Goal: Task Accomplishment & Management: Use online tool/utility

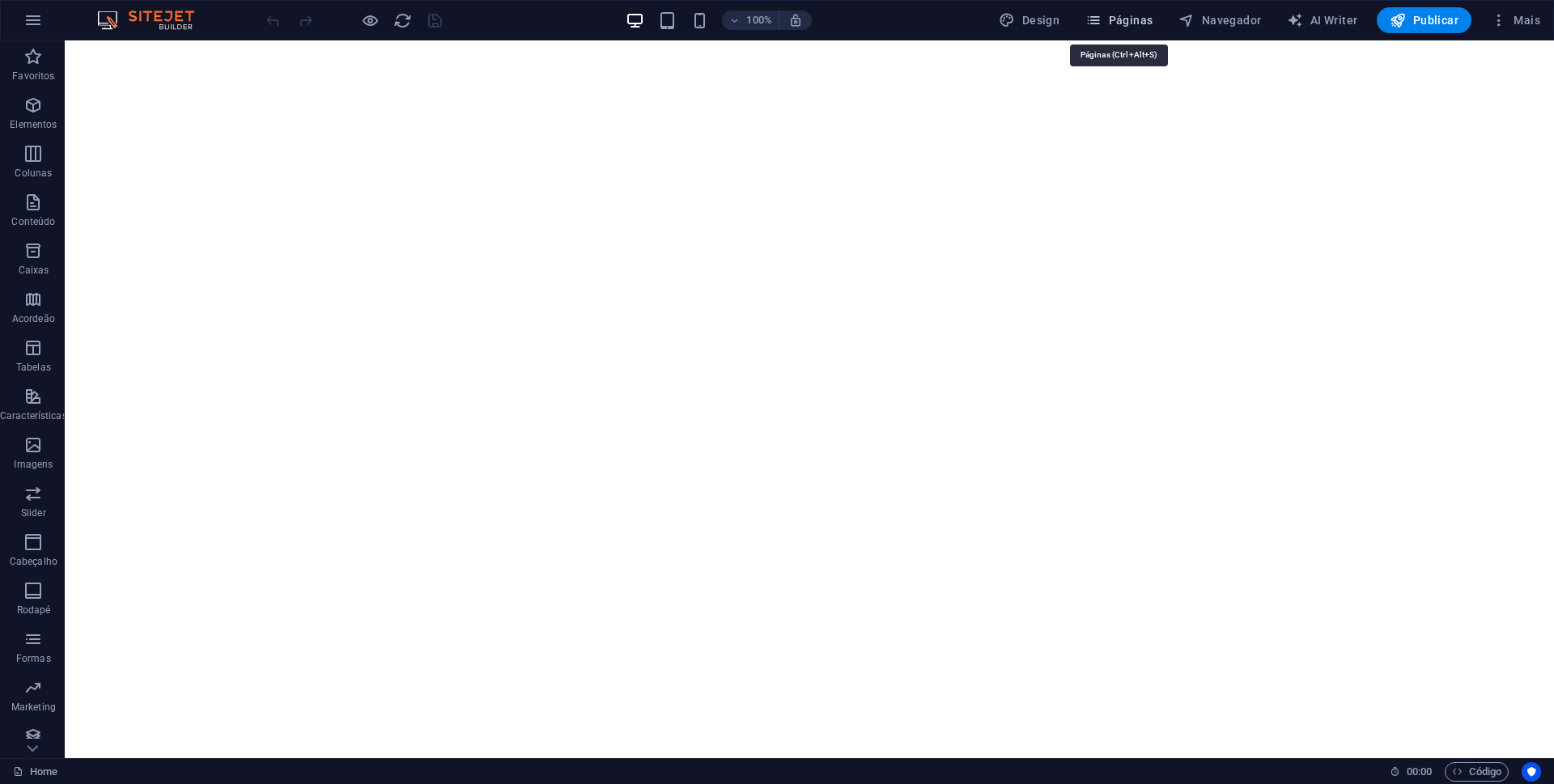
click at [1128, 16] on span "Páginas" at bounding box center [1119, 20] width 67 height 16
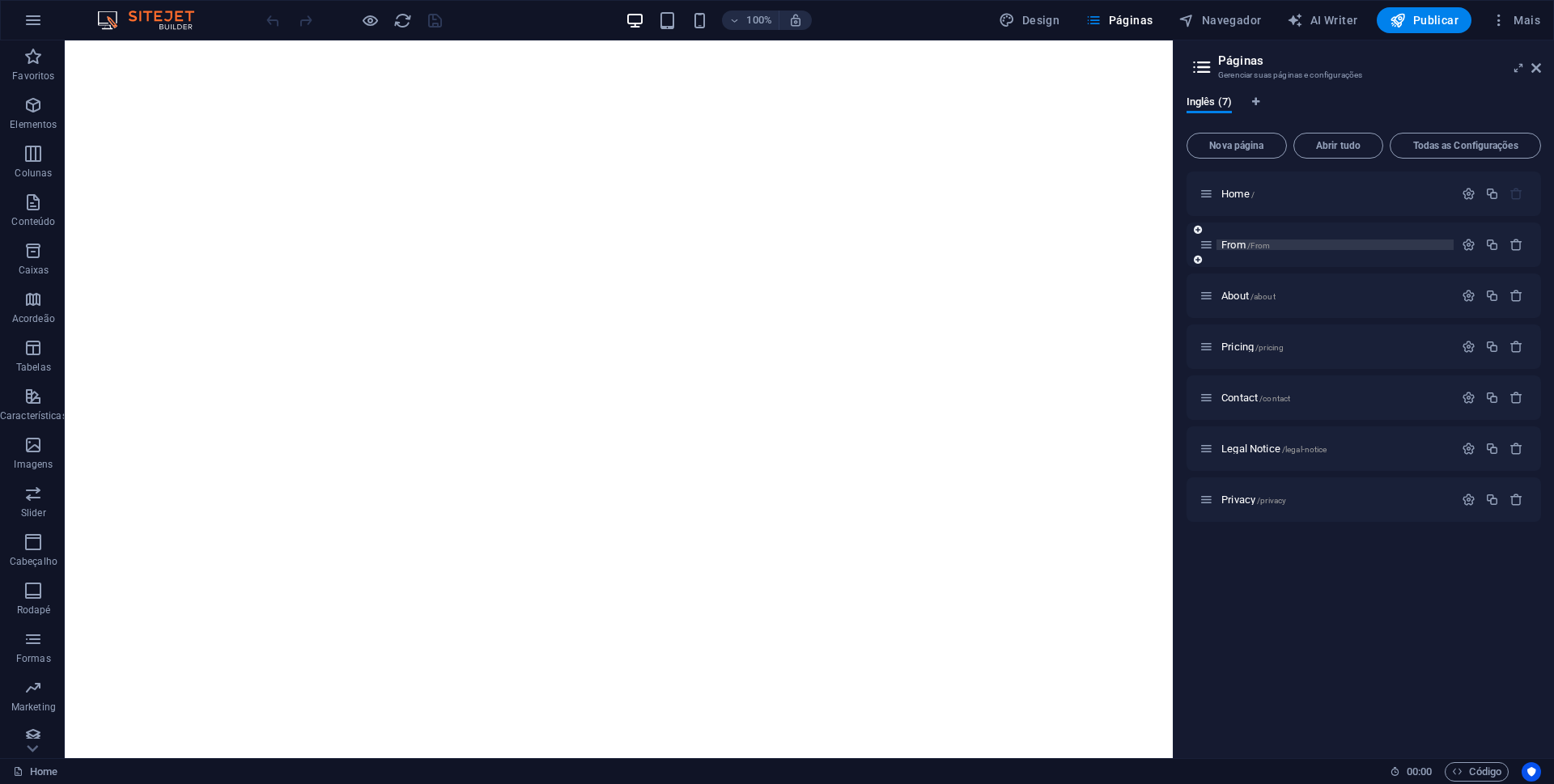
click at [1231, 245] on span "From /From" at bounding box center [1245, 244] width 48 height 12
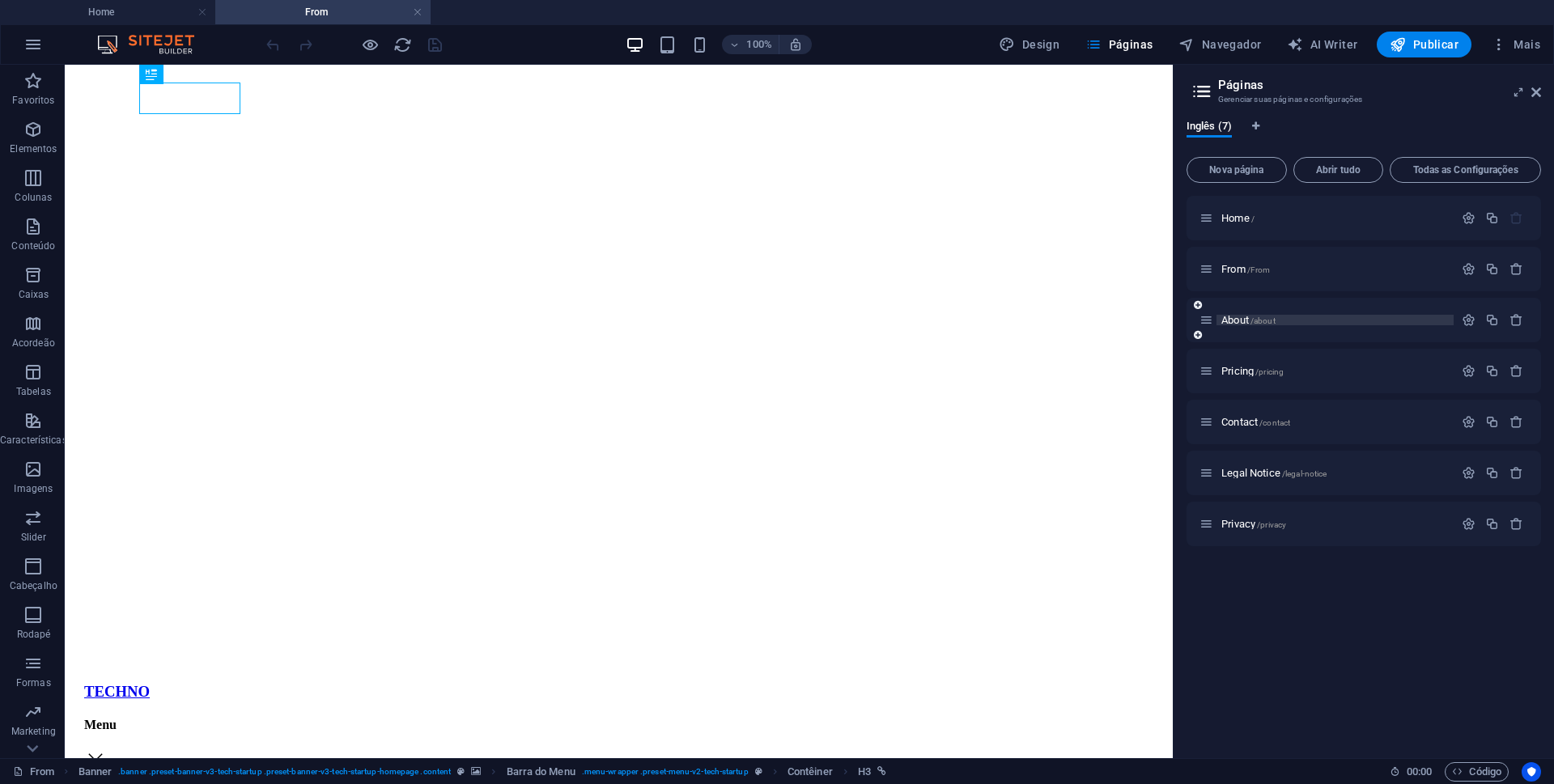
click at [1241, 318] on span "About /about" at bounding box center [1248, 320] width 54 height 12
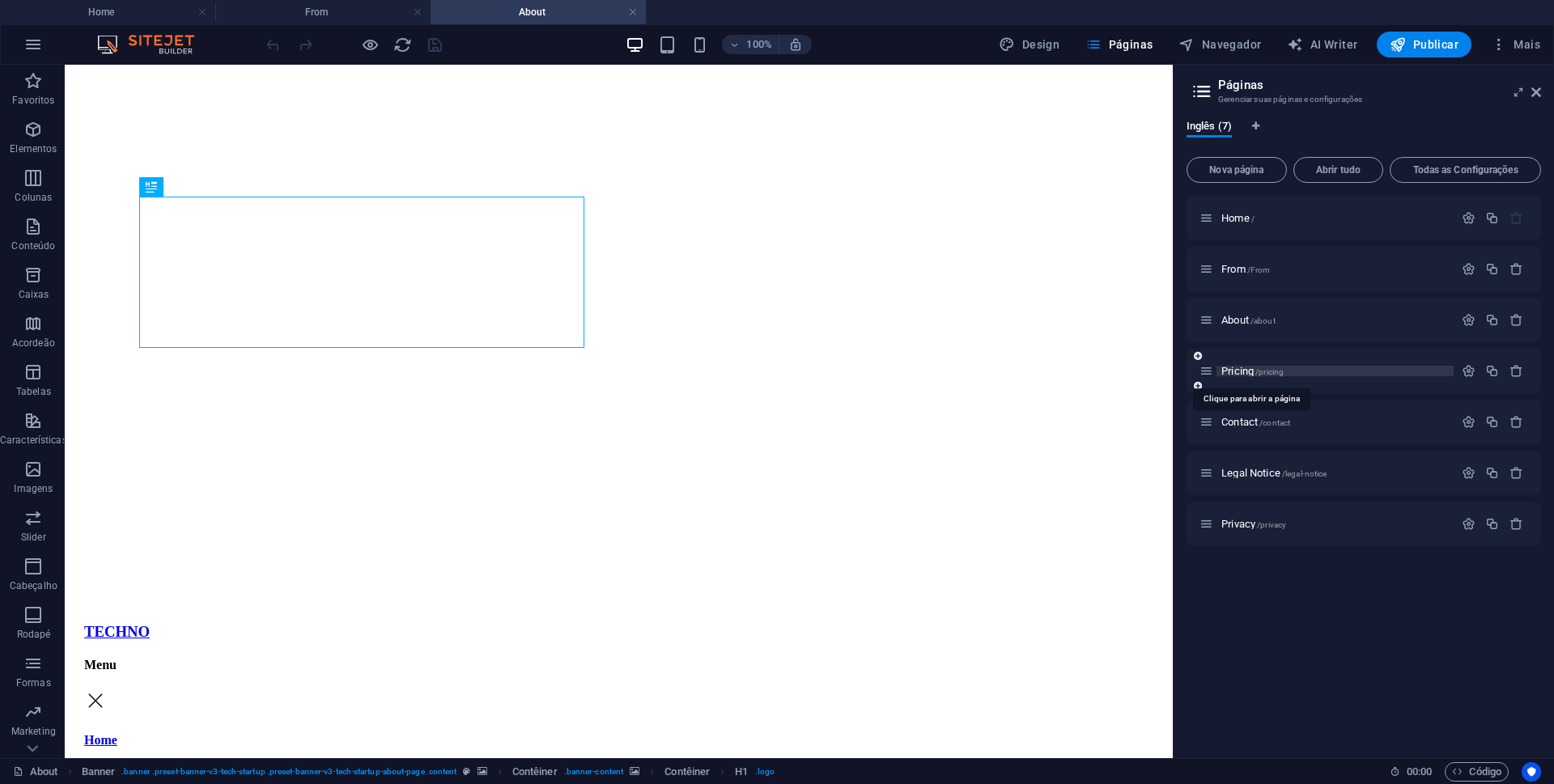
click at [1243, 372] on span "Pricing /pricing" at bounding box center [1252, 371] width 62 height 12
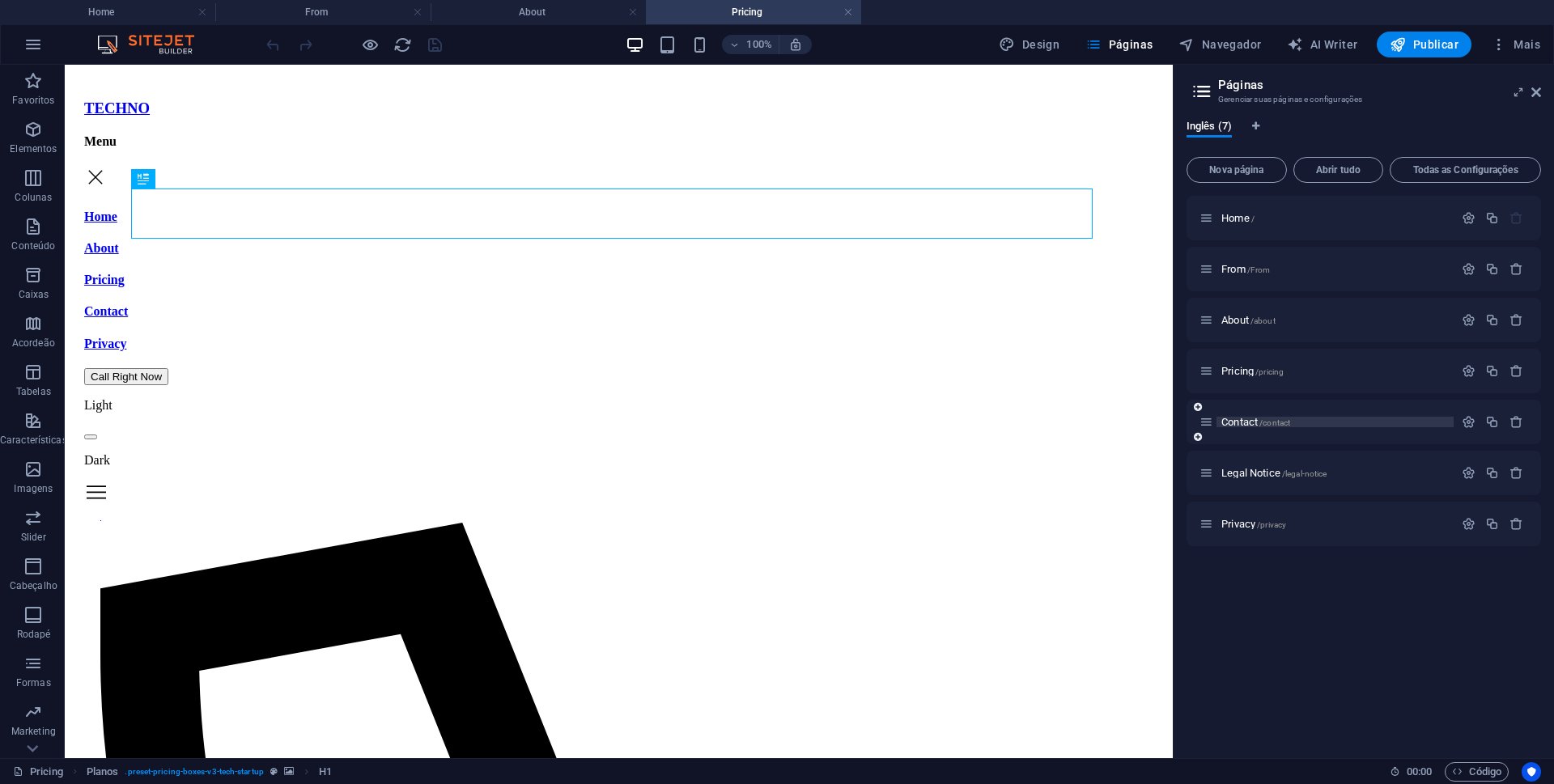
click at [1245, 425] on span "Contact /contact" at bounding box center [1256, 422] width 69 height 12
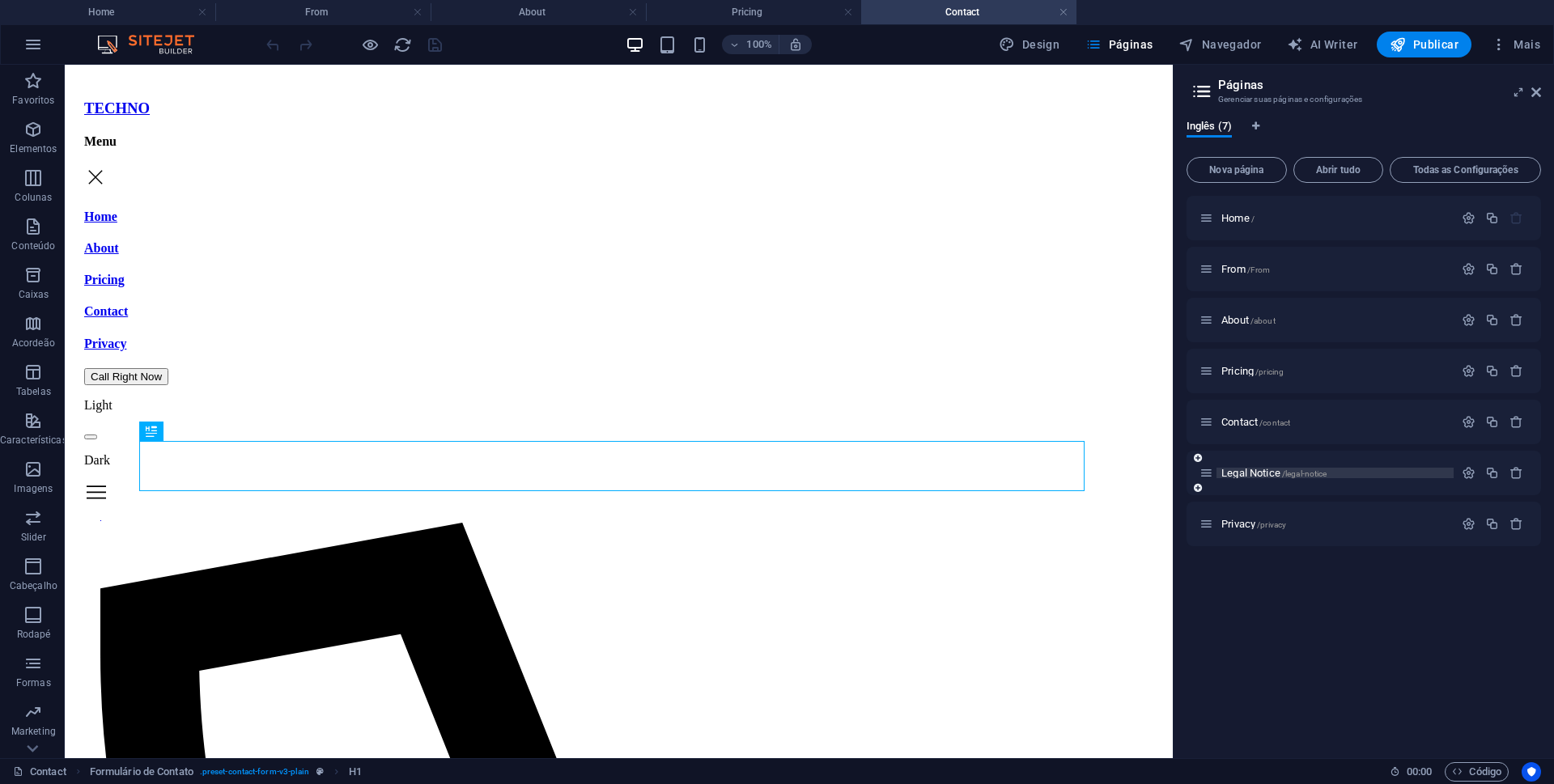
click at [1258, 471] on span "Legal Notice /legal-notice" at bounding box center [1273, 473] width 105 height 12
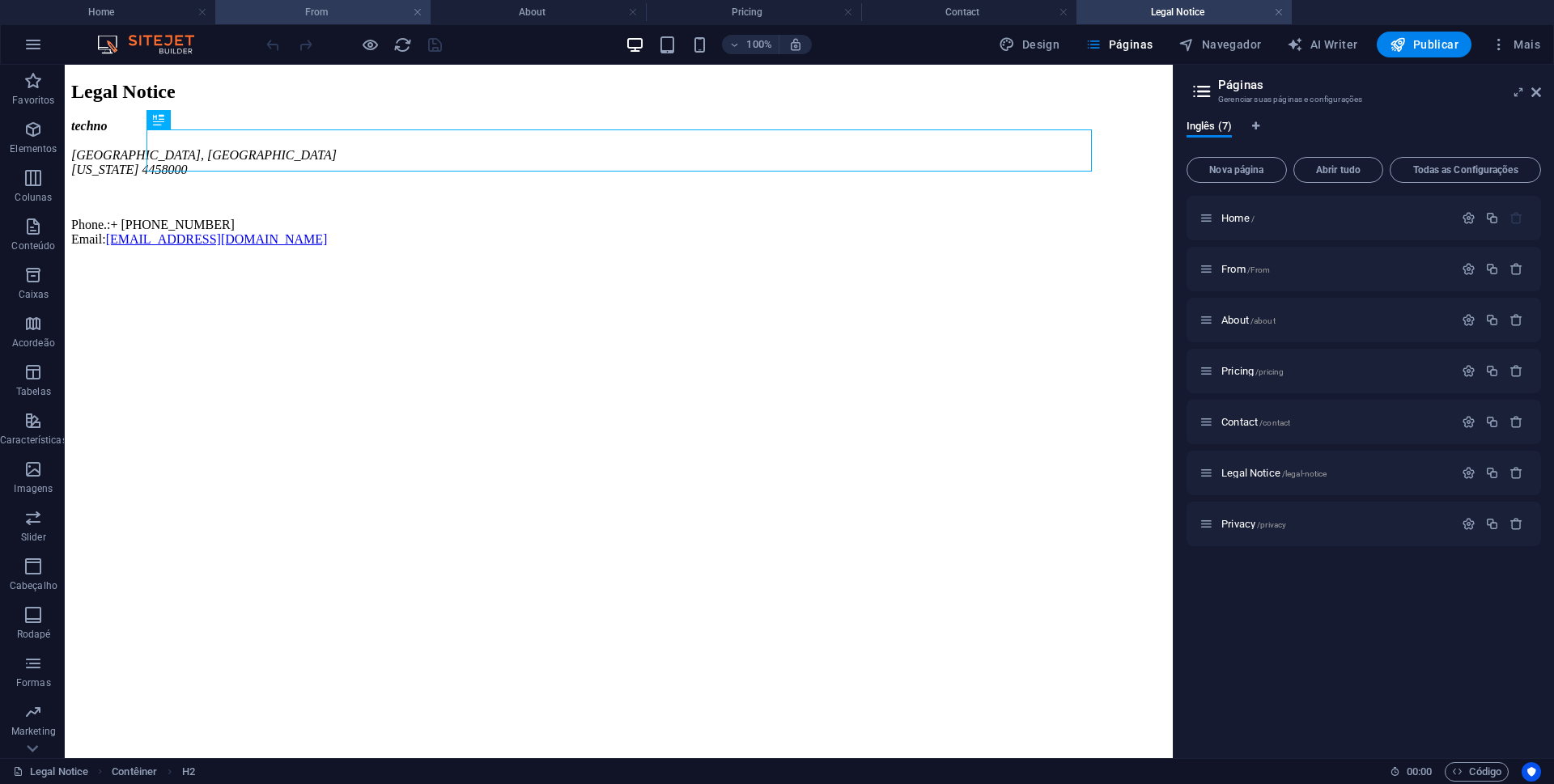
click at [336, 13] on h4 "From" at bounding box center [323, 11] width 216 height 18
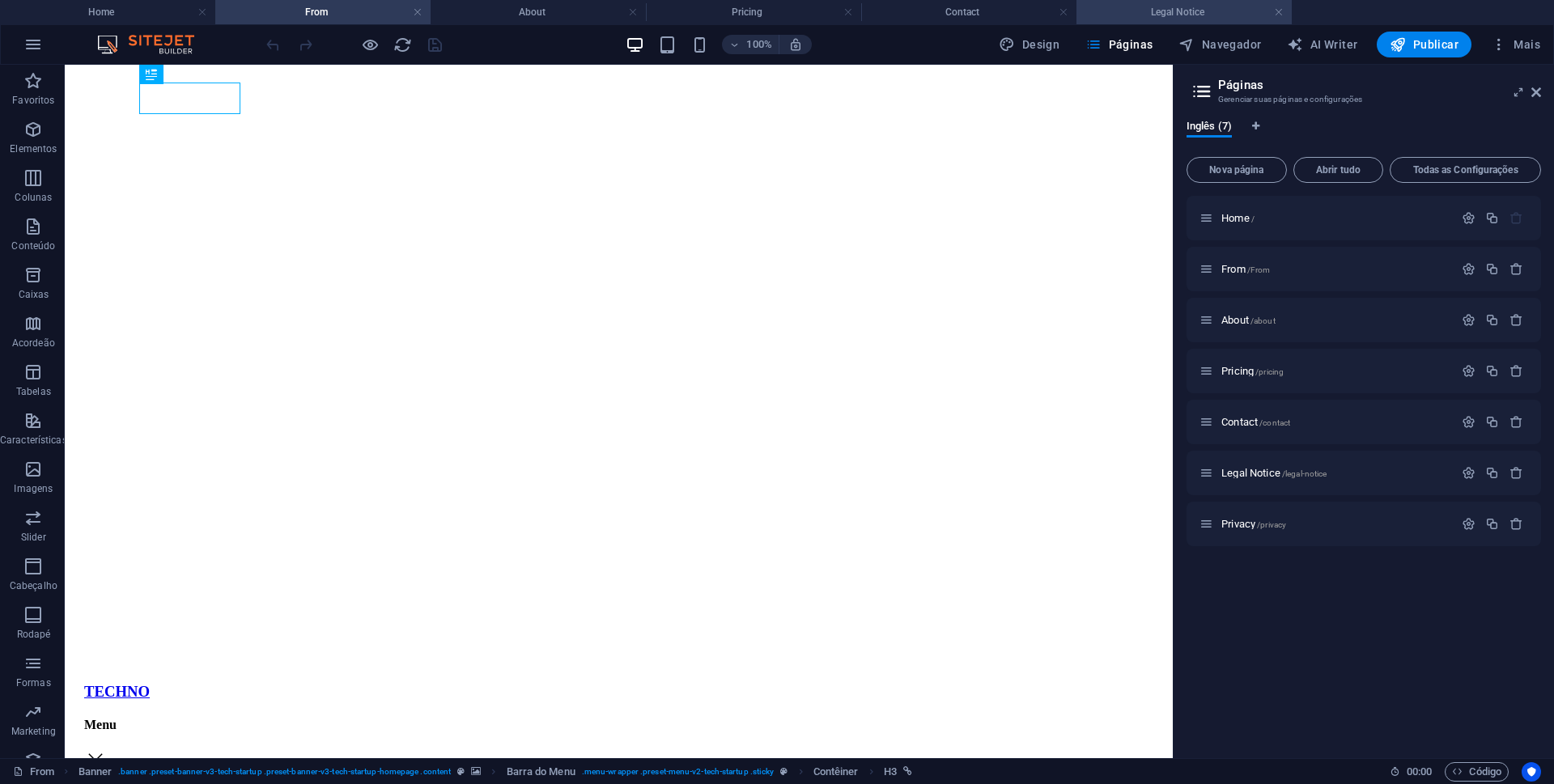
click at [1213, 15] on h4 "Legal Notice" at bounding box center [1184, 11] width 216 height 18
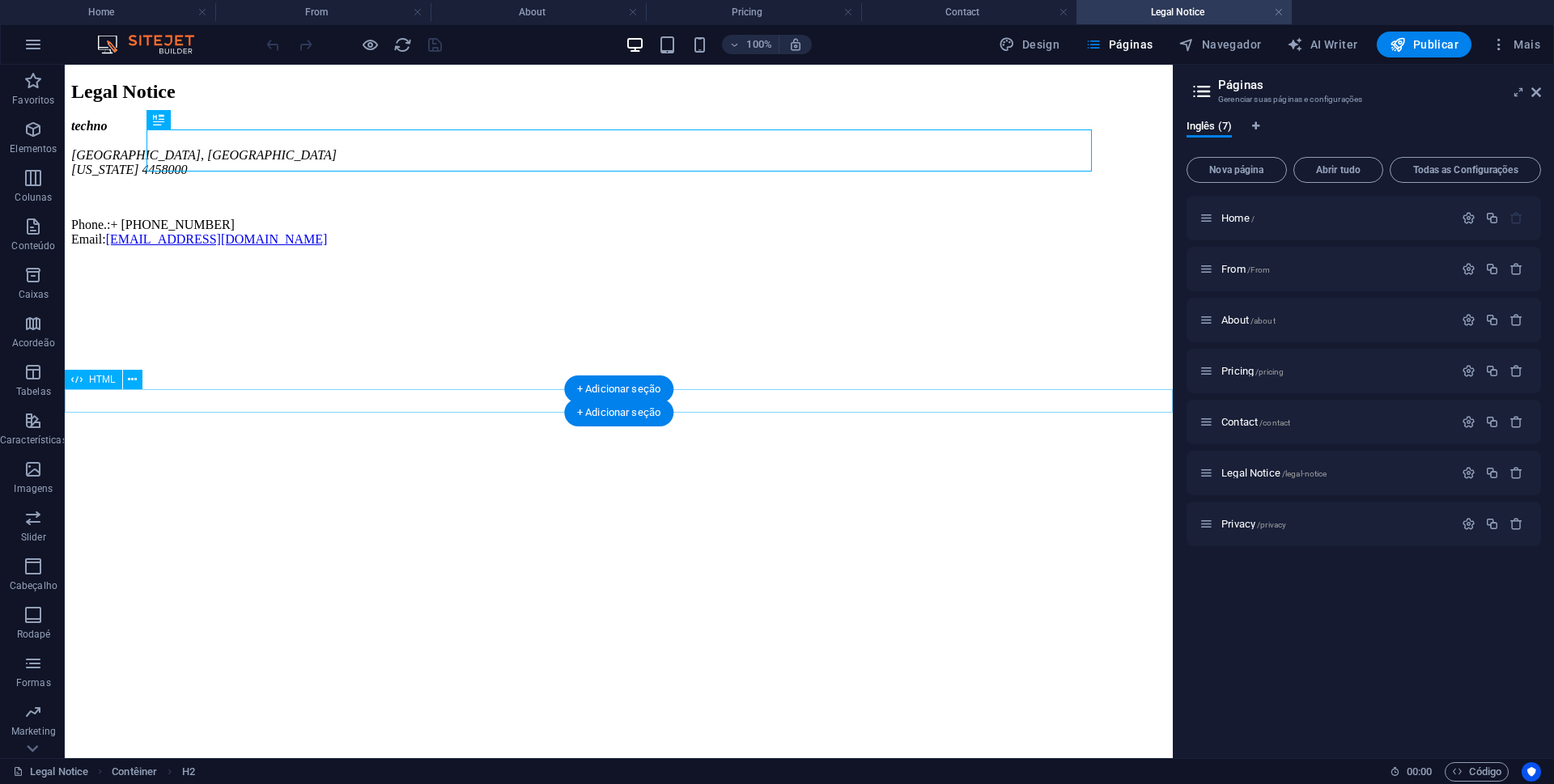
click at [154, 260] on div at bounding box center [619, 260] width 1095 height 0
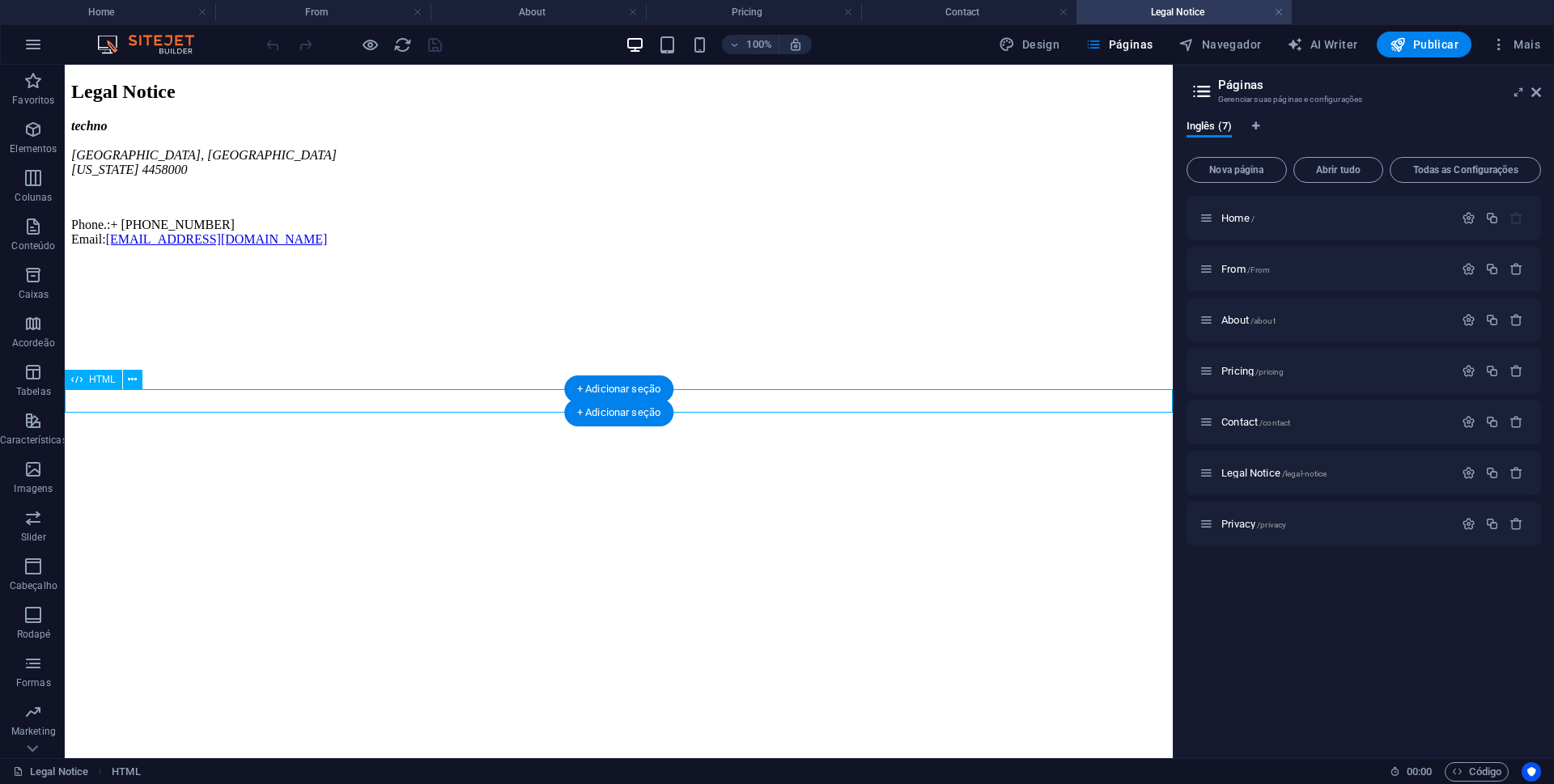
click at [499, 260] on div at bounding box center [619, 260] width 1095 height 0
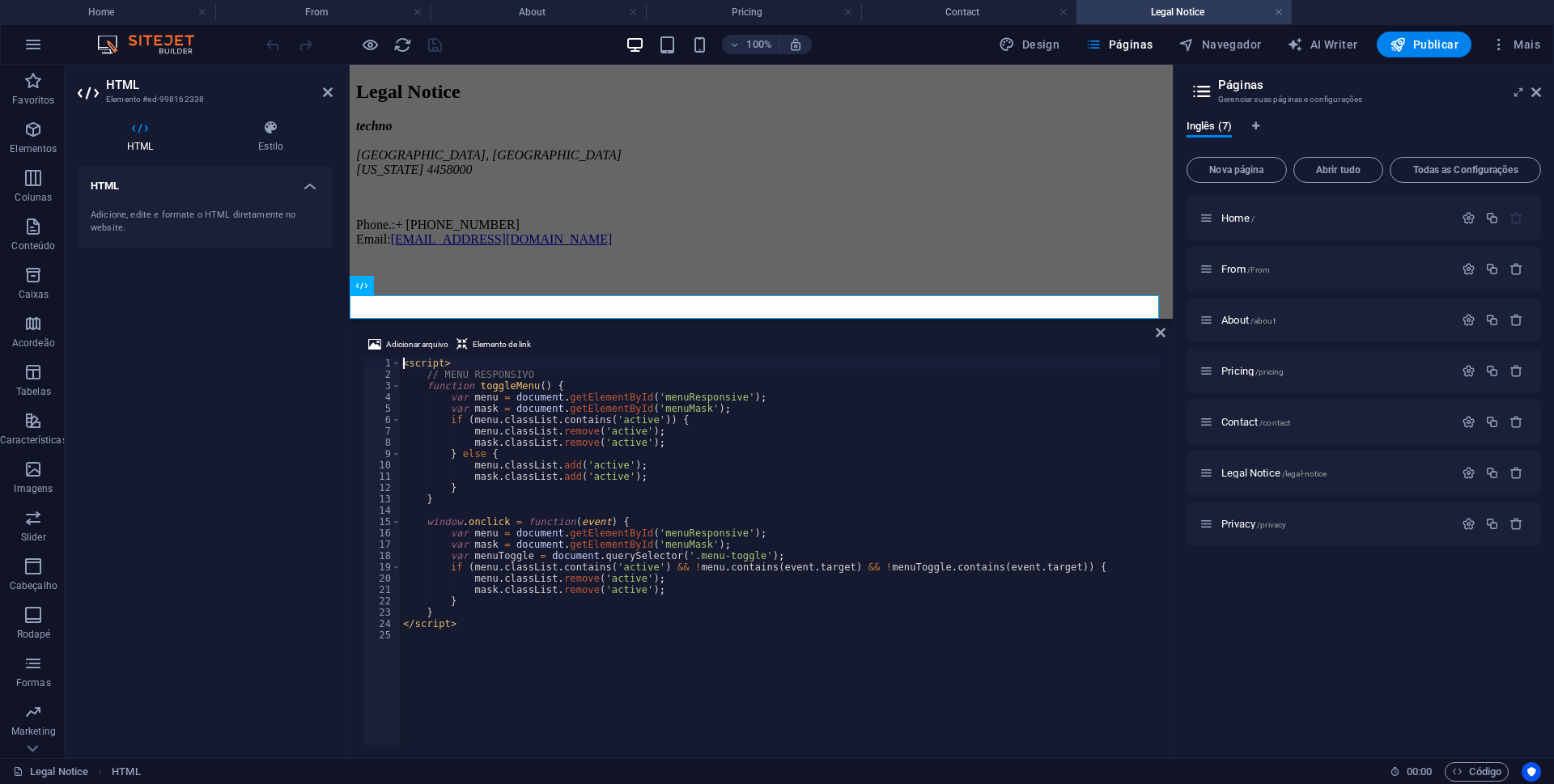
scroll to position [94, 0]
click at [1239, 524] on span "Privacy /privacy" at bounding box center [1254, 523] width 65 height 12
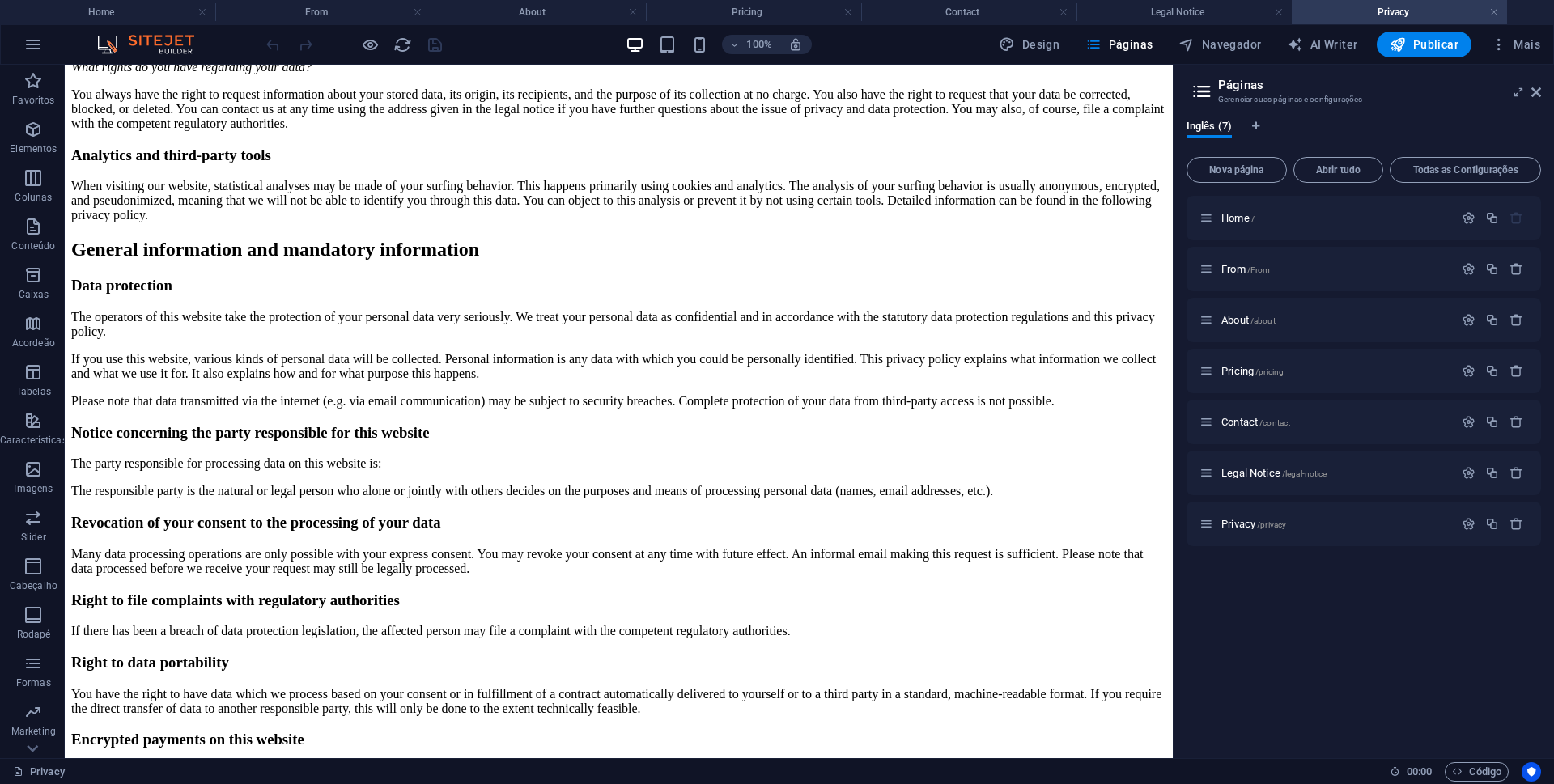
scroll to position [0, 0]
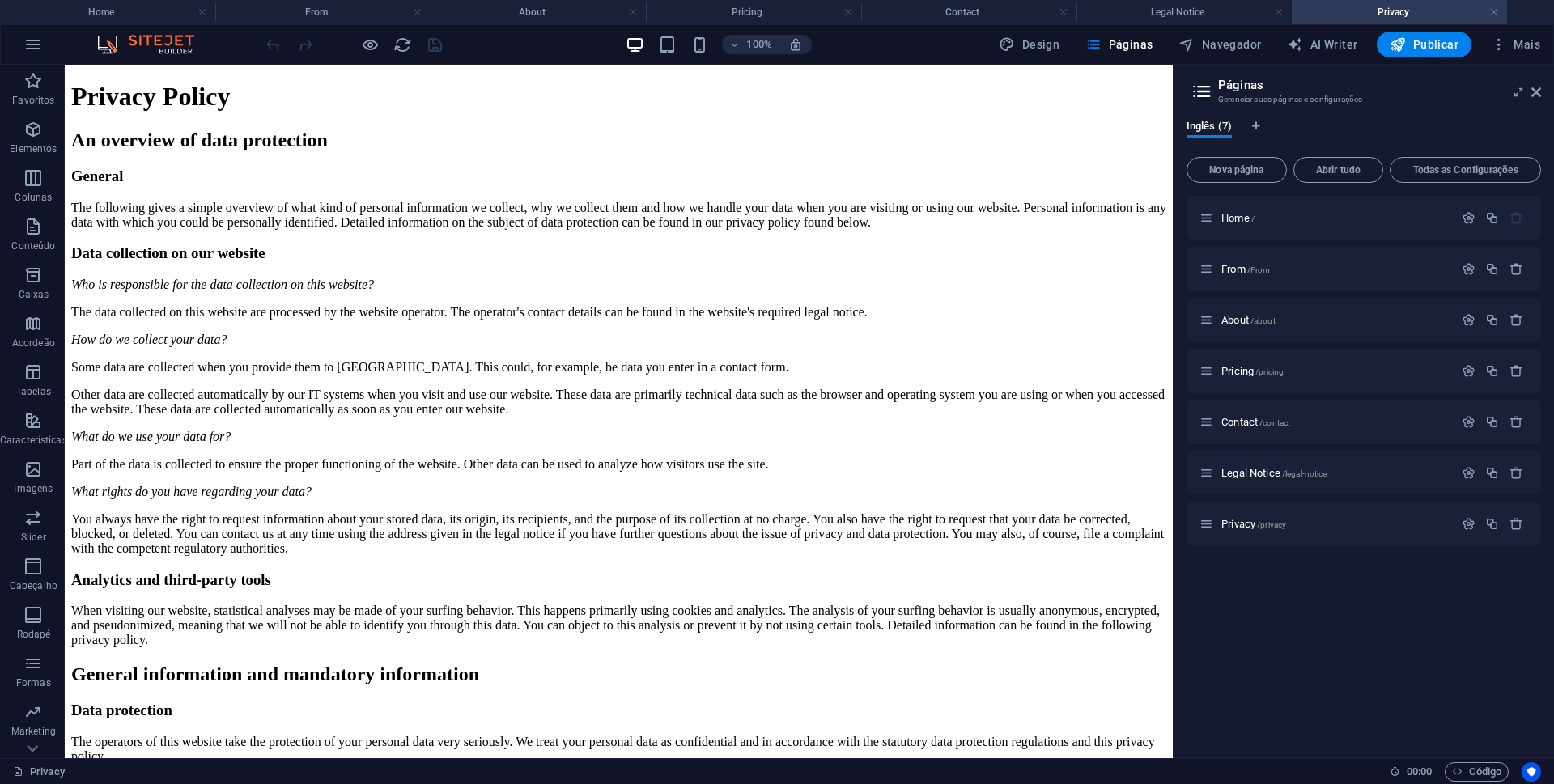
drag, startPoint x: 1169, startPoint y: 692, endPoint x: 1250, endPoint y: 150, distance: 548.0
click at [1182, 11] on h4 "Legal Notice" at bounding box center [1184, 11] width 216 height 18
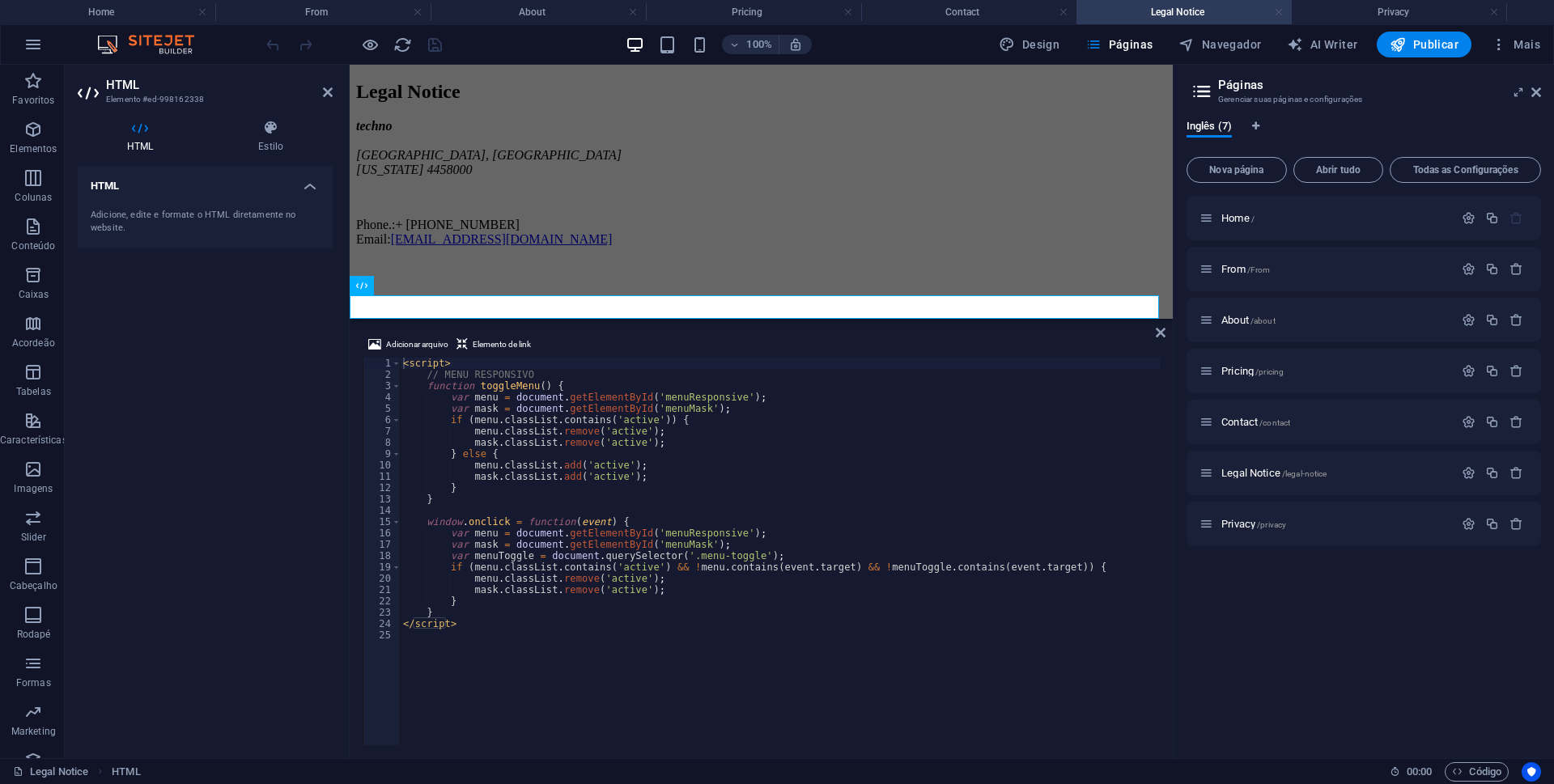
scroll to position [94, 0]
click at [1277, 16] on link at bounding box center [1279, 12] width 9 height 16
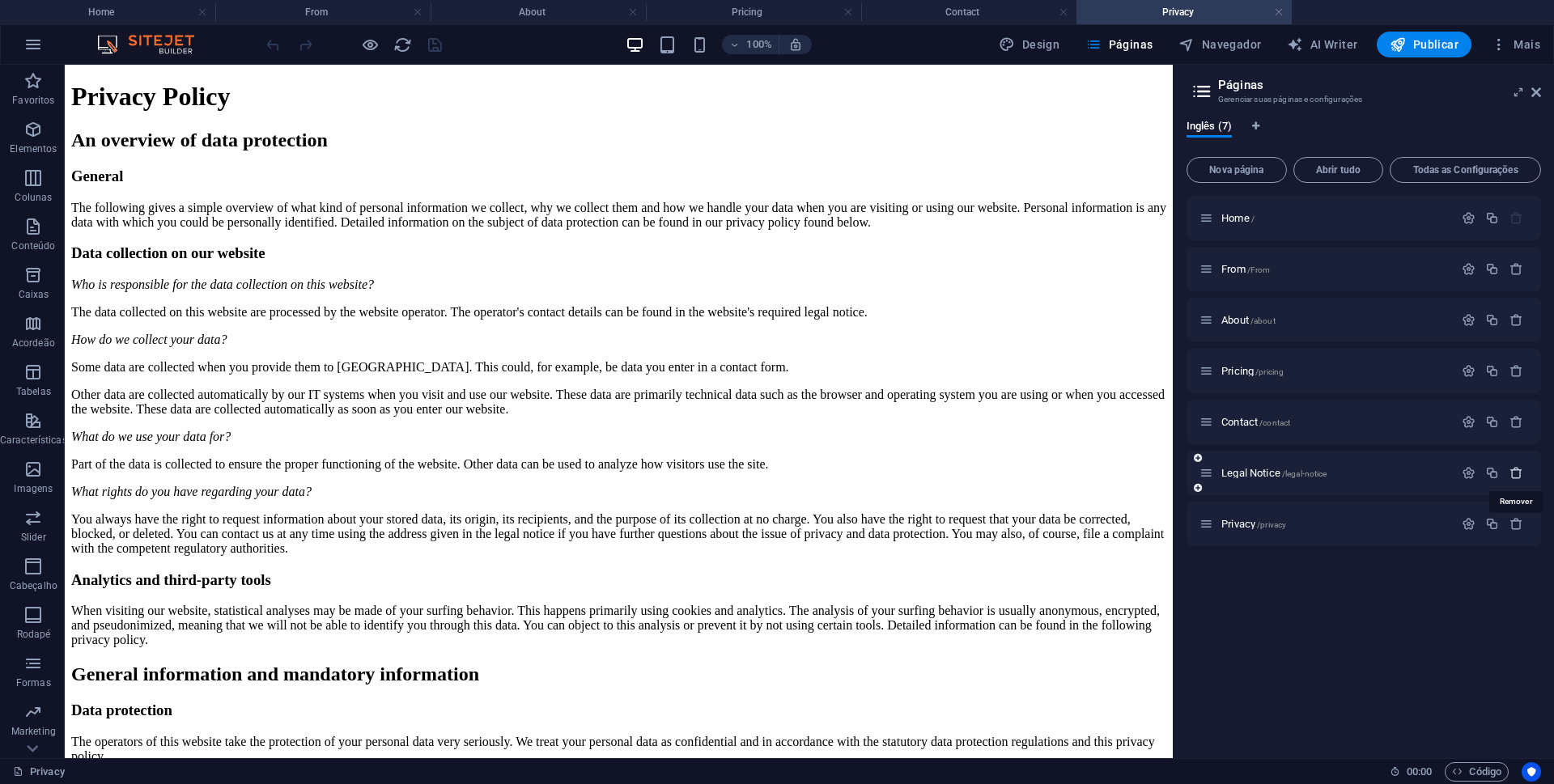
click at [1516, 472] on icon "button" at bounding box center [1516, 473] width 14 height 14
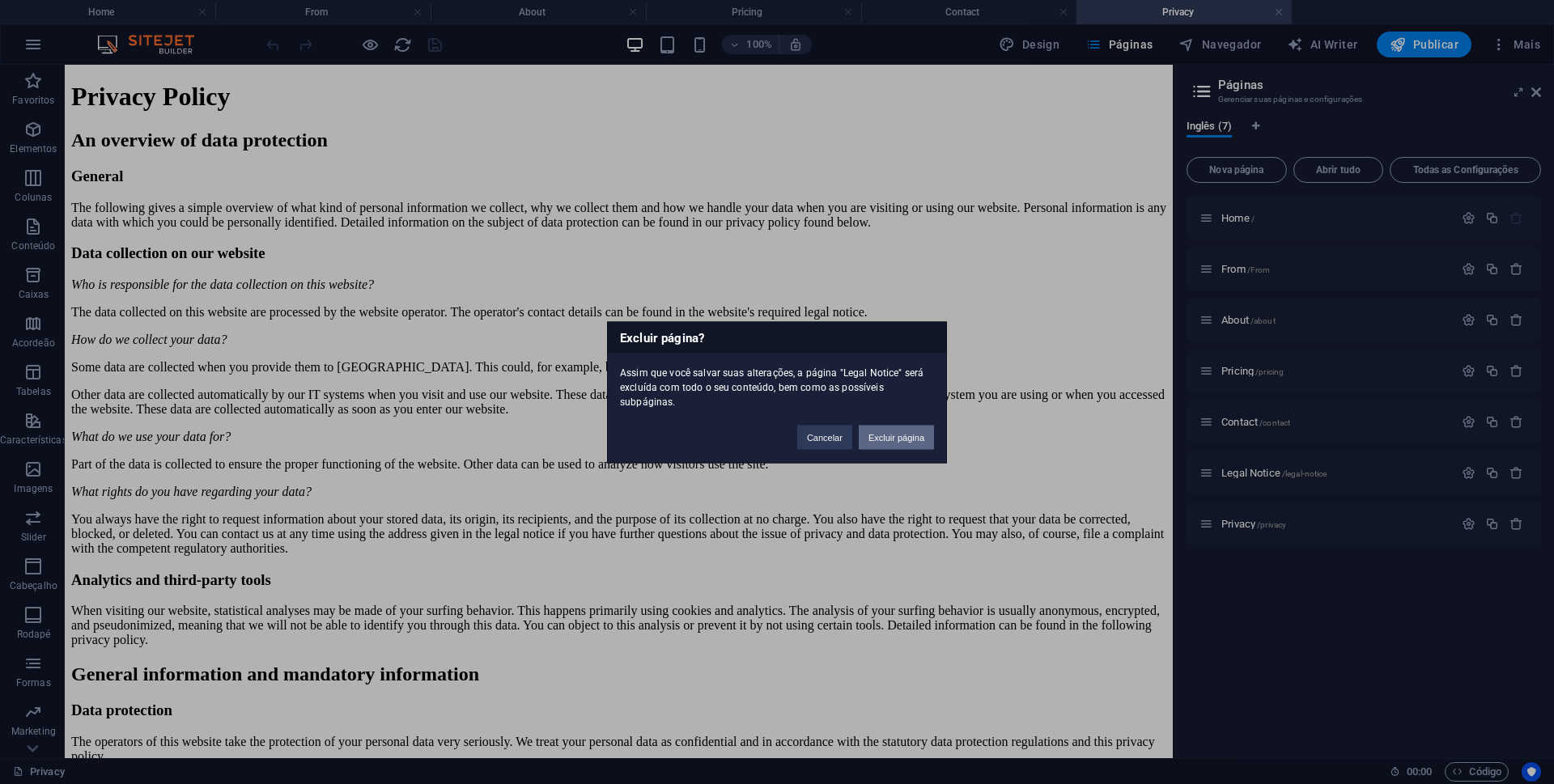
click at [898, 437] on button "Excluir página" at bounding box center [896, 437] width 75 height 24
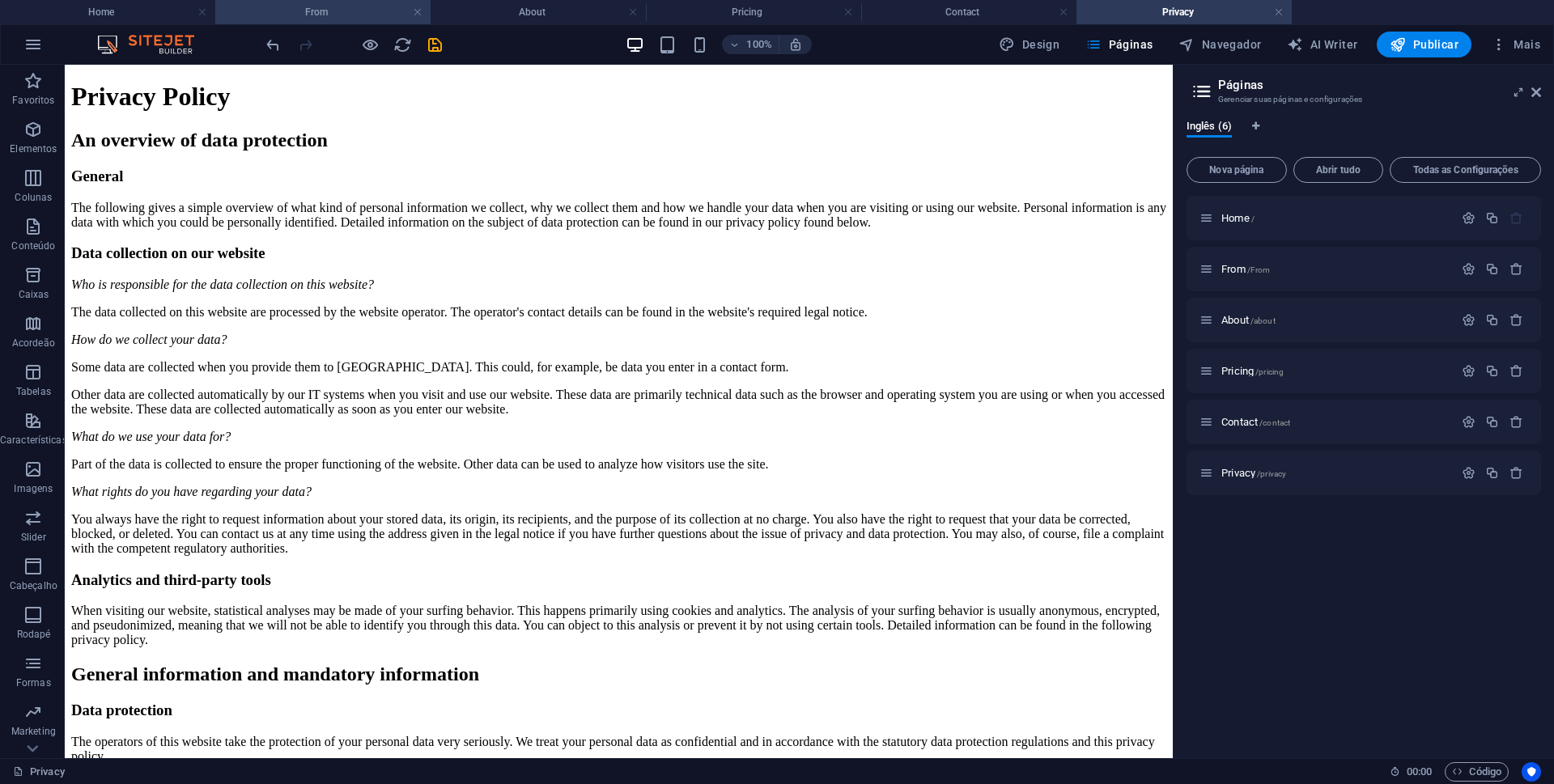
click at [294, 16] on h4 "From" at bounding box center [323, 11] width 216 height 18
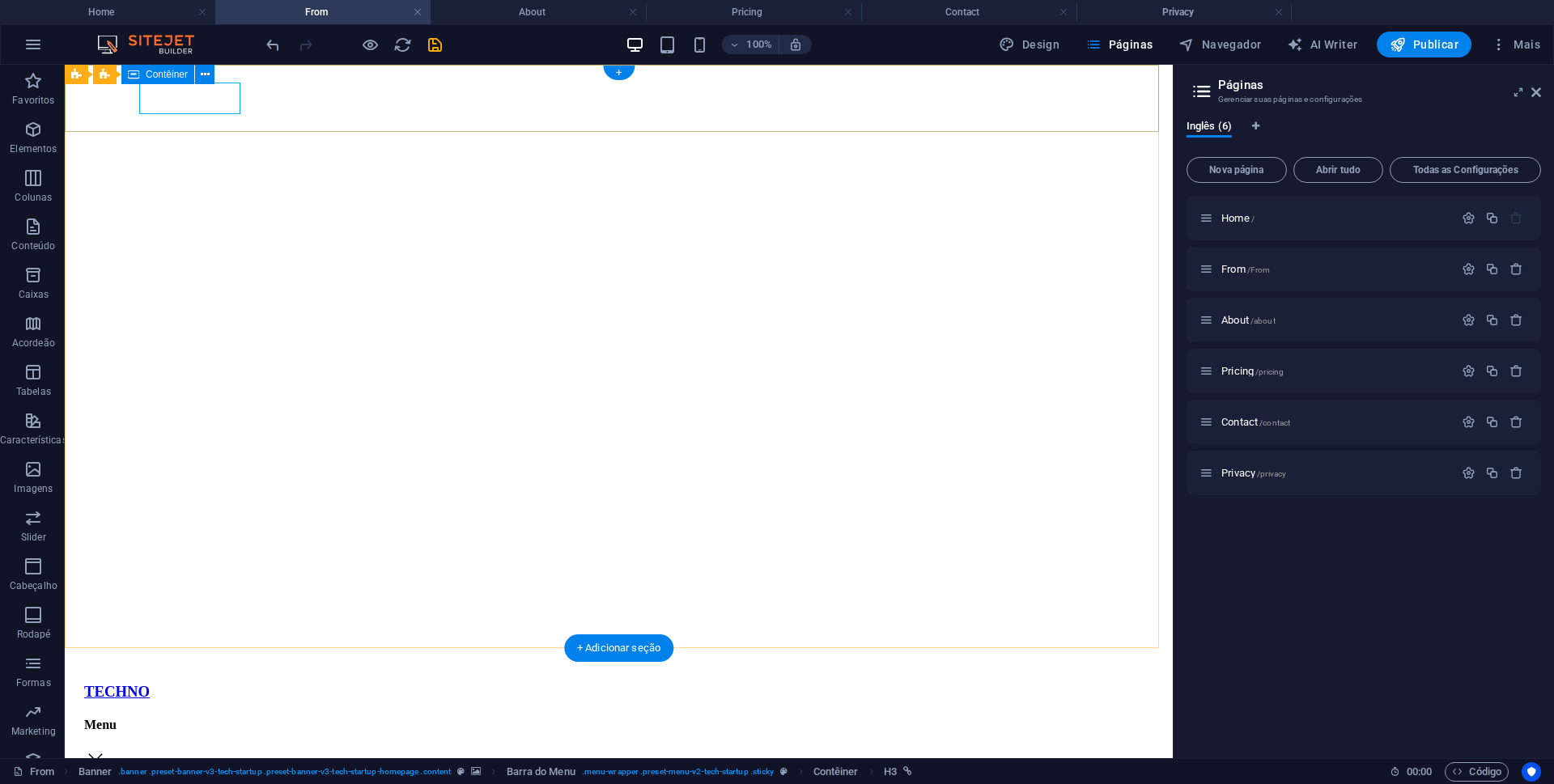
click at [222, 683] on div "TECHNO" at bounding box center [619, 691] width 1069 height 18
click at [78, 74] on icon at bounding box center [76, 74] width 10 height 20
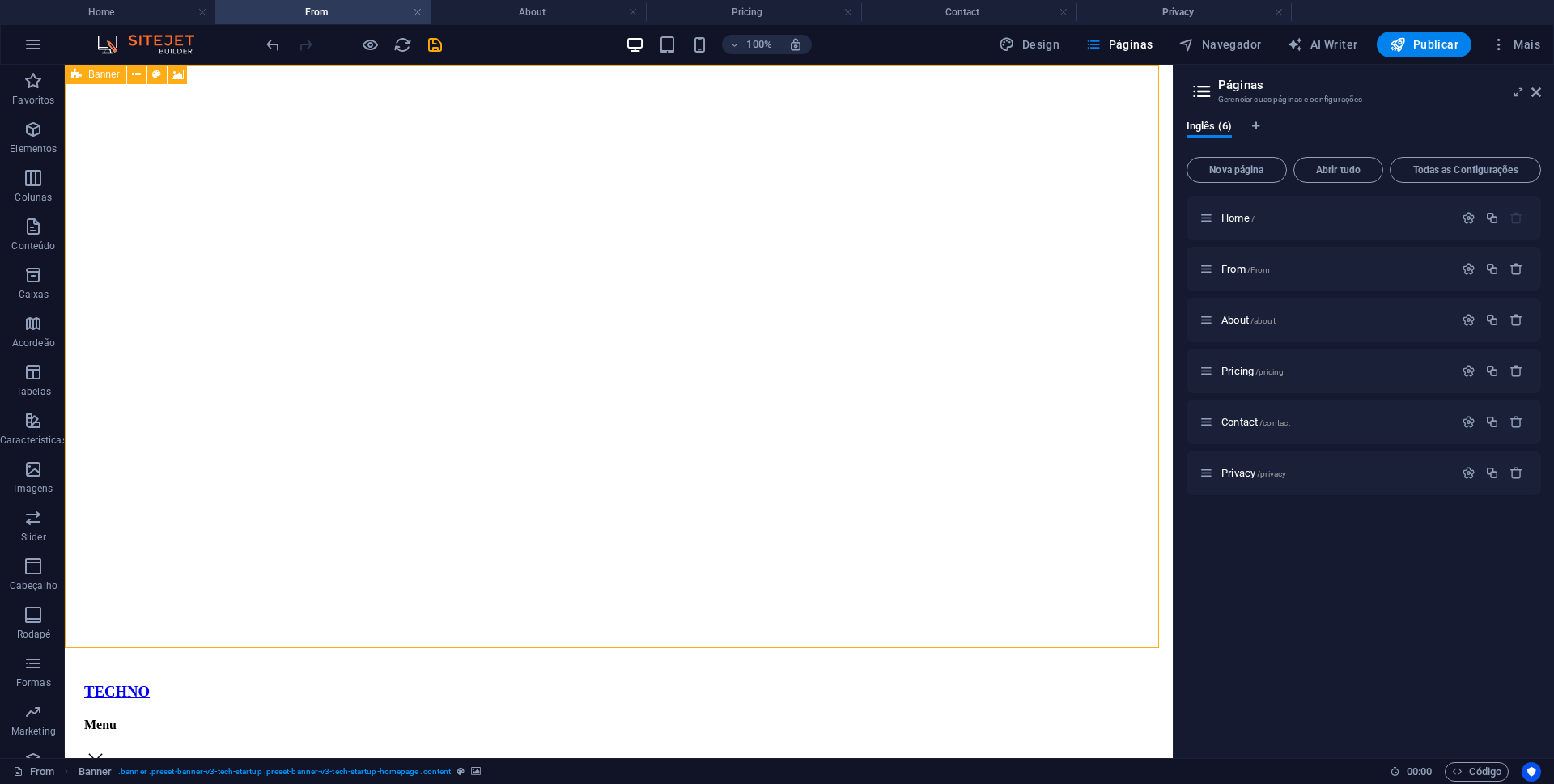
click at [78, 74] on icon at bounding box center [76, 74] width 10 height 20
drag, startPoint x: 78, startPoint y: 74, endPoint x: 89, endPoint y: 110, distance: 37.6
click at [78, 74] on icon at bounding box center [76, 74] width 10 height 20
select select "px"
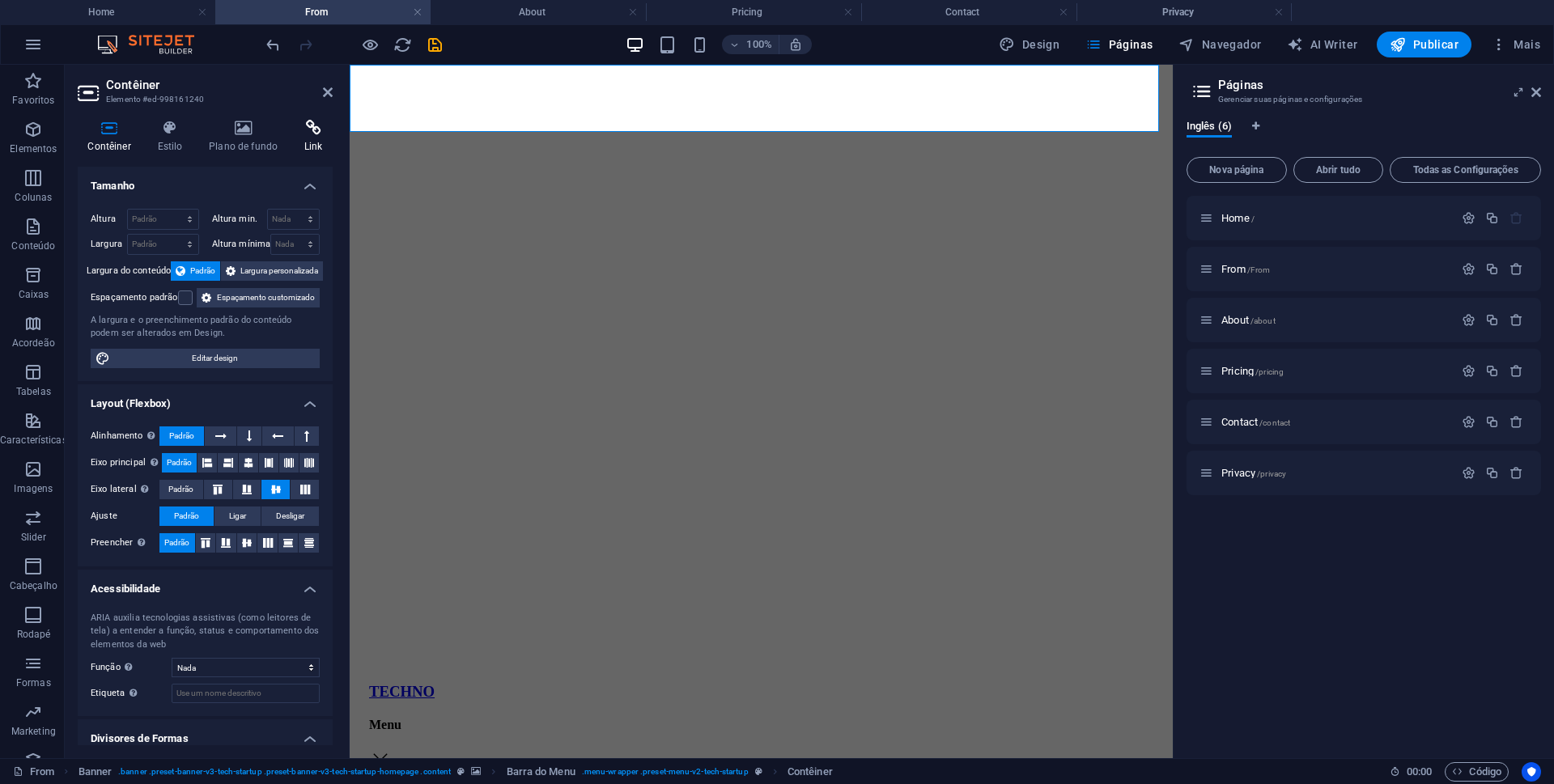
click at [310, 124] on icon at bounding box center [313, 127] width 38 height 16
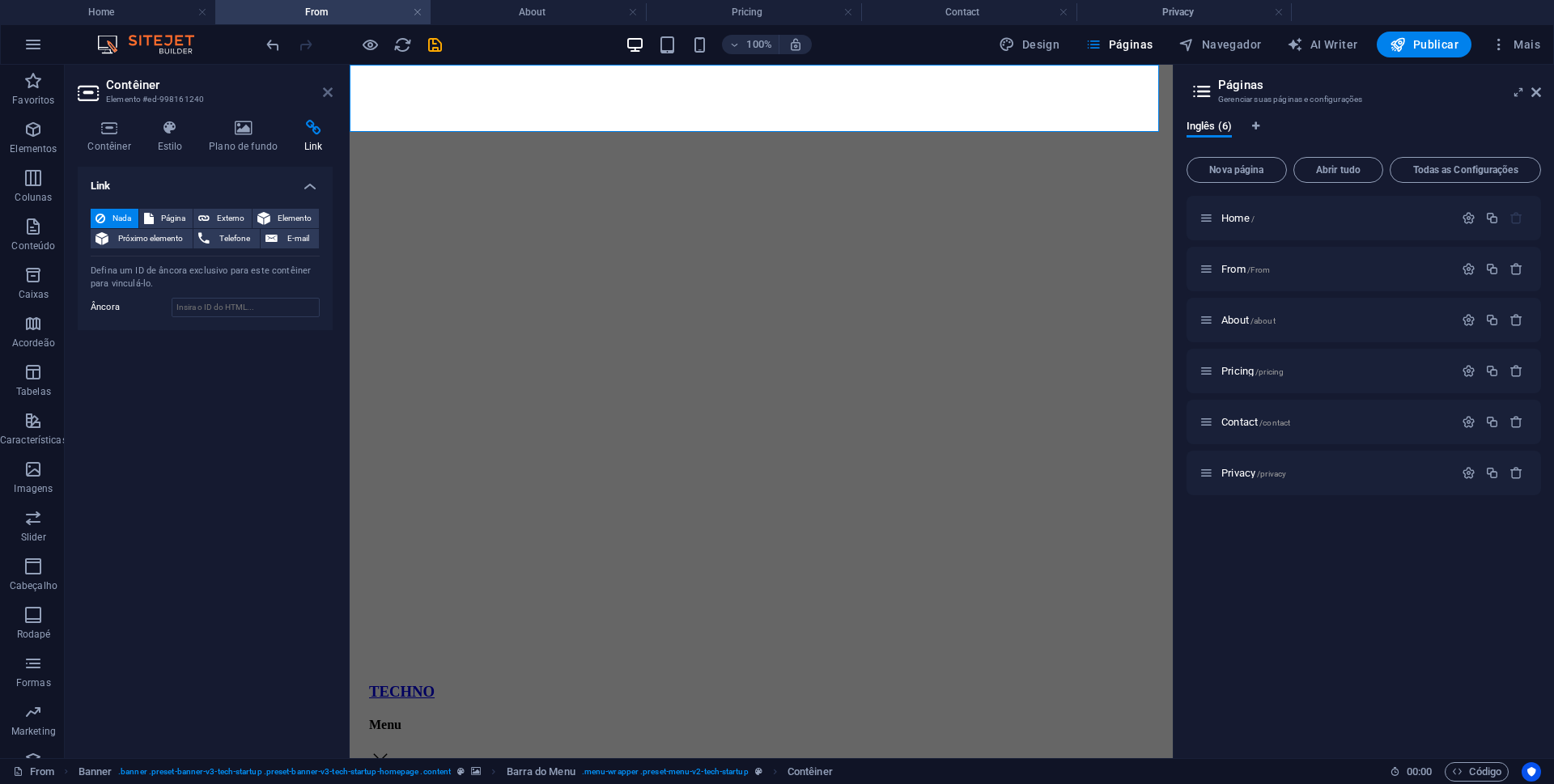
click at [332, 93] on icon at bounding box center [327, 92] width 9 height 13
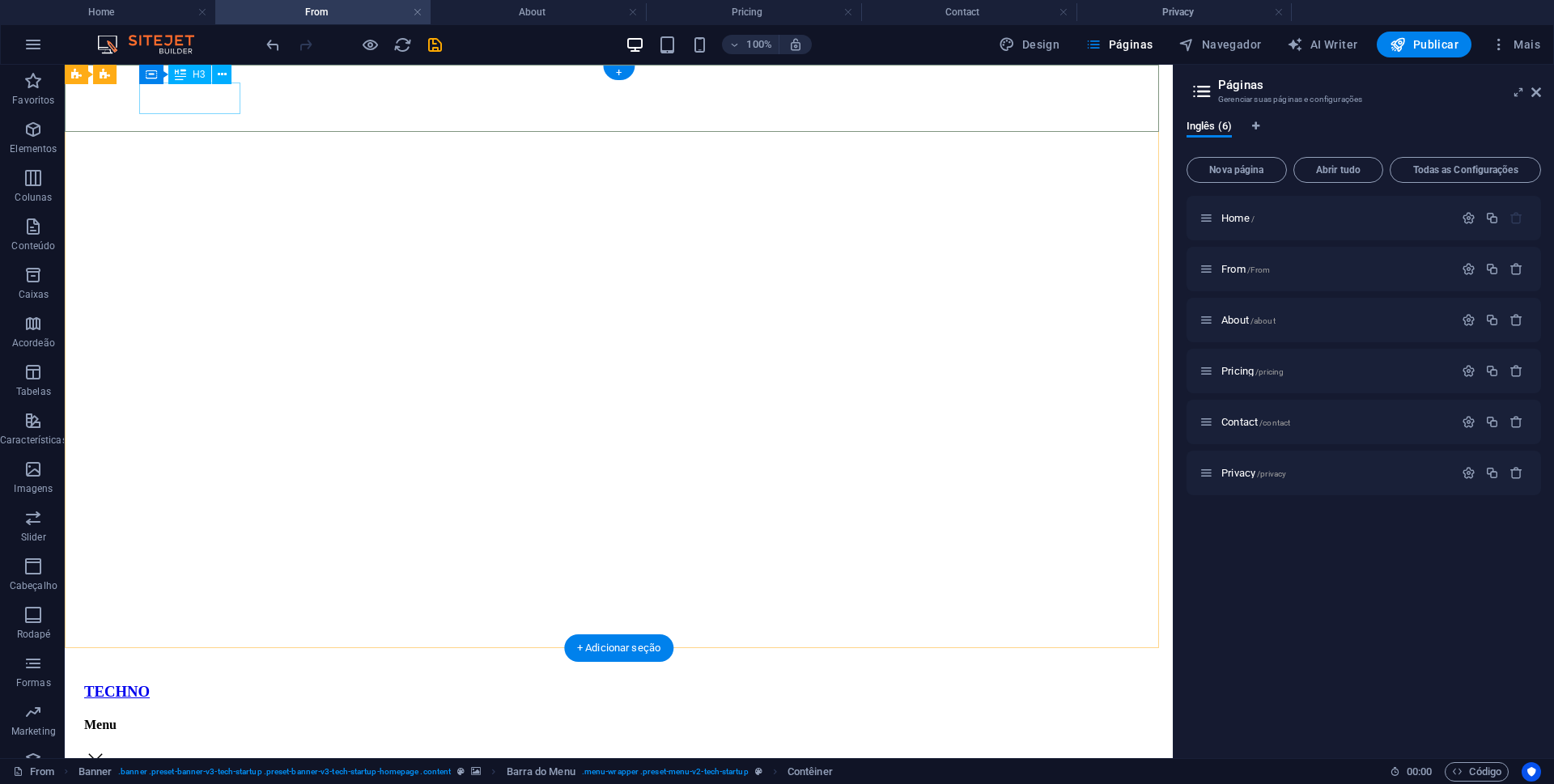
click at [210, 683] on div "TECHNO" at bounding box center [619, 691] width 1069 height 18
click at [105, 75] on span "Banner" at bounding box center [104, 74] width 32 height 9
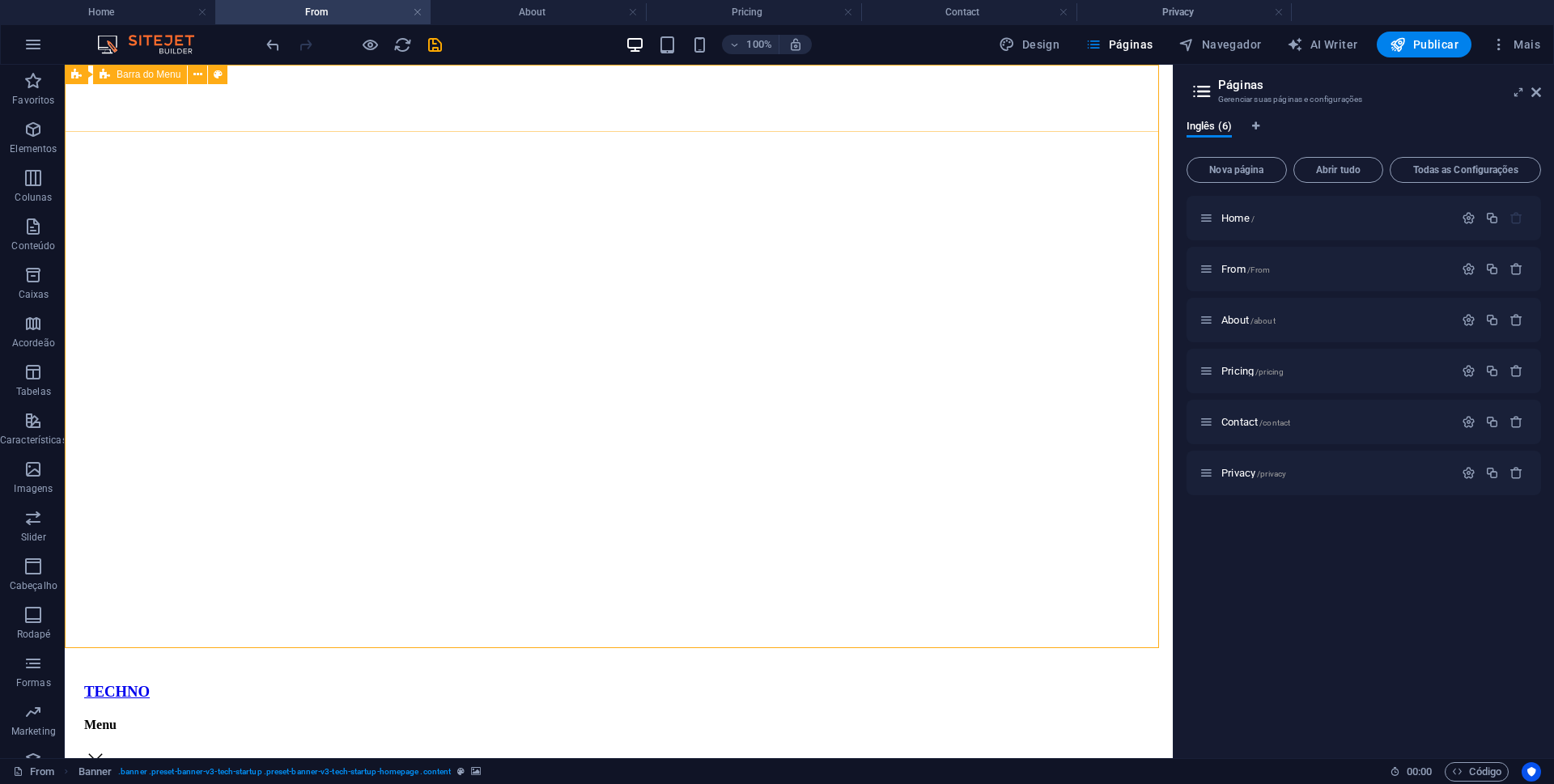
click at [128, 72] on span "Barra do Menu" at bounding box center [148, 74] width 64 height 9
click at [142, 74] on span "Barra do Menu" at bounding box center [148, 74] width 64 height 9
click at [198, 72] on icon at bounding box center [198, 74] width 9 height 17
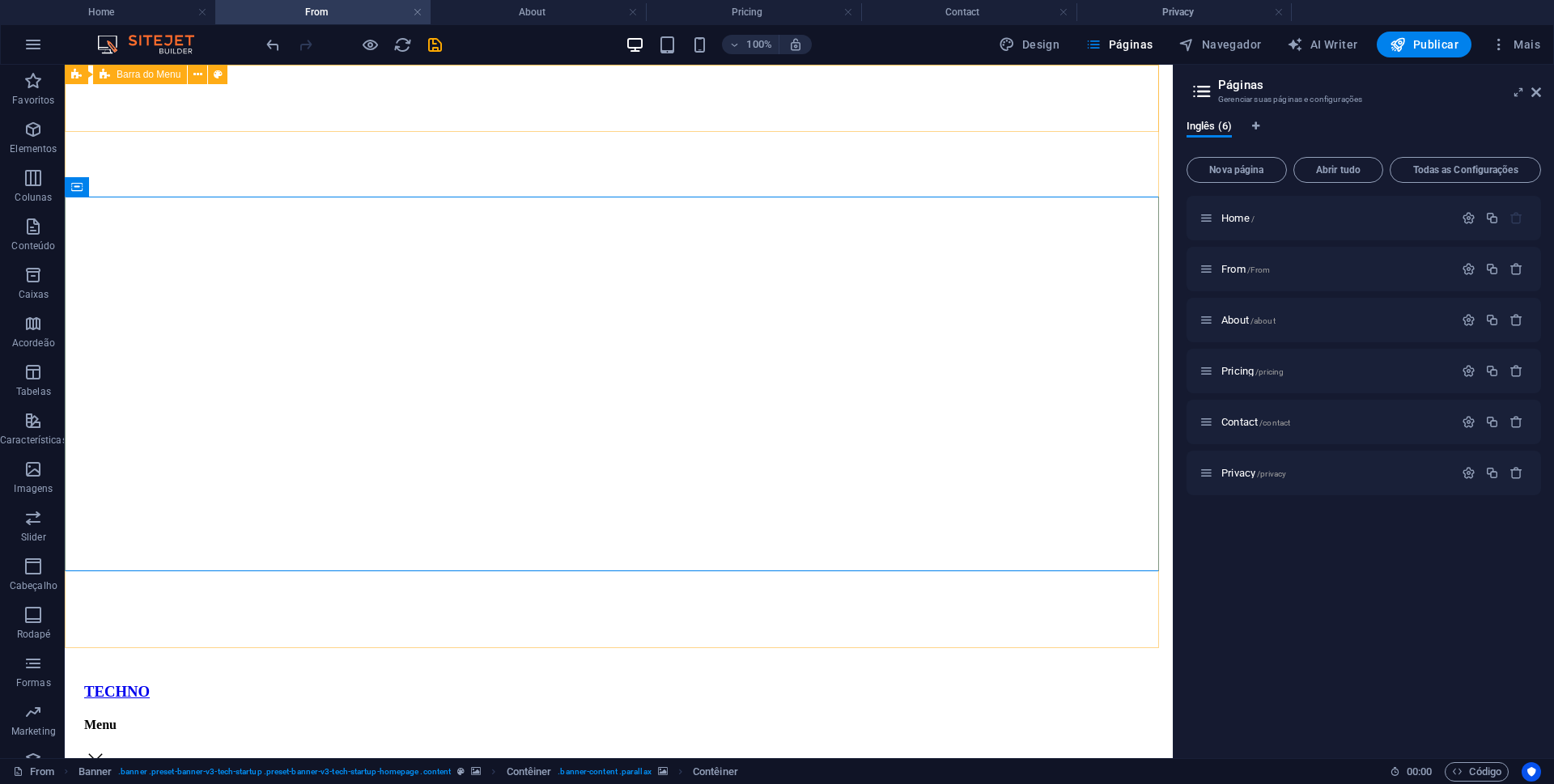
click at [116, 72] on span "Barra do Menu" at bounding box center [148, 74] width 64 height 9
click at [151, 75] on span "Barra do Menu" at bounding box center [148, 74] width 64 height 9
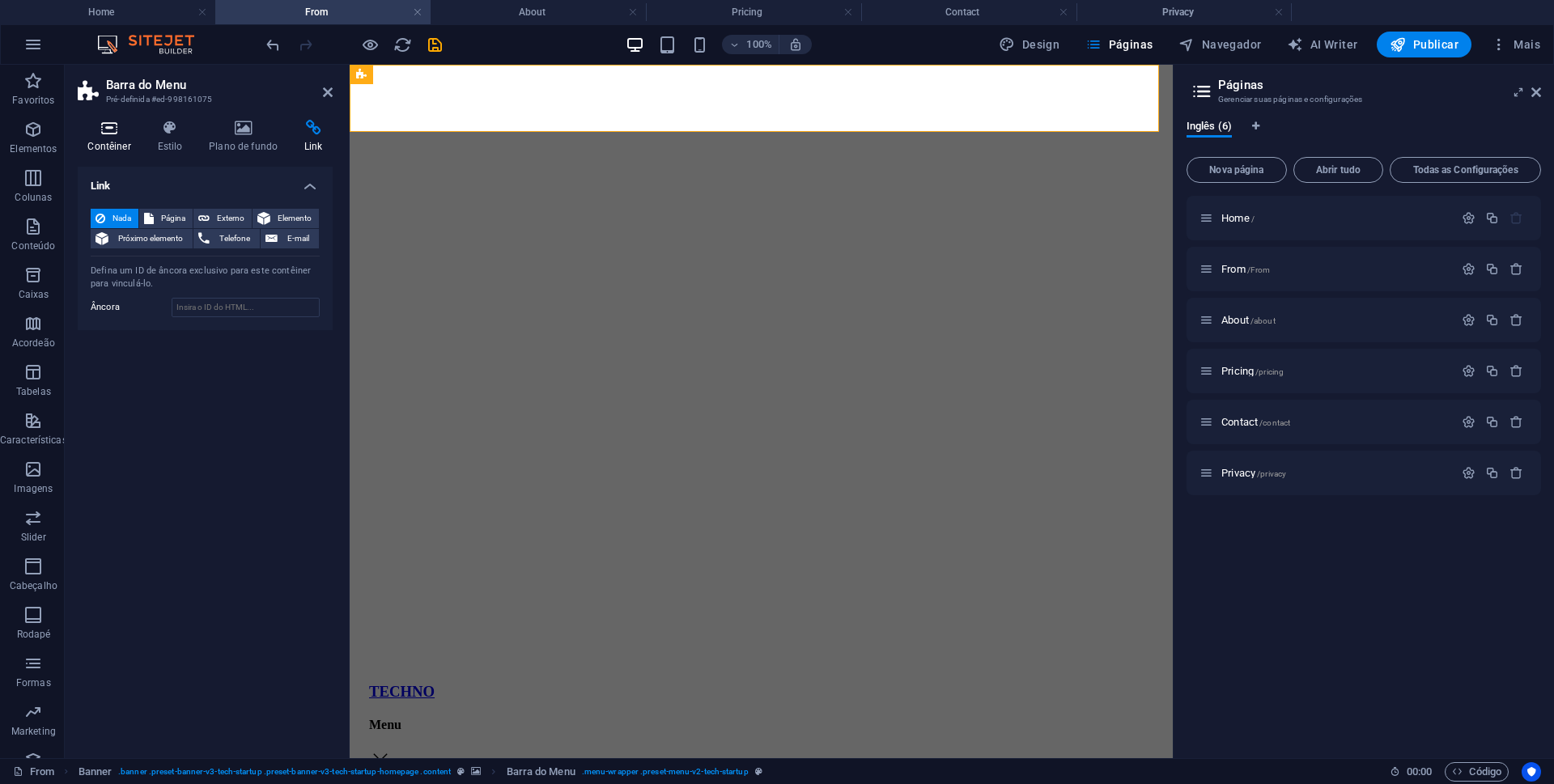
click at [109, 131] on icon at bounding box center [110, 127] width 63 height 16
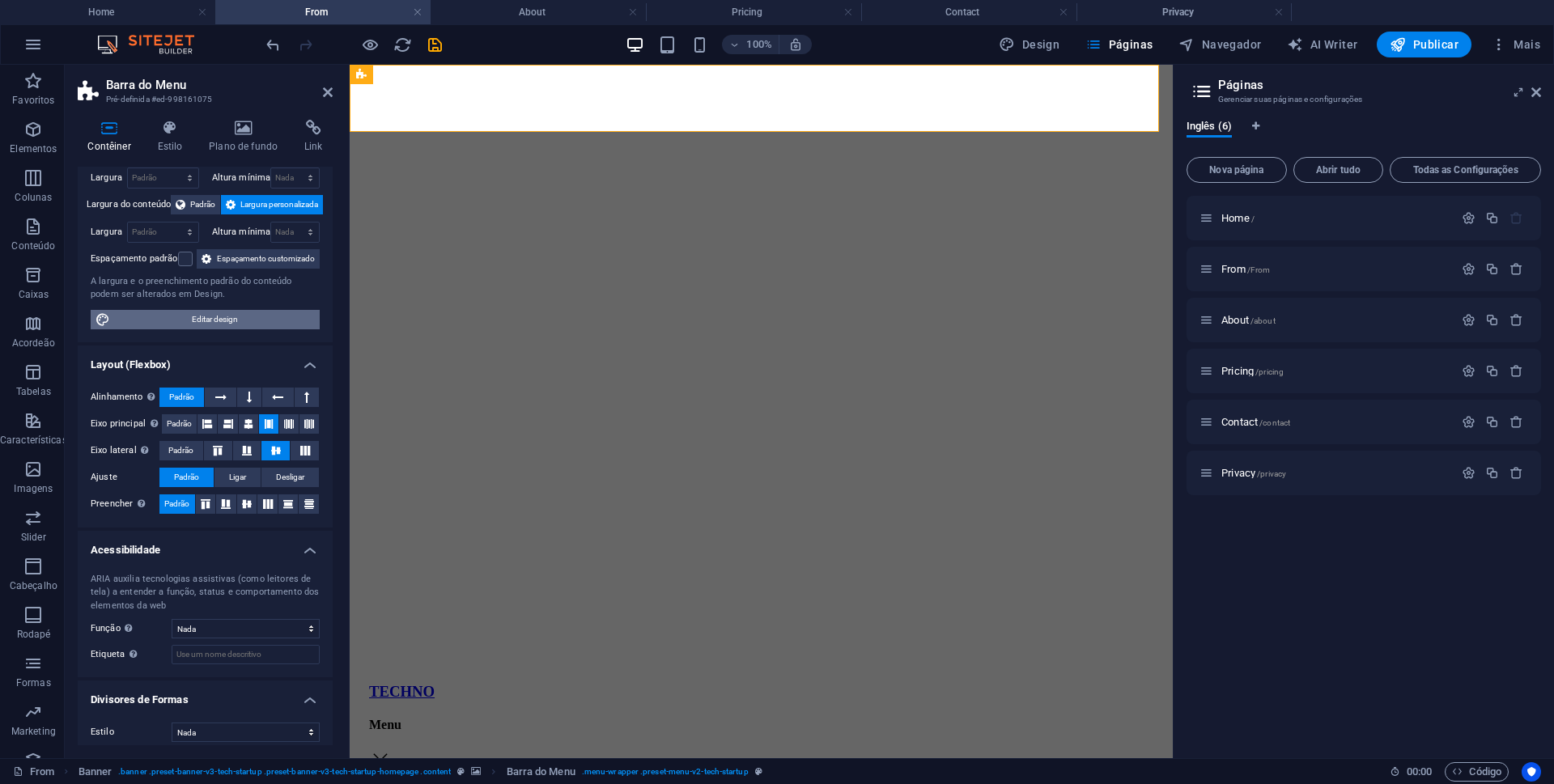
scroll to position [96, 0]
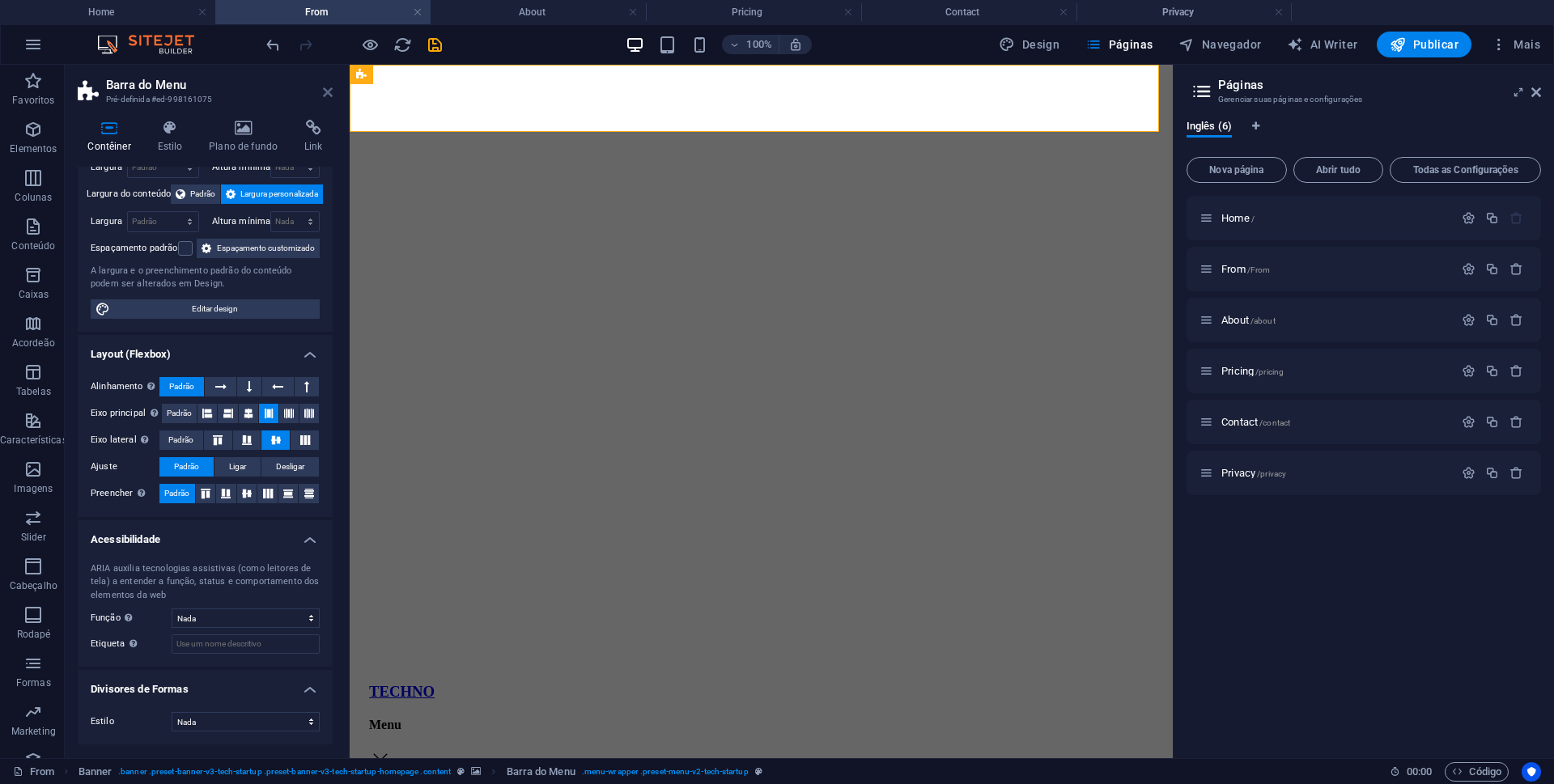
click at [327, 92] on icon at bounding box center [327, 92] width 9 height 13
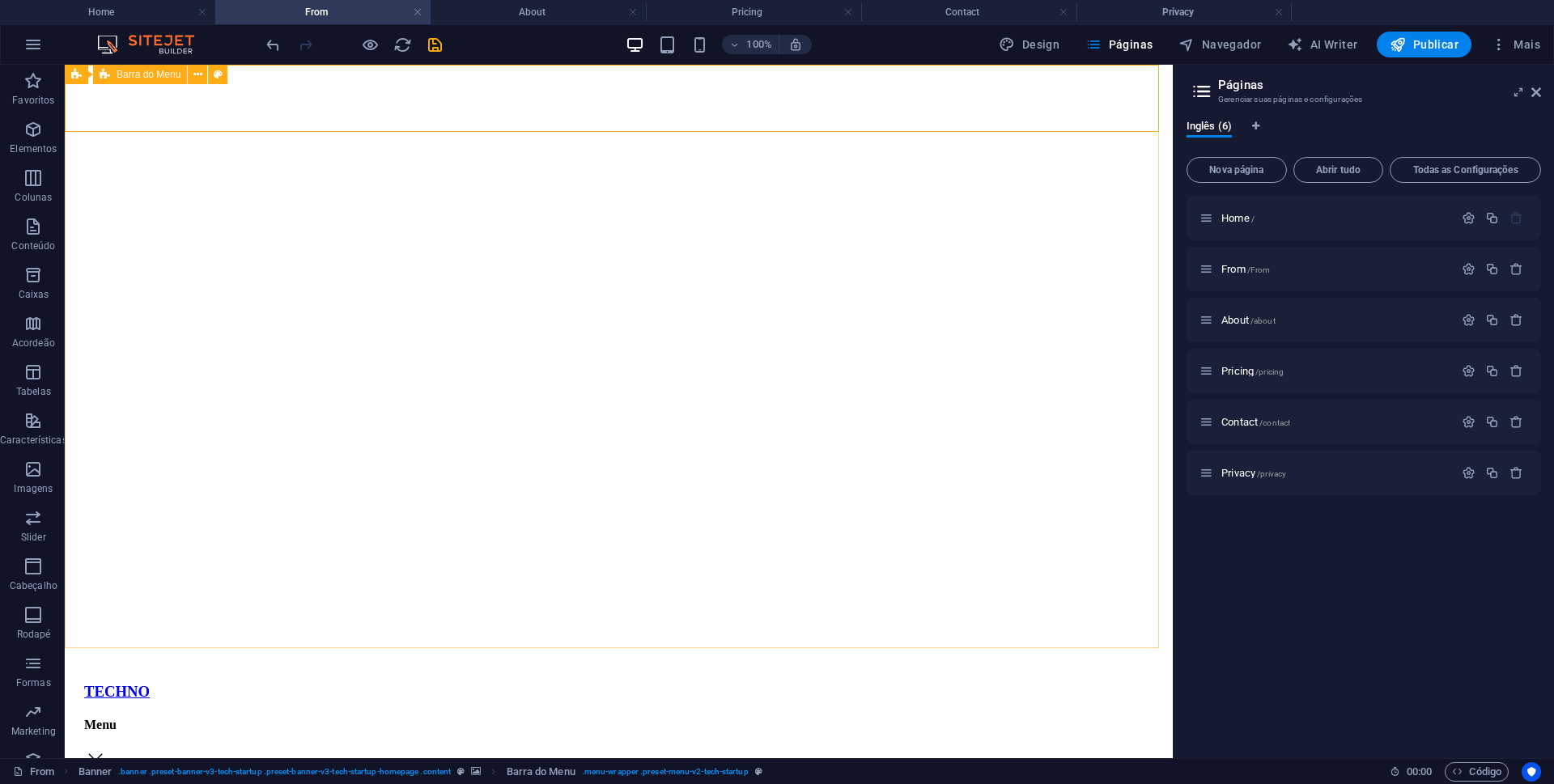
click at [114, 72] on div "Barra do Menu" at bounding box center [139, 74] width 94 height 20
click at [193, 72] on icon at bounding box center [198, 74] width 9 height 17
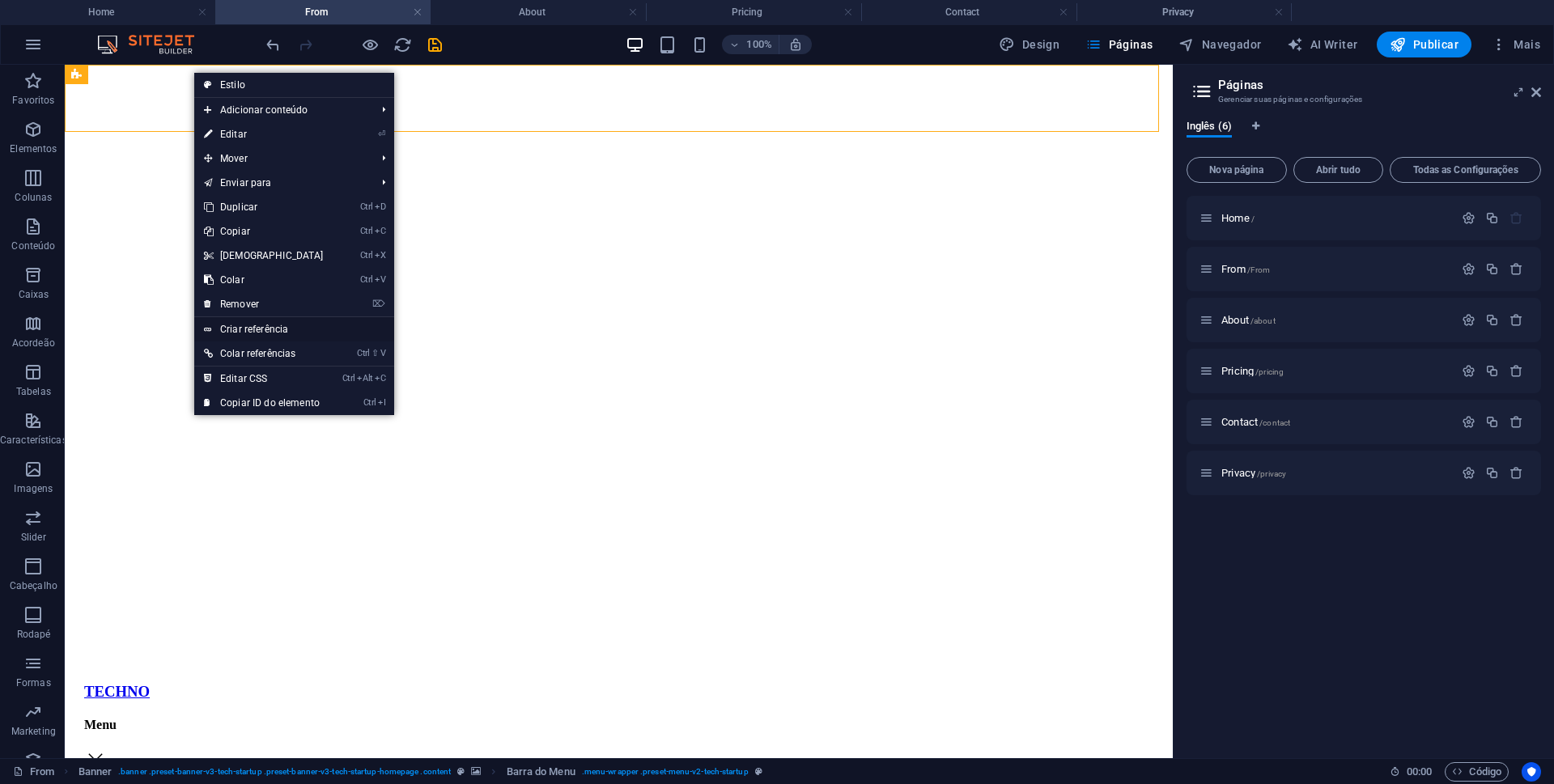
click at [252, 325] on link "Criar referência" at bounding box center [294, 329] width 200 height 24
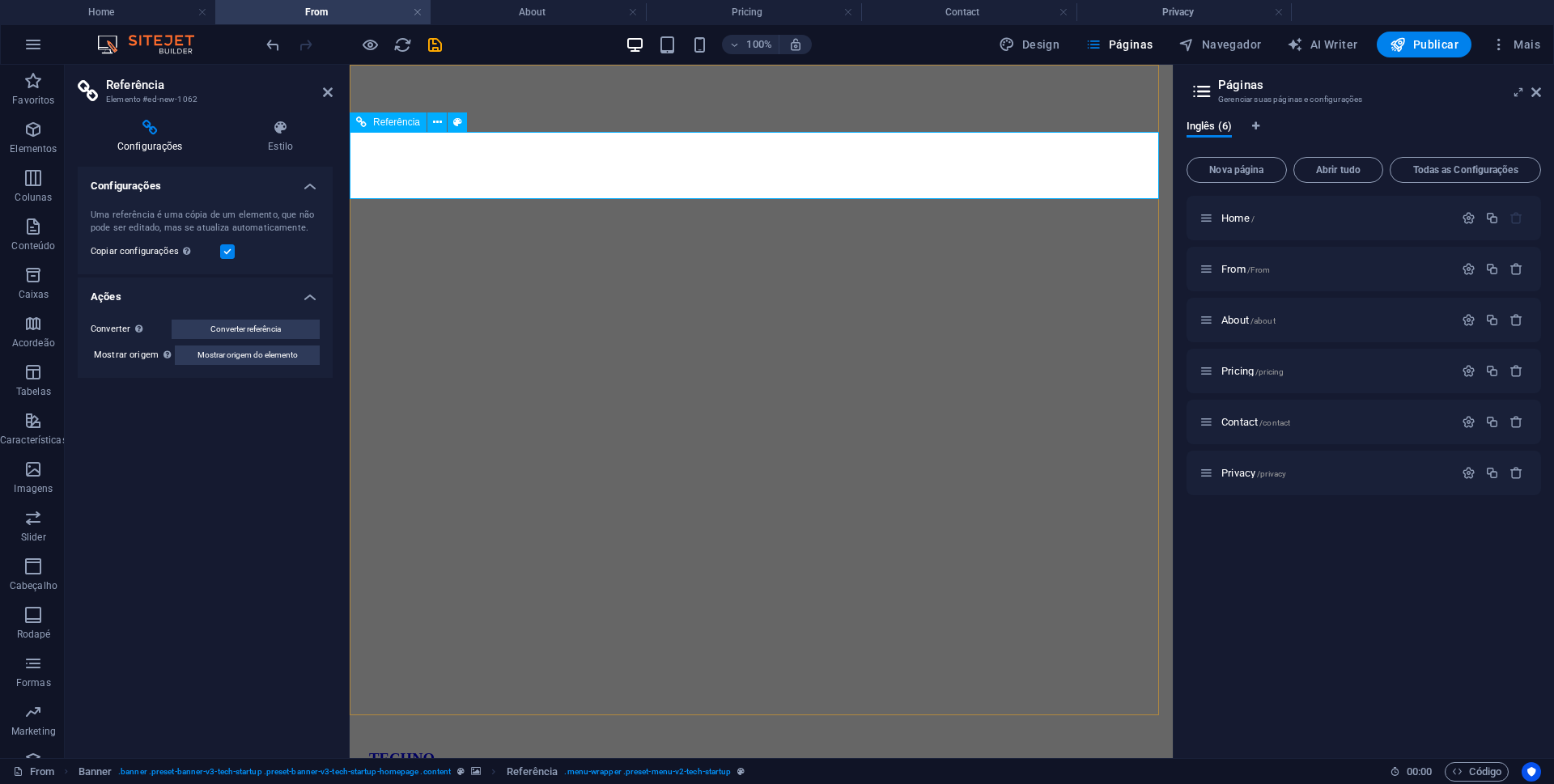
click at [387, 124] on span "Referência" at bounding box center [396, 122] width 47 height 9
click at [435, 124] on icon at bounding box center [438, 123] width 9 height 17
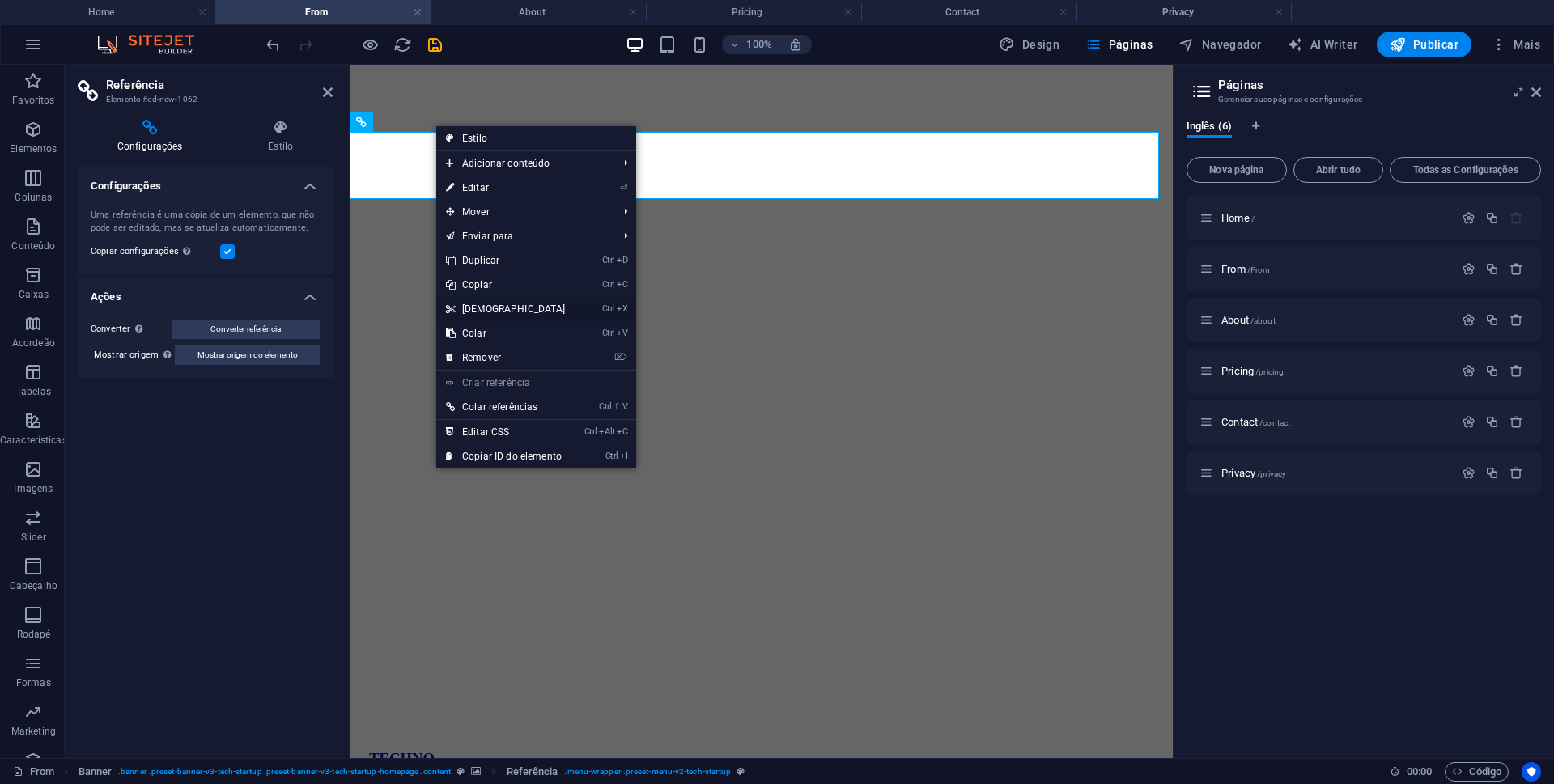
click at [514, 304] on link "Ctrl X Cortar" at bounding box center [506, 309] width 139 height 24
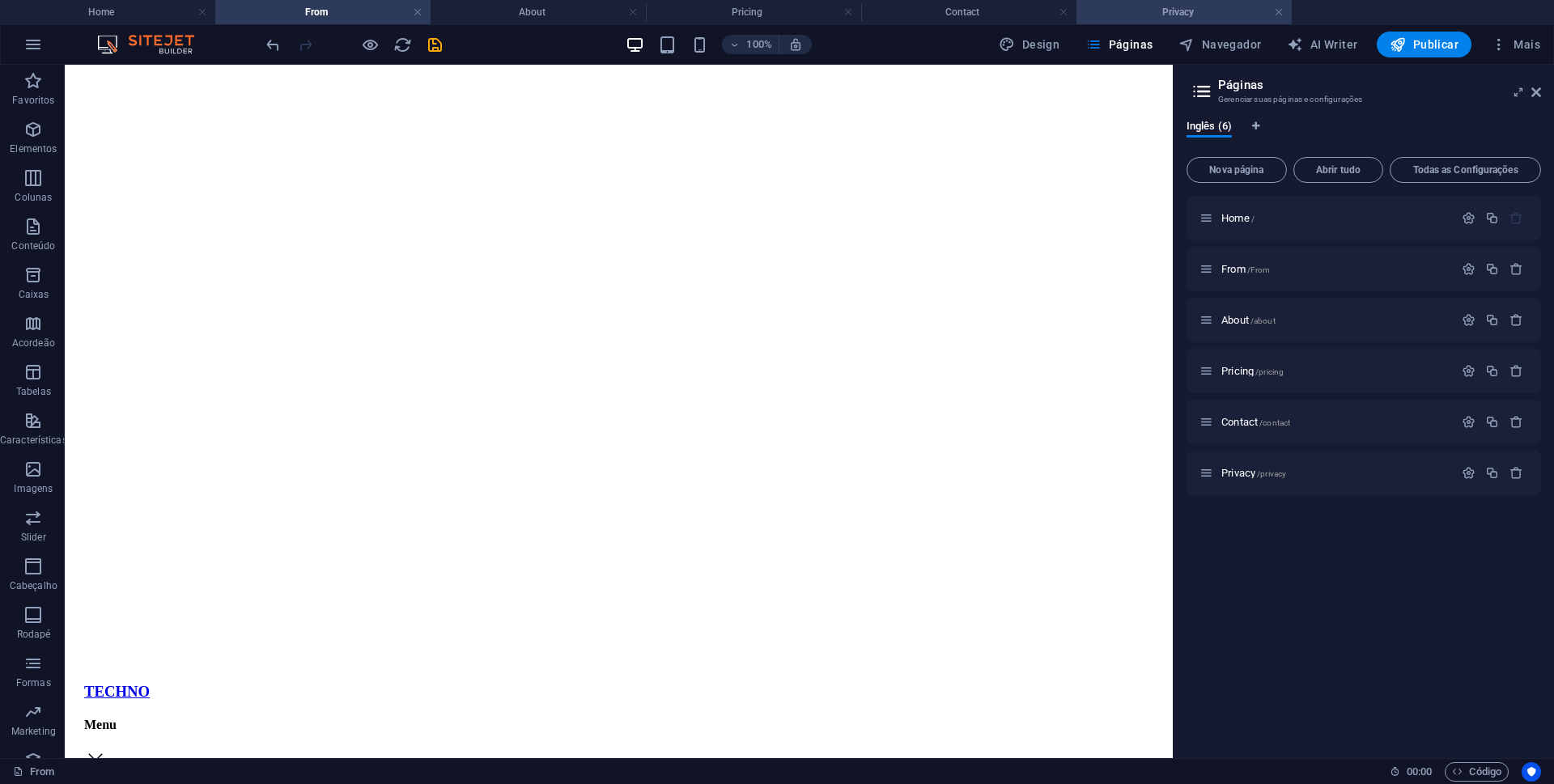
click at [1204, 16] on h4 "Privacy" at bounding box center [1184, 11] width 216 height 18
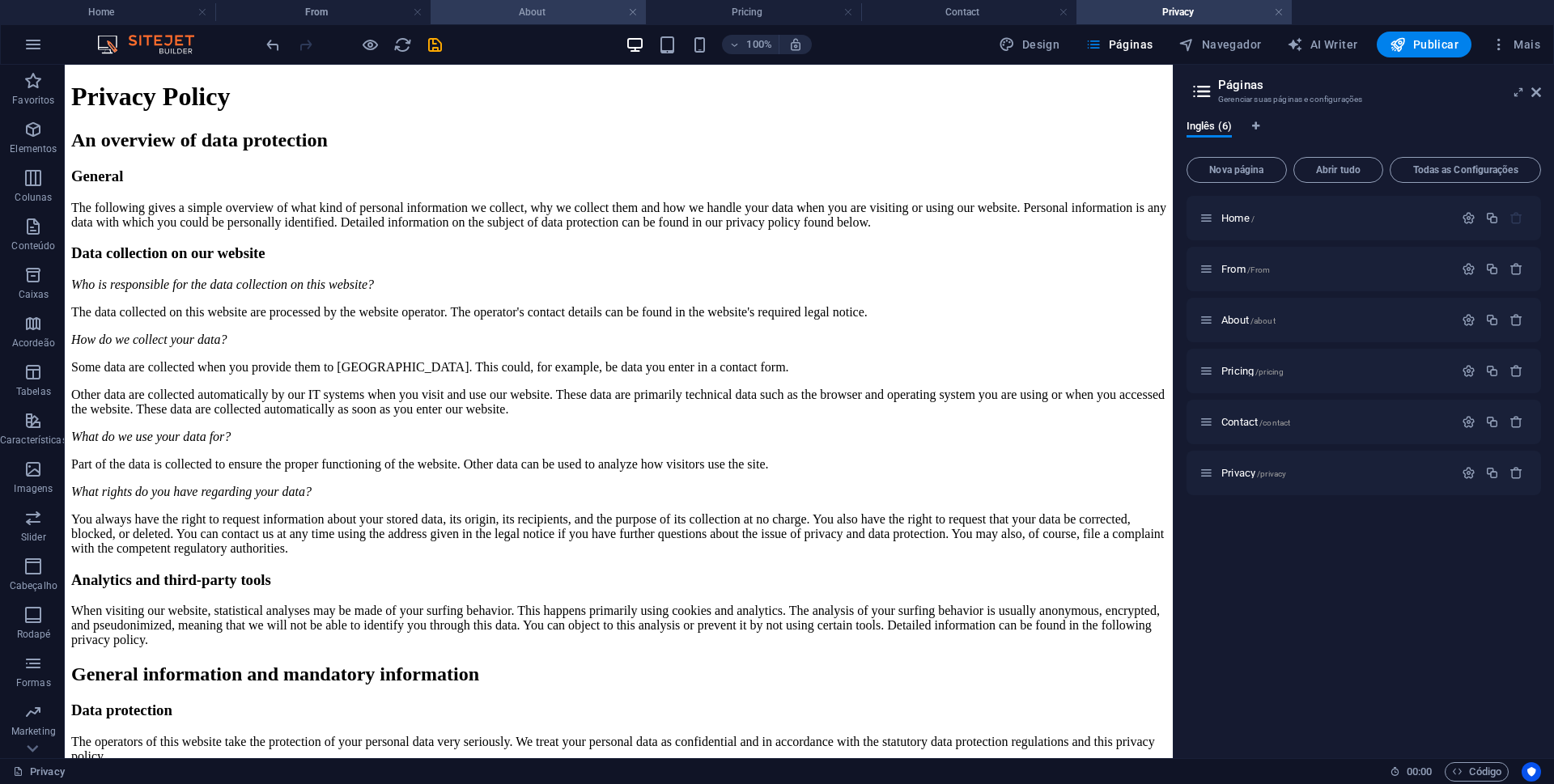
click at [520, 9] on h4 "About" at bounding box center [538, 11] width 216 height 18
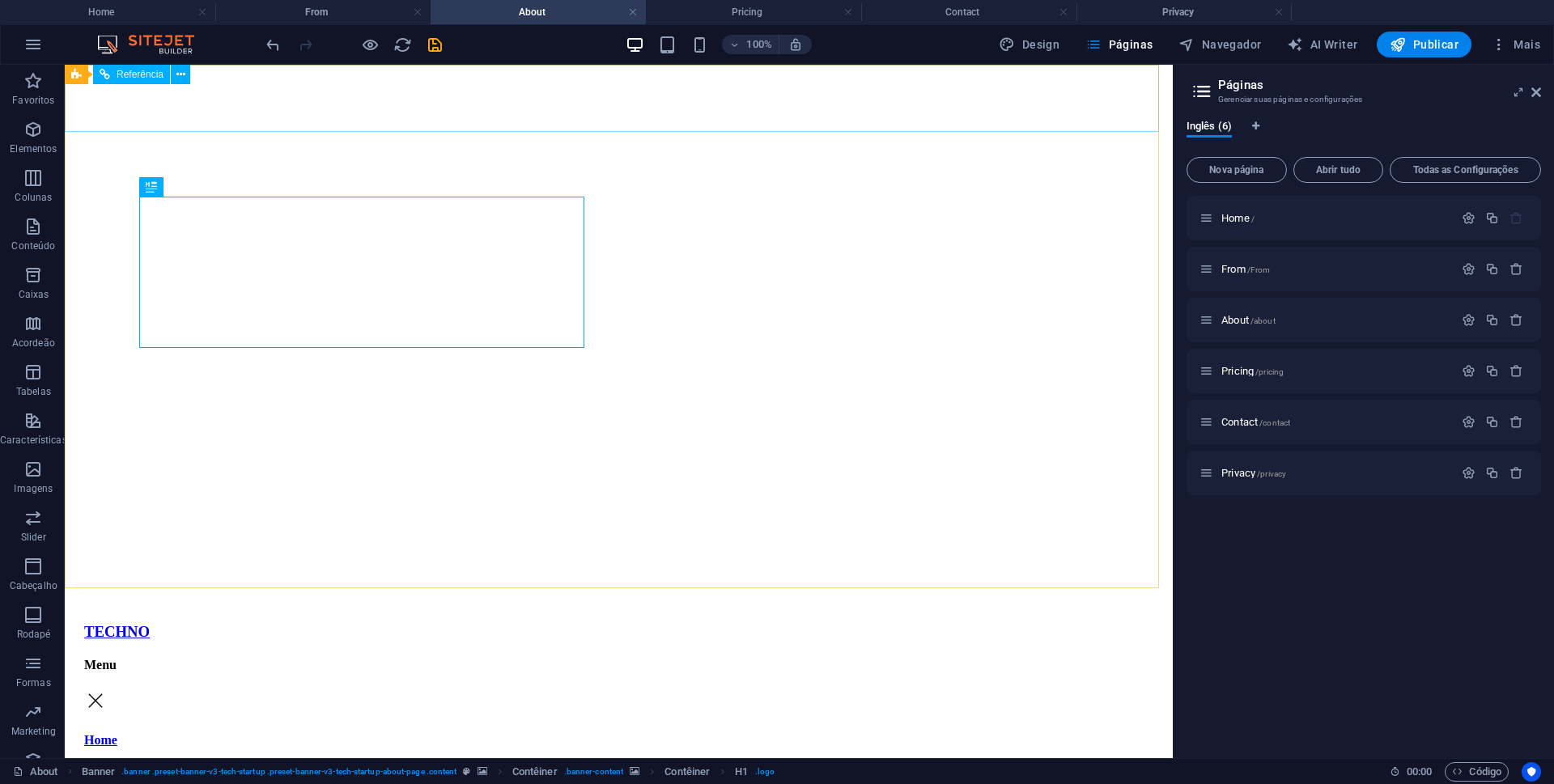
click at [134, 72] on span "Referência" at bounding box center [139, 74] width 47 height 9
click at [1230, 41] on span "Navegador" at bounding box center [1219, 44] width 83 height 16
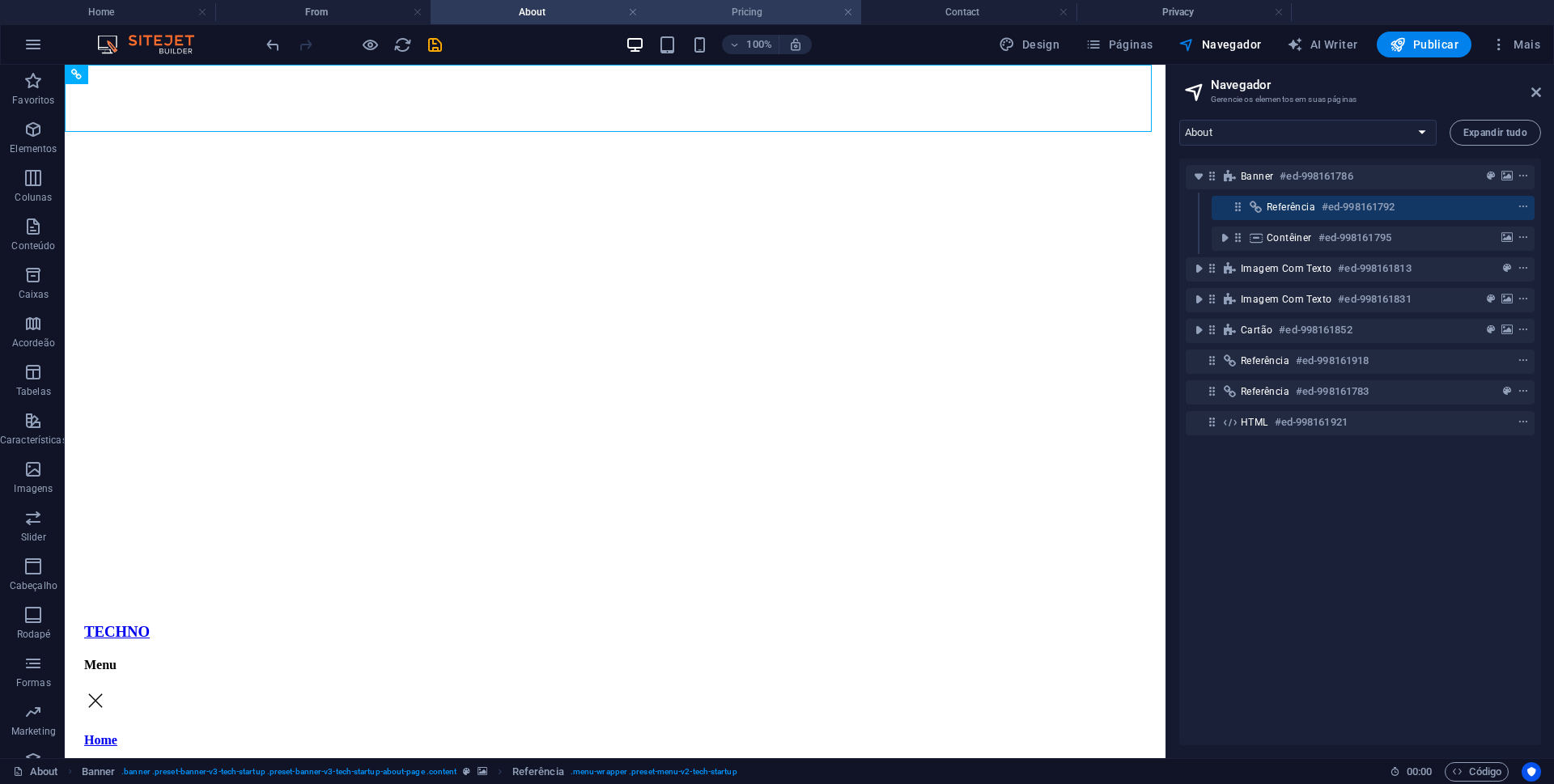
click at [782, 9] on h4 "Pricing" at bounding box center [754, 11] width 216 height 18
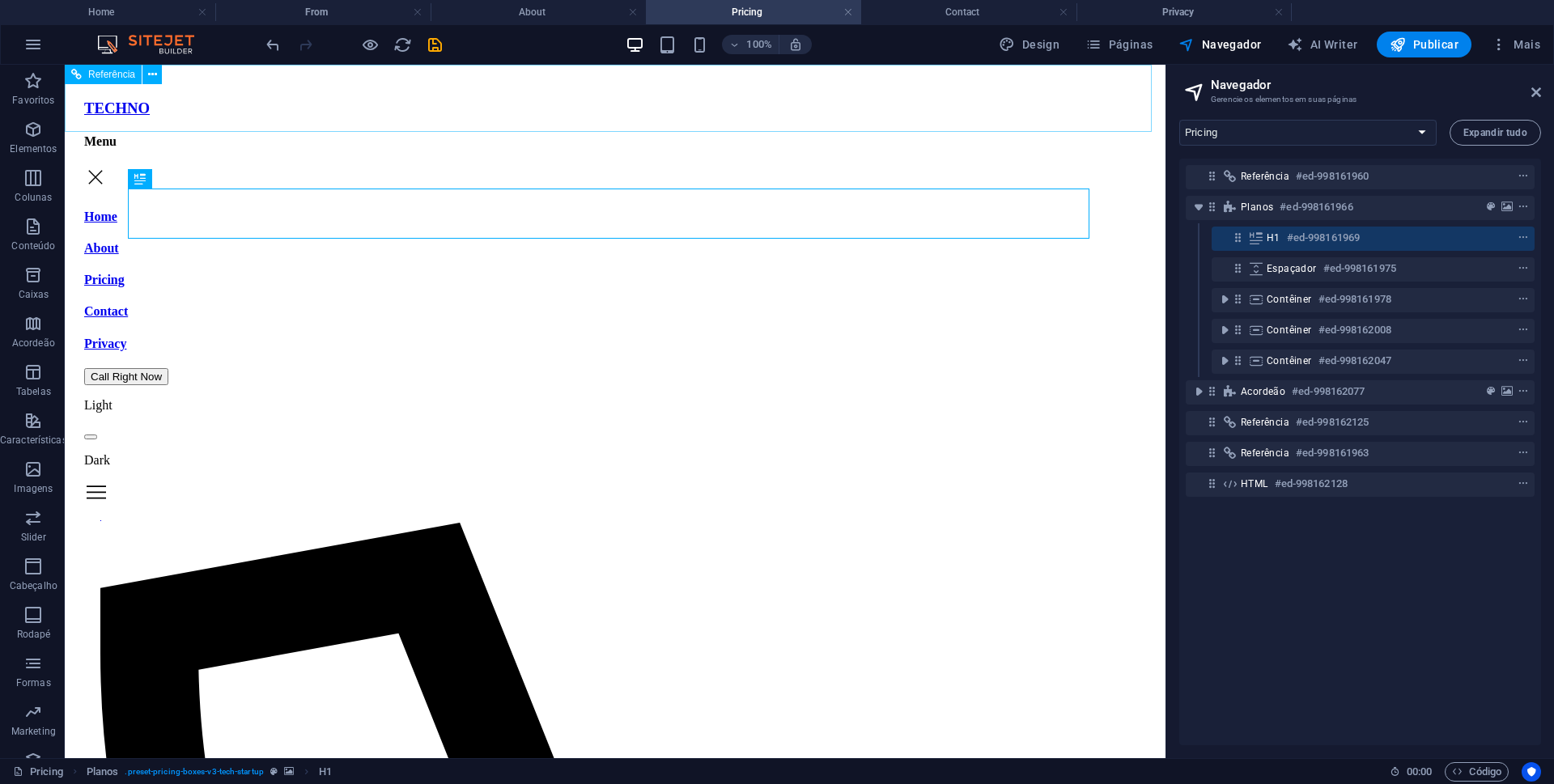
click at [103, 74] on span "Referência" at bounding box center [112, 74] width 47 height 9
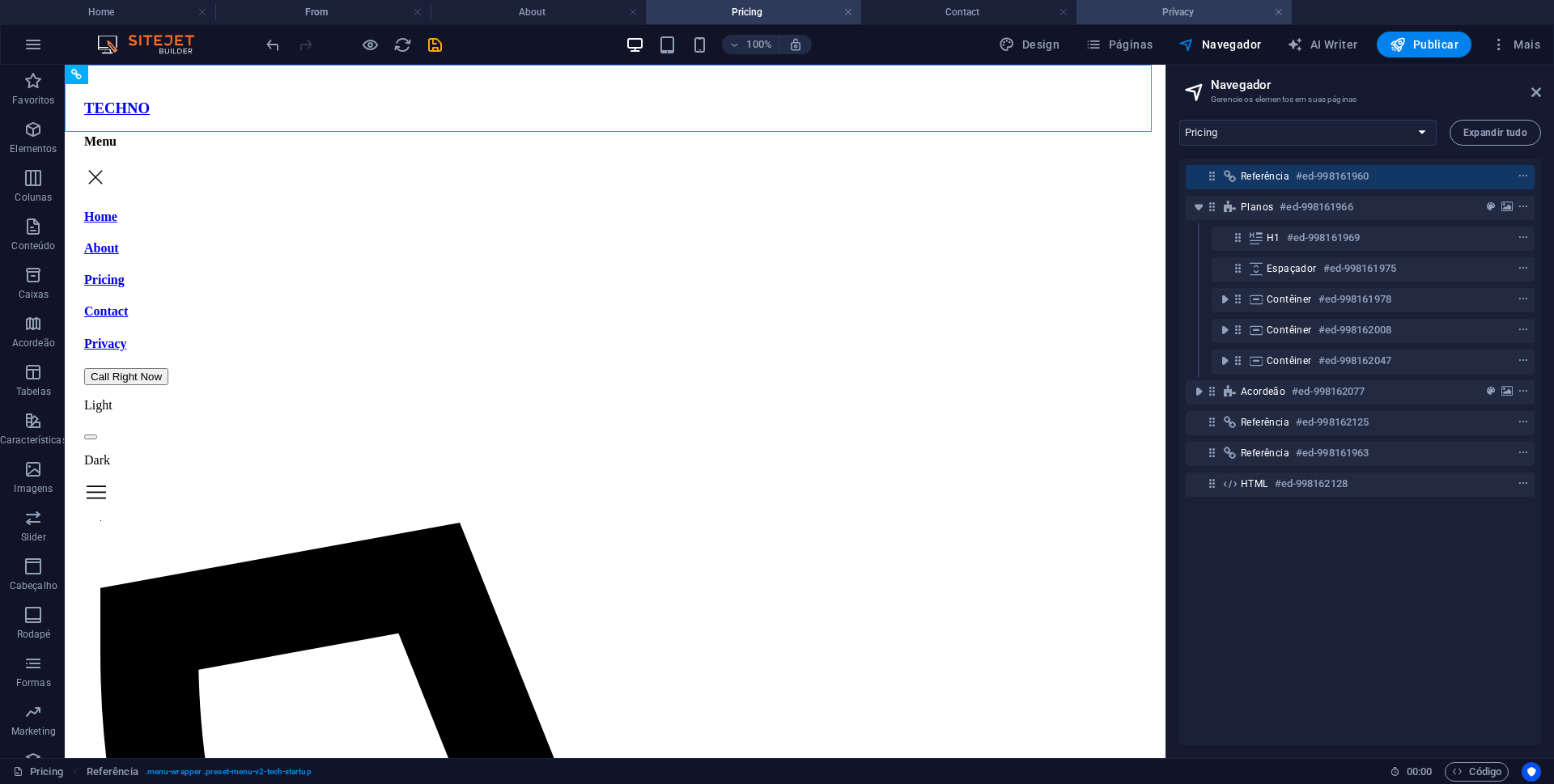
click at [1178, 8] on h4 "Privacy" at bounding box center [1184, 11] width 216 height 18
select select "18053281-en"
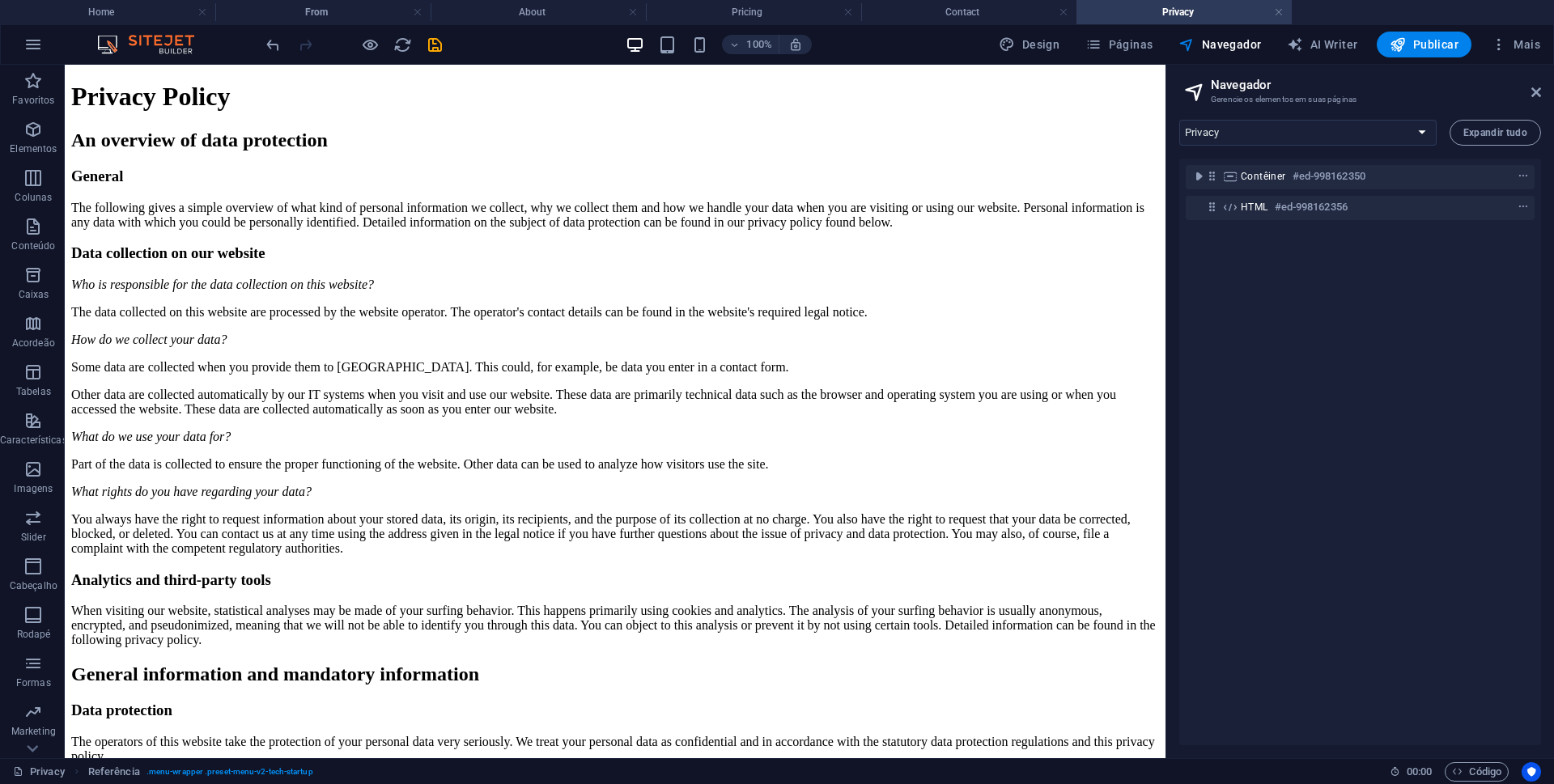
click at [1350, 305] on div "Contêiner #ed-998162350 HTML #ed-998162356" at bounding box center [1360, 451] width 362 height 586
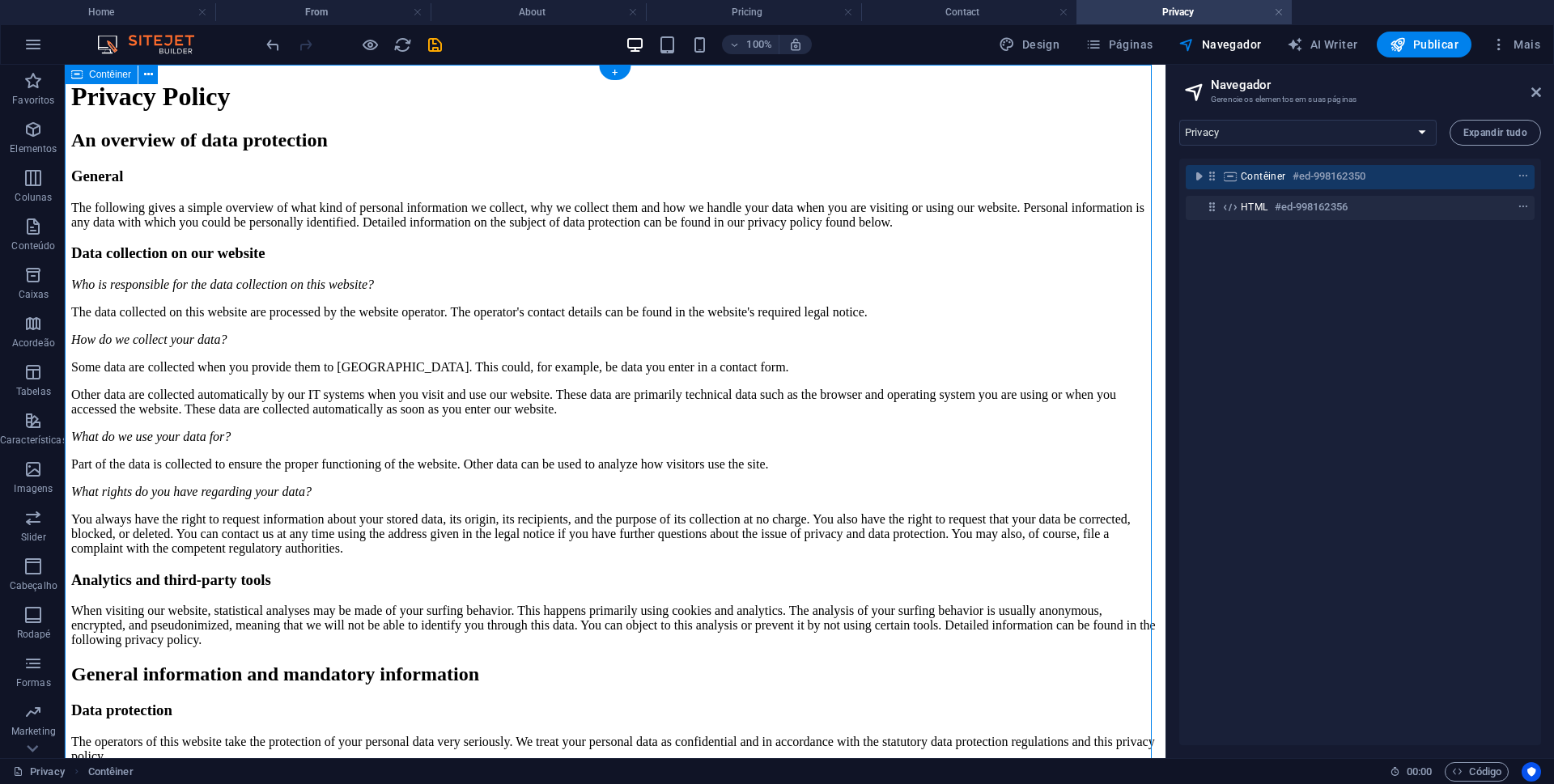
click at [1473, 175] on div at bounding box center [1494, 176] width 76 height 20
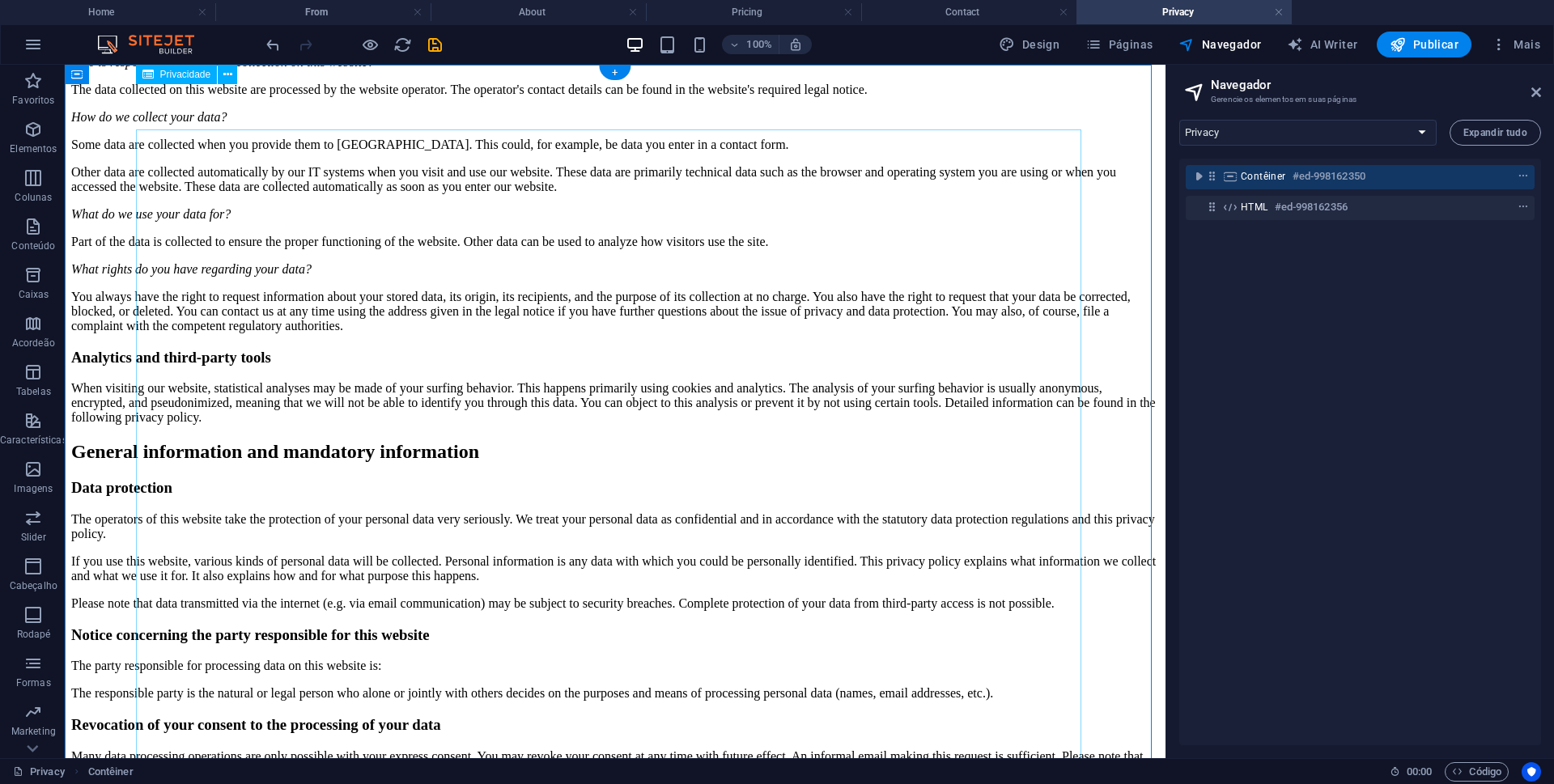
scroll to position [0, 0]
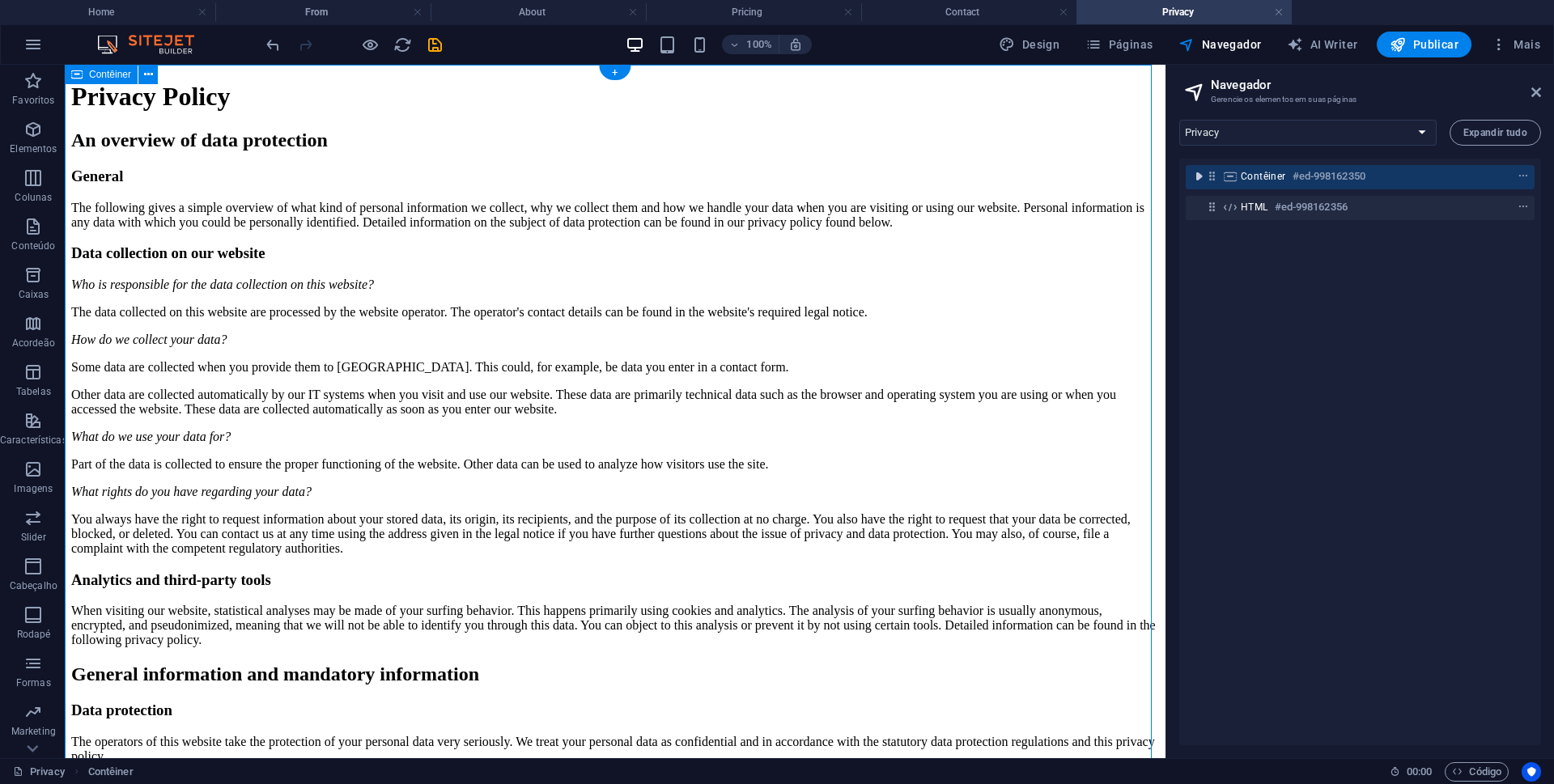
click at [1198, 176] on icon "toggle-expand" at bounding box center [1198, 176] width 16 height 16
click at [1521, 176] on icon "context-menu" at bounding box center [1523, 176] width 11 height 11
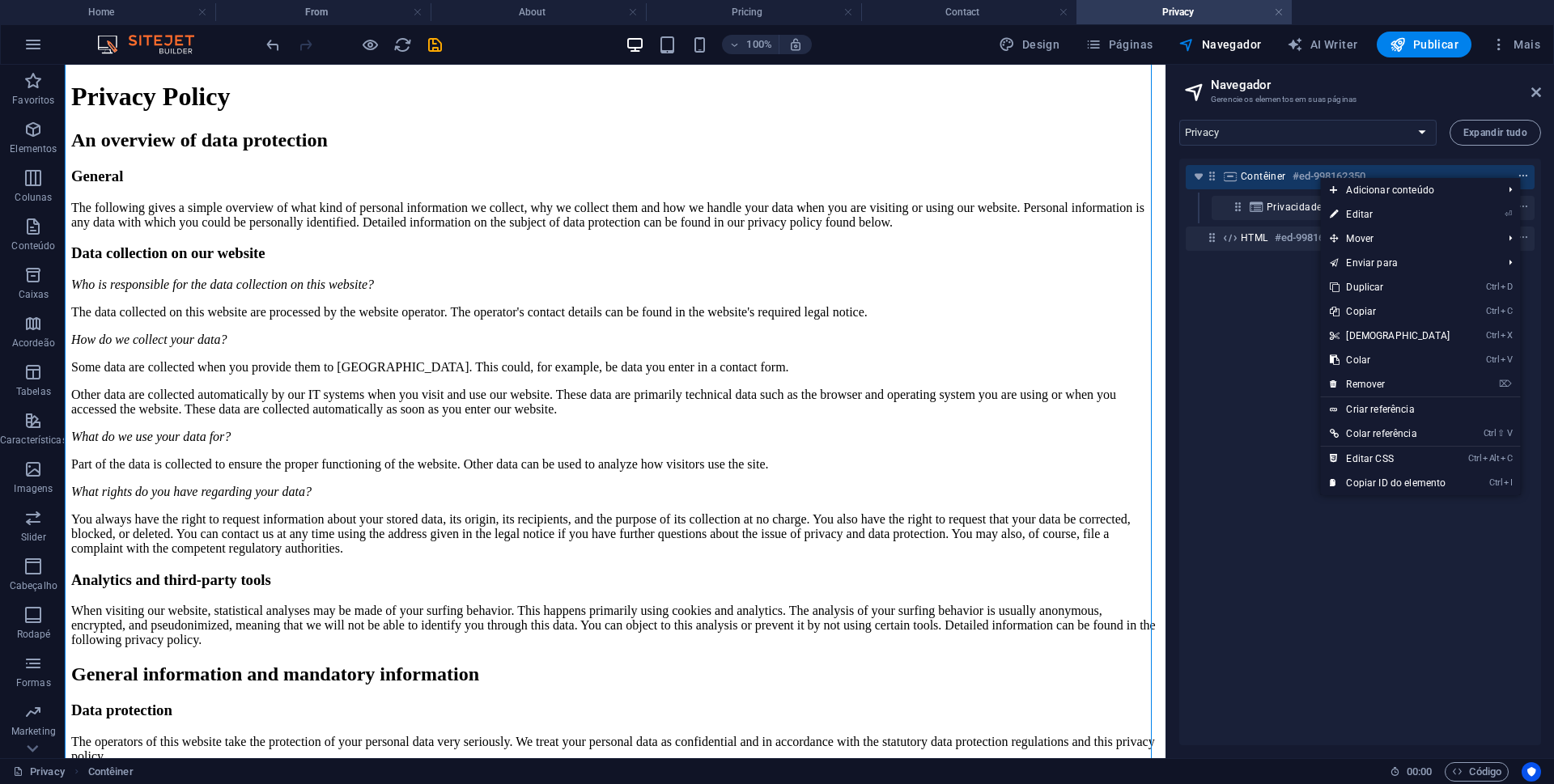
scroll to position [2172, 0]
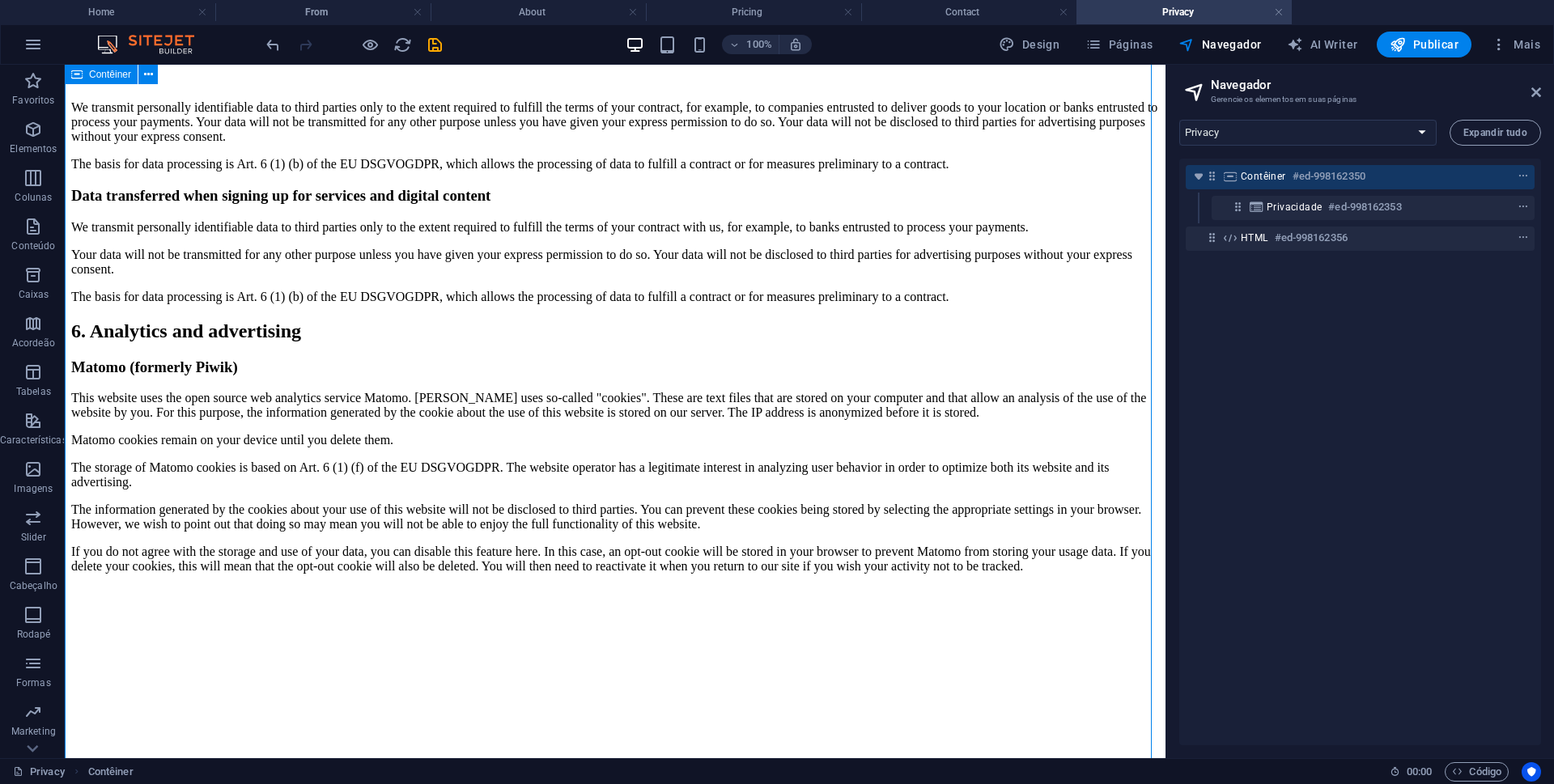
drag, startPoint x: 1193, startPoint y: 176, endPoint x: 1331, endPoint y: 361, distance: 230.8
click at [1194, 182] on icon "toggle-expand" at bounding box center [1198, 176] width 16 height 16
click at [1363, 267] on div "Contêiner #ed-998162350 HTML #ed-998162356" at bounding box center [1360, 451] width 362 height 586
drag, startPoint x: 1363, startPoint y: 267, endPoint x: 1363, endPoint y: 240, distance: 27.0
click at [1363, 240] on div "Contêiner #ed-998162350 HTML #ed-998162356" at bounding box center [1360, 451] width 362 height 586
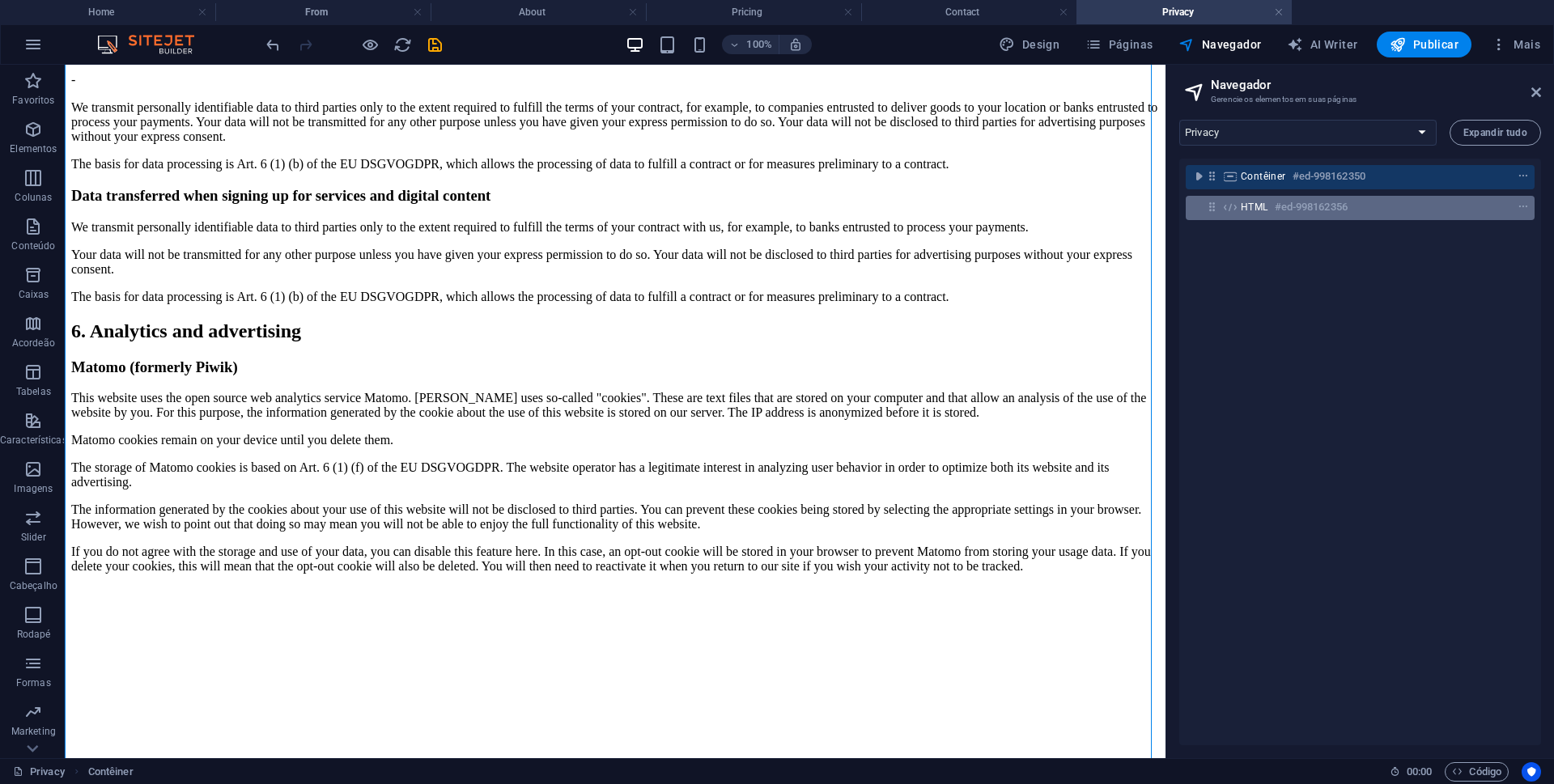
click at [1489, 214] on div at bounding box center [1494, 207] width 76 height 20
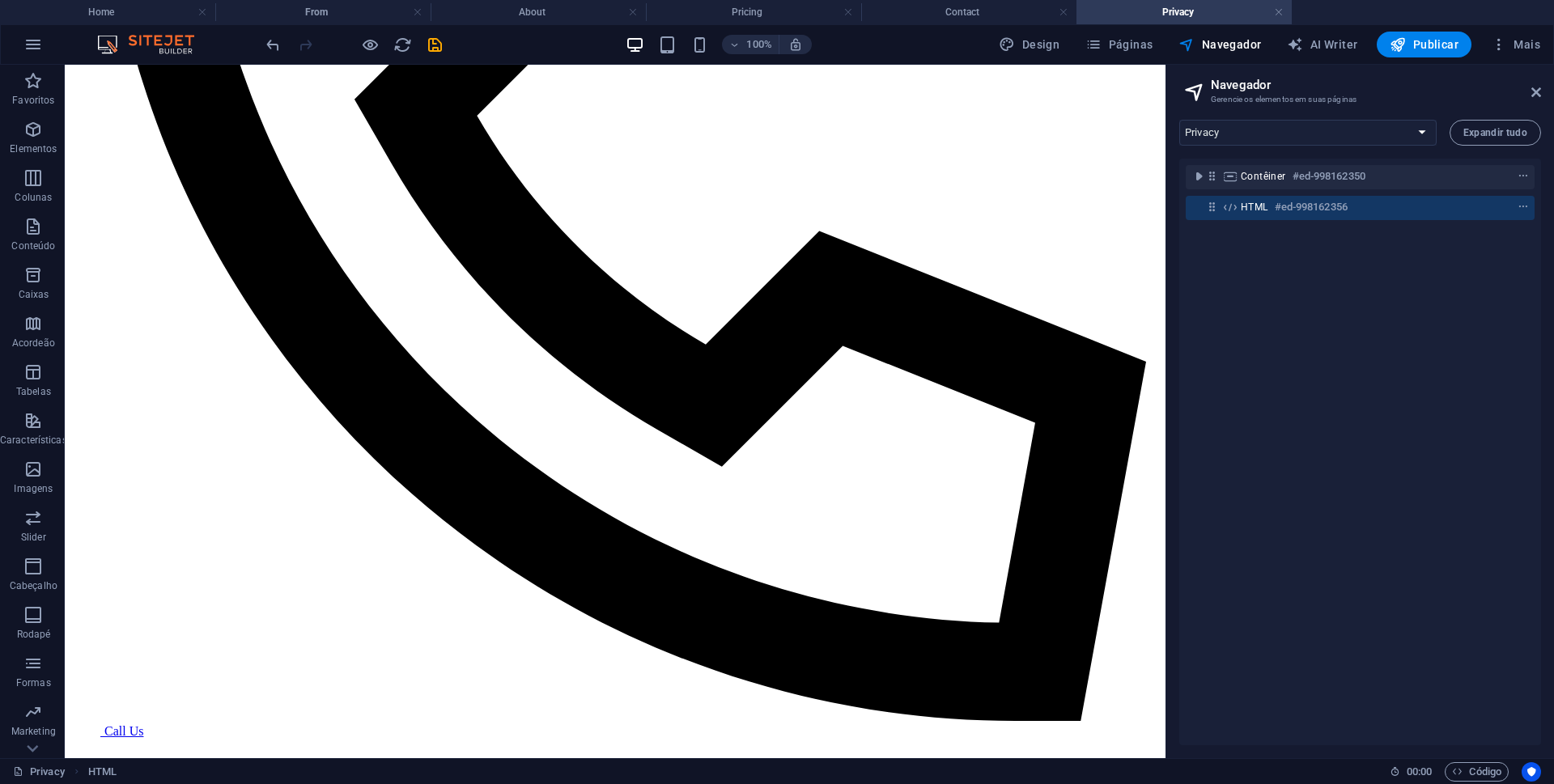
scroll to position [4436, 0]
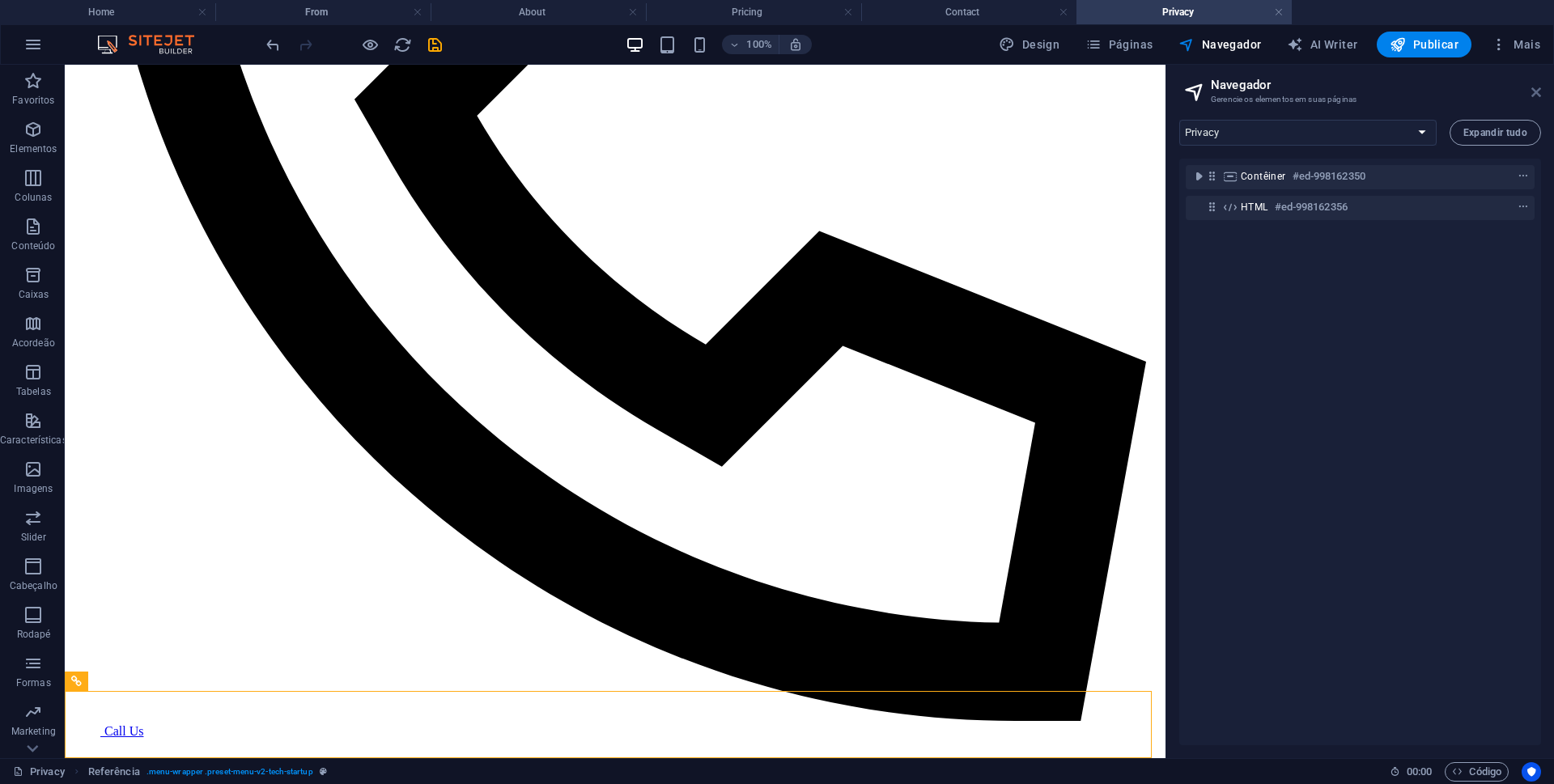
click at [1534, 96] on icon at bounding box center [1536, 92] width 9 height 13
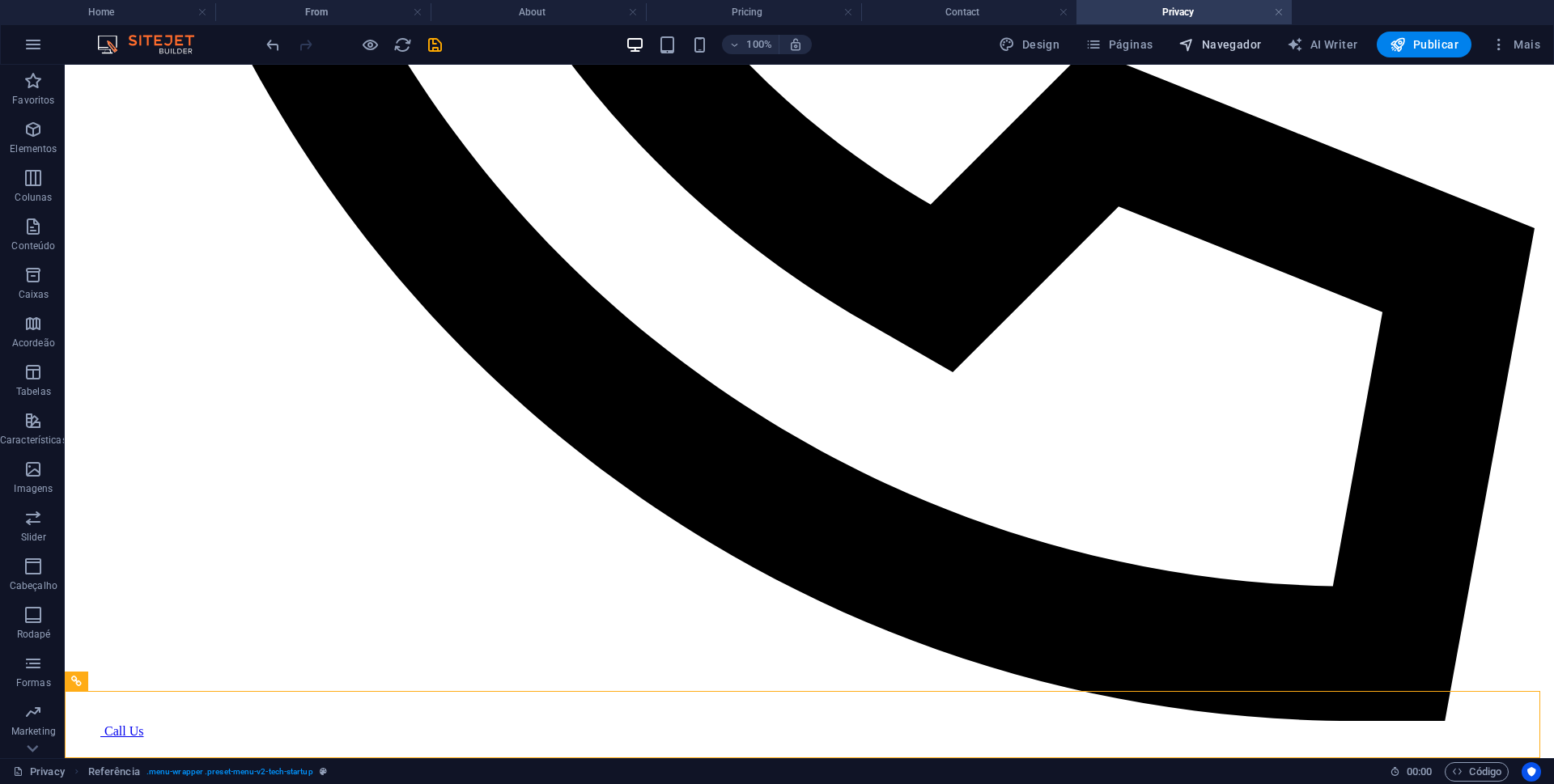
click at [1229, 49] on span "Navegador" at bounding box center [1219, 44] width 83 height 16
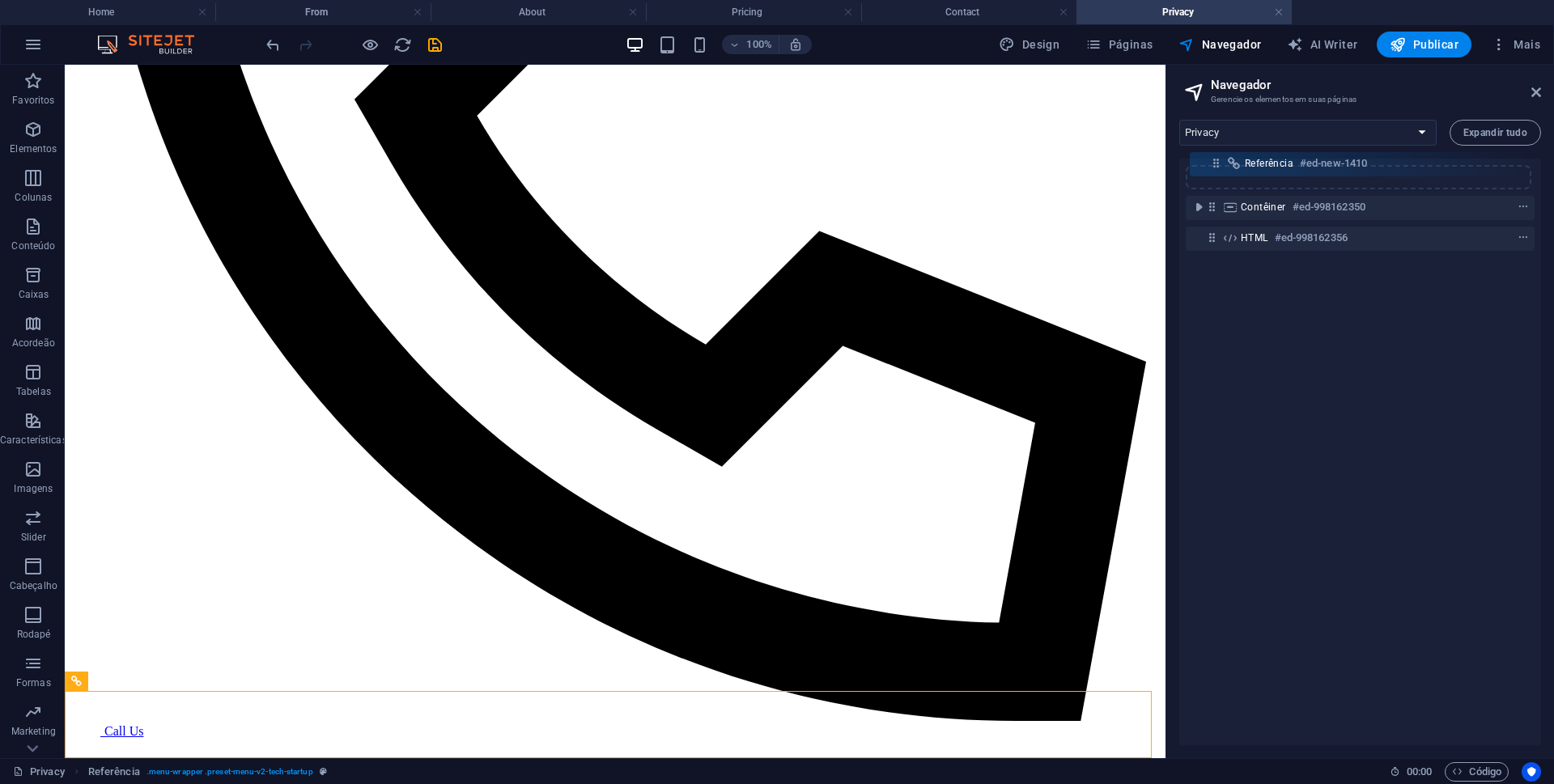
drag, startPoint x: 1212, startPoint y: 236, endPoint x: 1217, endPoint y: 157, distance: 79.2
click at [1217, 157] on div "Home From About Pricing Contact Privacy Expandir tudo Contêiner #ed-998162350 H…" at bounding box center [1360, 432] width 388 height 651
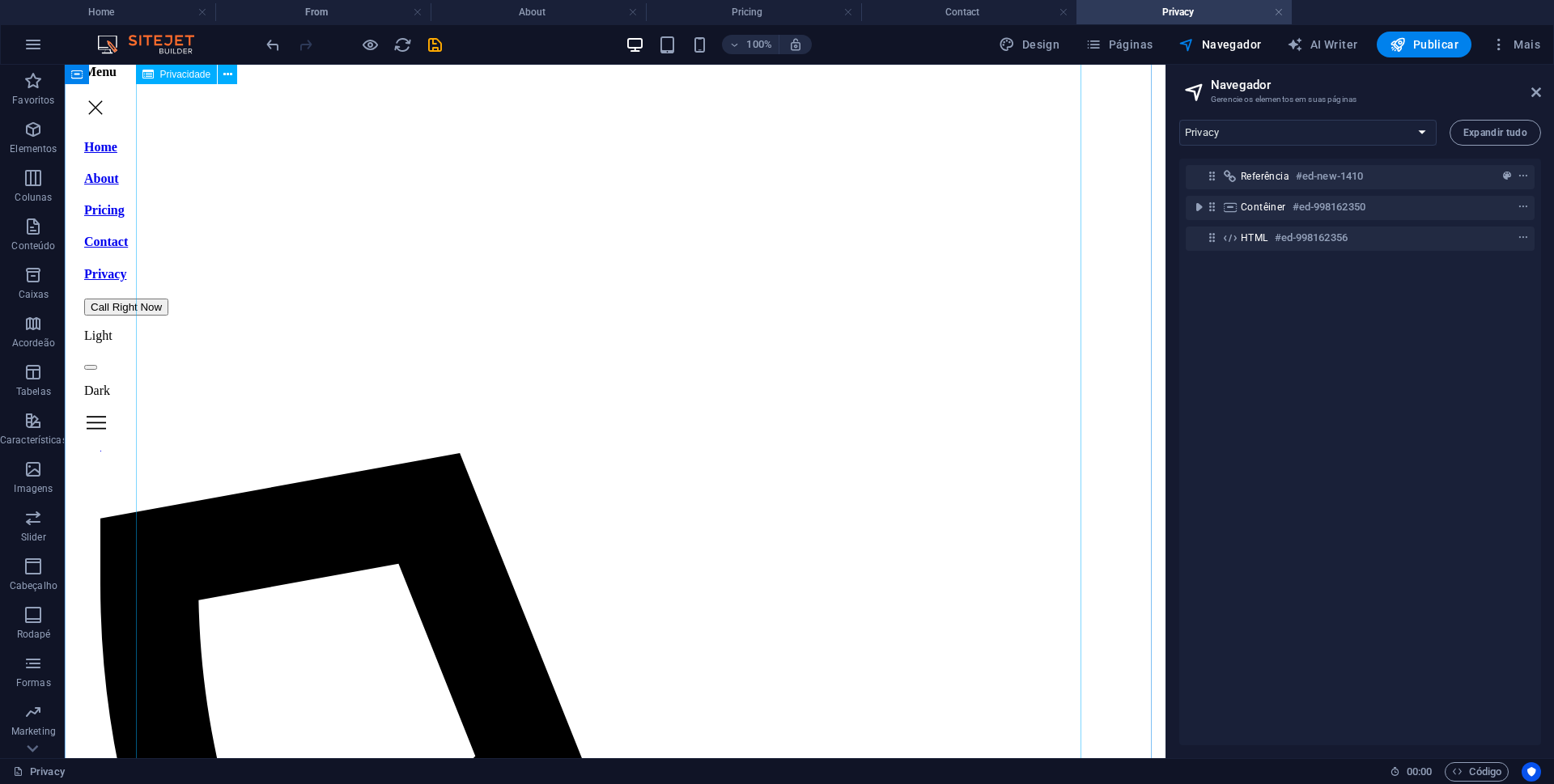
scroll to position [0, 0]
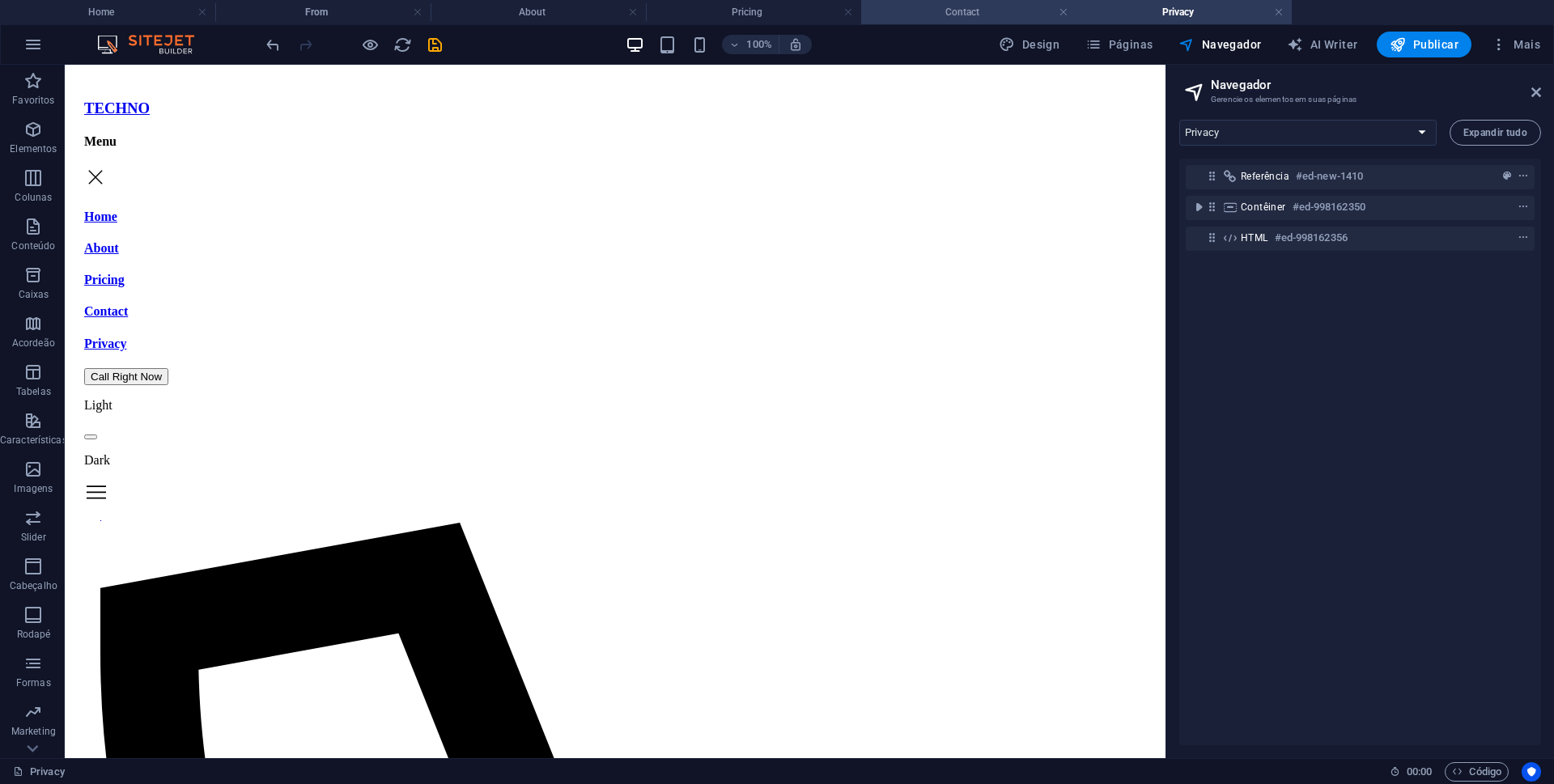
click at [982, 6] on h4 "Contact" at bounding box center [969, 11] width 216 height 18
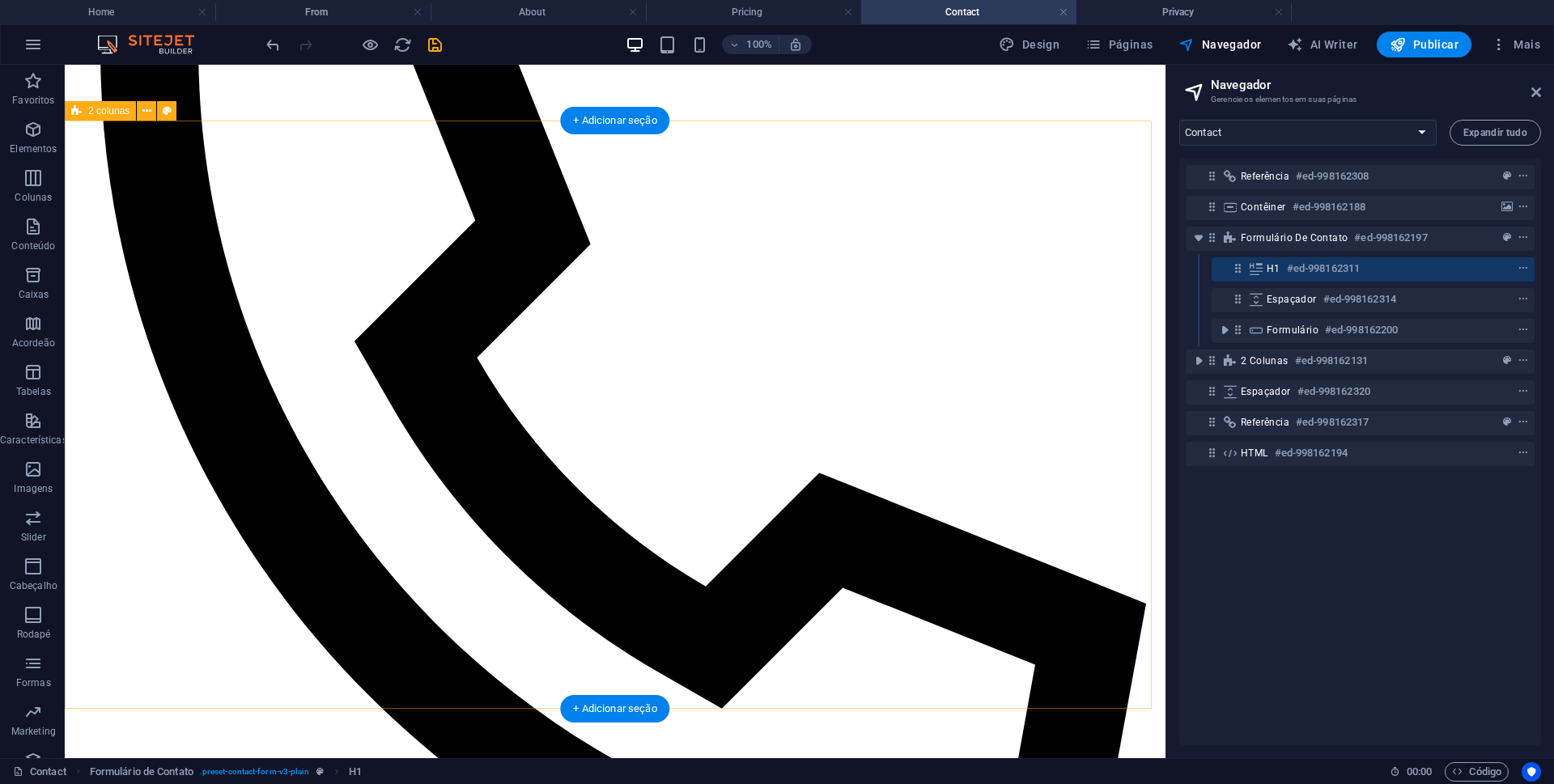
scroll to position [809, 0]
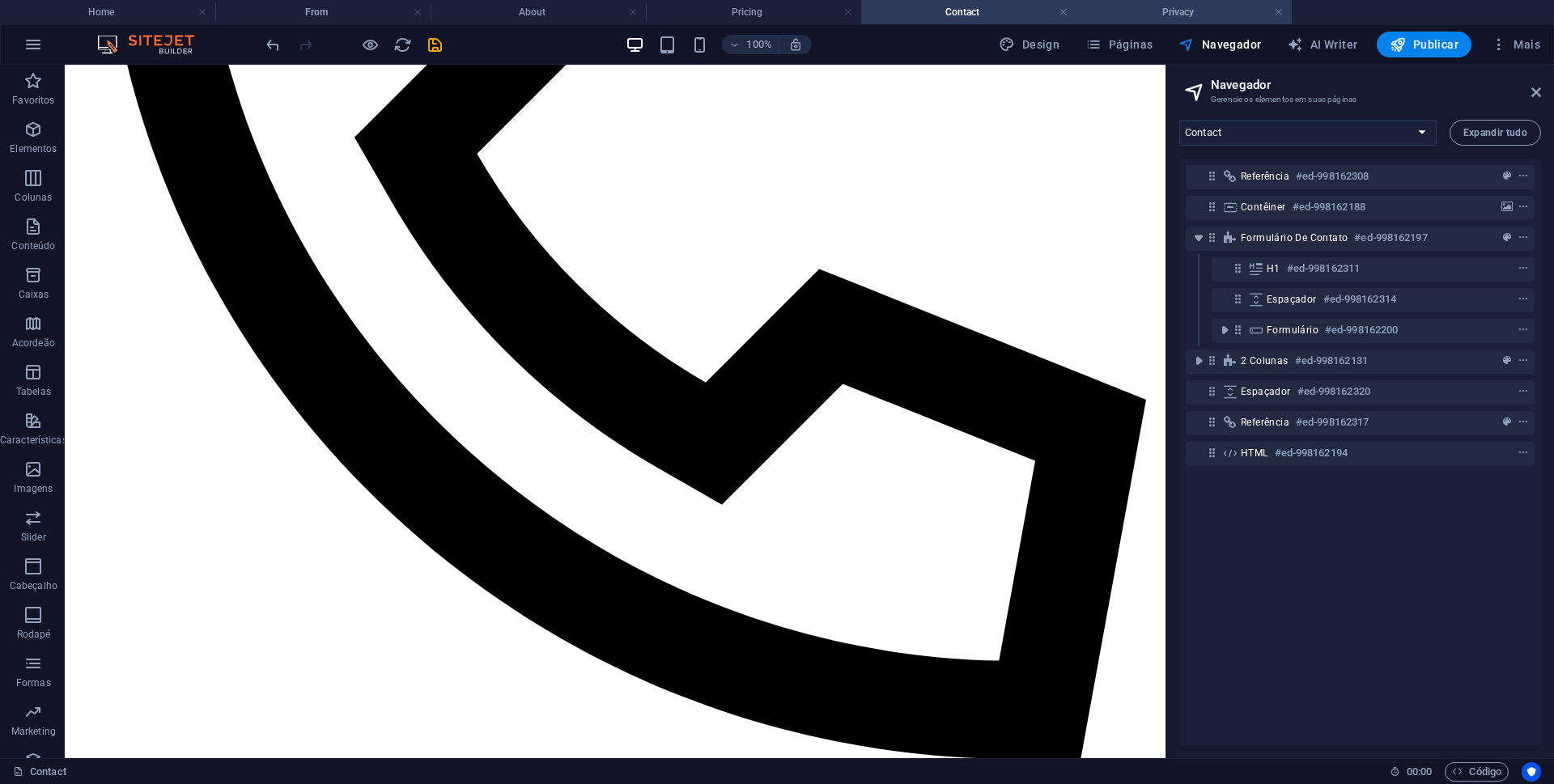
click at [1199, 15] on h4 "Privacy" at bounding box center [1184, 11] width 216 height 18
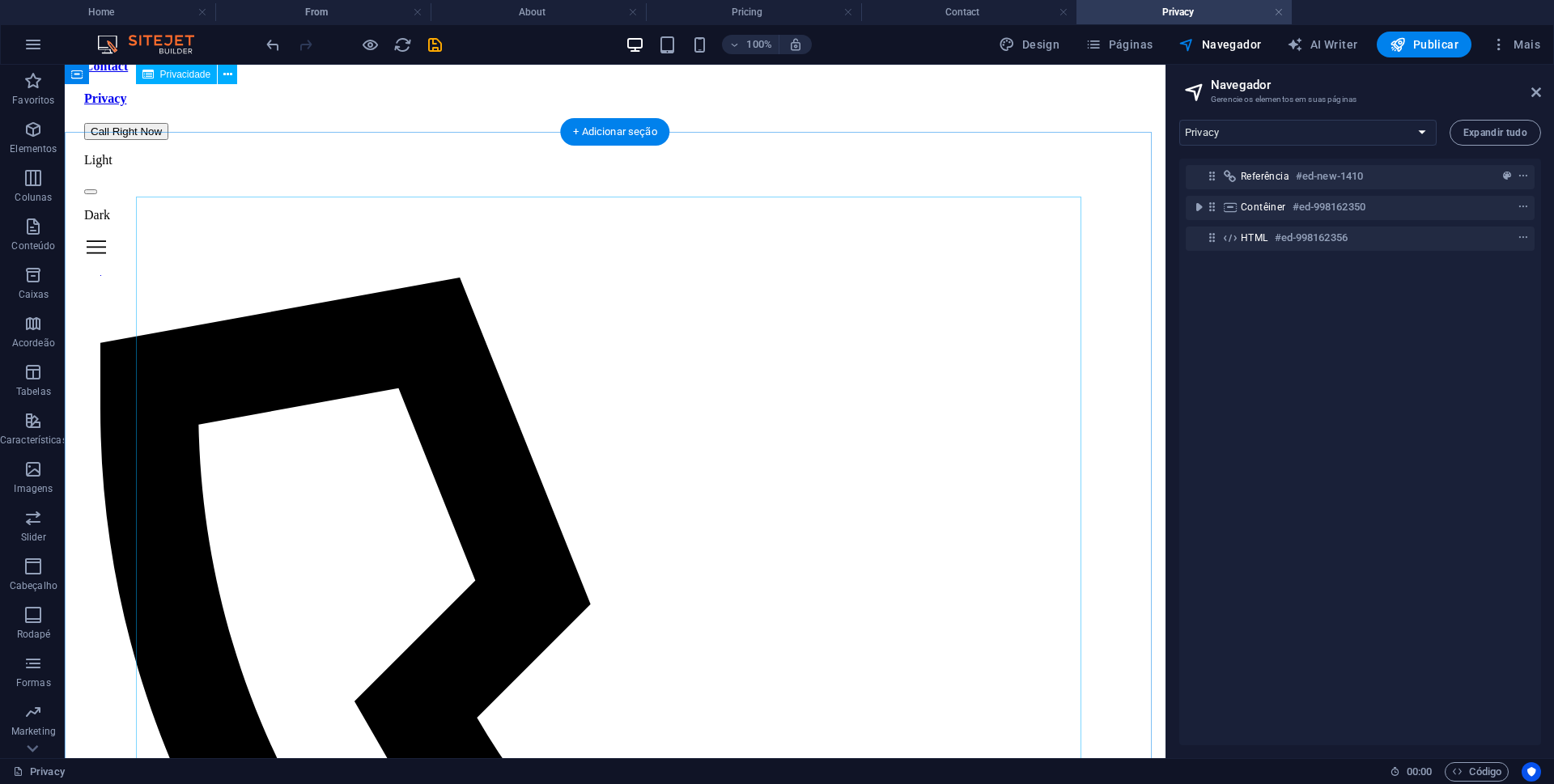
scroll to position [0, 0]
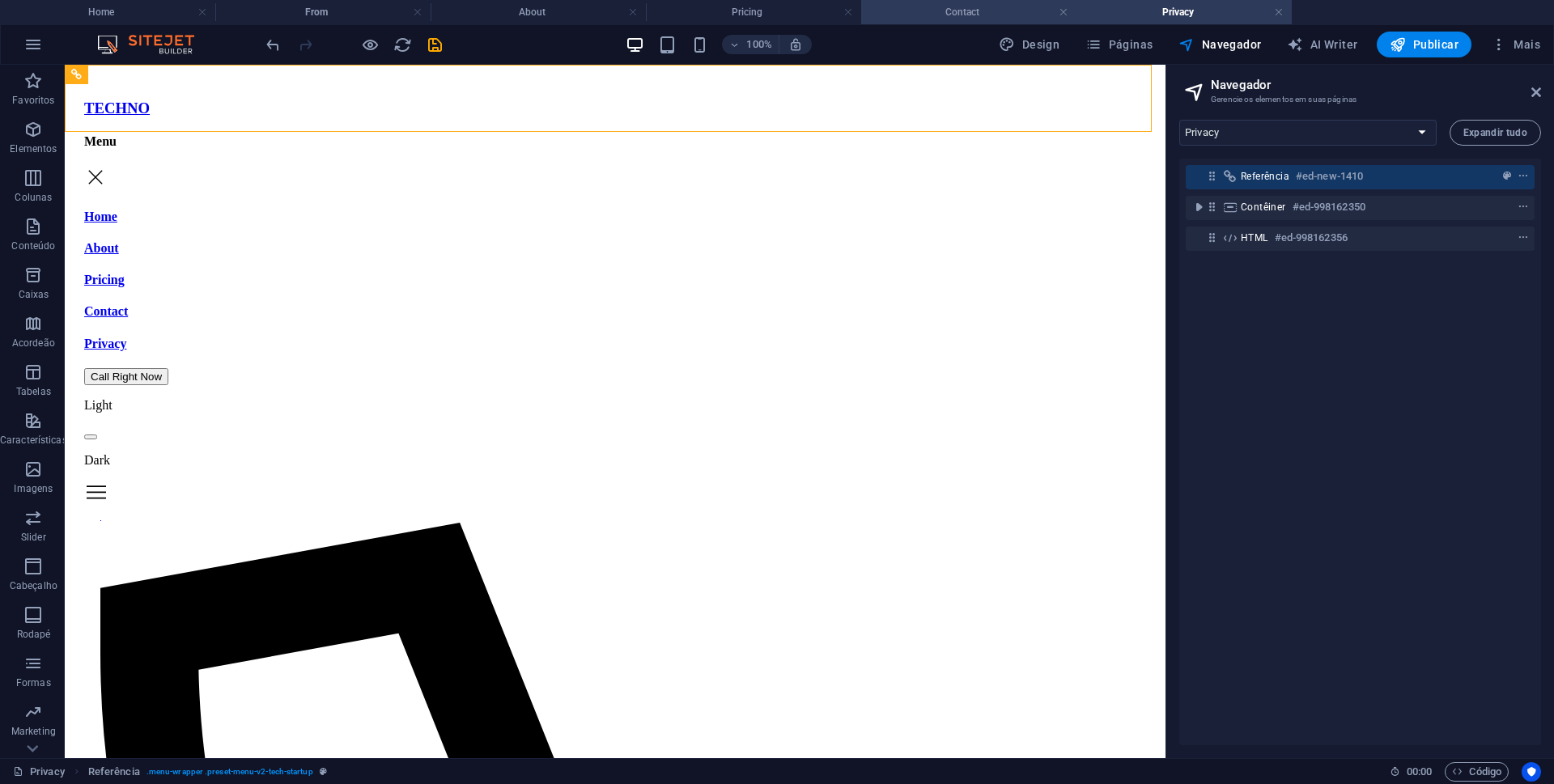
drag, startPoint x: 758, startPoint y: 21, endPoint x: 953, endPoint y: 8, distance: 195.4
click at [953, 8] on h4 "Contact" at bounding box center [969, 11] width 216 height 18
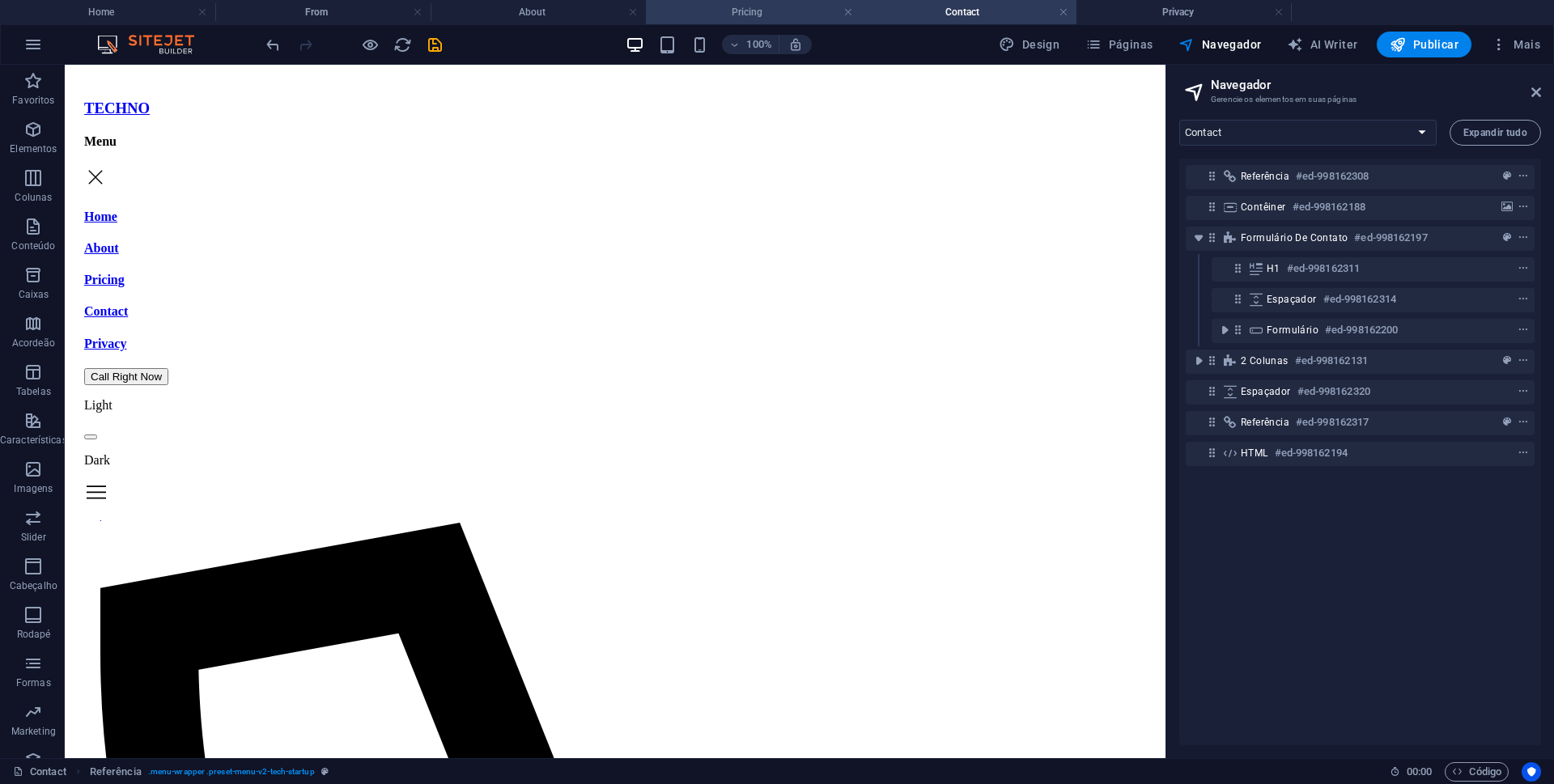
scroll to position [809, 0]
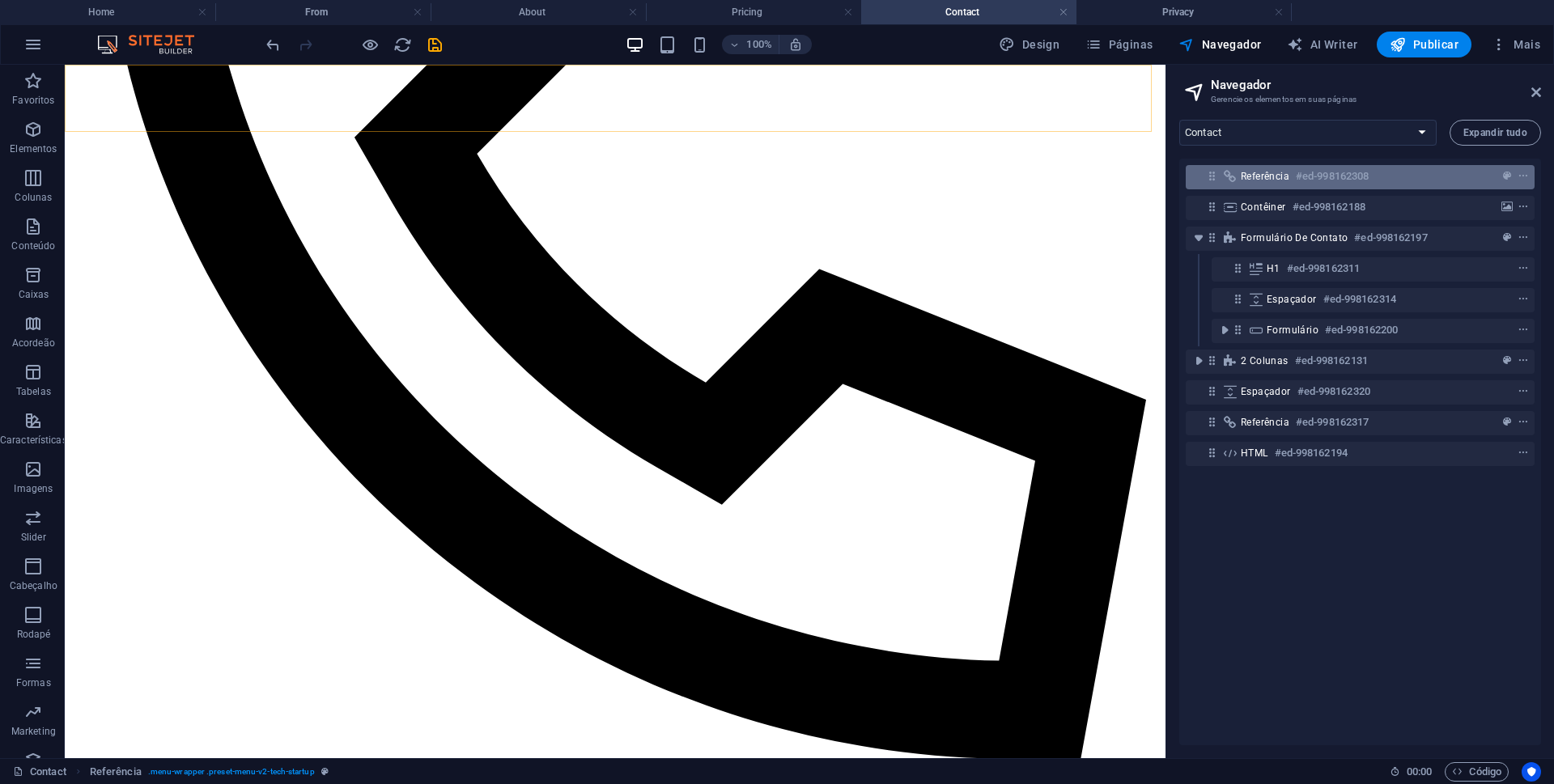
click at [1385, 178] on div "Referência #ed-998162308" at bounding box center [1347, 176] width 213 height 20
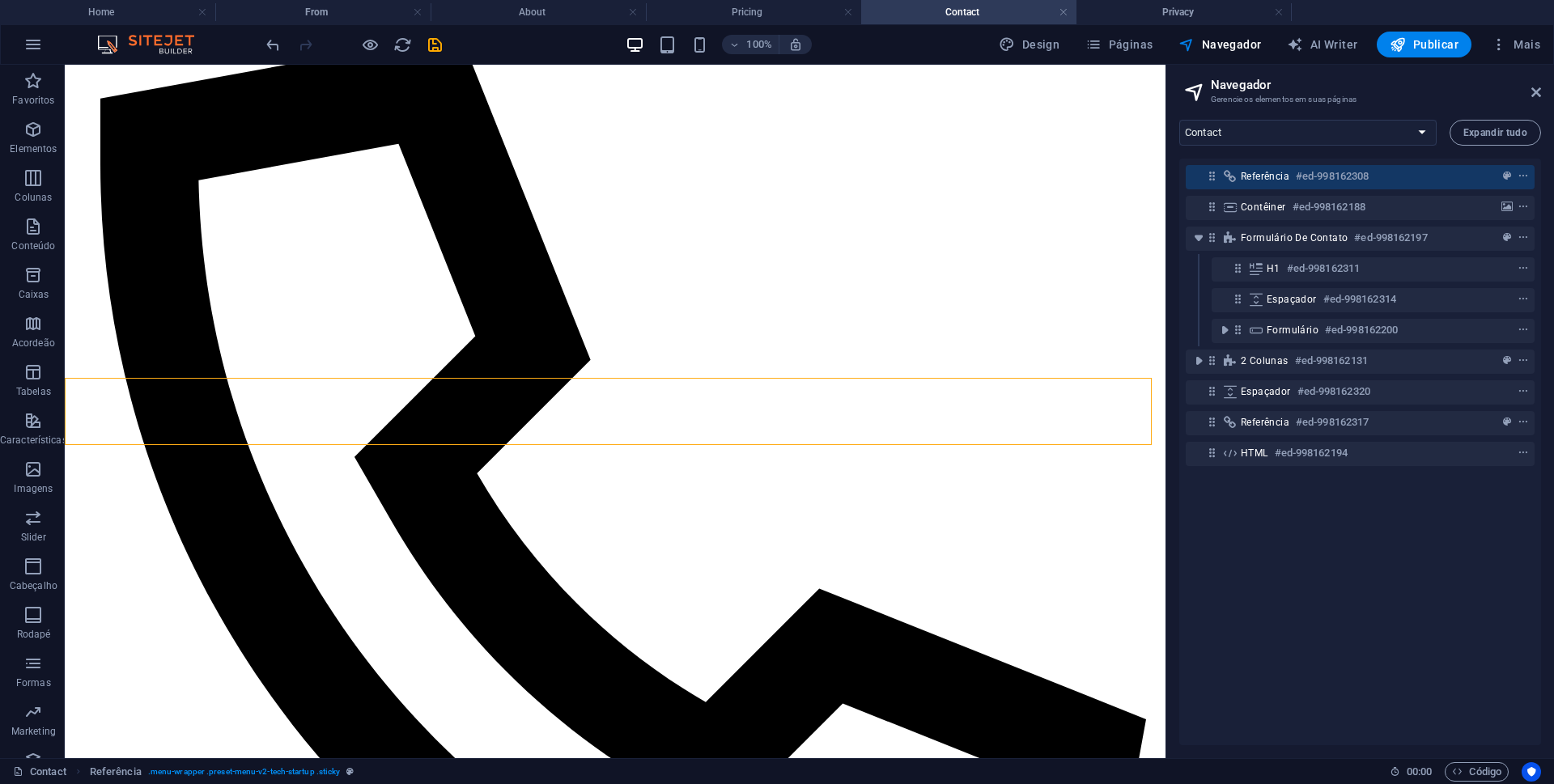
scroll to position [91, 0]
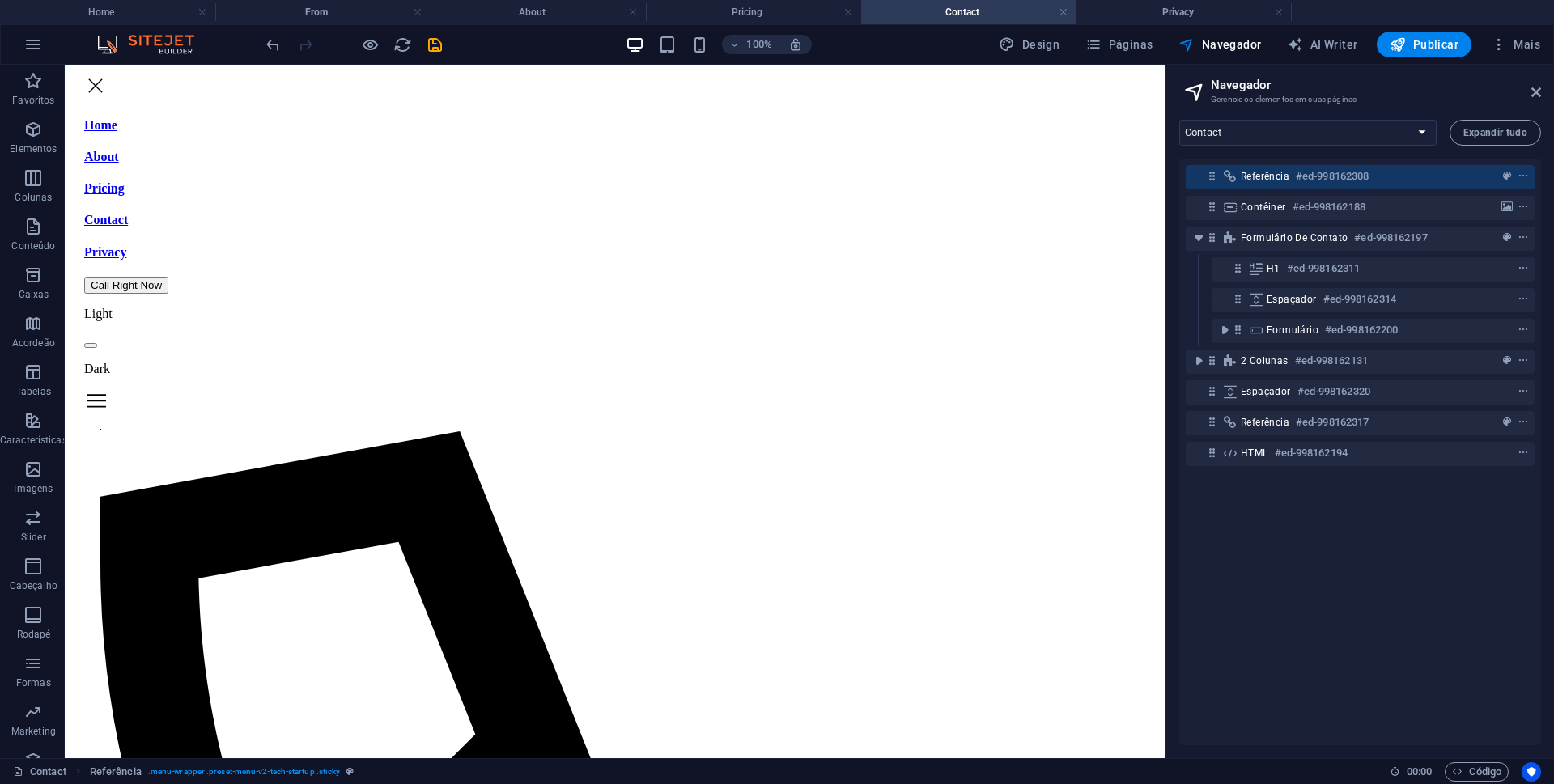
click at [113, 97] on div "TECHNO Menu Home About Pricing Contact Privacy Call Right Now Light Dark Call Us" at bounding box center [615, 743] width 1088 height 1527
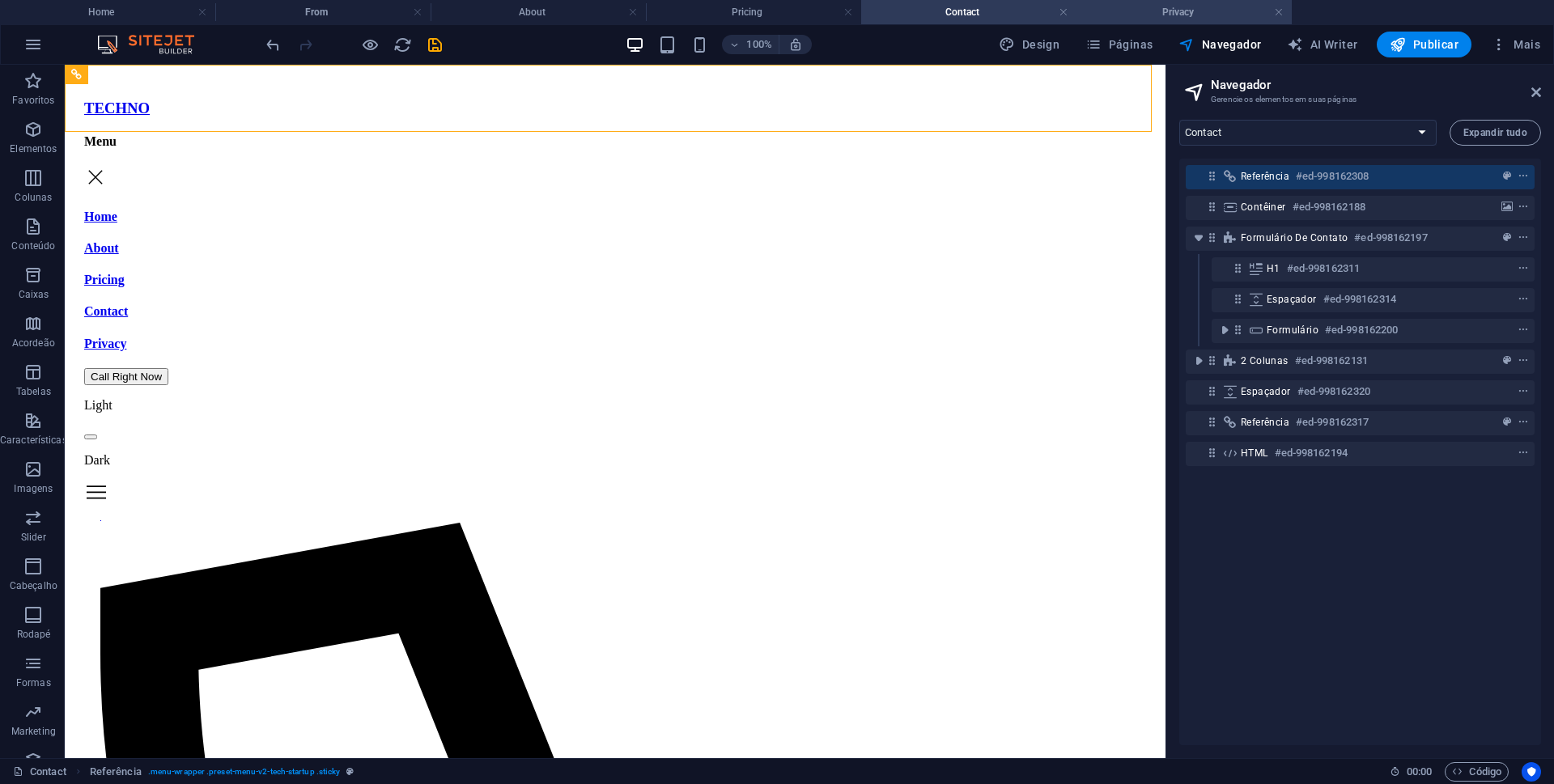
click at [1168, 4] on h4 "Privacy" at bounding box center [1184, 11] width 216 height 18
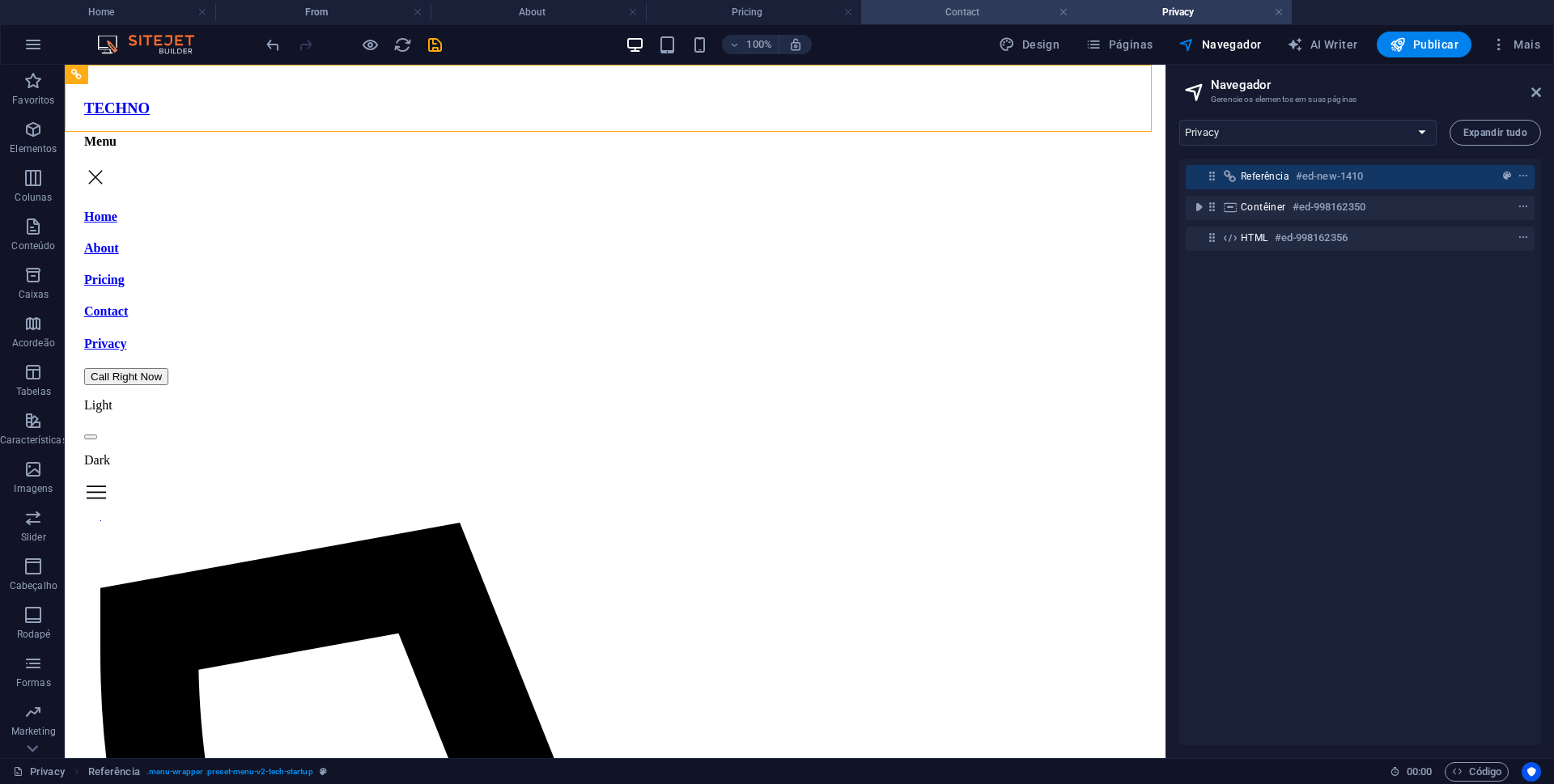
click at [963, 13] on h4 "Contact" at bounding box center [969, 11] width 216 height 18
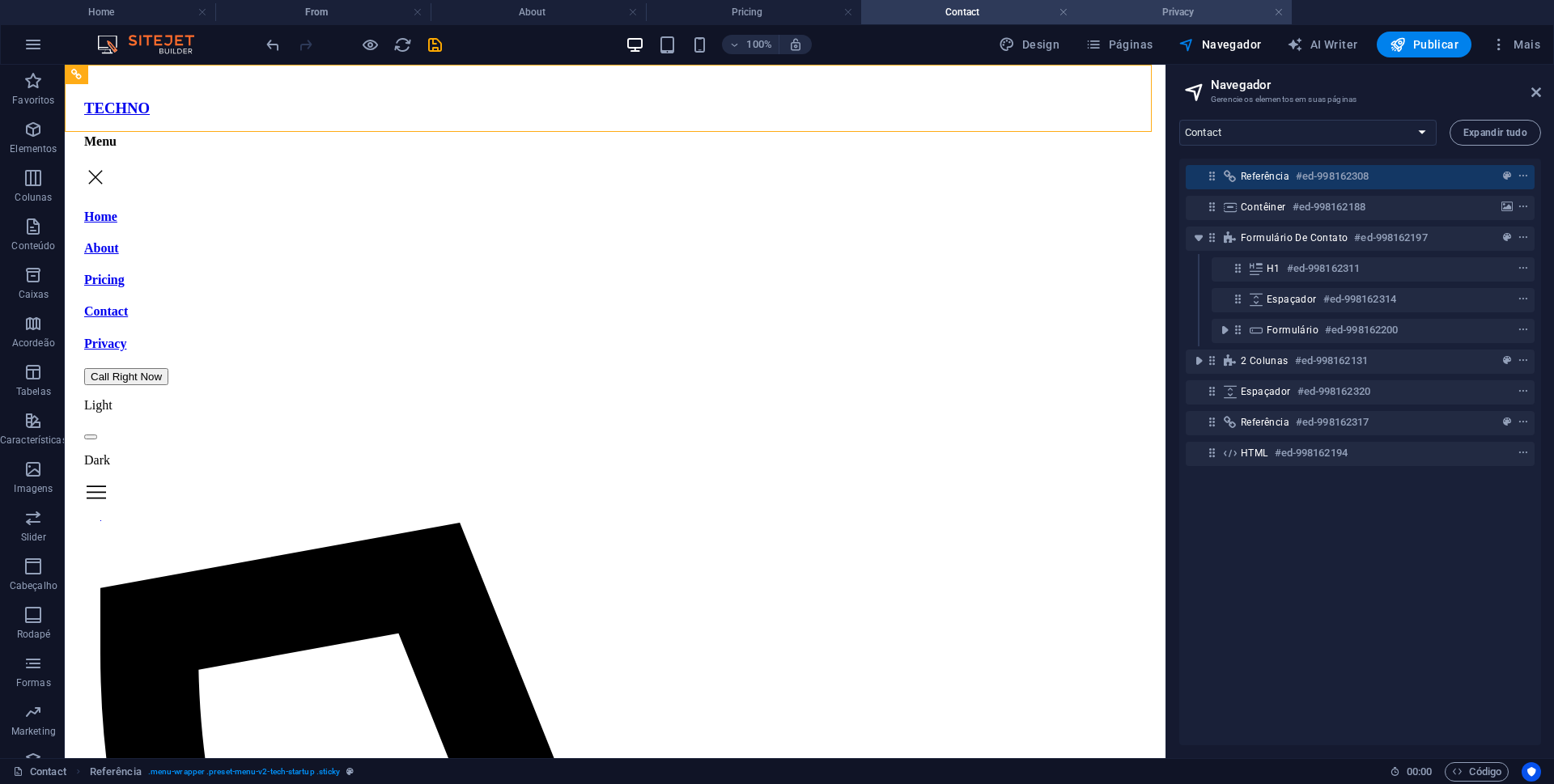
click at [1153, 14] on h4 "Privacy" at bounding box center [1184, 11] width 216 height 18
select select "18053281-en"
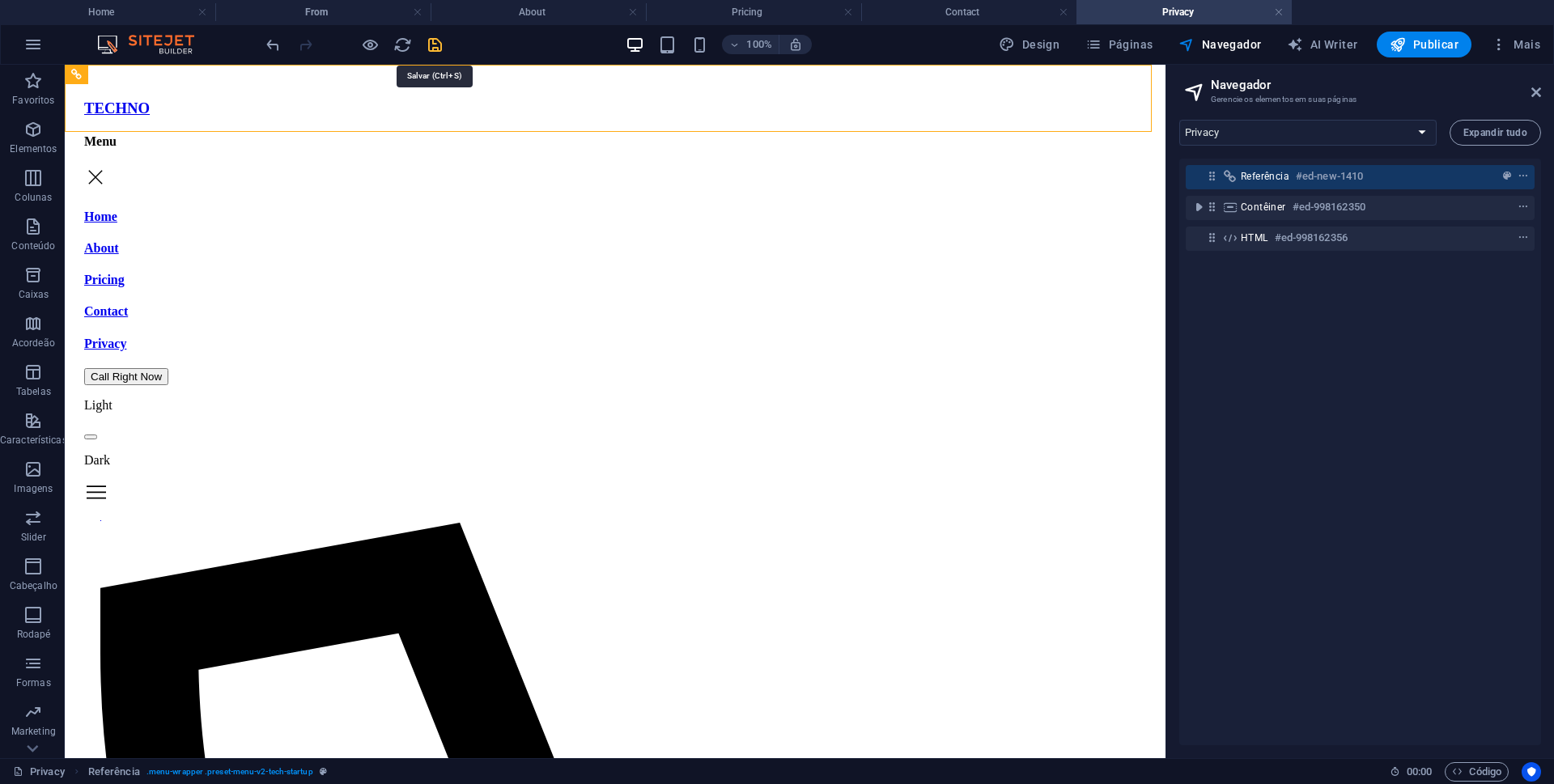
click at [433, 43] on icon "save" at bounding box center [435, 45] width 19 height 19
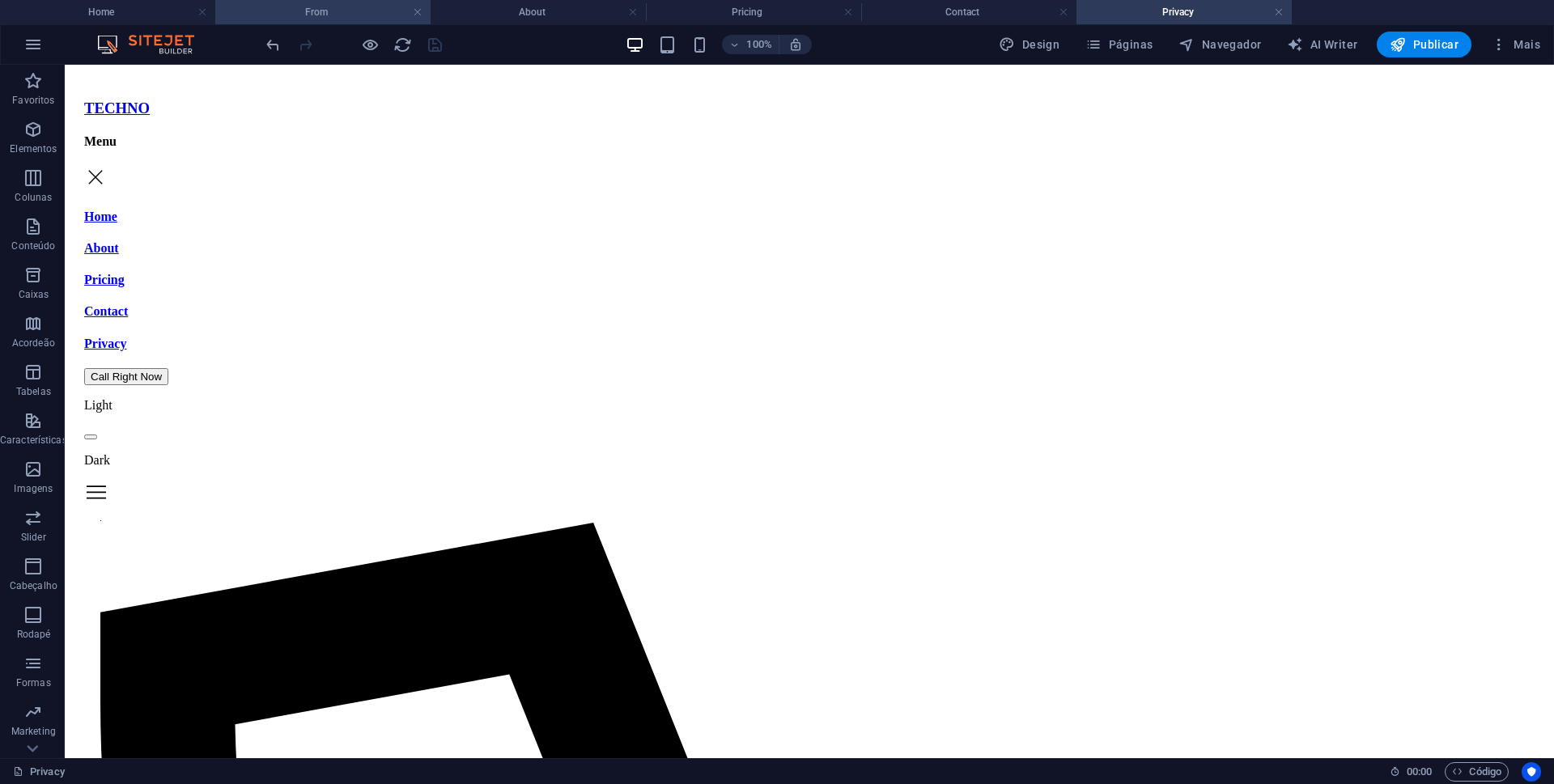
click at [319, 9] on h4 "From" at bounding box center [323, 11] width 216 height 18
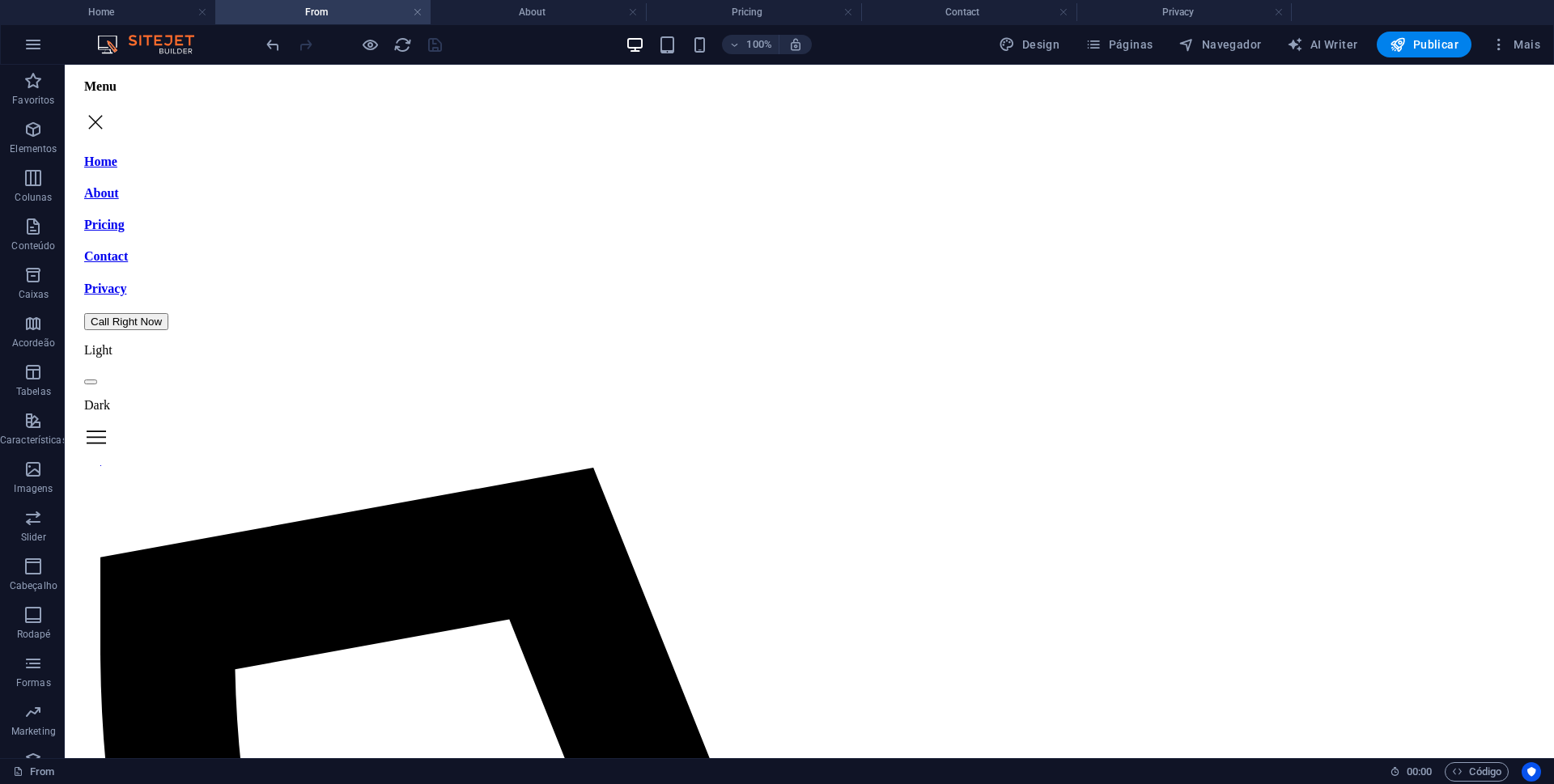
scroll to position [647, 0]
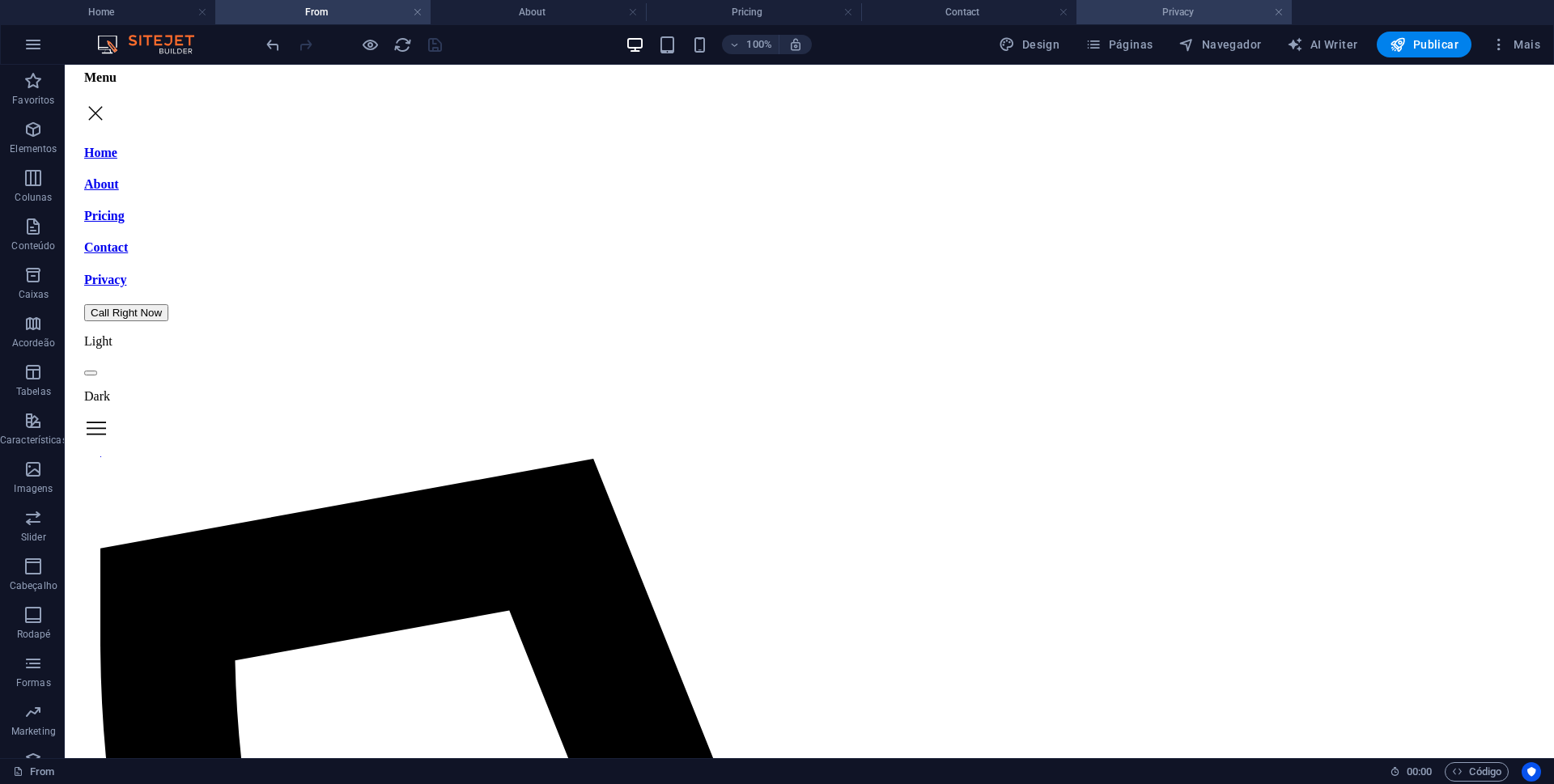
click at [1195, 7] on h4 "Privacy" at bounding box center [1184, 11] width 216 height 18
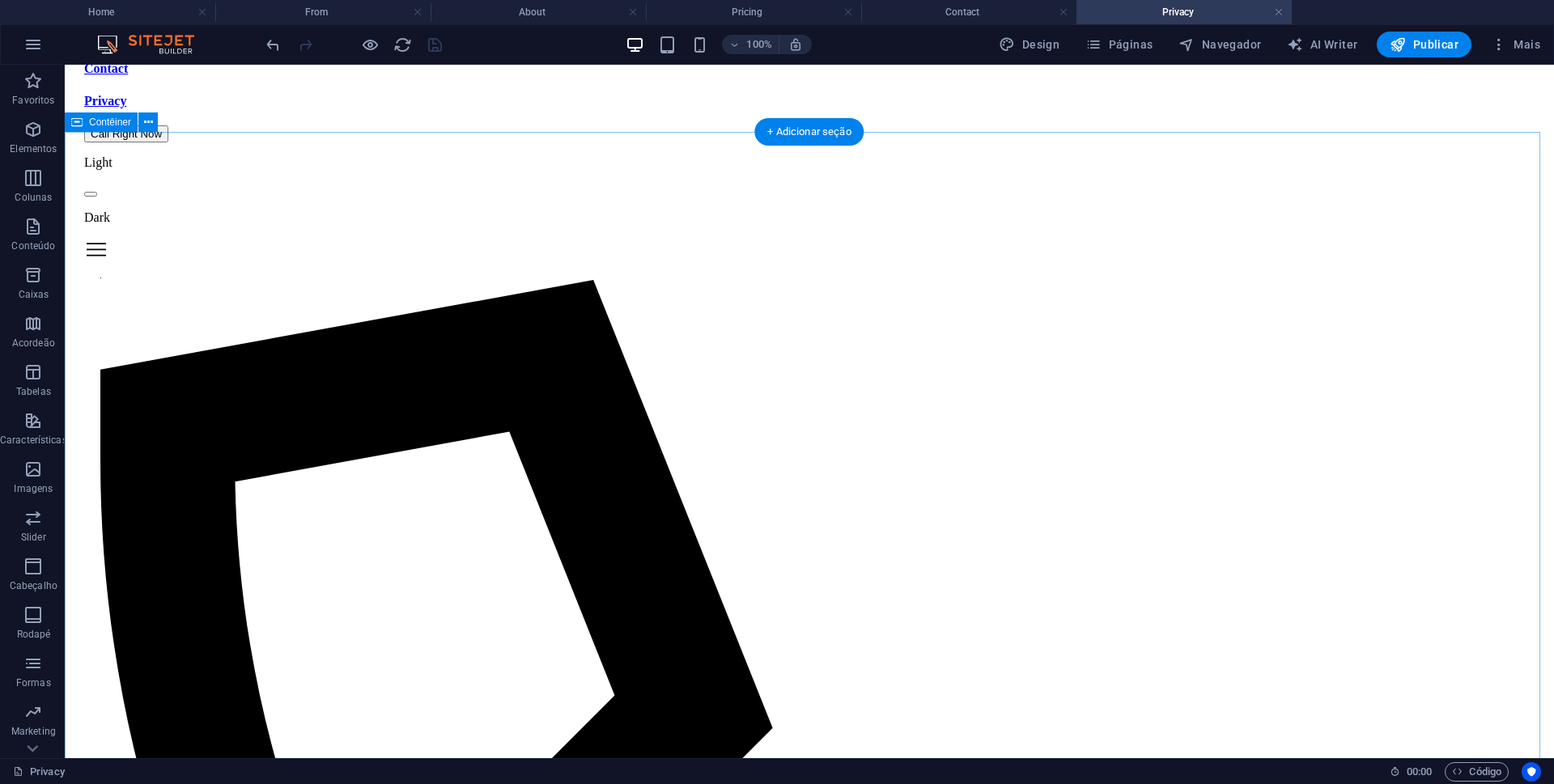
scroll to position [0, 0]
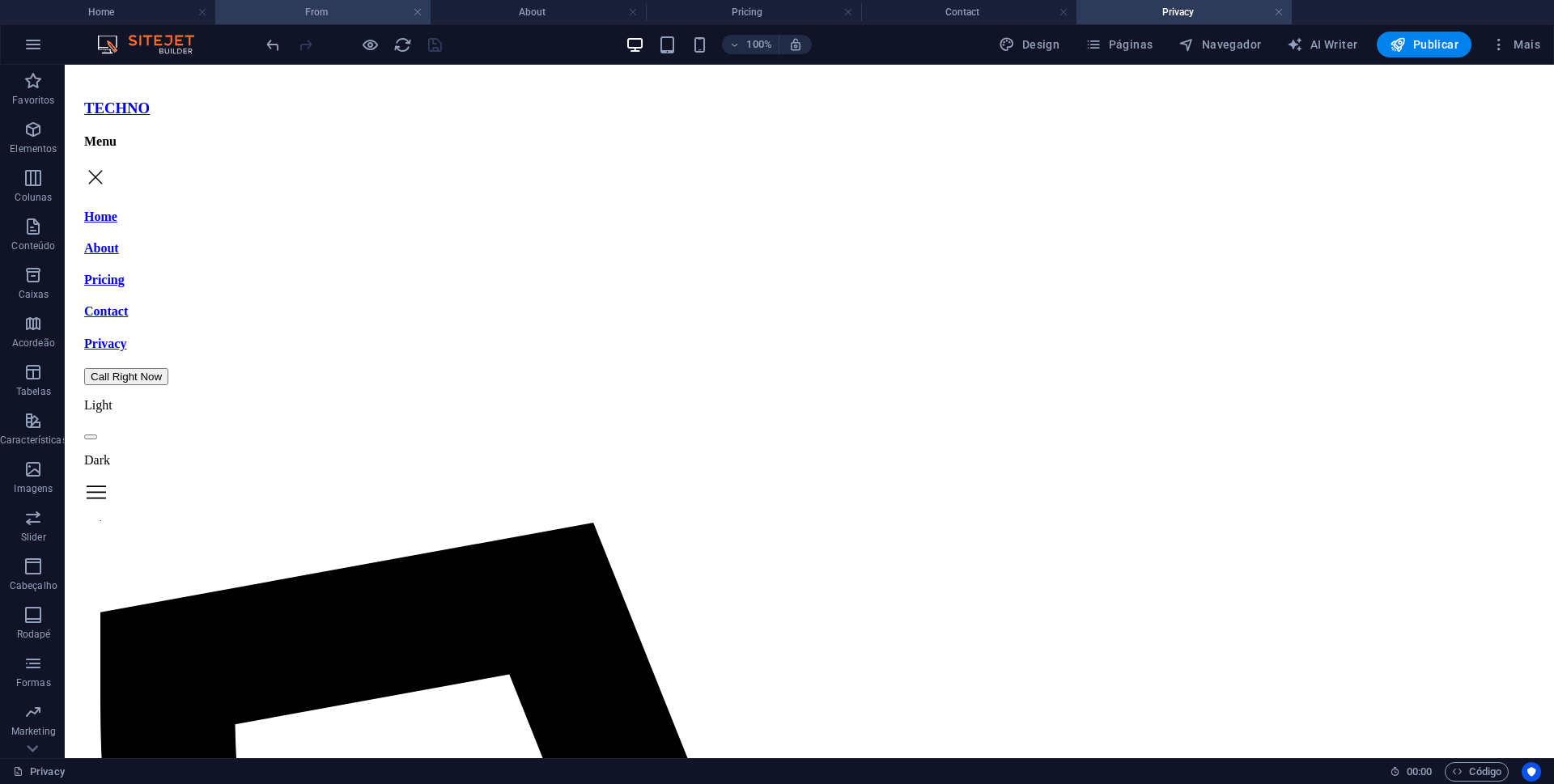
click at [334, 10] on h4 "From" at bounding box center [323, 11] width 216 height 18
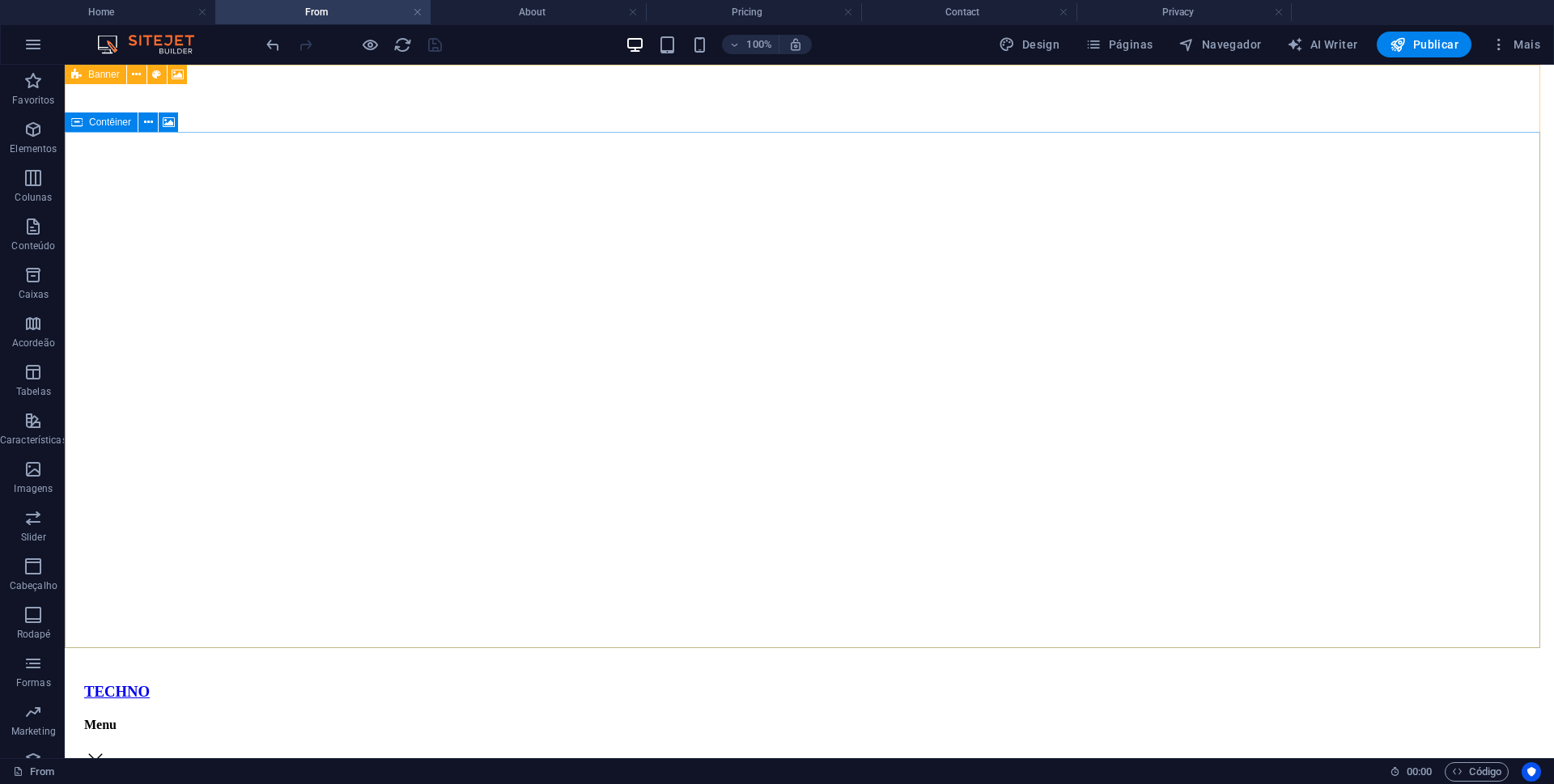
click at [112, 71] on span "Banner" at bounding box center [104, 74] width 32 height 9
click at [114, 71] on div "Barra do Menu" at bounding box center [139, 74] width 94 height 20
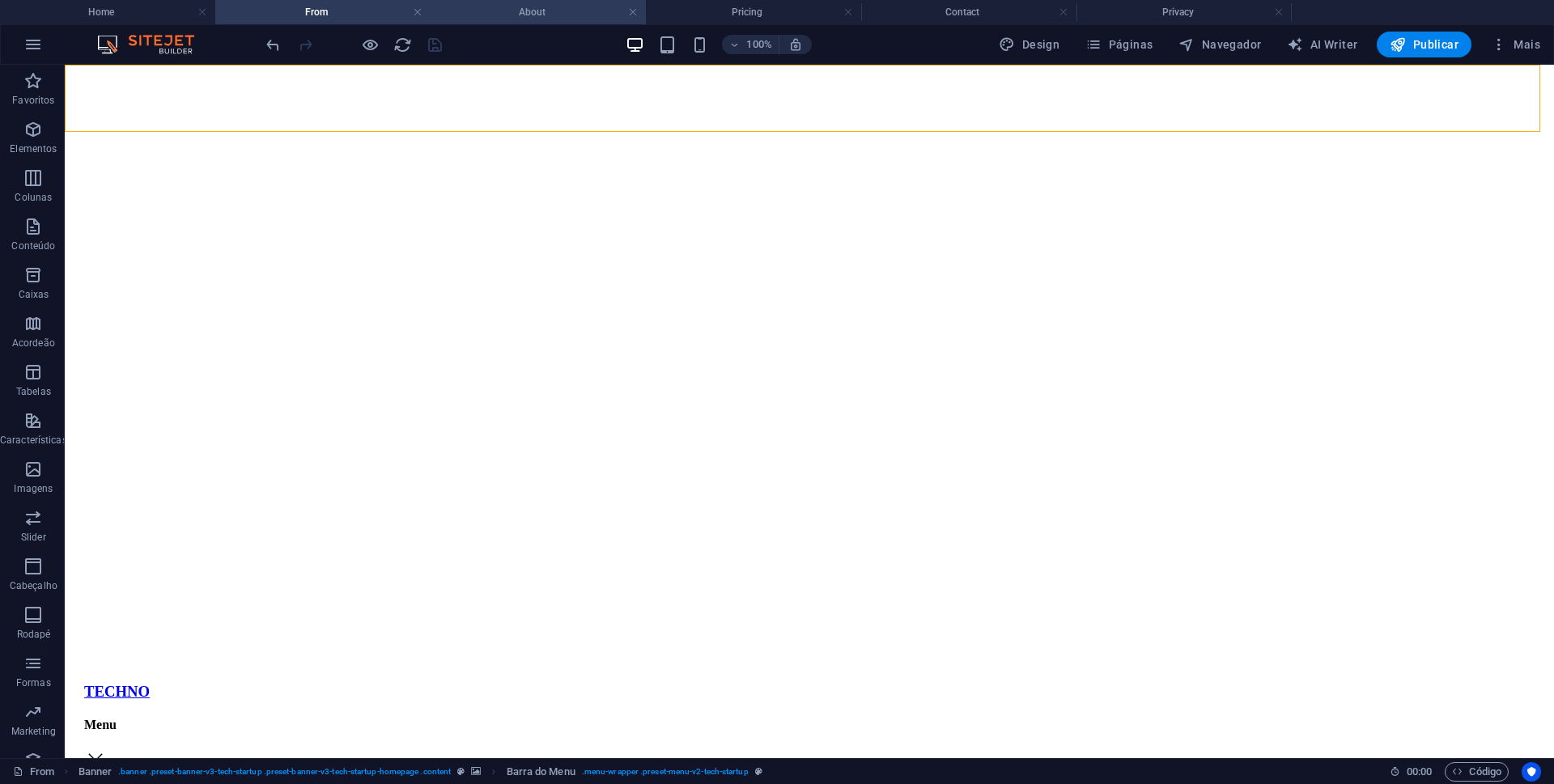
click at [543, 8] on h4 "About" at bounding box center [538, 11] width 216 height 18
click at [1236, 45] on span "Navegador" at bounding box center [1219, 44] width 83 height 16
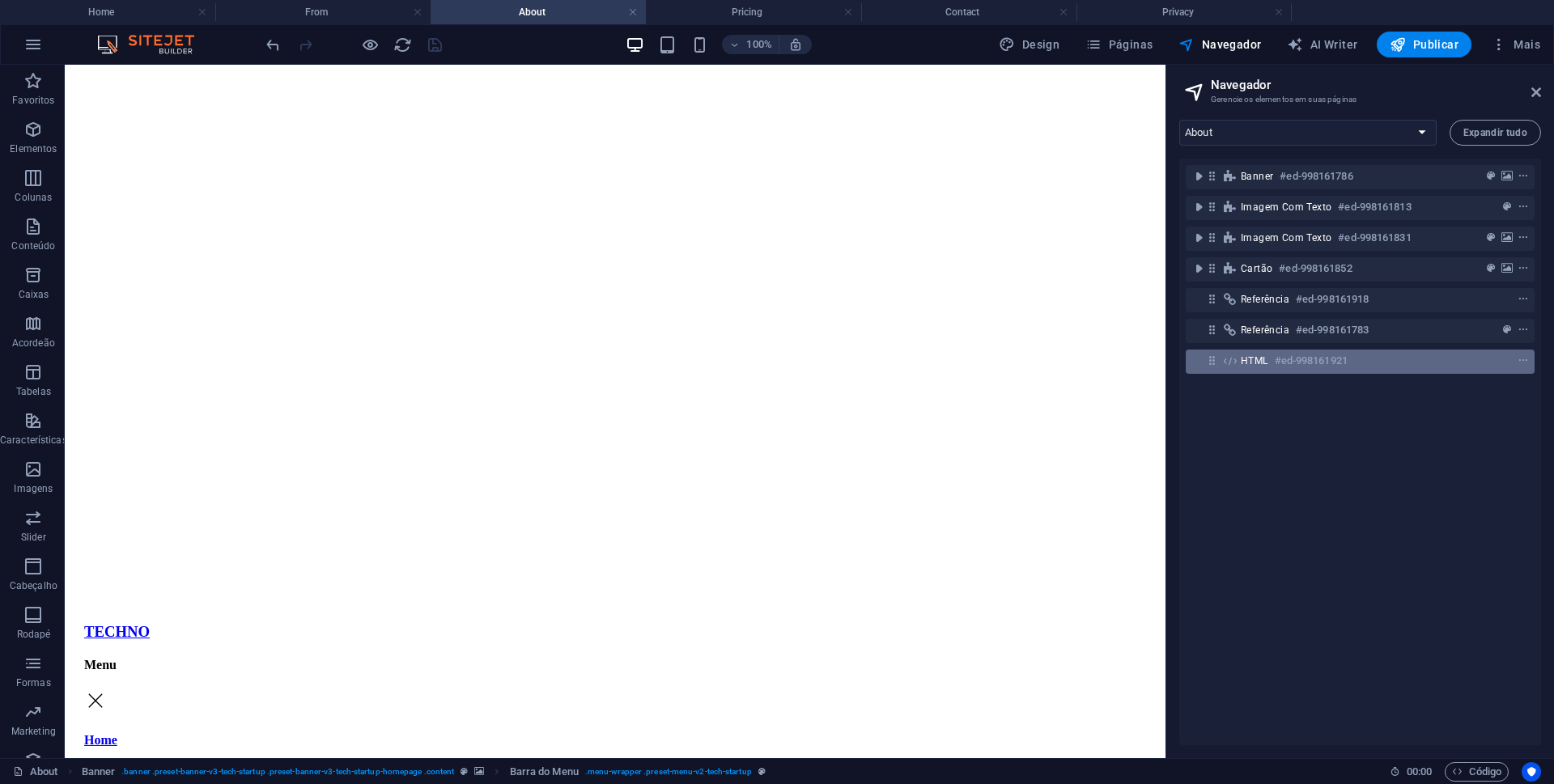
click at [1393, 353] on div "HTML #ed-998161921" at bounding box center [1347, 360] width 213 height 20
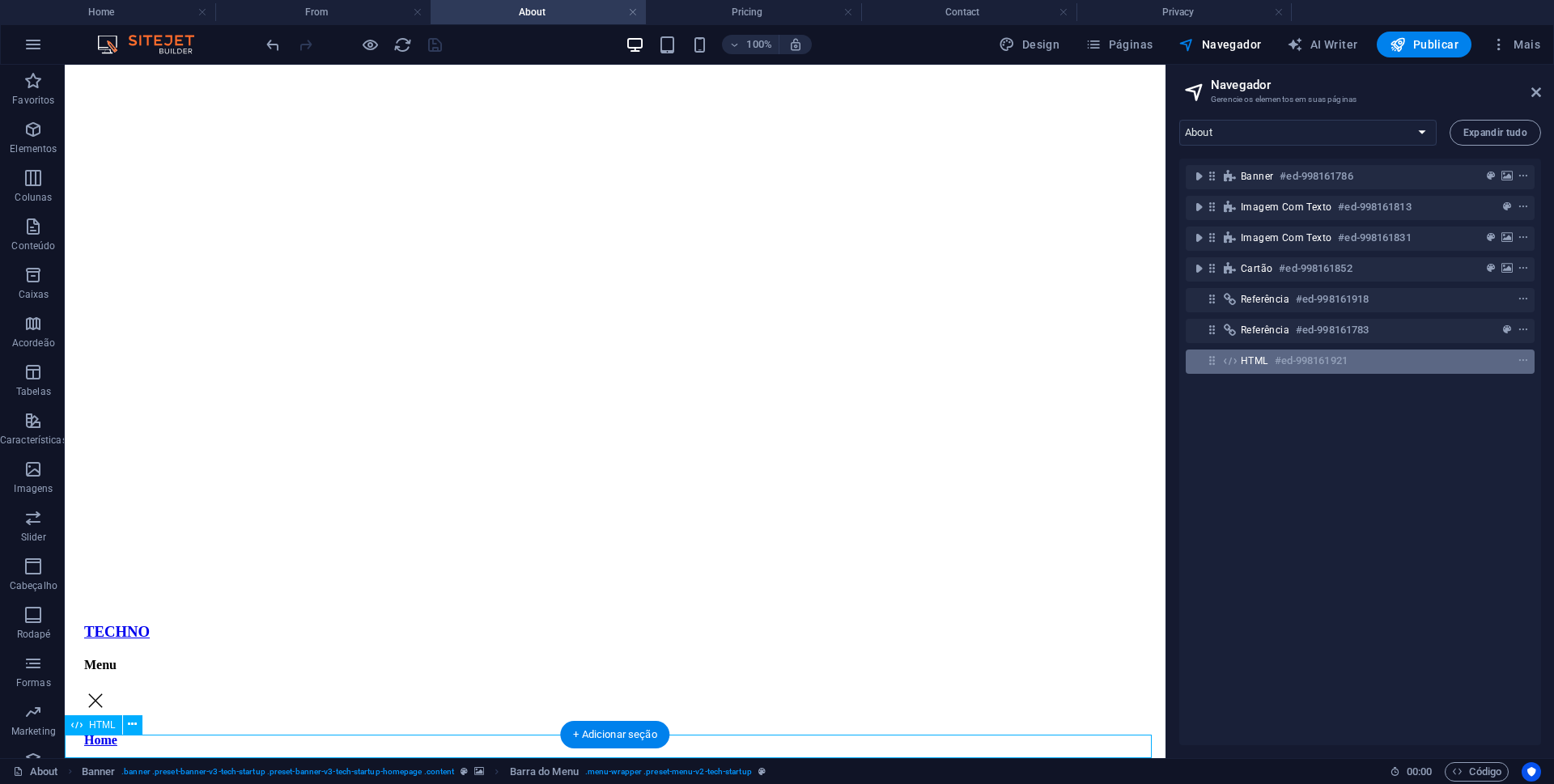
click at [1393, 353] on div "HTML #ed-998161921" at bounding box center [1347, 360] width 213 height 20
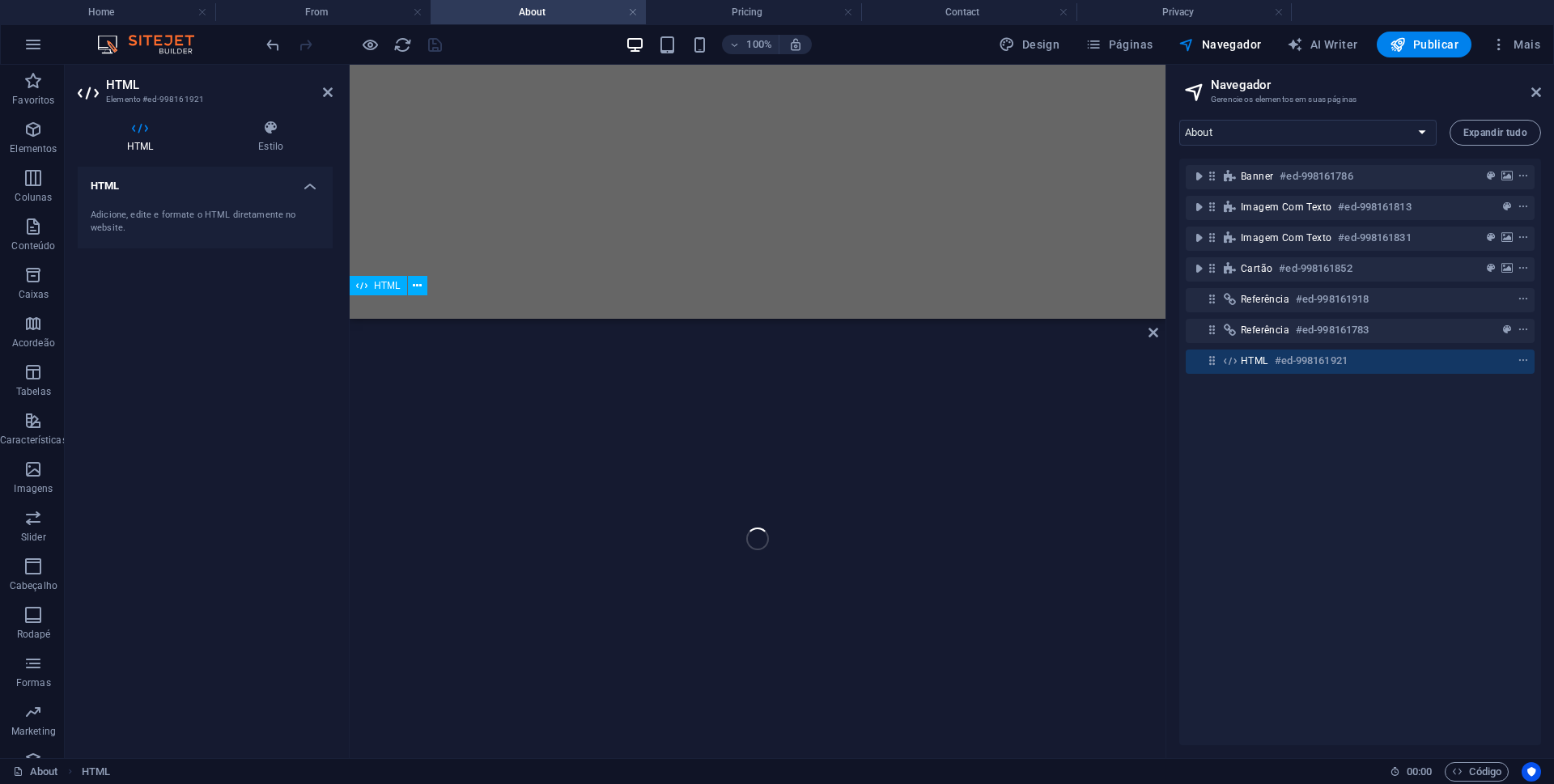
scroll to position [3055, 0]
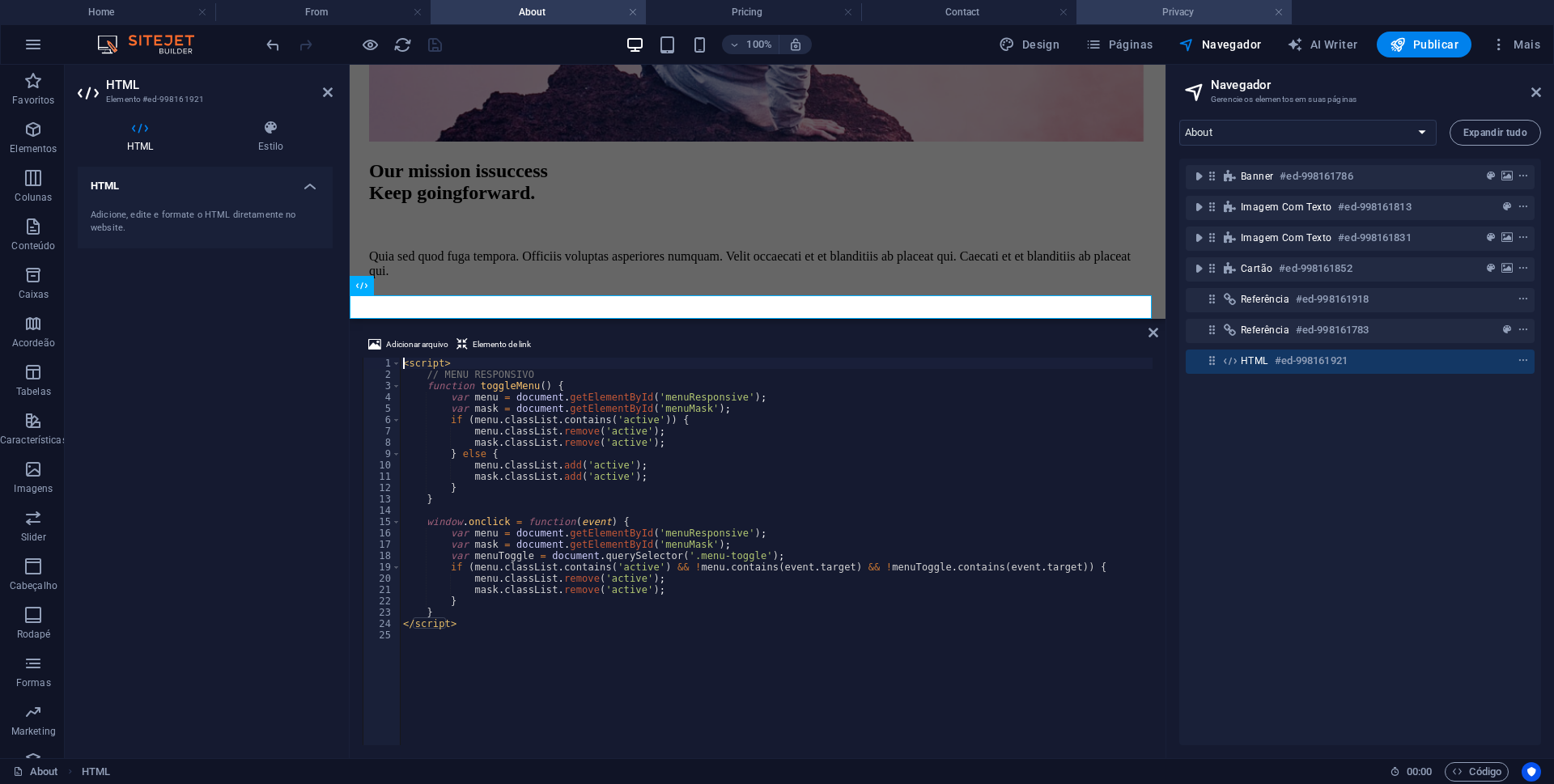
click at [1194, 10] on h4 "Privacy" at bounding box center [1184, 11] width 216 height 18
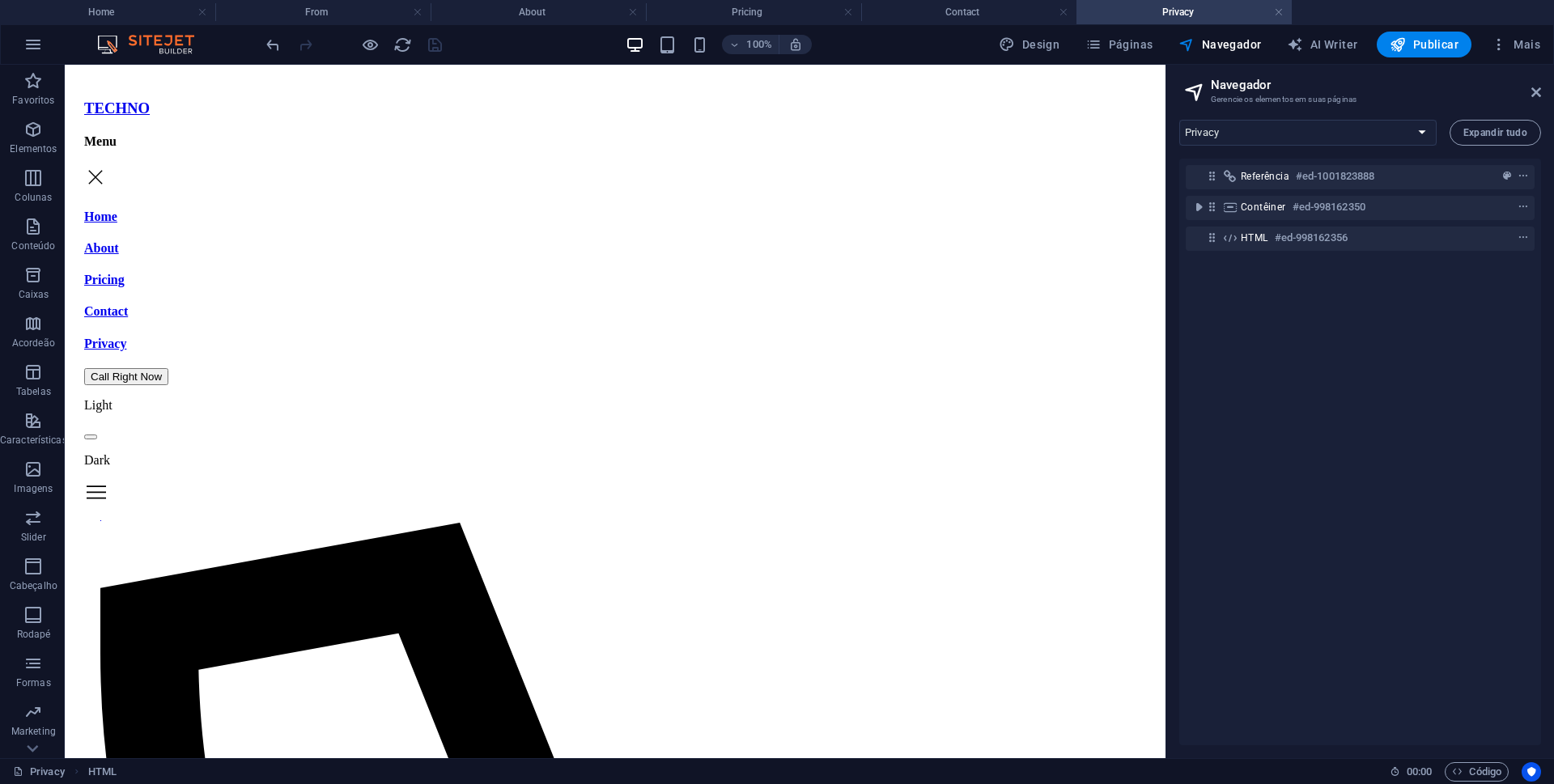
scroll to position [0, 0]
click at [1403, 236] on div "HTML #ed-998162356" at bounding box center [1347, 238] width 213 height 20
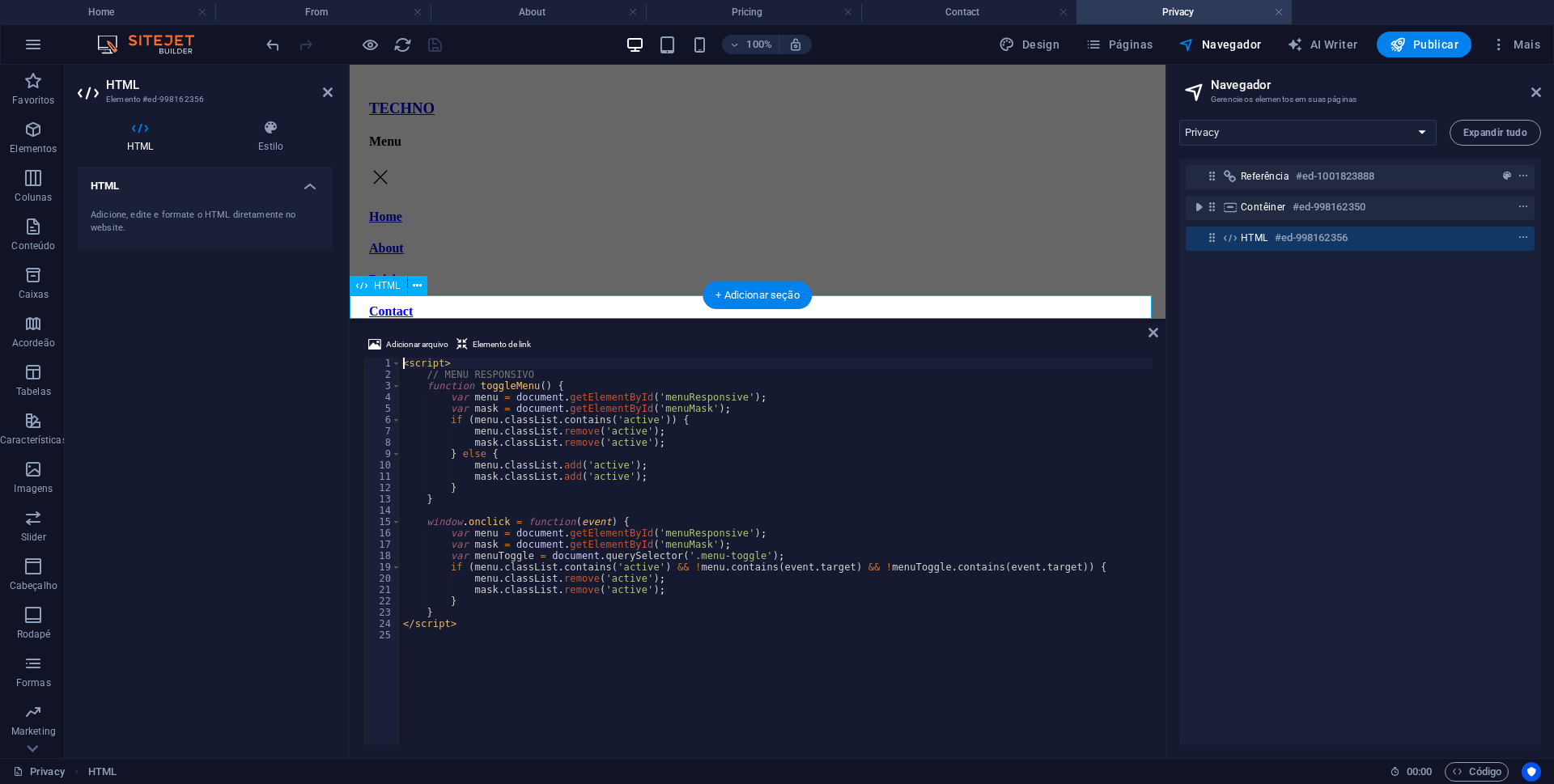
scroll to position [5364, 0]
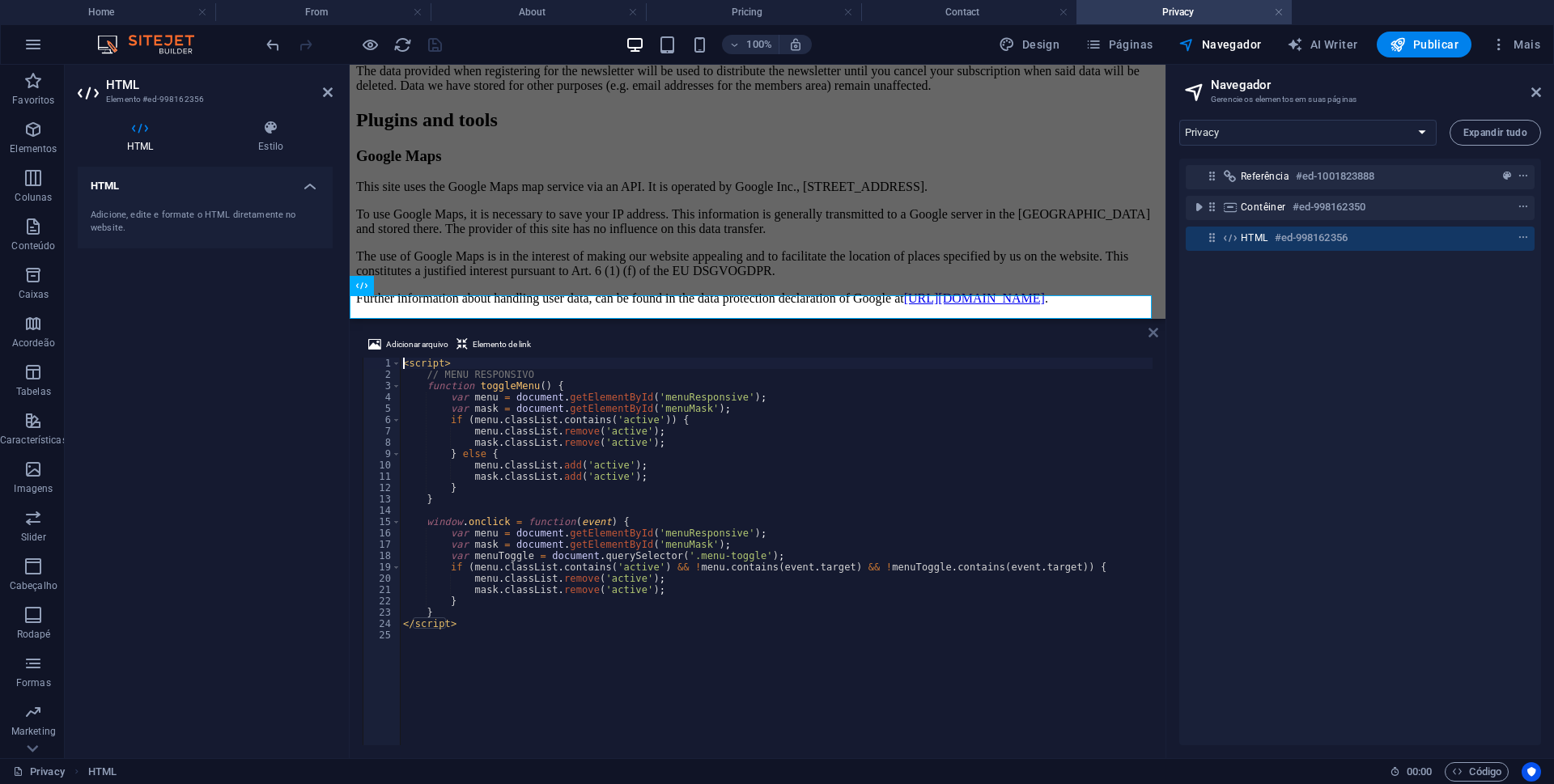
click at [1152, 332] on icon at bounding box center [1153, 333] width 9 height 13
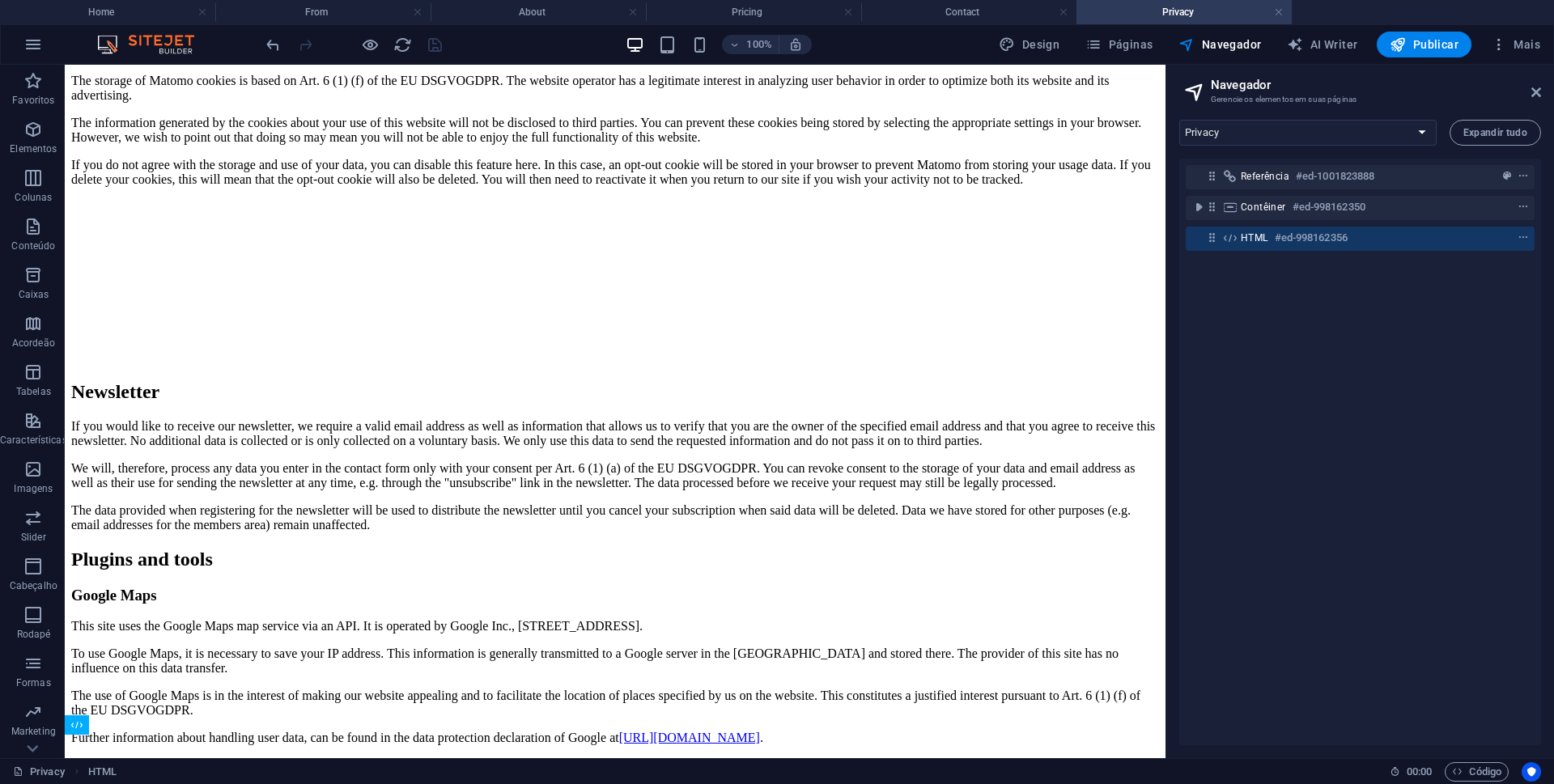
scroll to position [4436, 0]
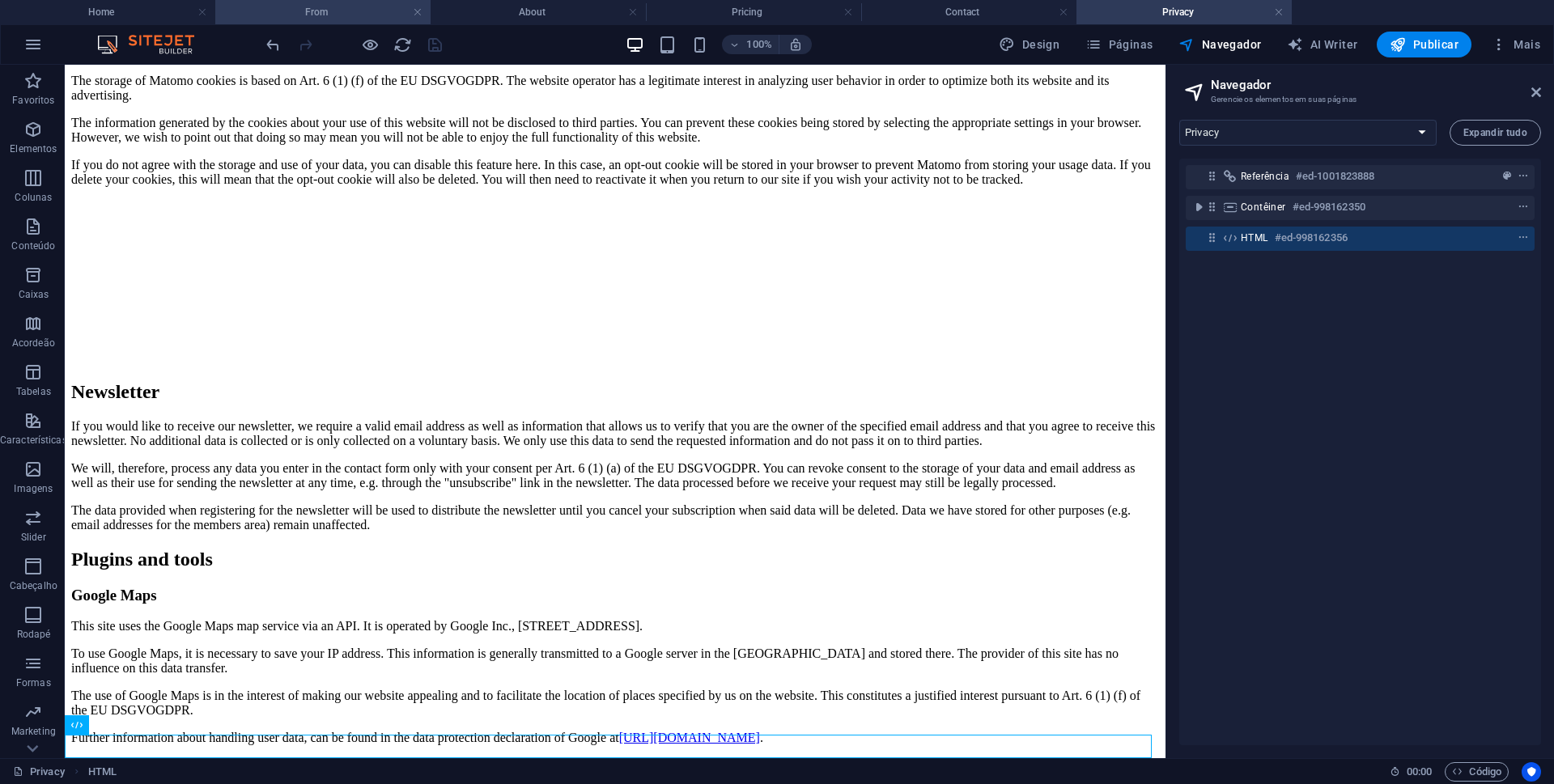
click at [378, 13] on h4 "From" at bounding box center [323, 11] width 216 height 18
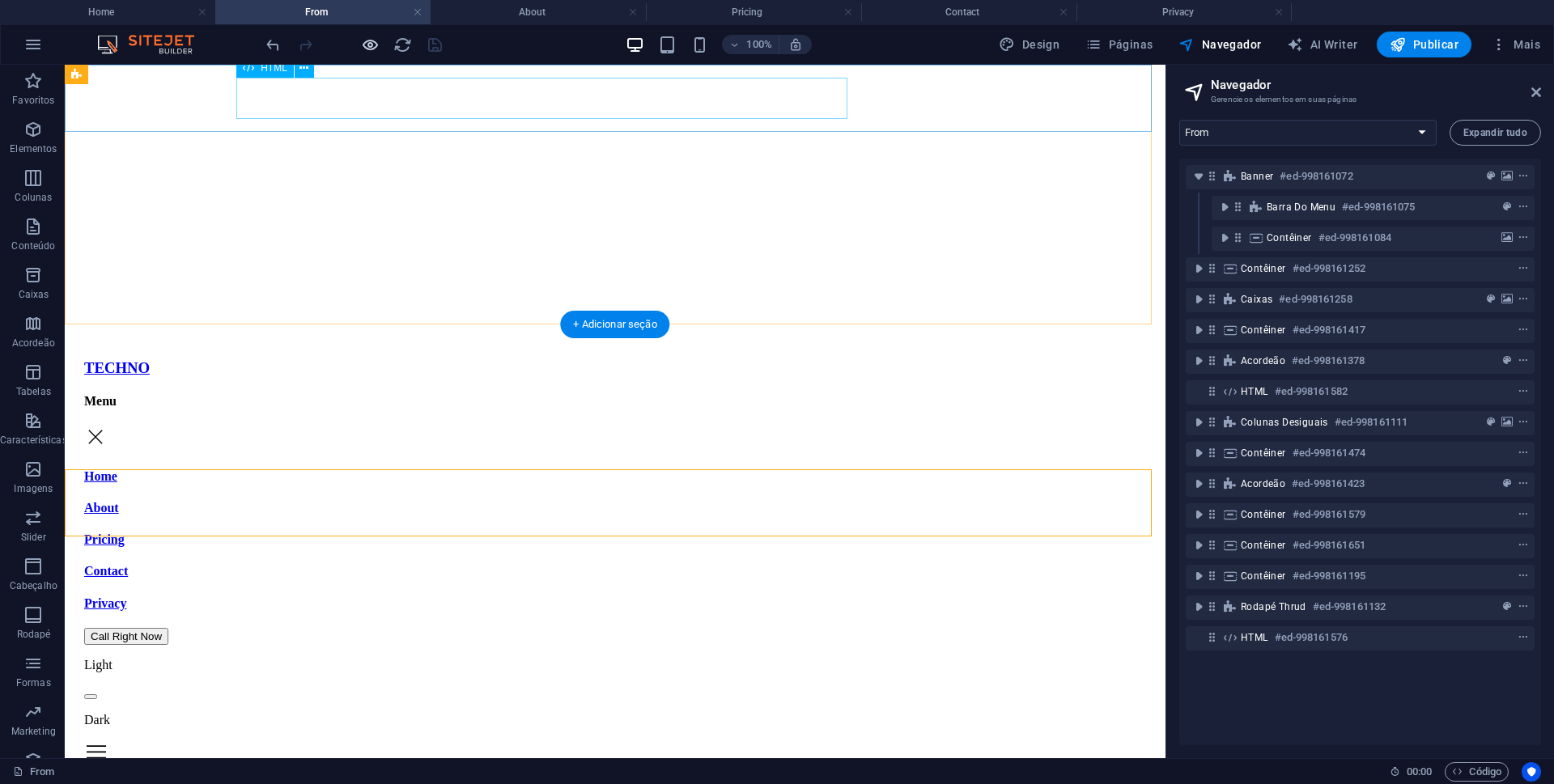
scroll to position [242, 0]
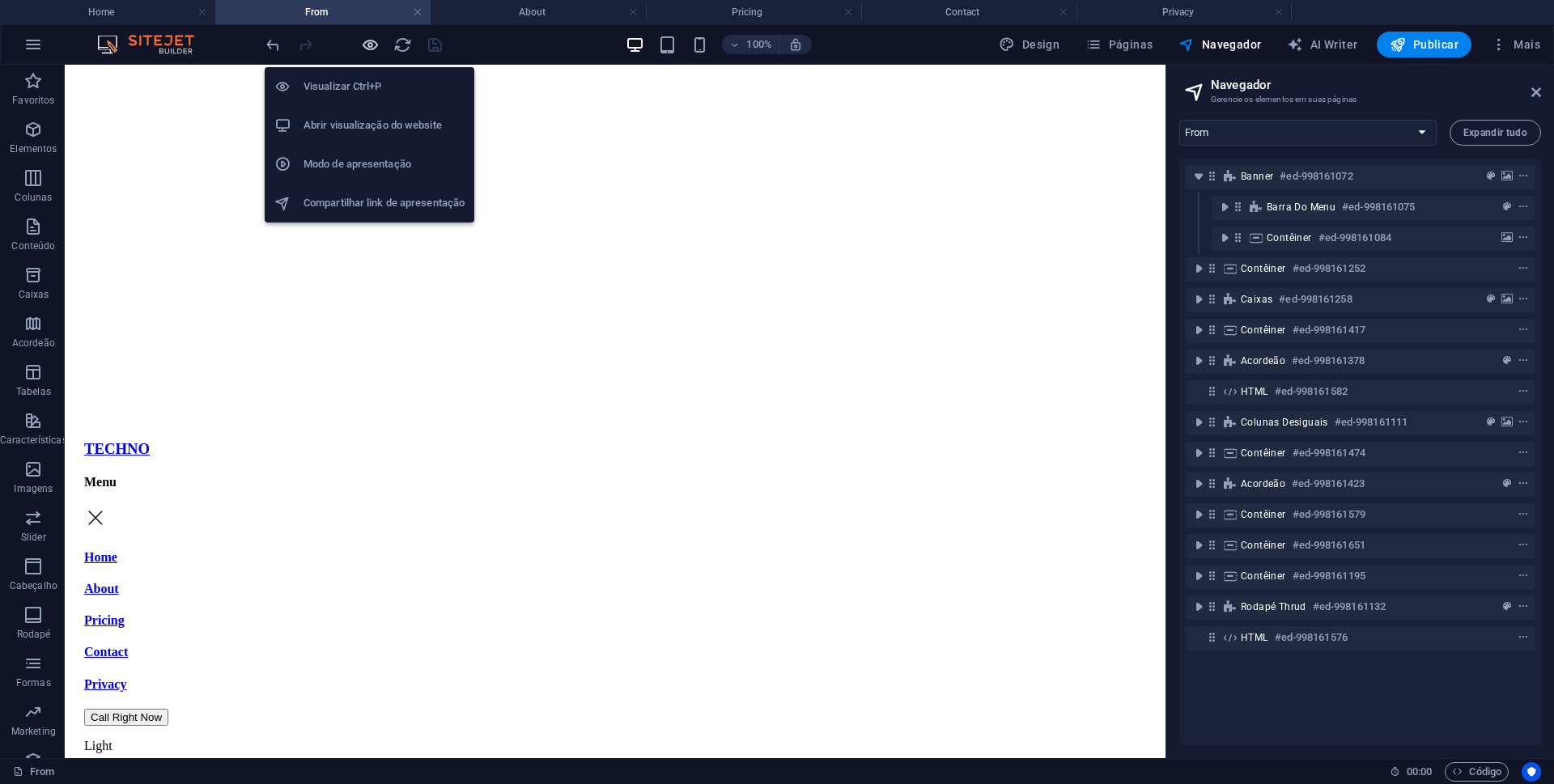
click at [367, 46] on icon "button" at bounding box center [370, 45] width 19 height 19
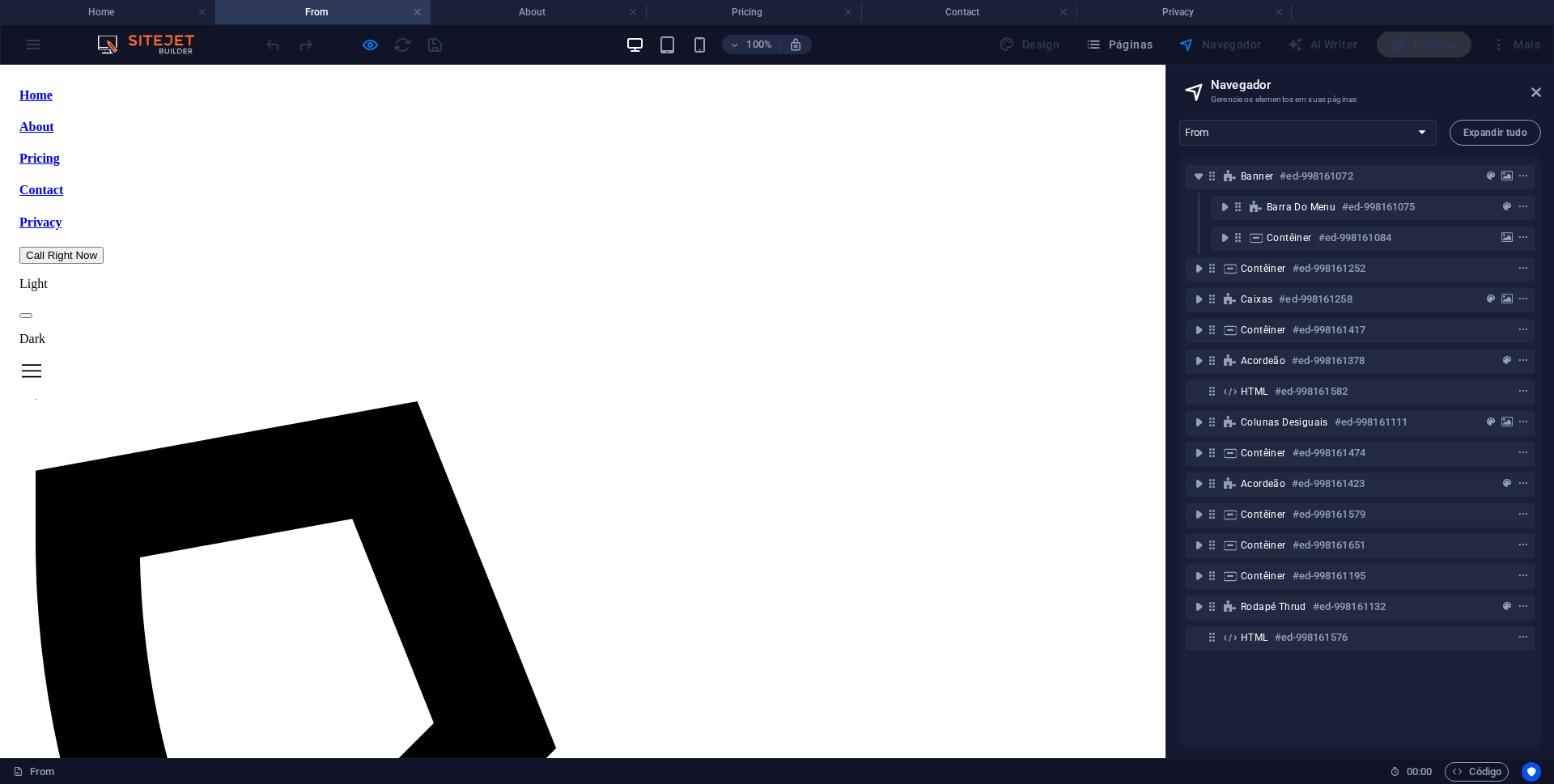
scroll to position [728, 0]
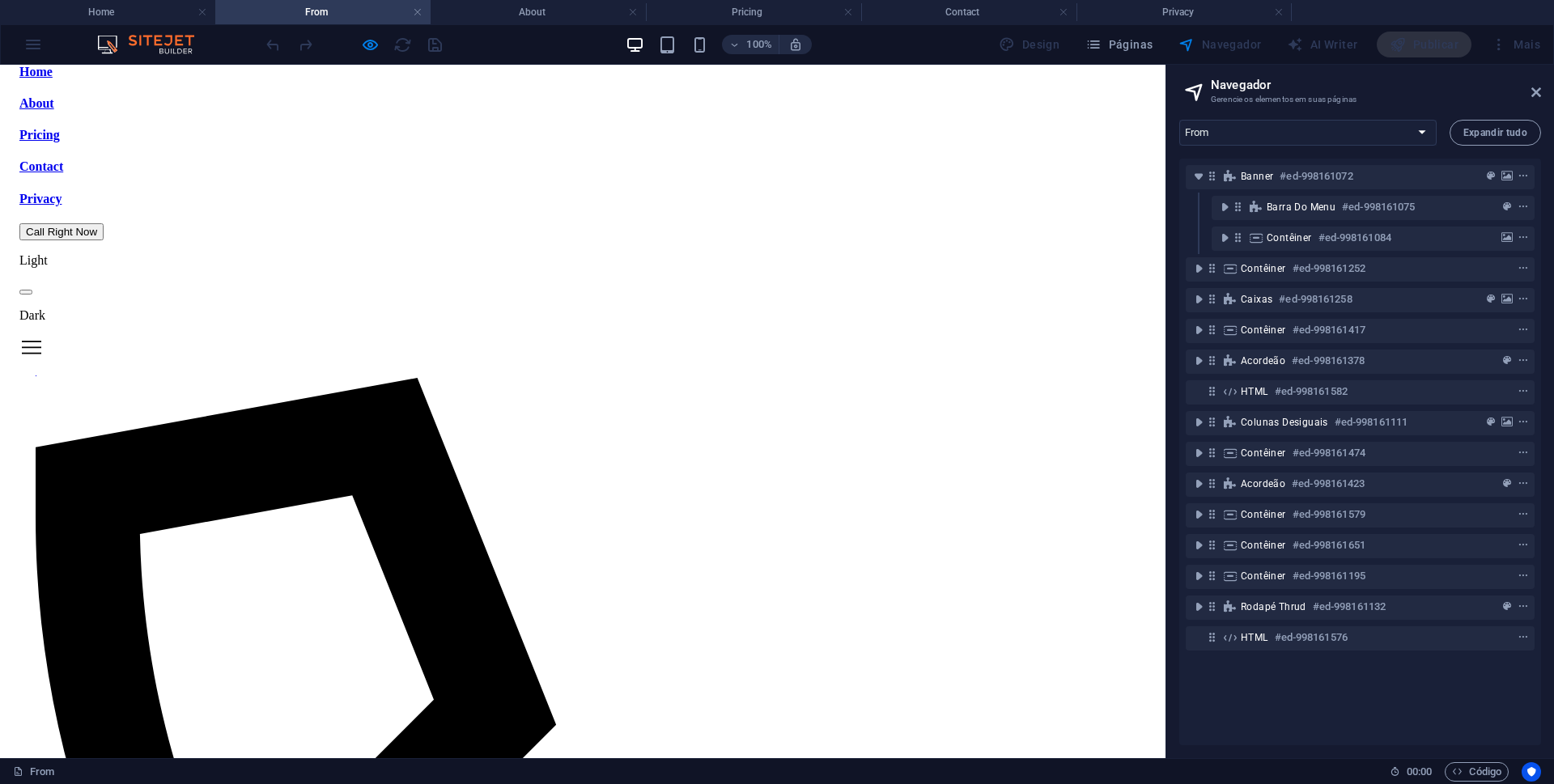
click at [26, 292] on span at bounding box center [26, 292] width 0 height 0
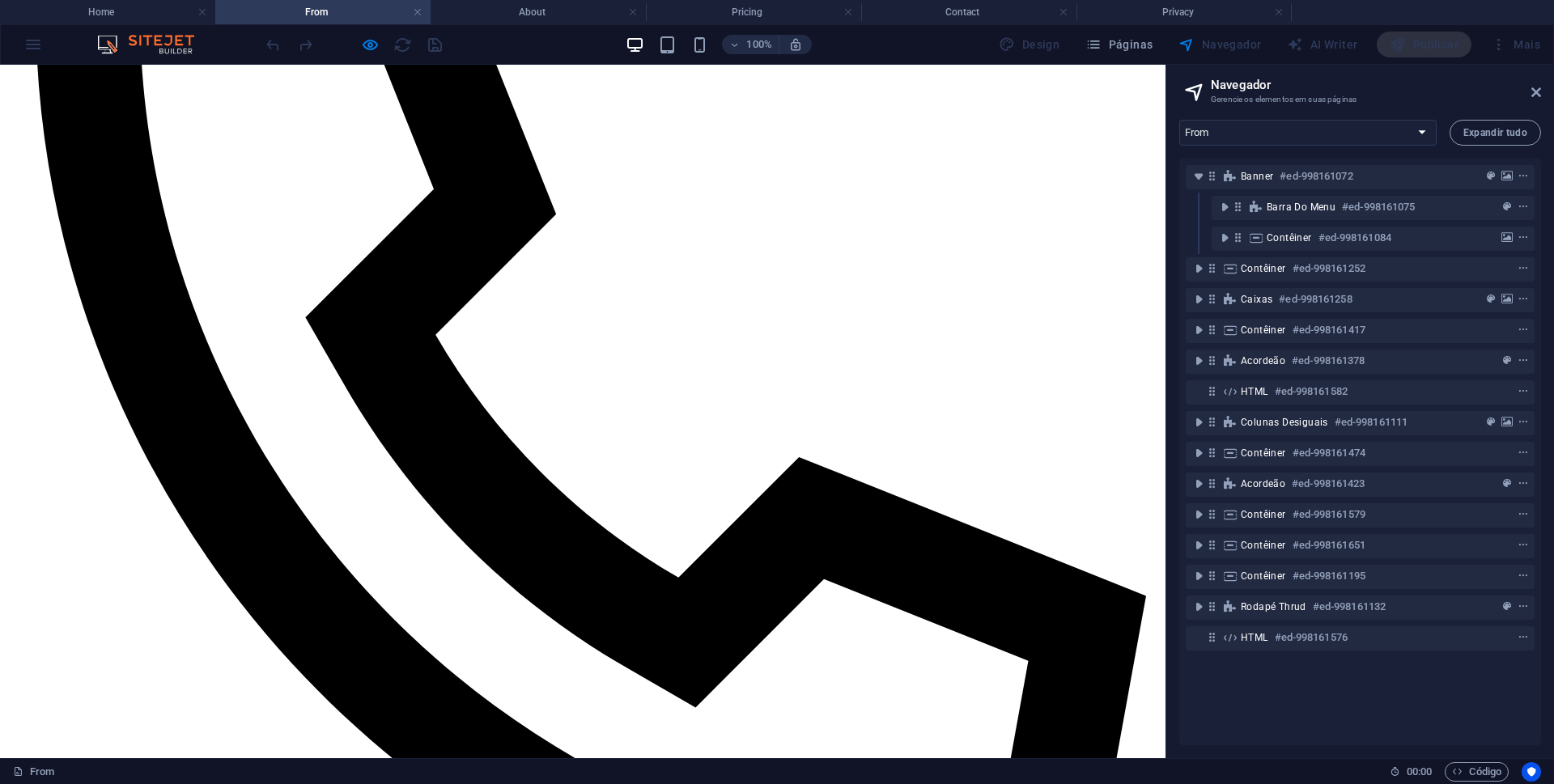
scroll to position [1294, 0]
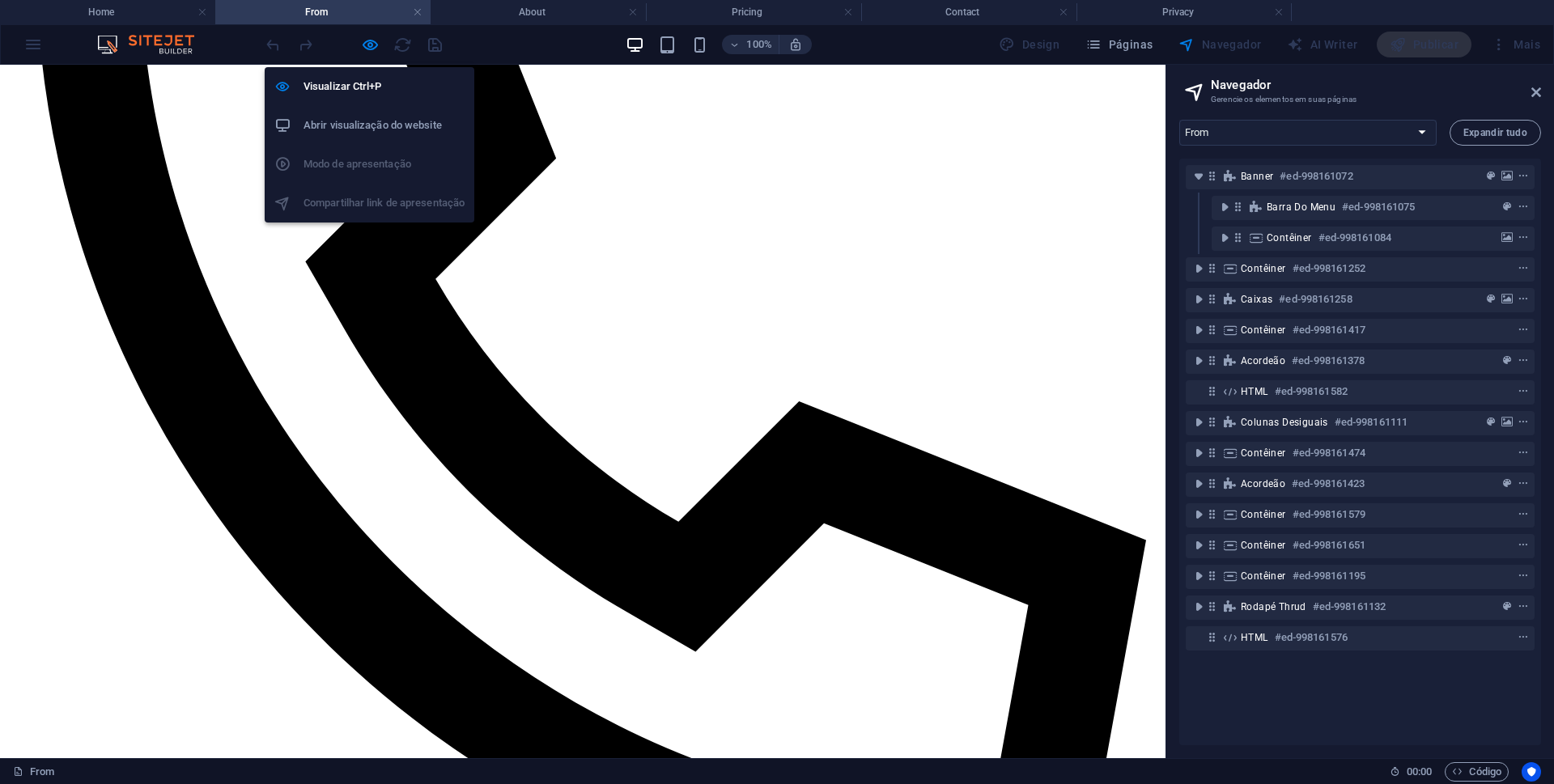
click at [359, 126] on h6 "Abrir visualização do website" at bounding box center [384, 125] width 161 height 20
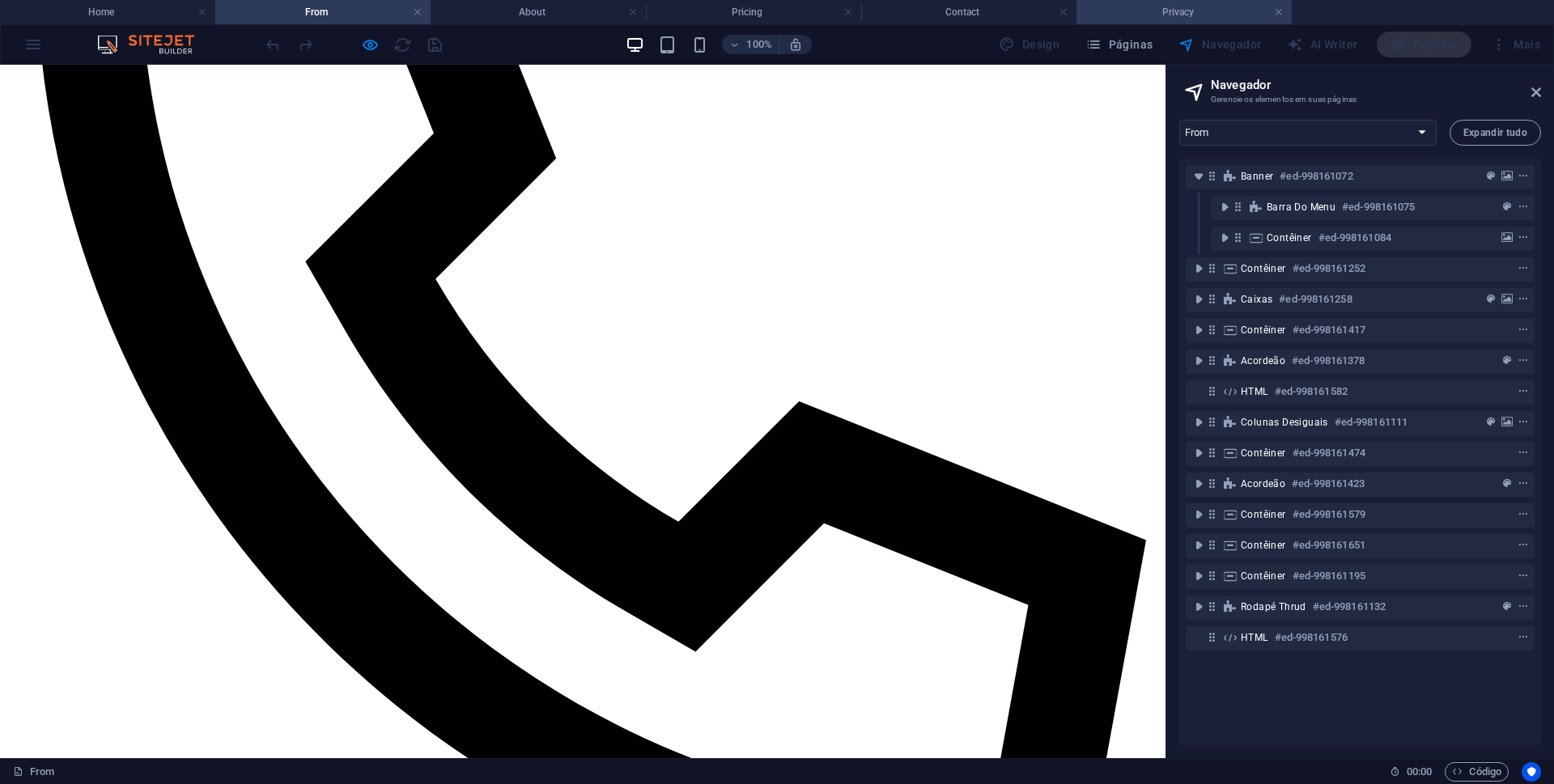
click at [1167, 9] on h4 "Privacy" at bounding box center [1184, 11] width 216 height 18
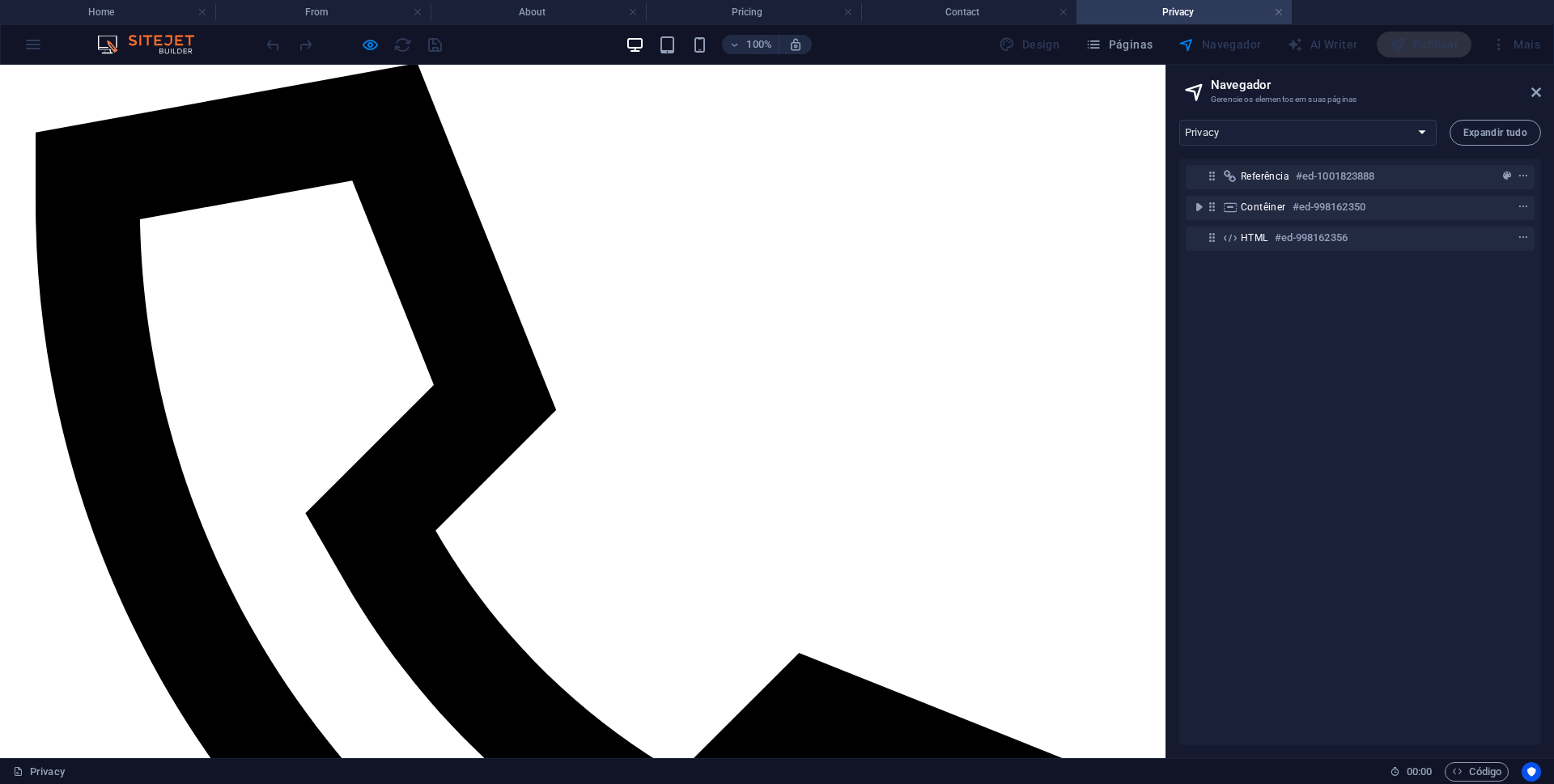
scroll to position [0, 0]
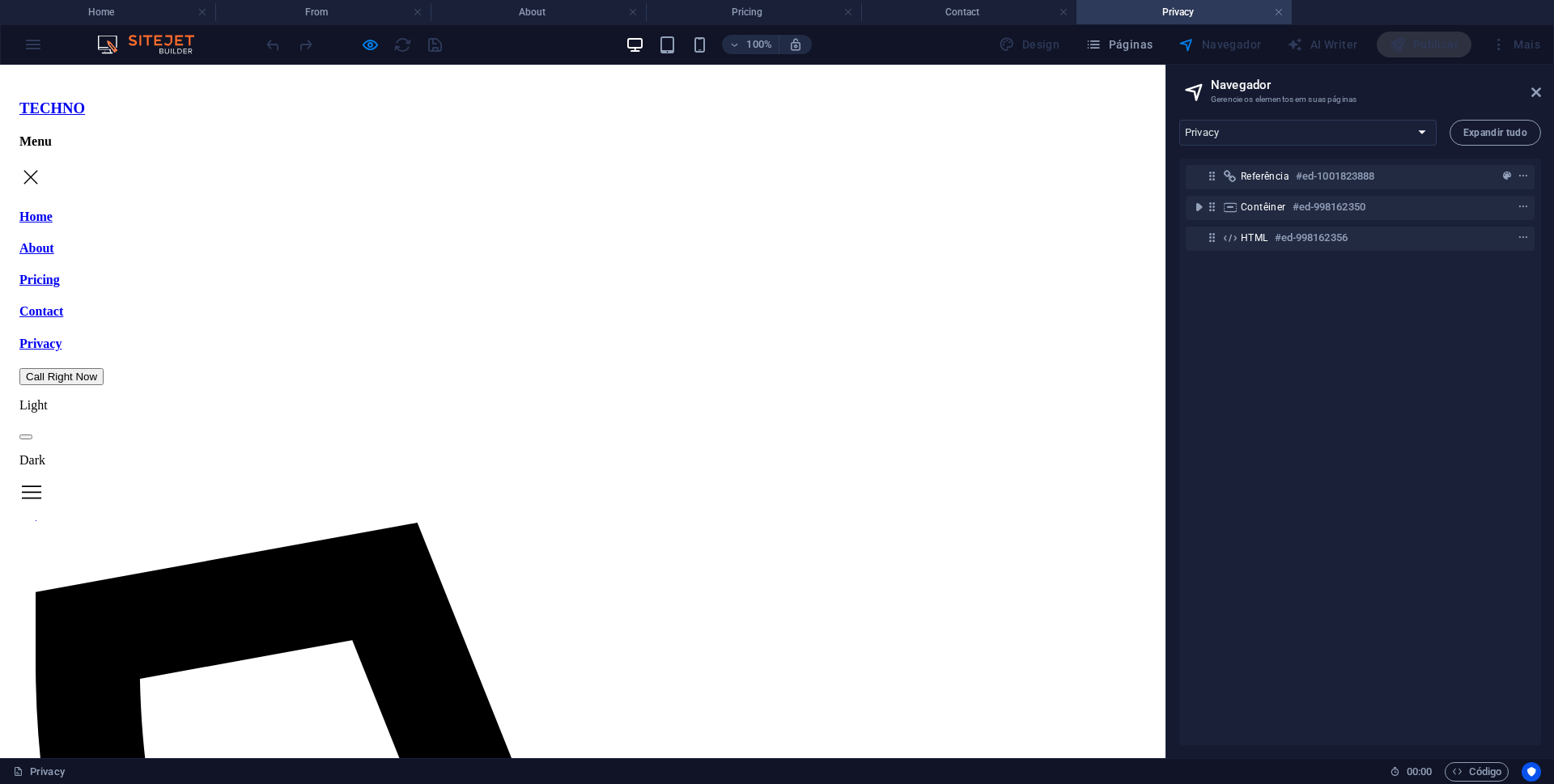
drag, startPoint x: 1158, startPoint y: 678, endPoint x: 1176, endPoint y: 138, distance: 540.3
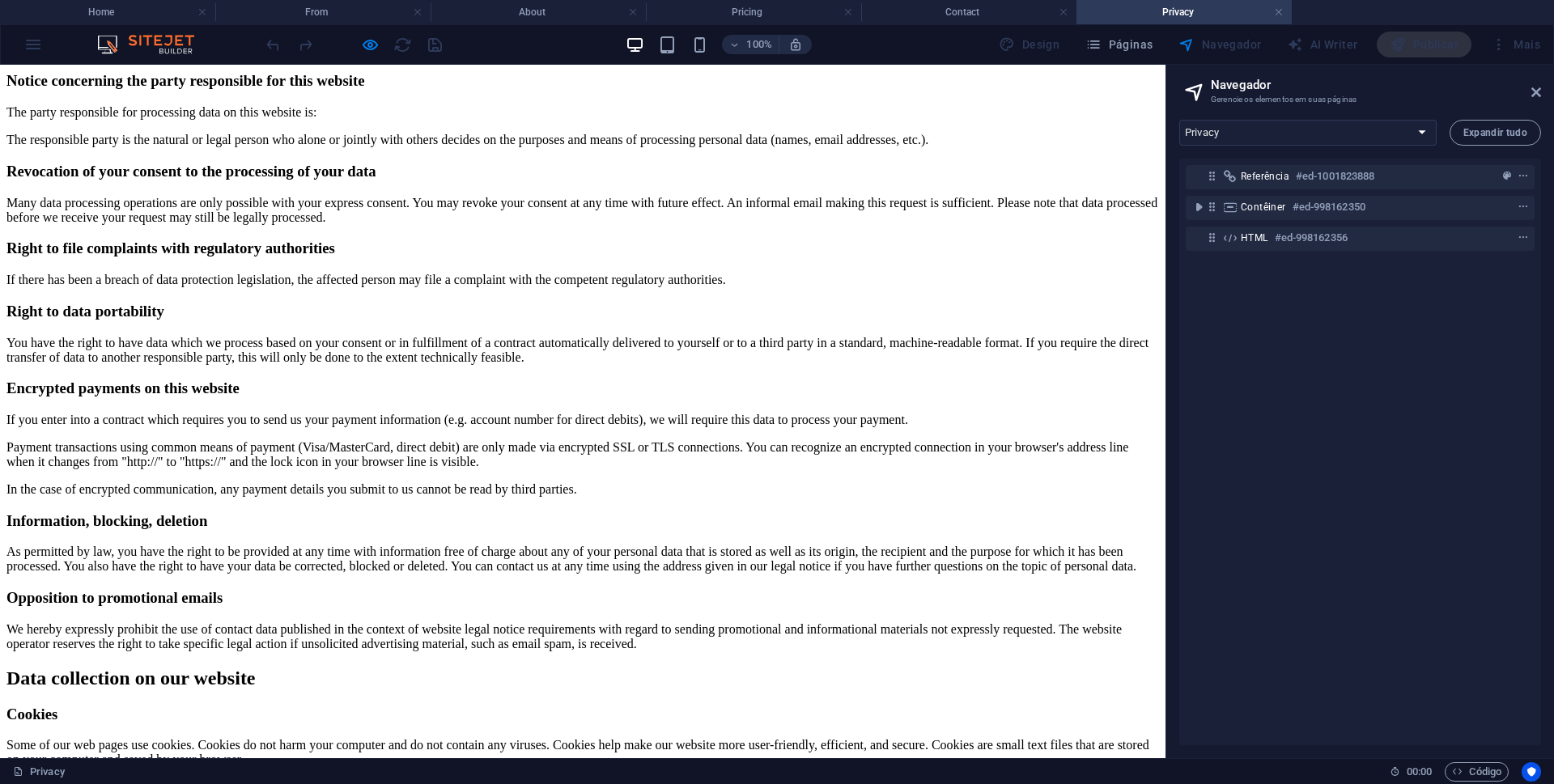
scroll to position [2266, 0]
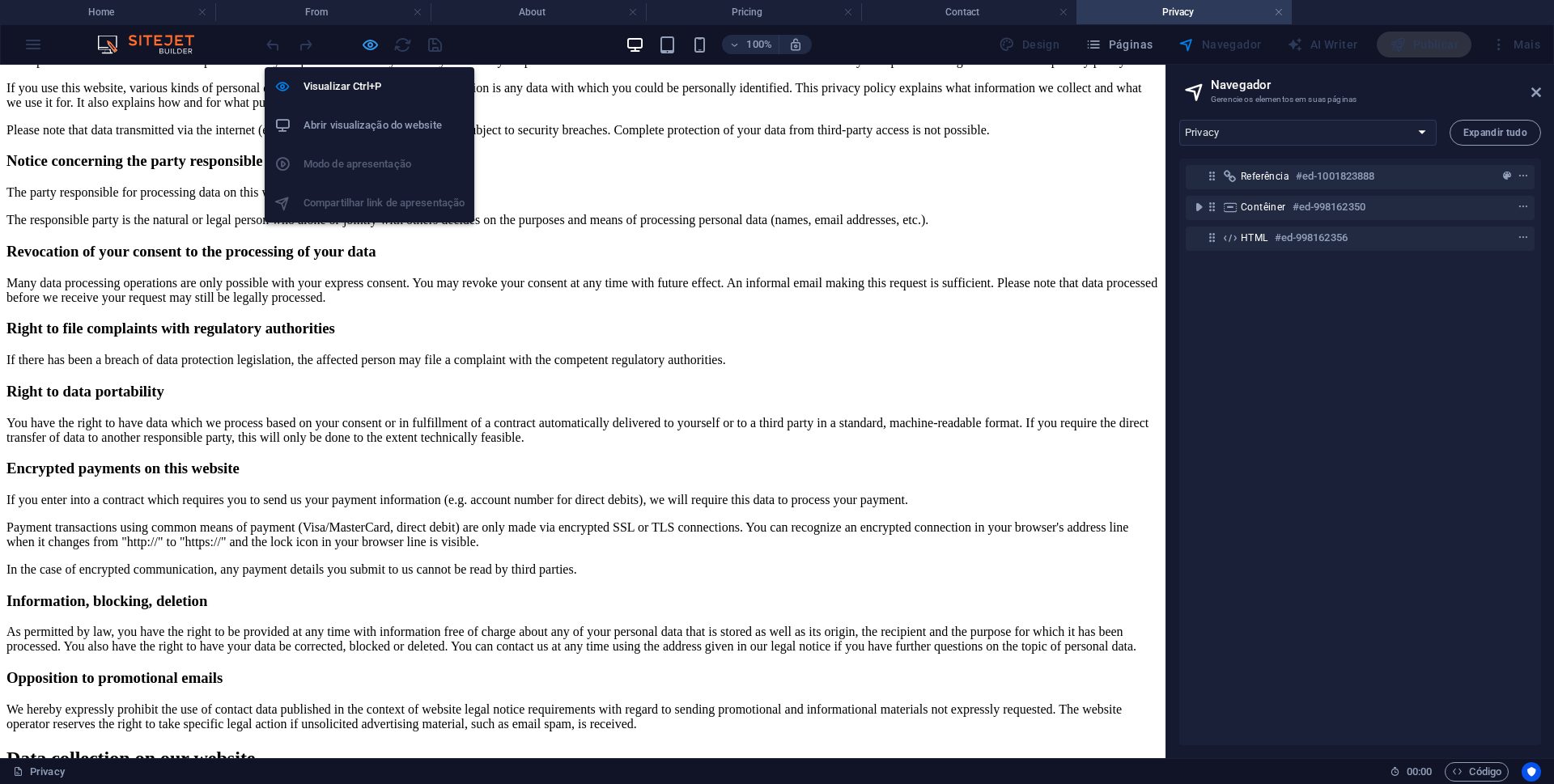
click at [377, 47] on icon "button" at bounding box center [370, 45] width 19 height 19
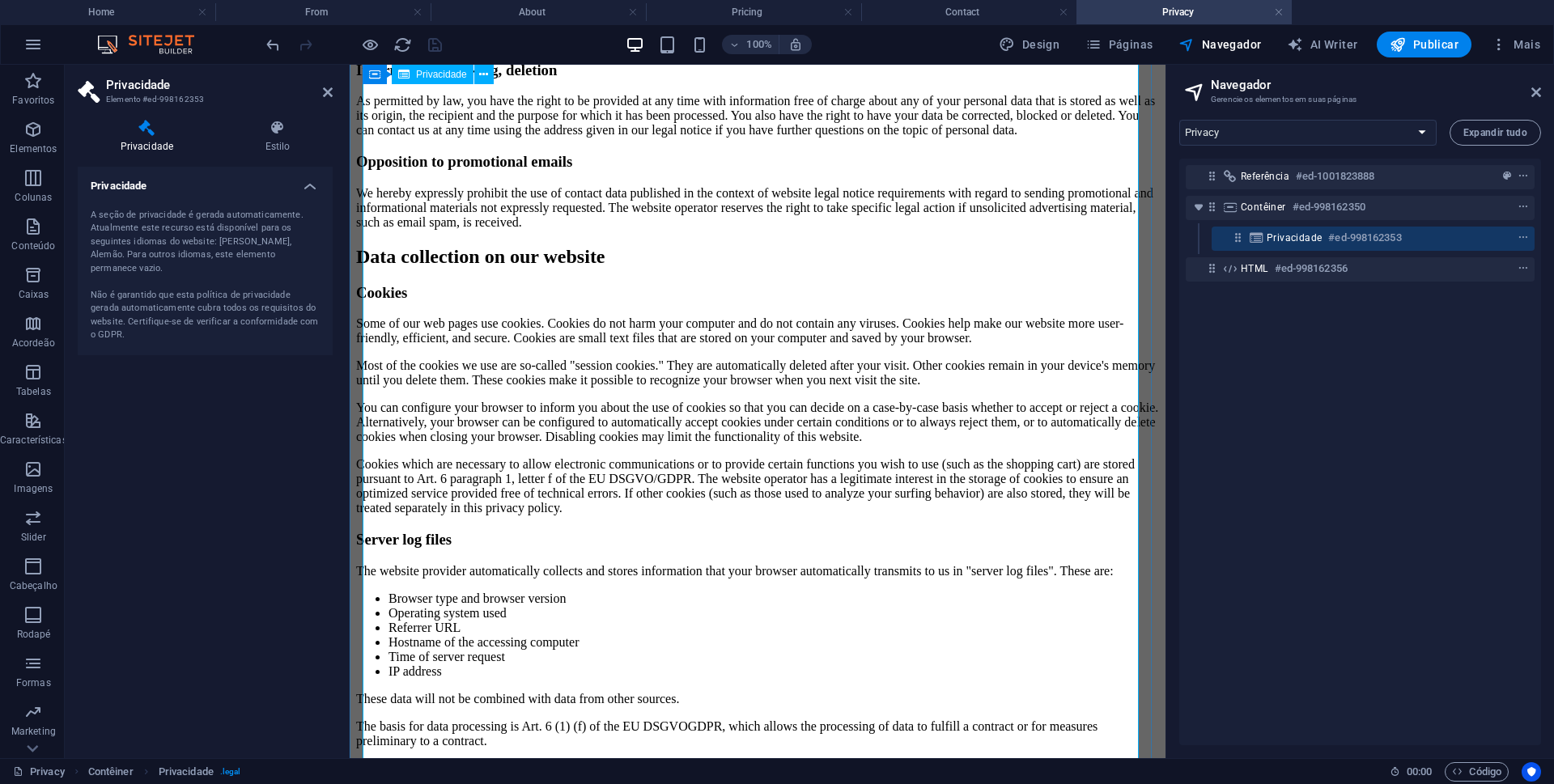
scroll to position [2724, 0]
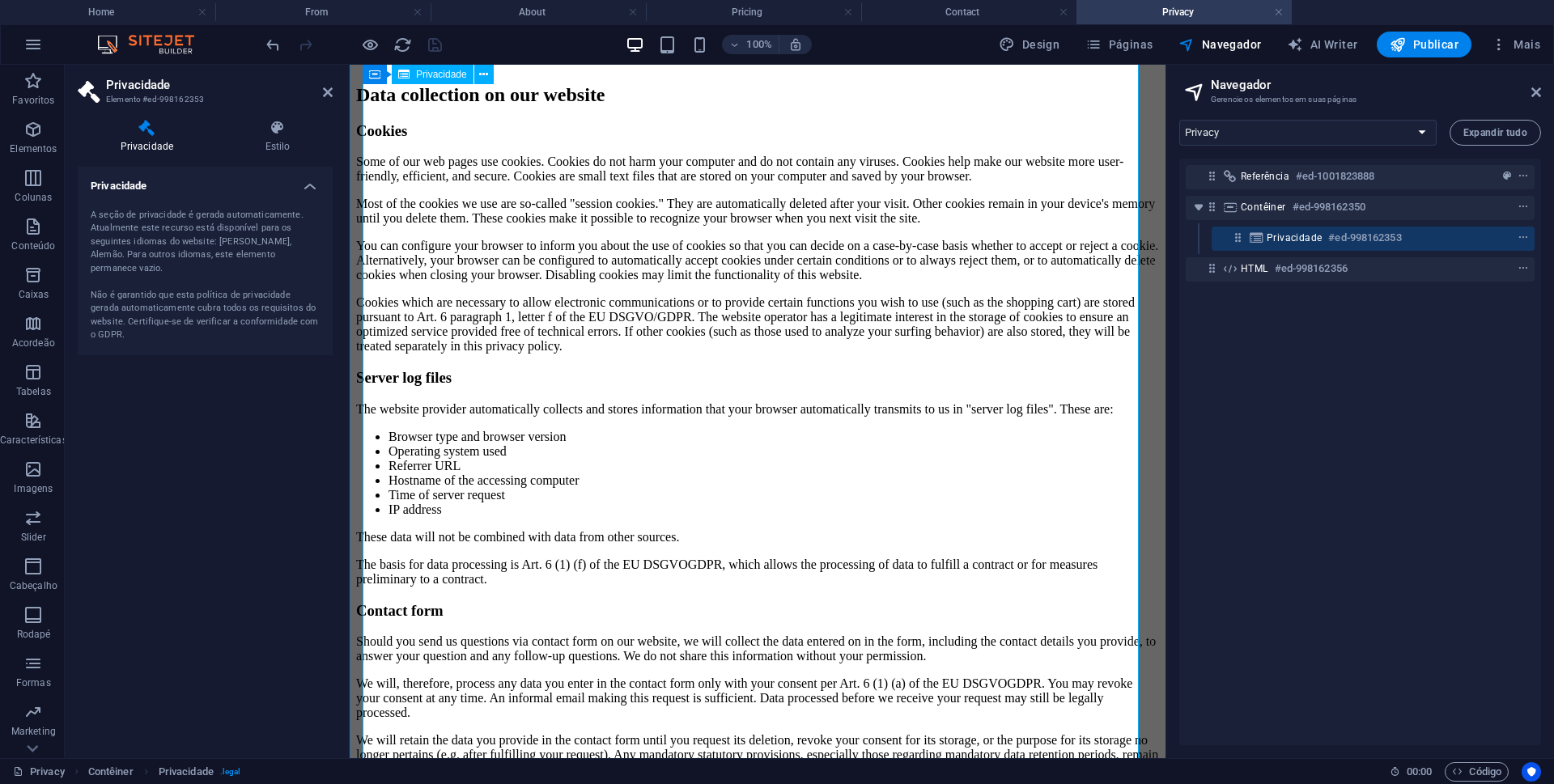
click at [417, 302] on div "Privacy Policy An overview of data protection General The following gives a sim…" at bounding box center [757, 377] width 803 height 3543
click at [881, 303] on div "Privacy Policy An overview of data protection General The following gives a sim…" at bounding box center [757, 377] width 803 height 3543
click at [406, 302] on div "Privacy Policy An overview of data protection General The following gives a sim…" at bounding box center [757, 377] width 803 height 3543
click at [393, 304] on div "Privacy Policy An overview of data protection General The following gives a sim…" at bounding box center [757, 377] width 803 height 3543
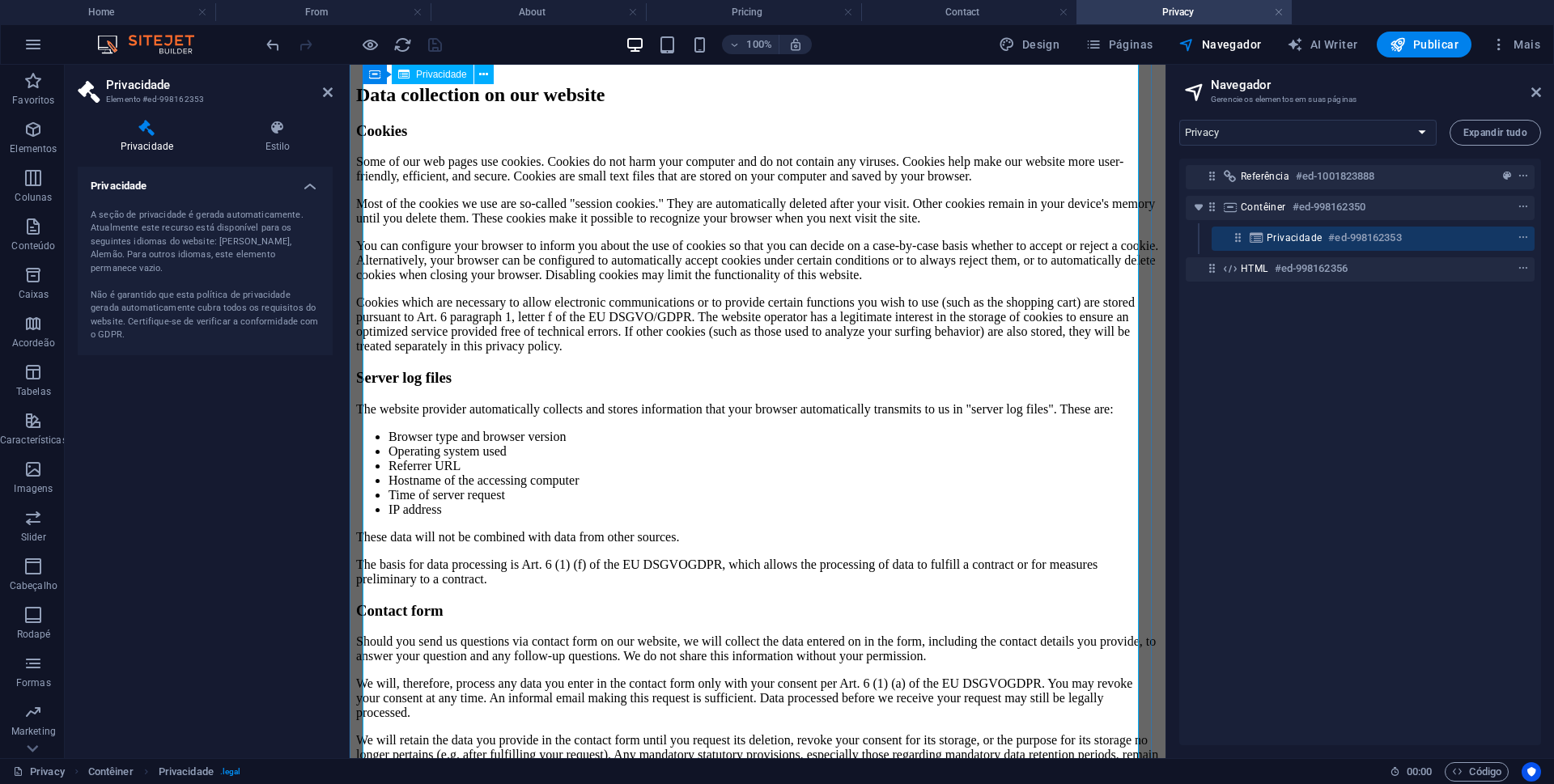
click at [734, 399] on div "Privacy Policy An overview of data protection General The following gives a sim…" at bounding box center [757, 377] width 803 height 3543
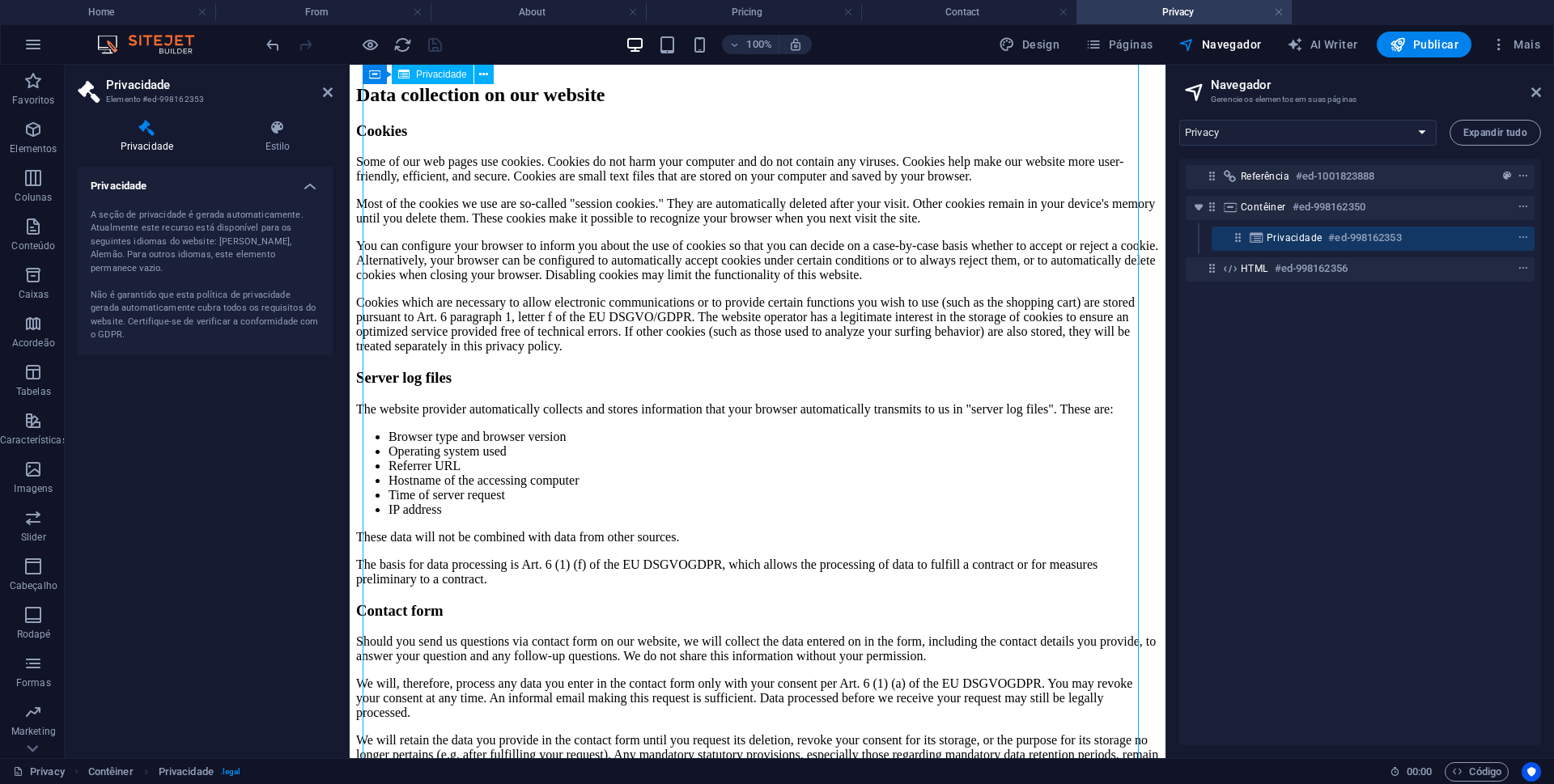
drag, startPoint x: 383, startPoint y: 283, endPoint x: 498, endPoint y: 577, distance: 315.7
click at [498, 577] on div "Privacy Policy An overview of data protection General The following gives a sim…" at bounding box center [757, 377] width 803 height 3543
click at [452, 367] on div "Privacy Policy An overview of data protection General The following gives a sim…" at bounding box center [757, 377] width 803 height 3543
click at [376, 73] on span "Contêiner" at bounding box center [394, 74] width 42 height 9
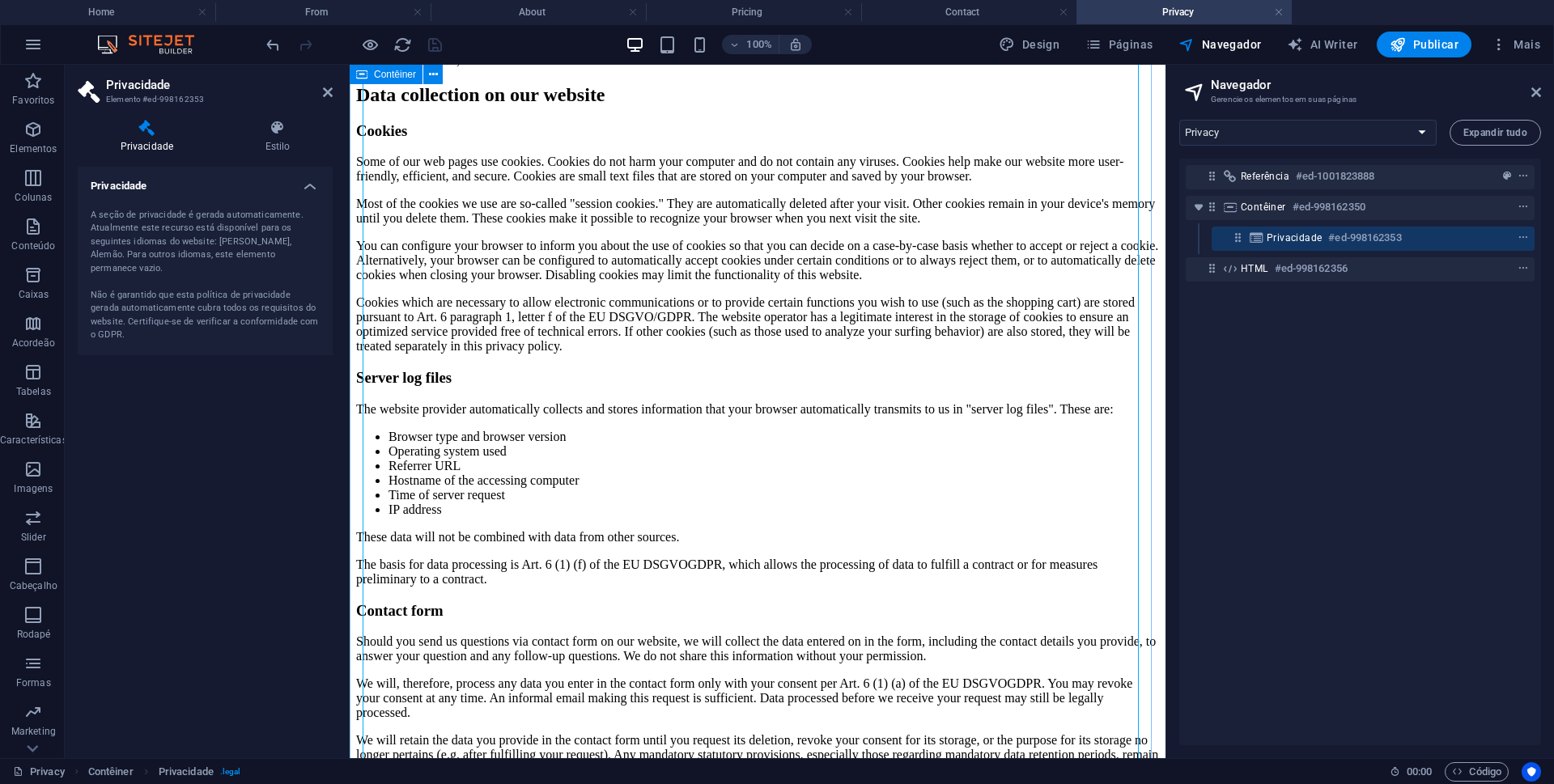
click at [376, 73] on span "Contêiner" at bounding box center [394, 74] width 42 height 9
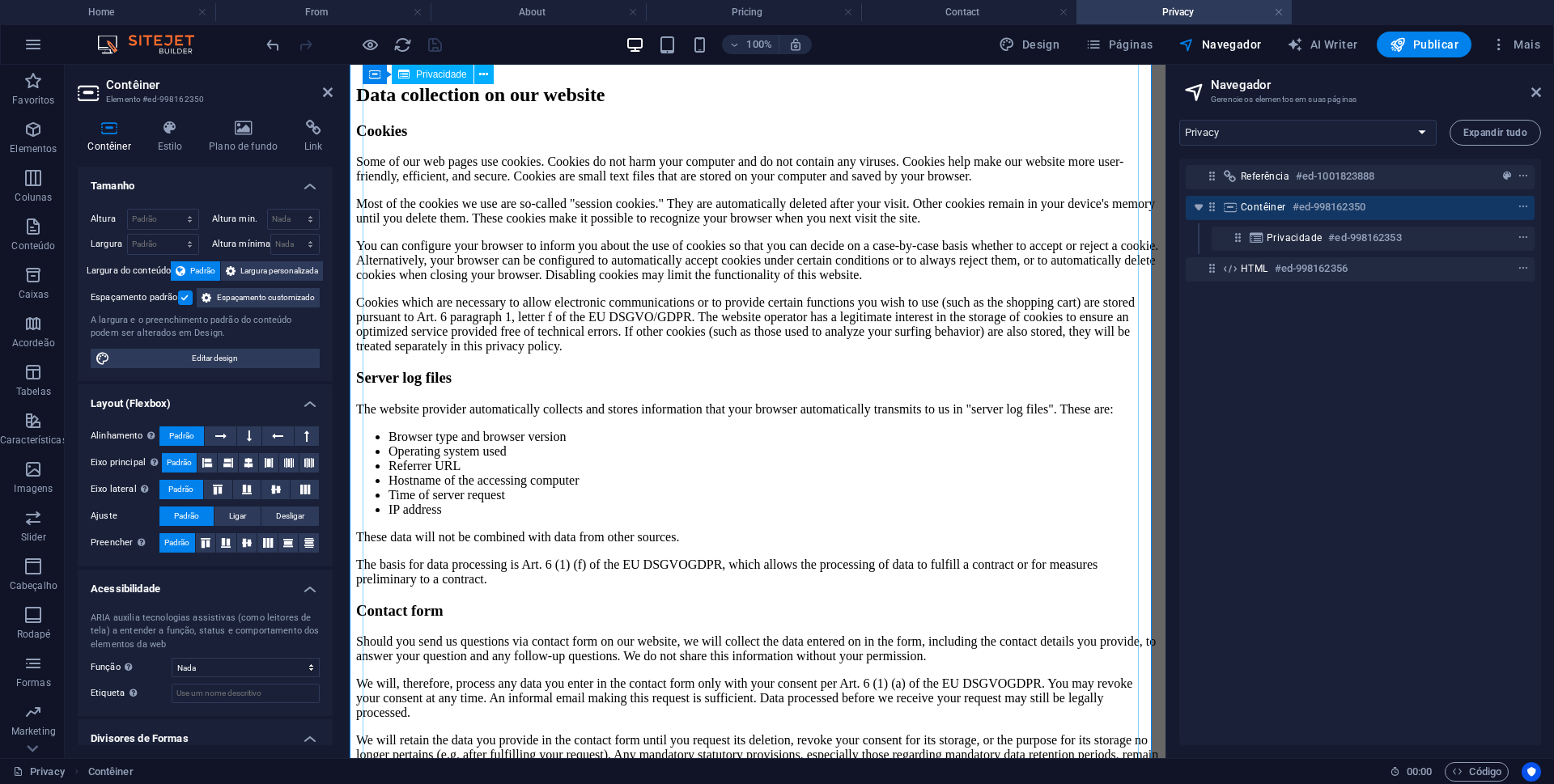
click at [443, 384] on div "Privacy Policy An overview of data protection General The following gives a sim…" at bounding box center [757, 377] width 803 height 3543
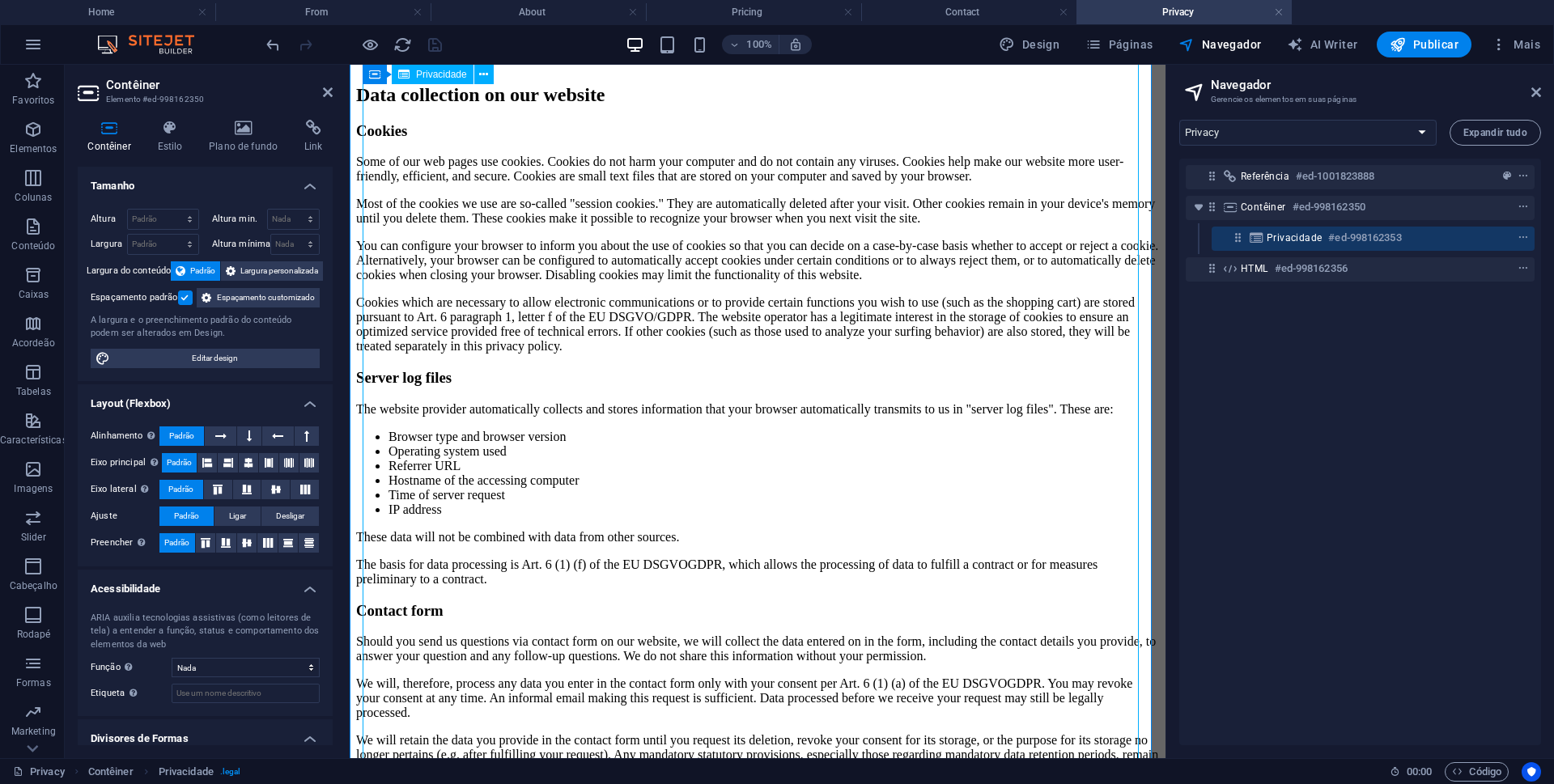
click at [439, 347] on div "Privacy Policy An overview of data protection General The following gives a sim…" at bounding box center [757, 377] width 803 height 3543
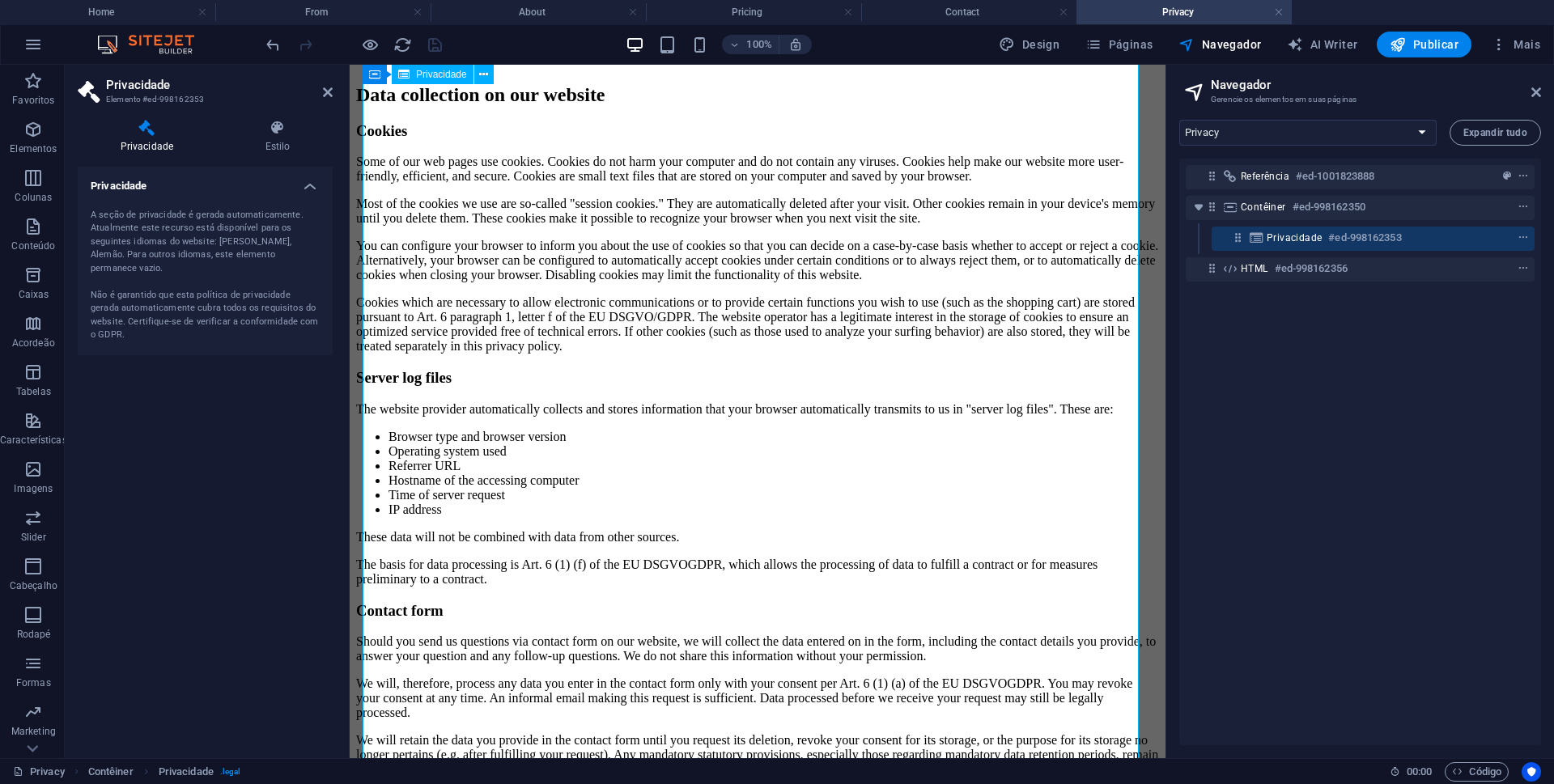
click at [439, 347] on div "Privacy Policy An overview of data protection General The following gives a sim…" at bounding box center [757, 377] width 803 height 3543
click at [179, 281] on div "A seção de privacidade é gerada automaticamente. Atualmente este recurso está d…" at bounding box center [205, 276] width 229 height 134
click at [1527, 232] on span "context-menu" at bounding box center [1522, 238] width 16 height 11
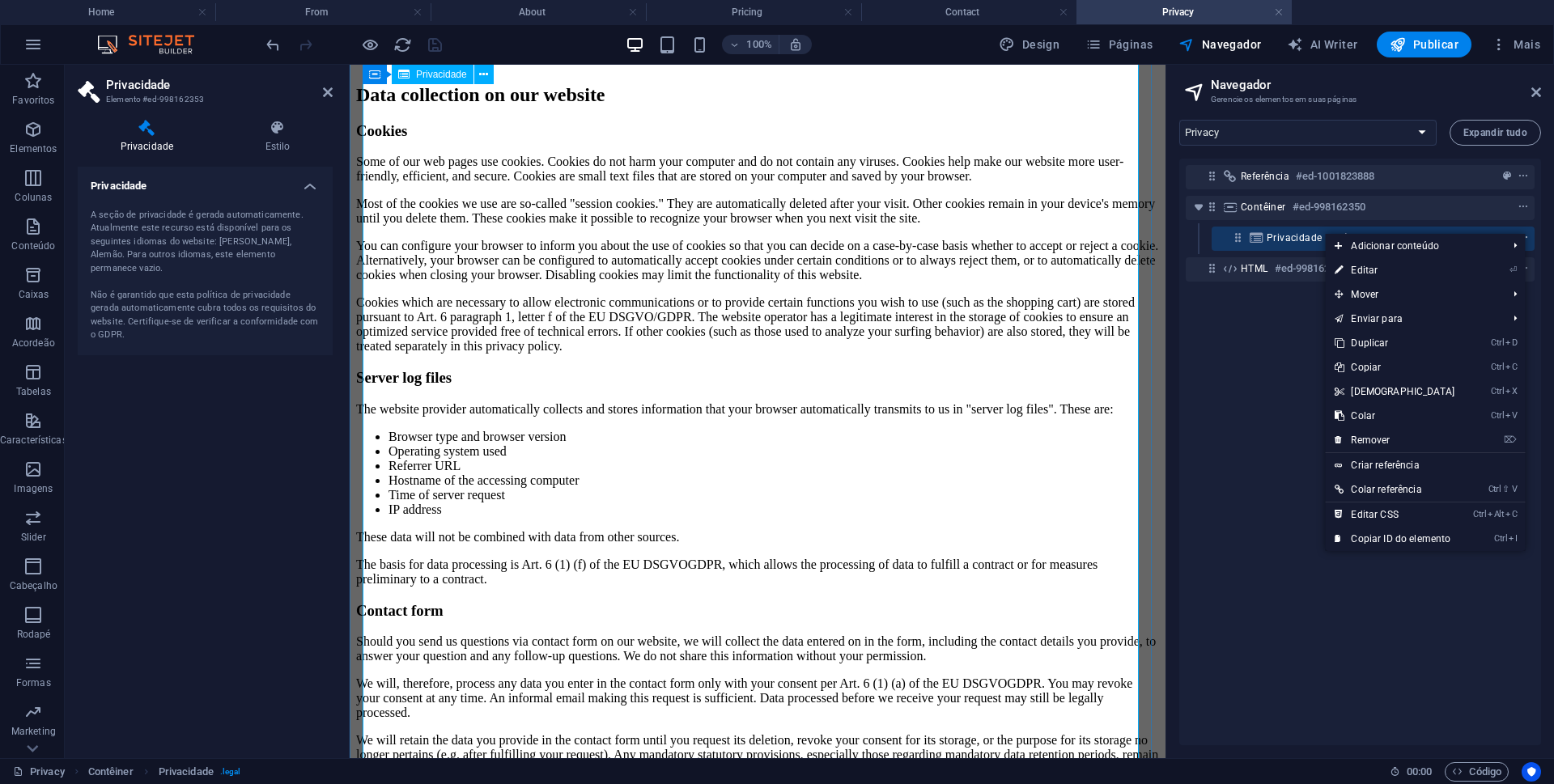
scroll to position [2484, 0]
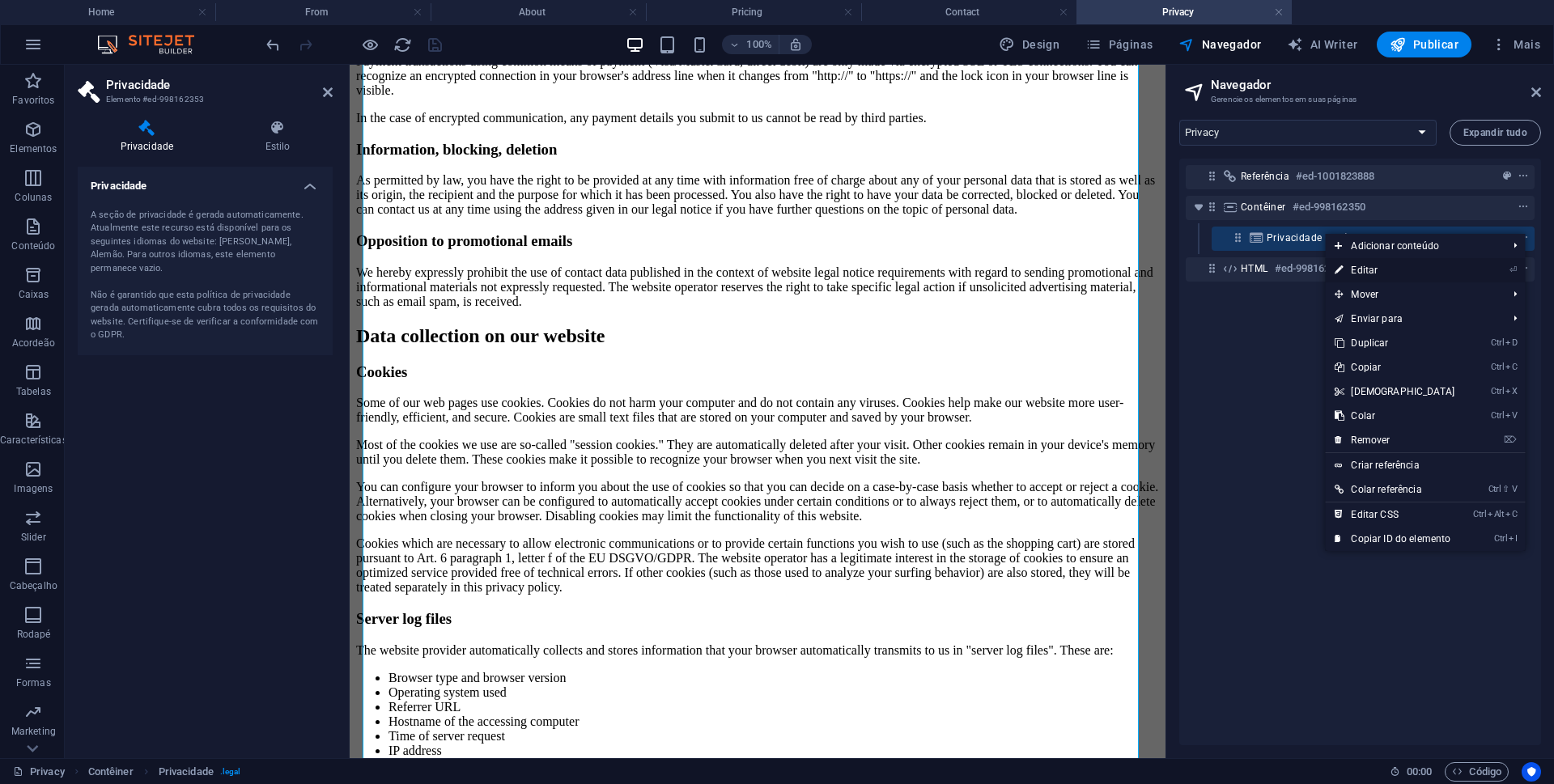
click at [1372, 268] on link "⏎ Editar" at bounding box center [1395, 270] width 139 height 24
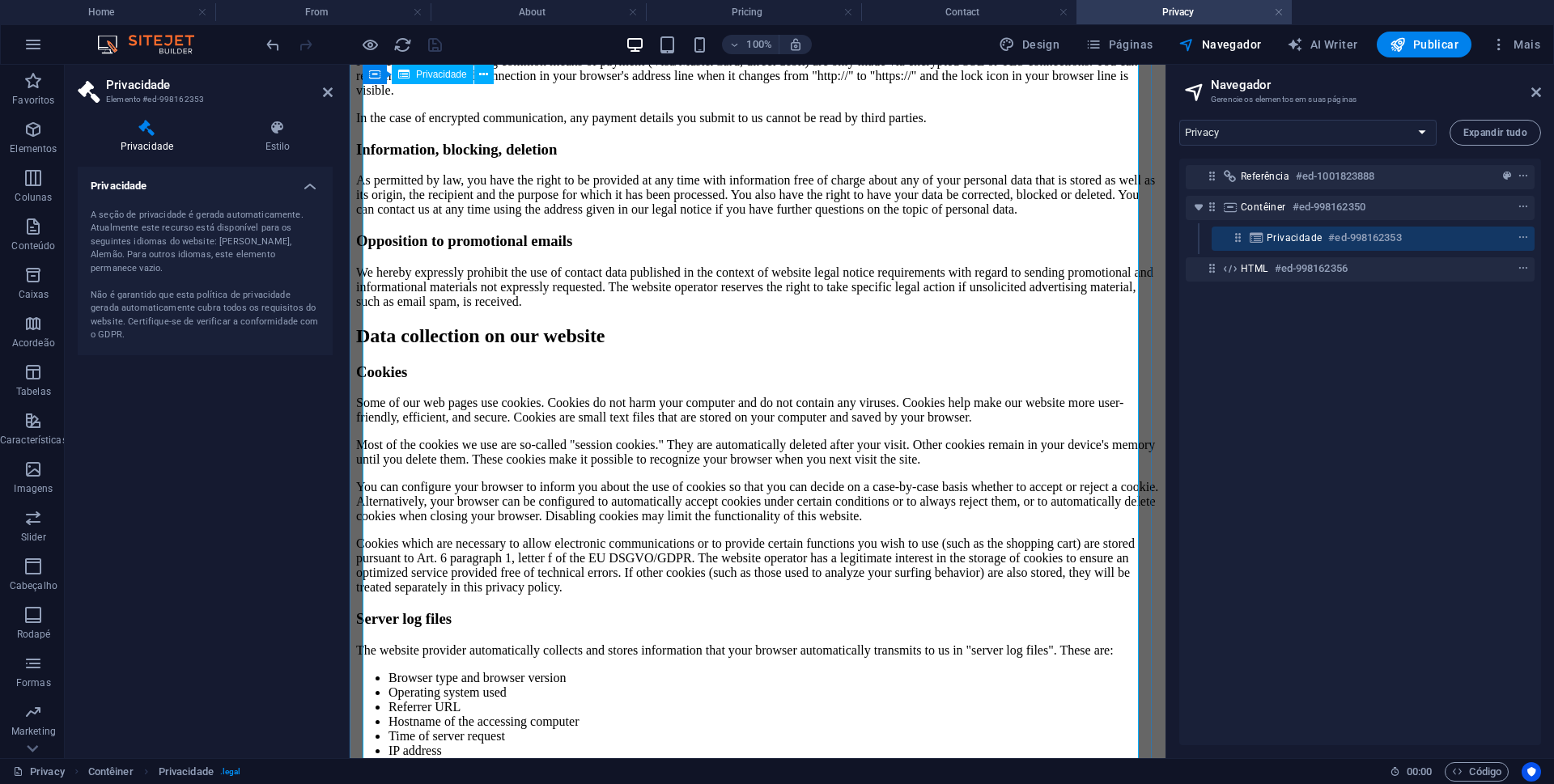
click at [823, 302] on div "Privacy Policy An overview of data protection General The following gives a sim…" at bounding box center [757, 619] width 803 height 3543
click at [271, 128] on icon at bounding box center [278, 127] width 110 height 16
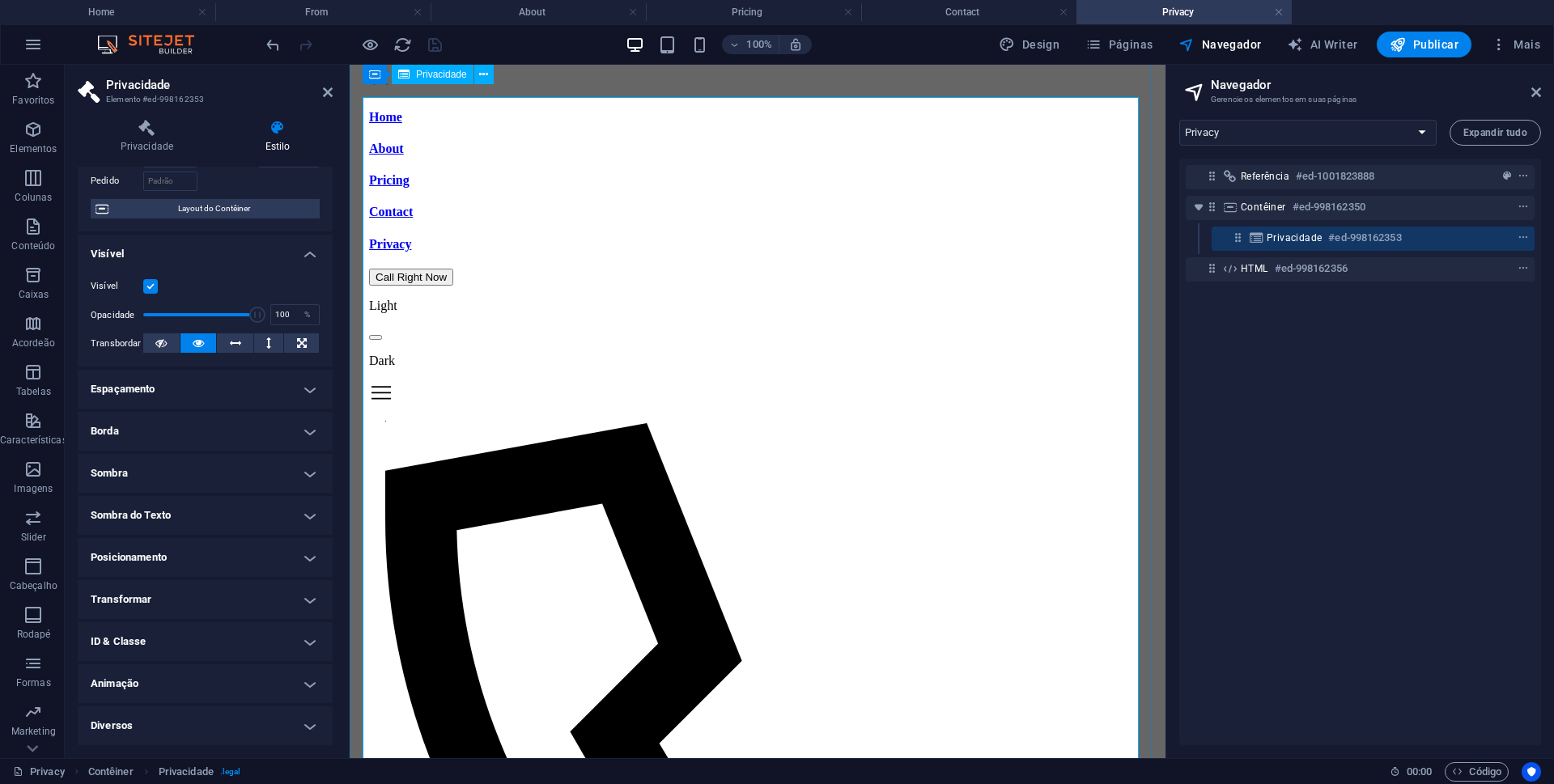
scroll to position [0, 0]
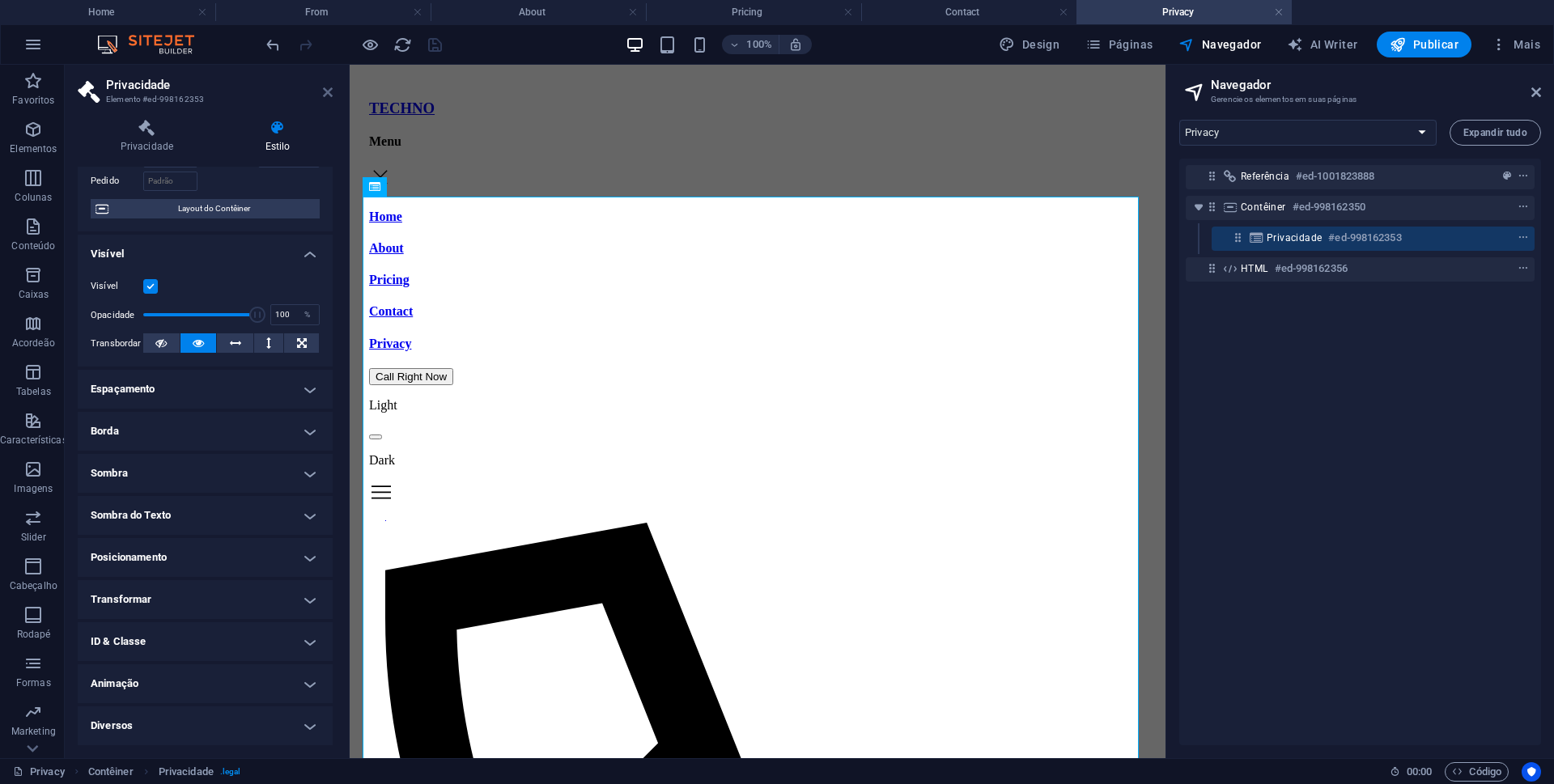
click at [328, 94] on icon at bounding box center [327, 92] width 9 height 13
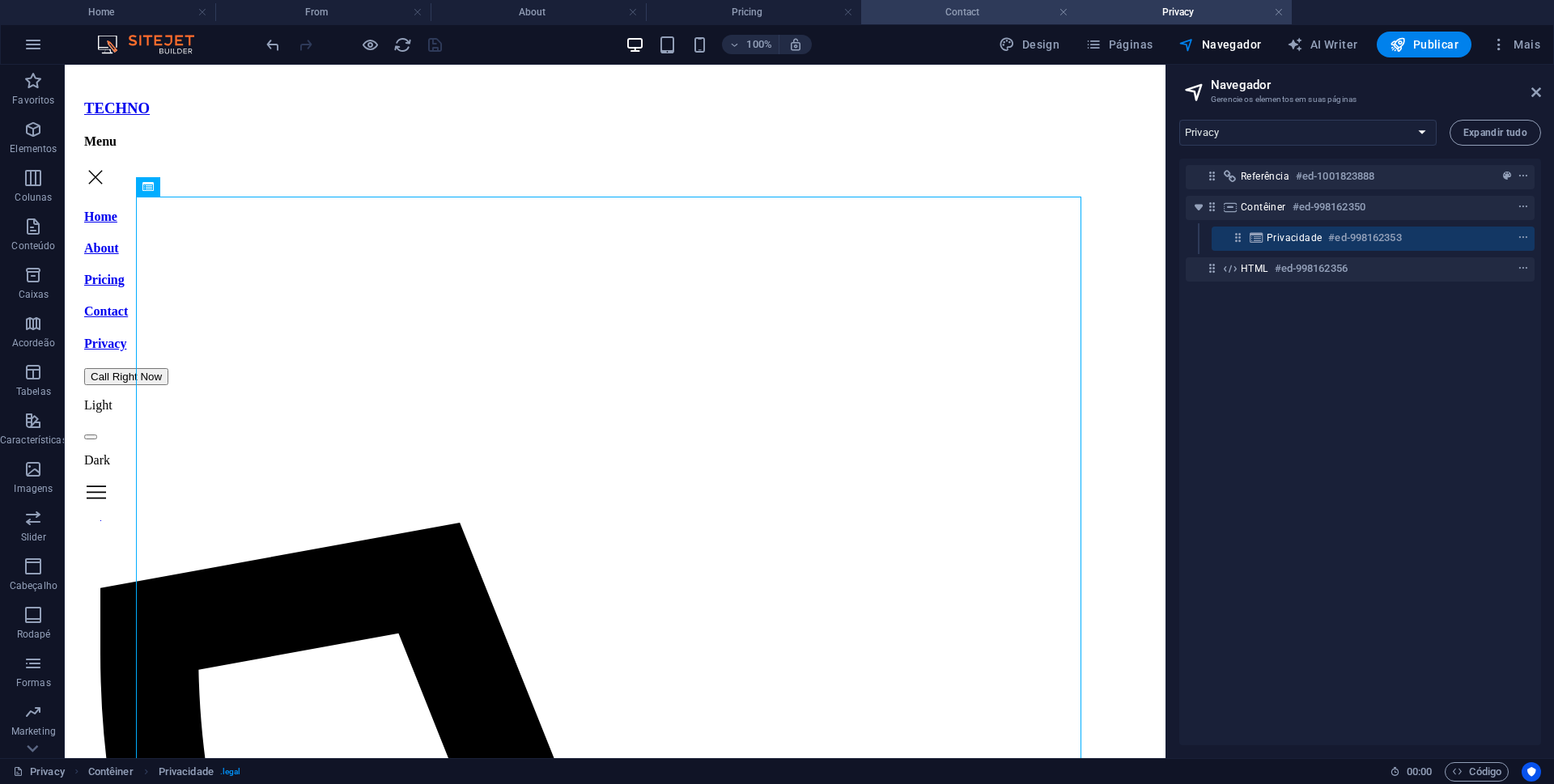
click at [989, 13] on h4 "Contact" at bounding box center [969, 11] width 216 height 18
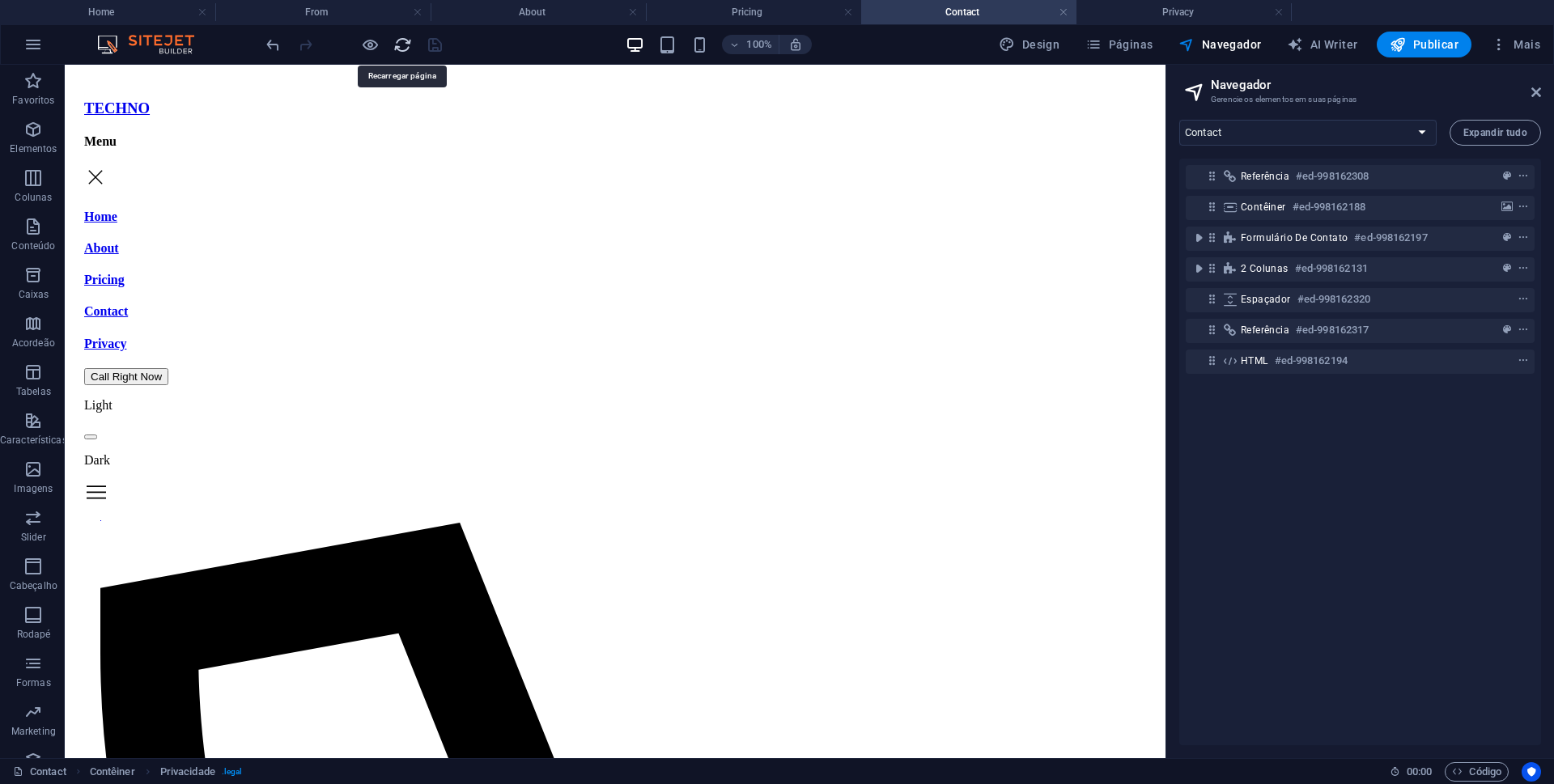
click at [406, 42] on icon "reload" at bounding box center [402, 45] width 19 height 19
click at [1163, 9] on h4 "Privacy" at bounding box center [1184, 11] width 216 height 18
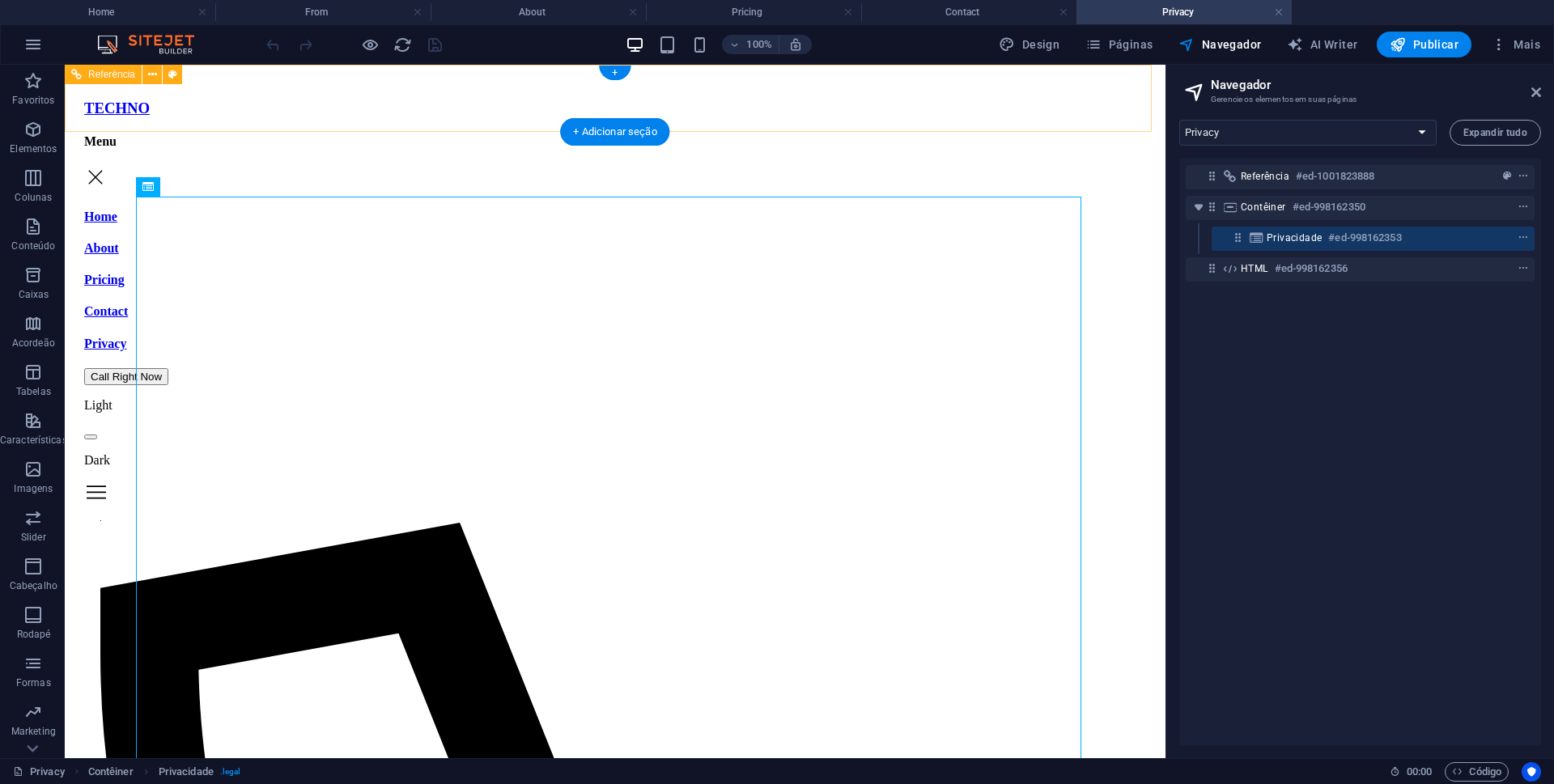
click at [904, 398] on div "Light Dark" at bounding box center [615, 452] width 1062 height 110
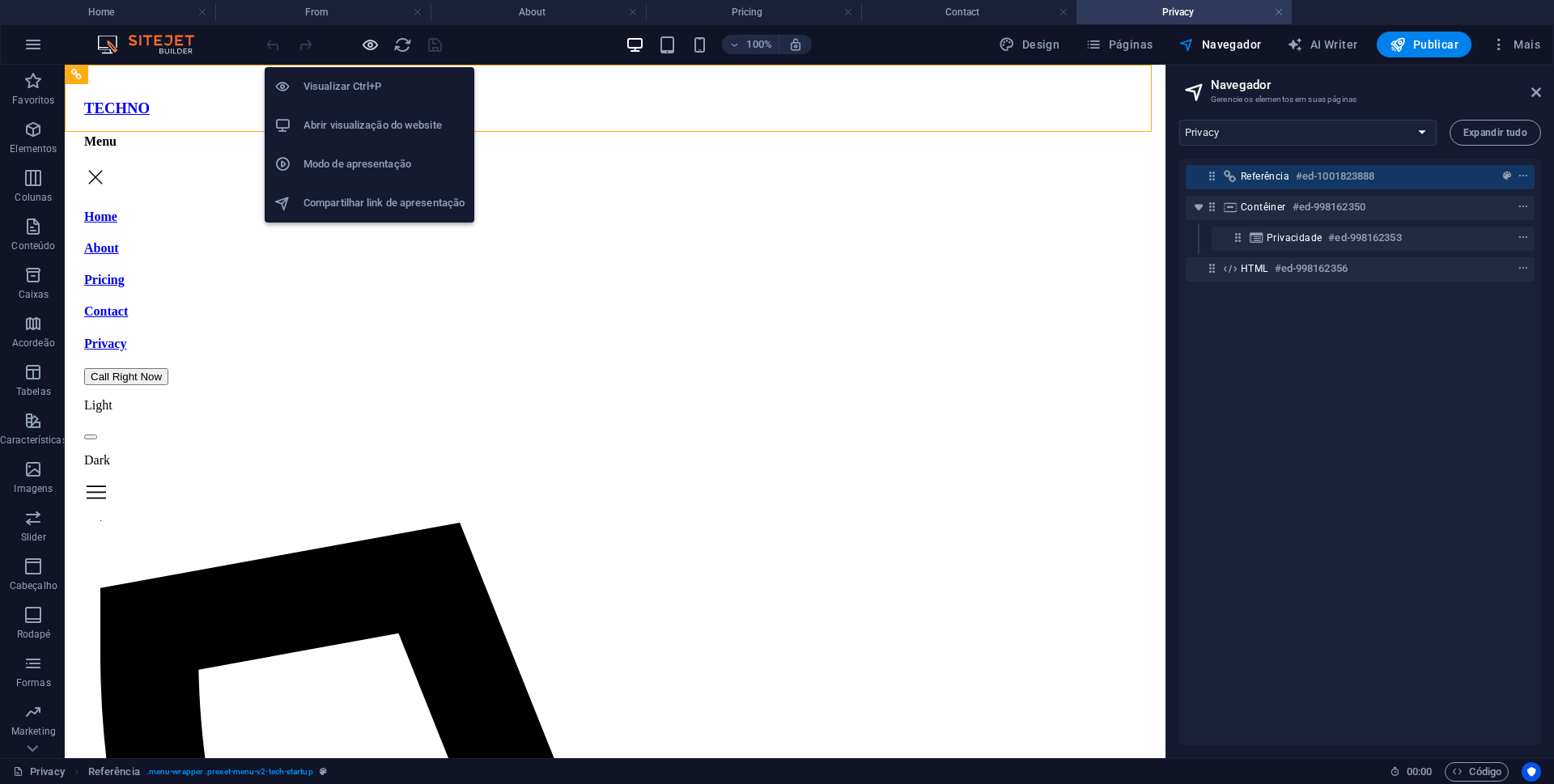
click at [373, 39] on icon "button" at bounding box center [370, 45] width 19 height 19
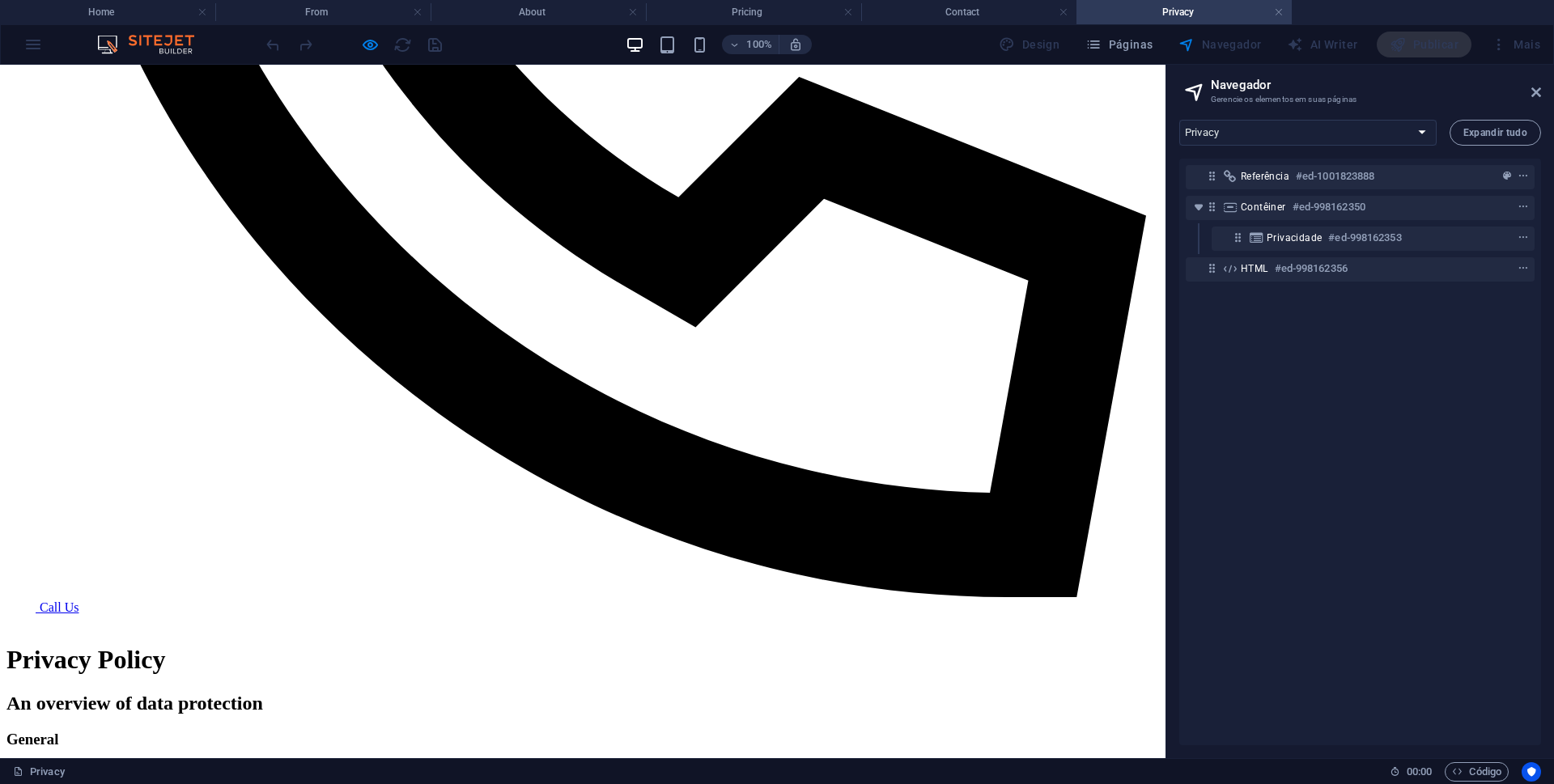
scroll to position [1052, 0]
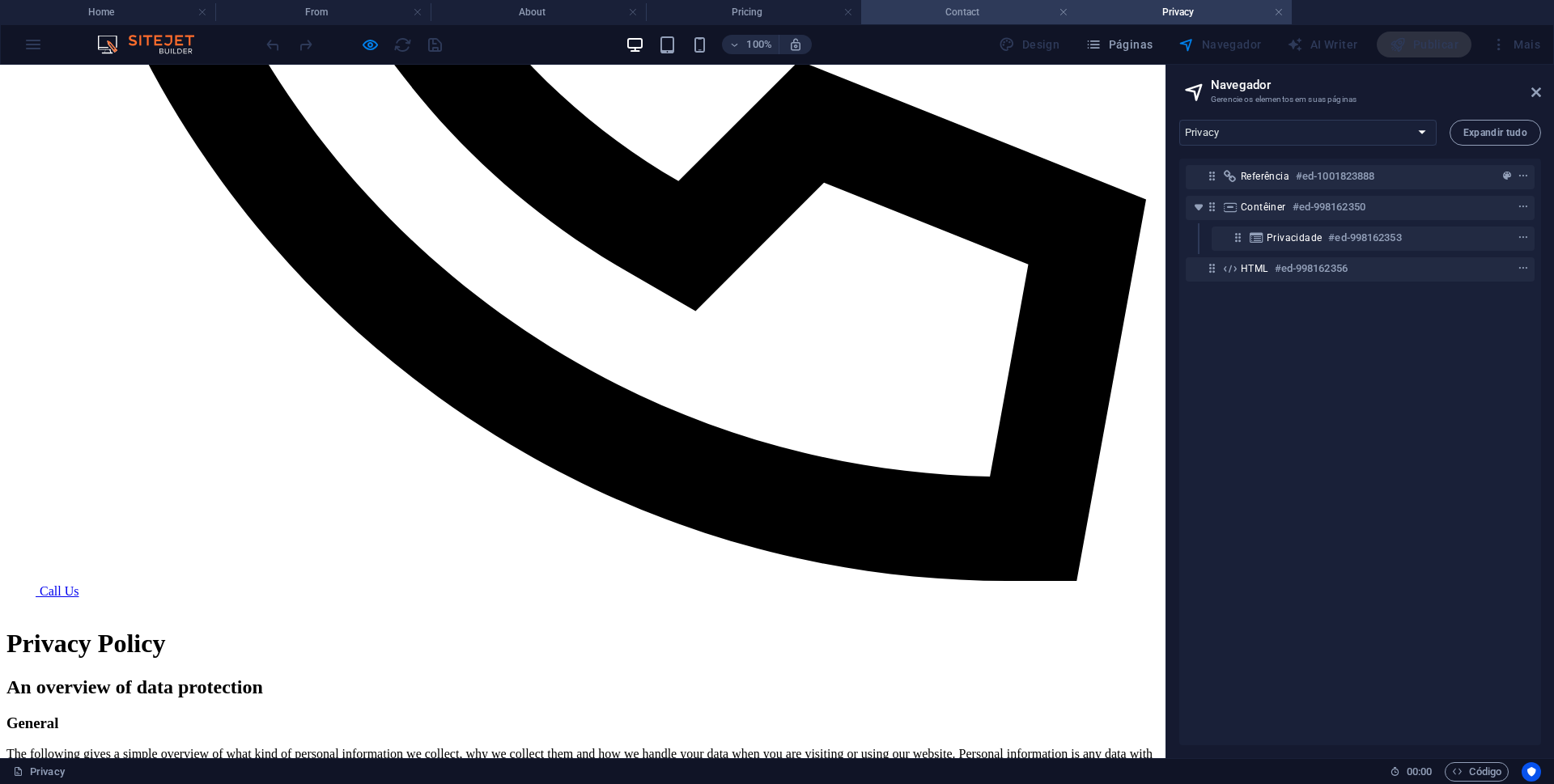
drag, startPoint x: 929, startPoint y: 14, endPoint x: 1011, endPoint y: 376, distance: 371.2
click at [929, 14] on h4 "Contact" at bounding box center [969, 11] width 216 height 18
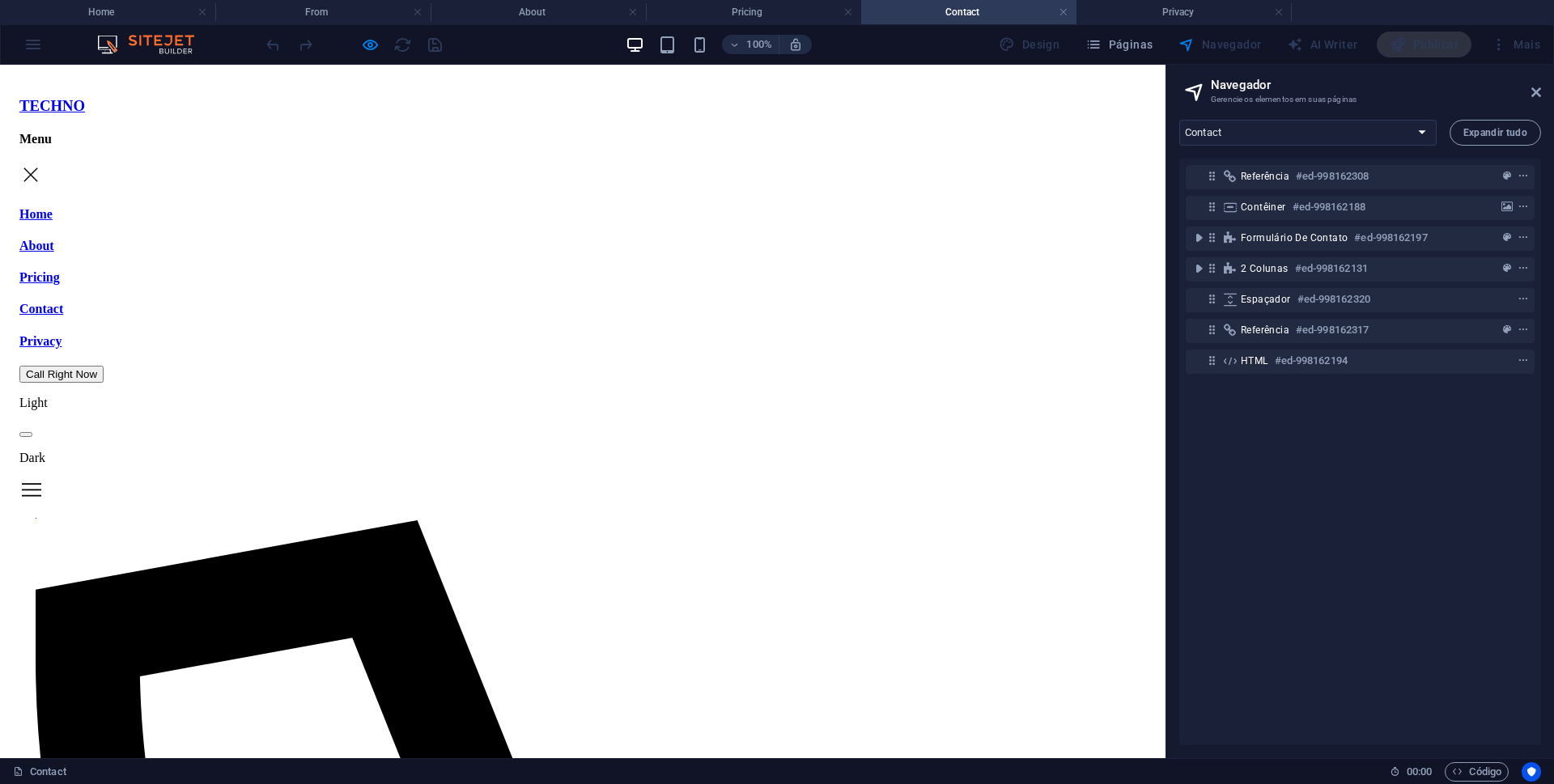
scroll to position [0, 0]
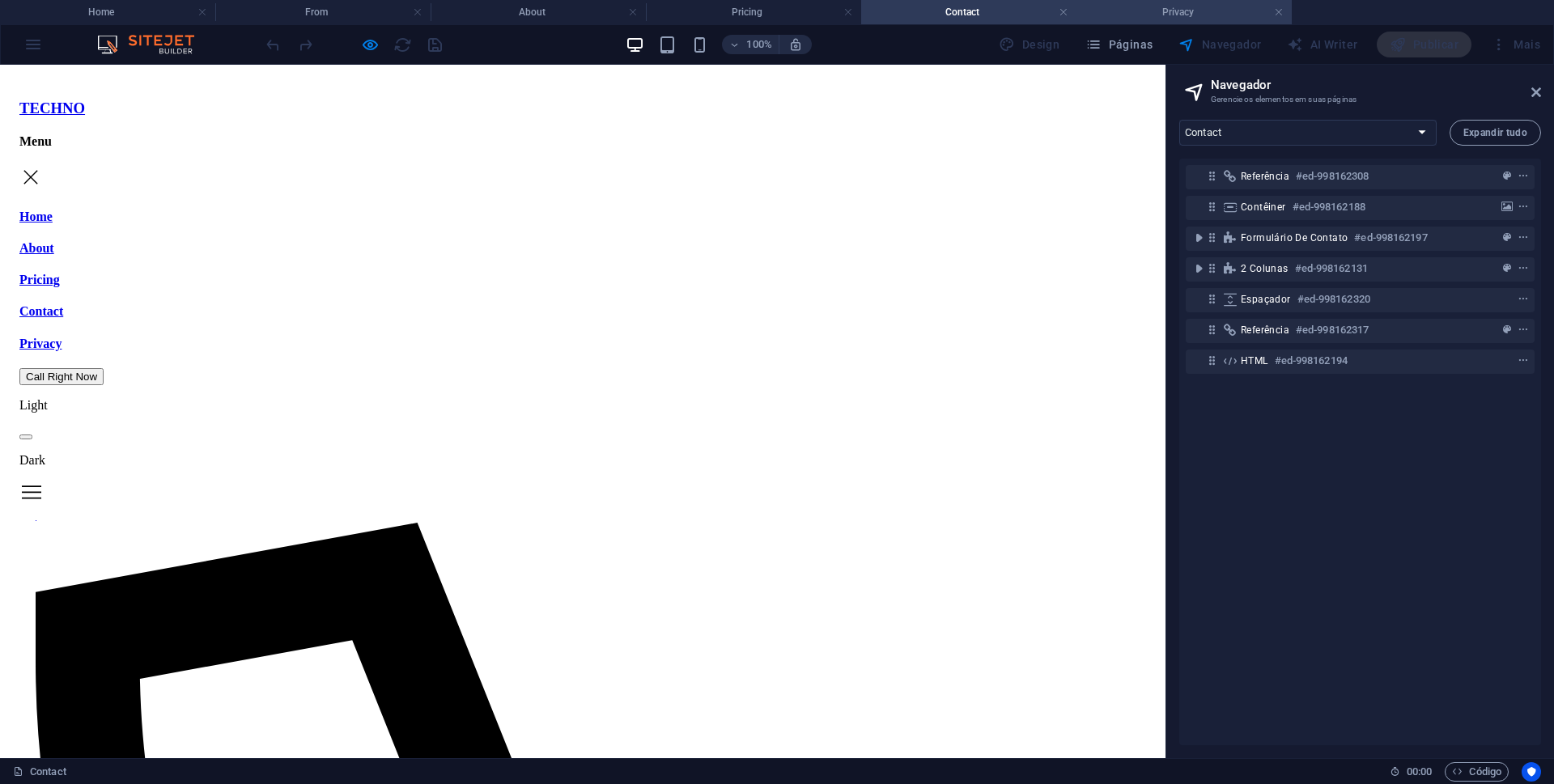
drag, startPoint x: 1166, startPoint y: 8, endPoint x: 1055, endPoint y: 255, distance: 270.8
click at [1166, 8] on h4 "Privacy" at bounding box center [1184, 11] width 216 height 18
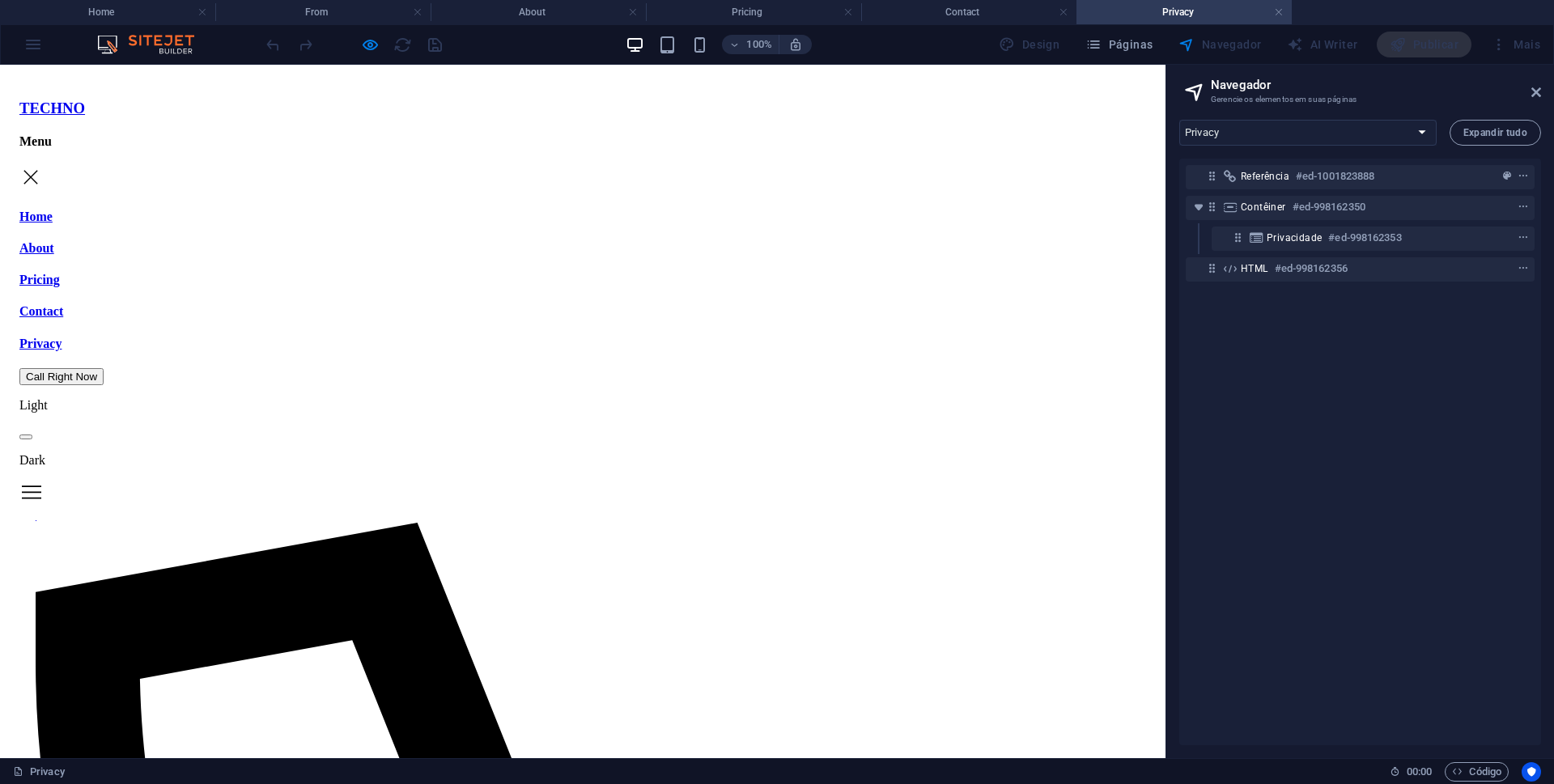
click at [26, 437] on span at bounding box center [26, 437] width 0 height 0
click at [968, 12] on h4 "Contact" at bounding box center [969, 11] width 216 height 18
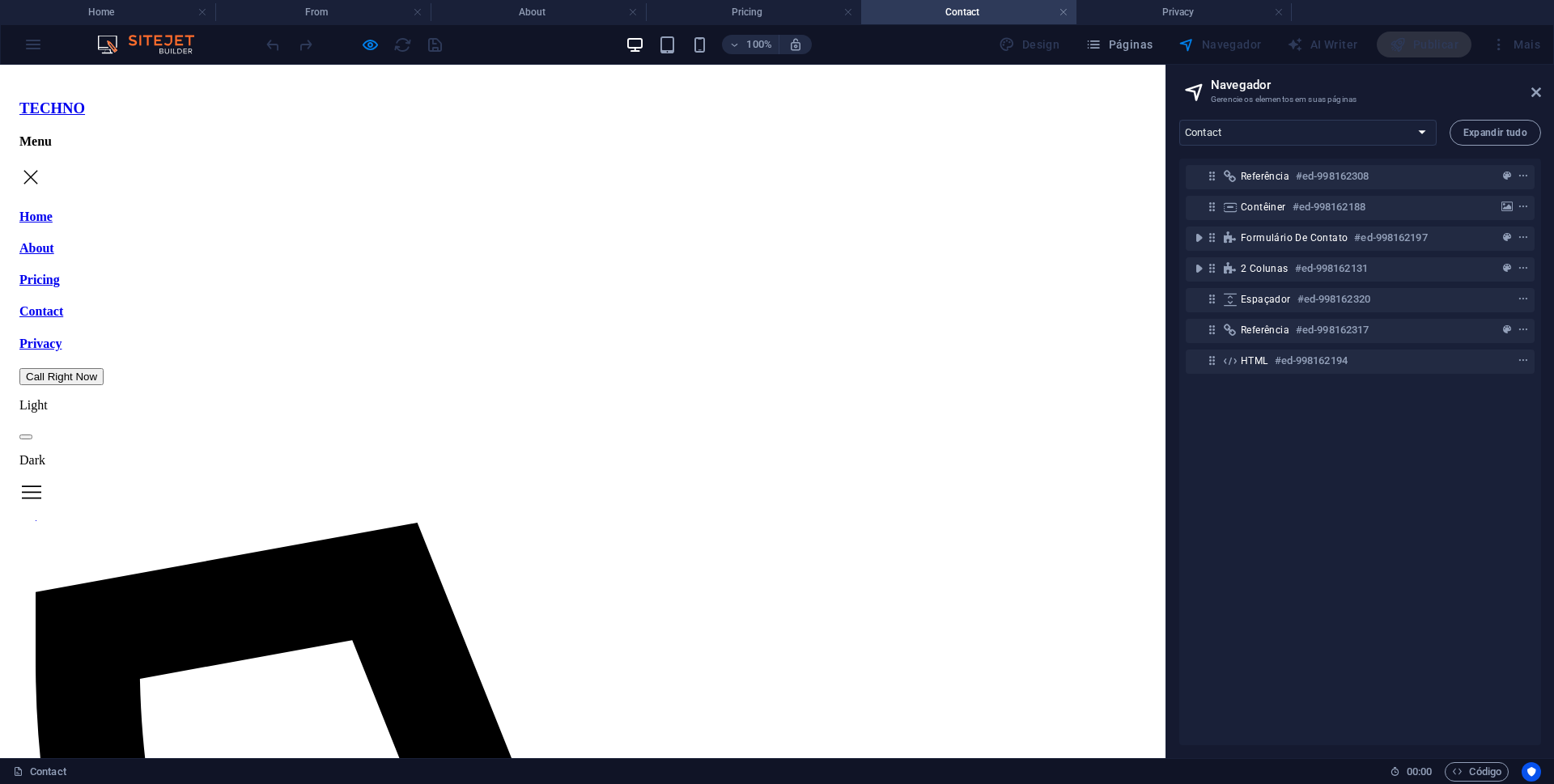
click at [26, 437] on span at bounding box center [26, 437] width 0 height 0
click at [342, 13] on h4 "From" at bounding box center [323, 11] width 216 height 18
select select "18053266-en"
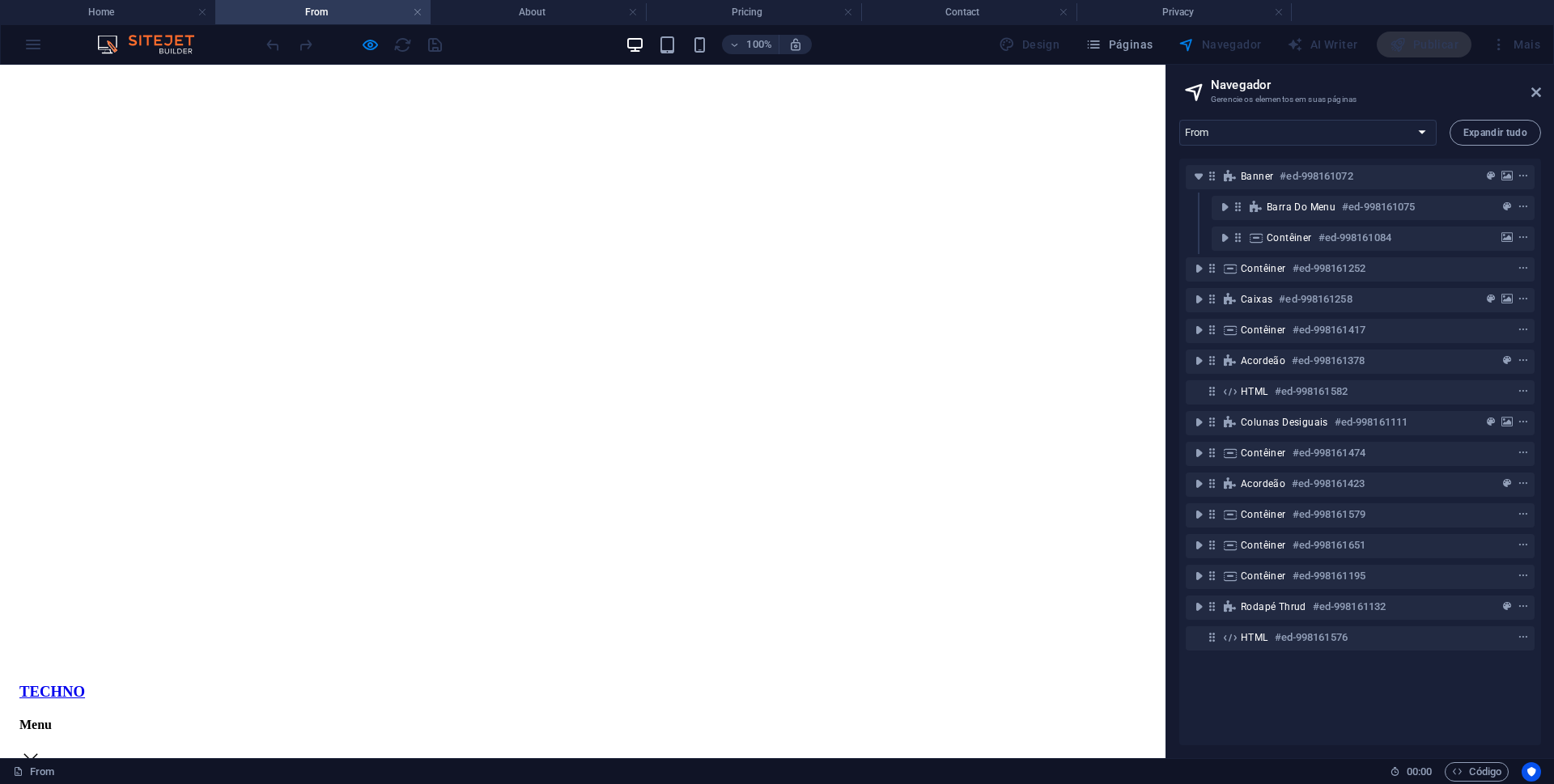
scroll to position [1294, 0]
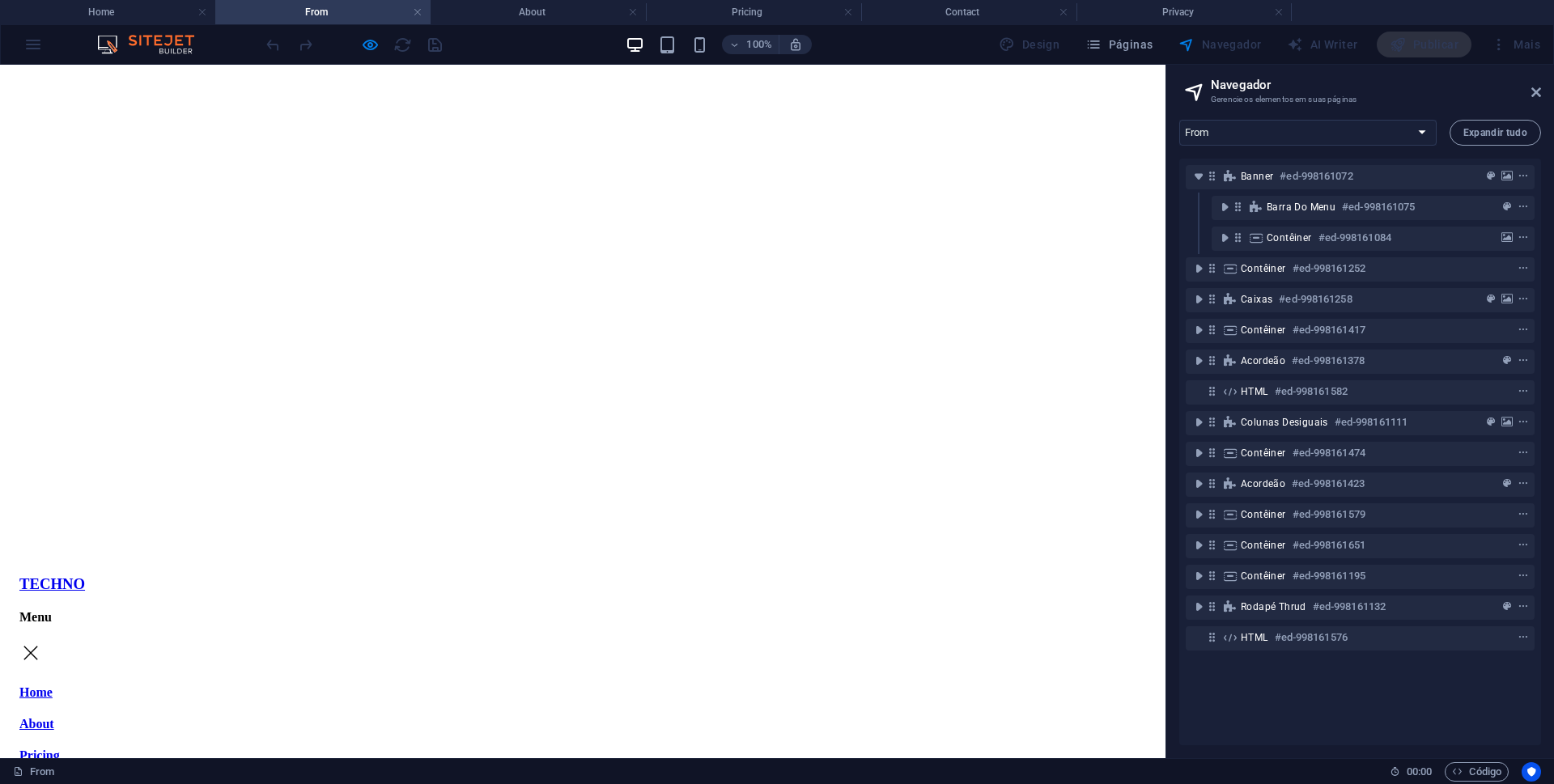
scroll to position [0, 0]
click at [1534, 90] on icon at bounding box center [1536, 92] width 9 height 13
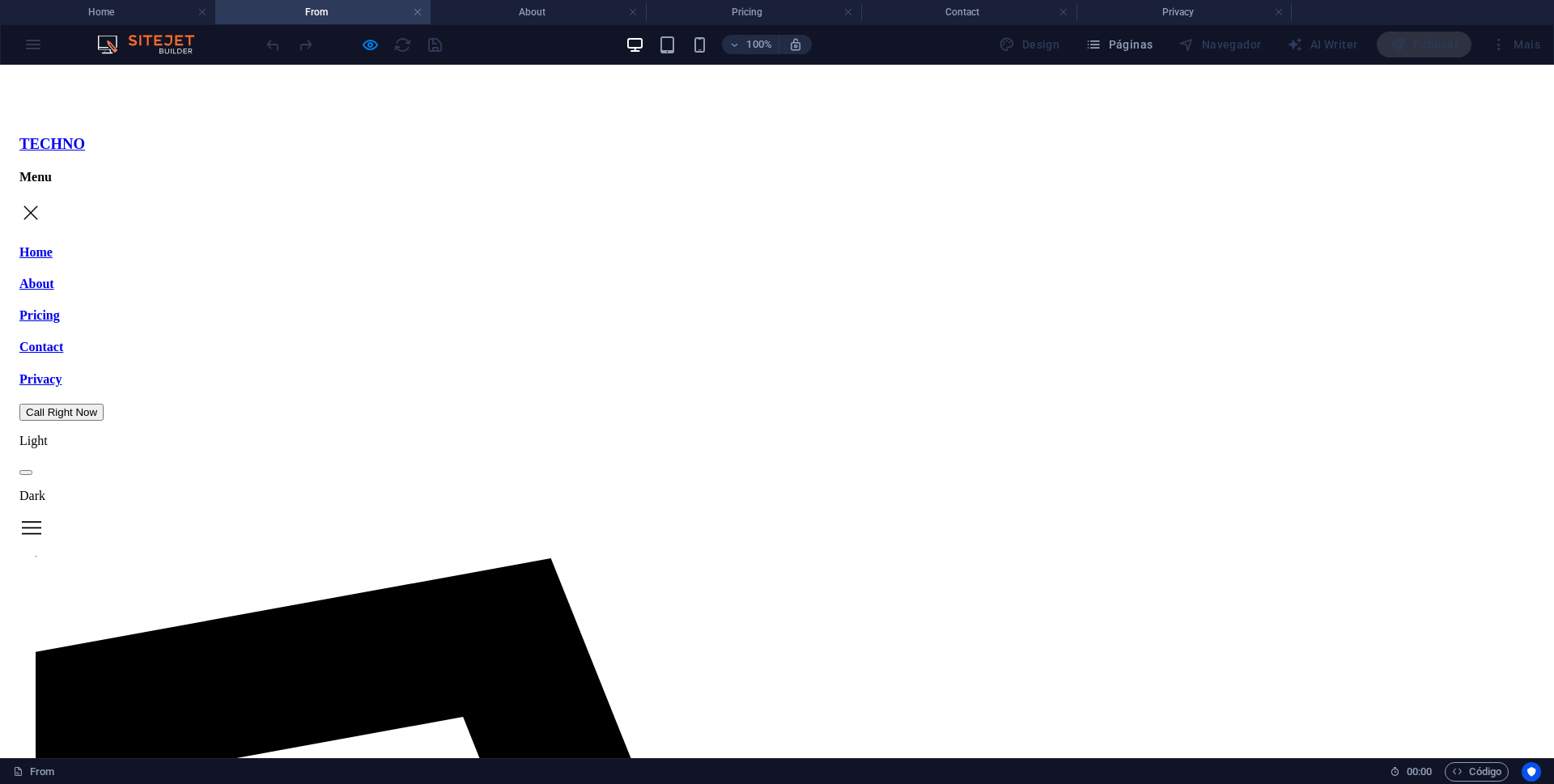
scroll to position [567, 0]
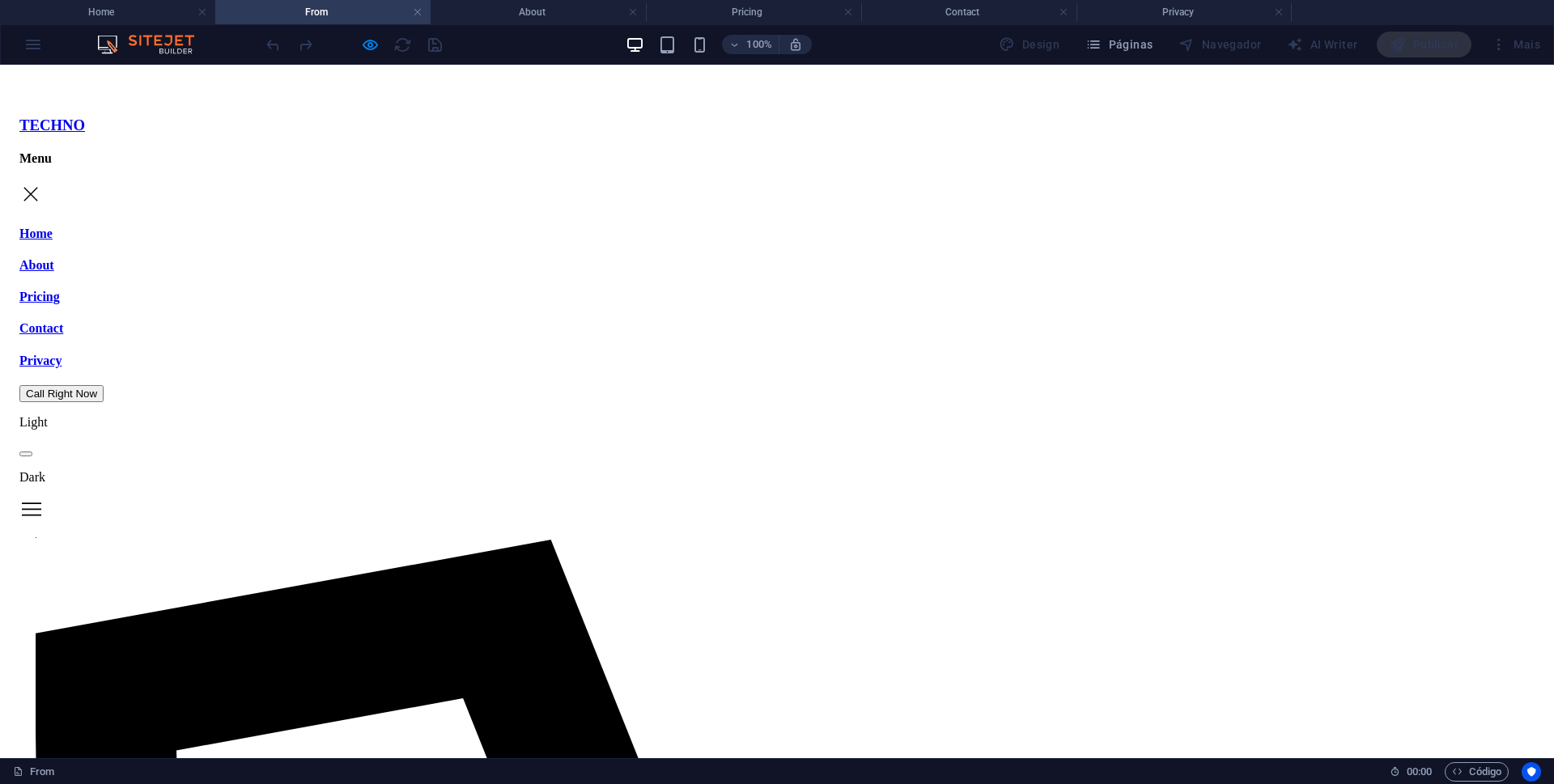
click at [26, 454] on span at bounding box center [26, 454] width 0 height 0
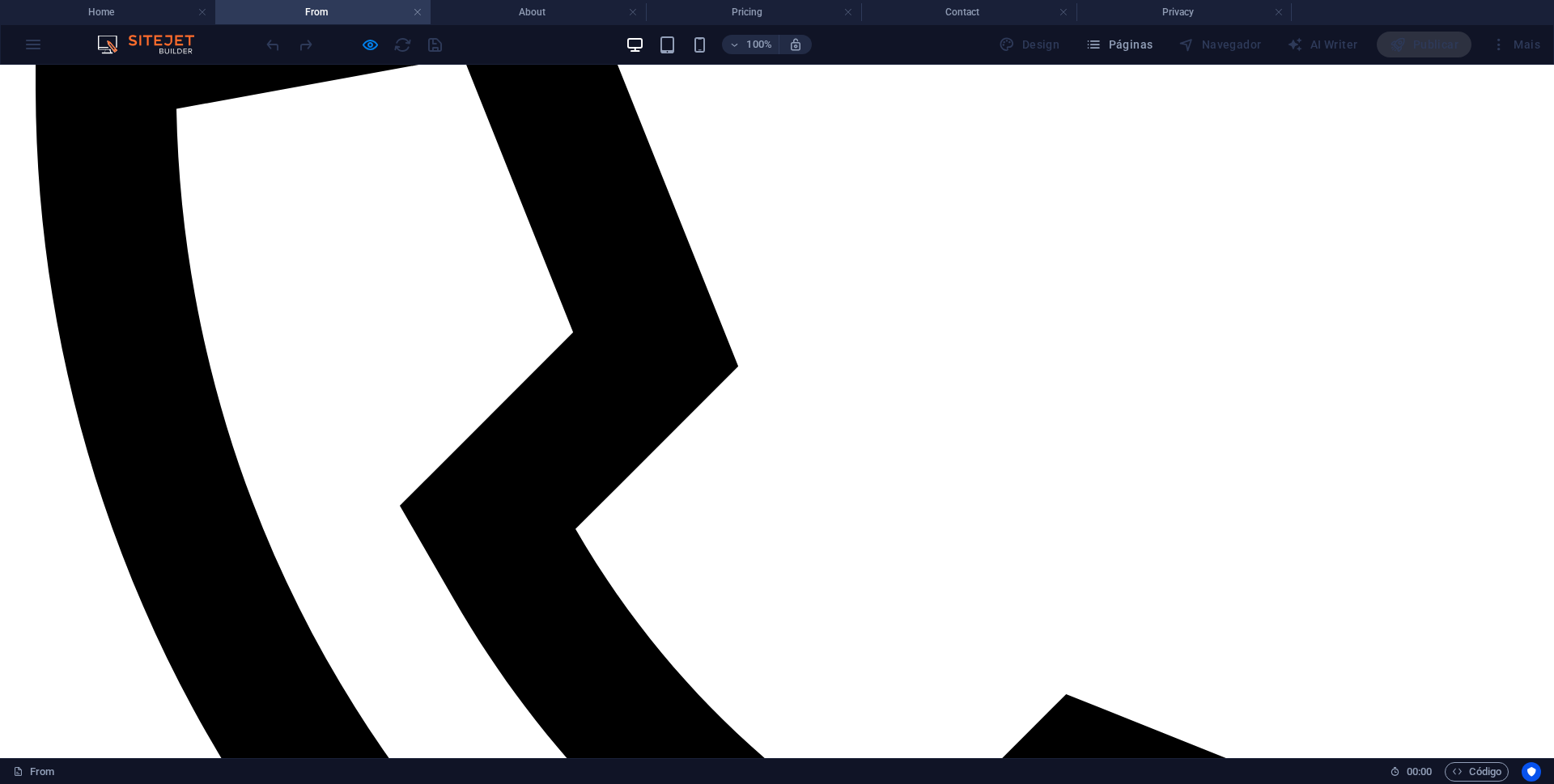
scroll to position [1213, 0]
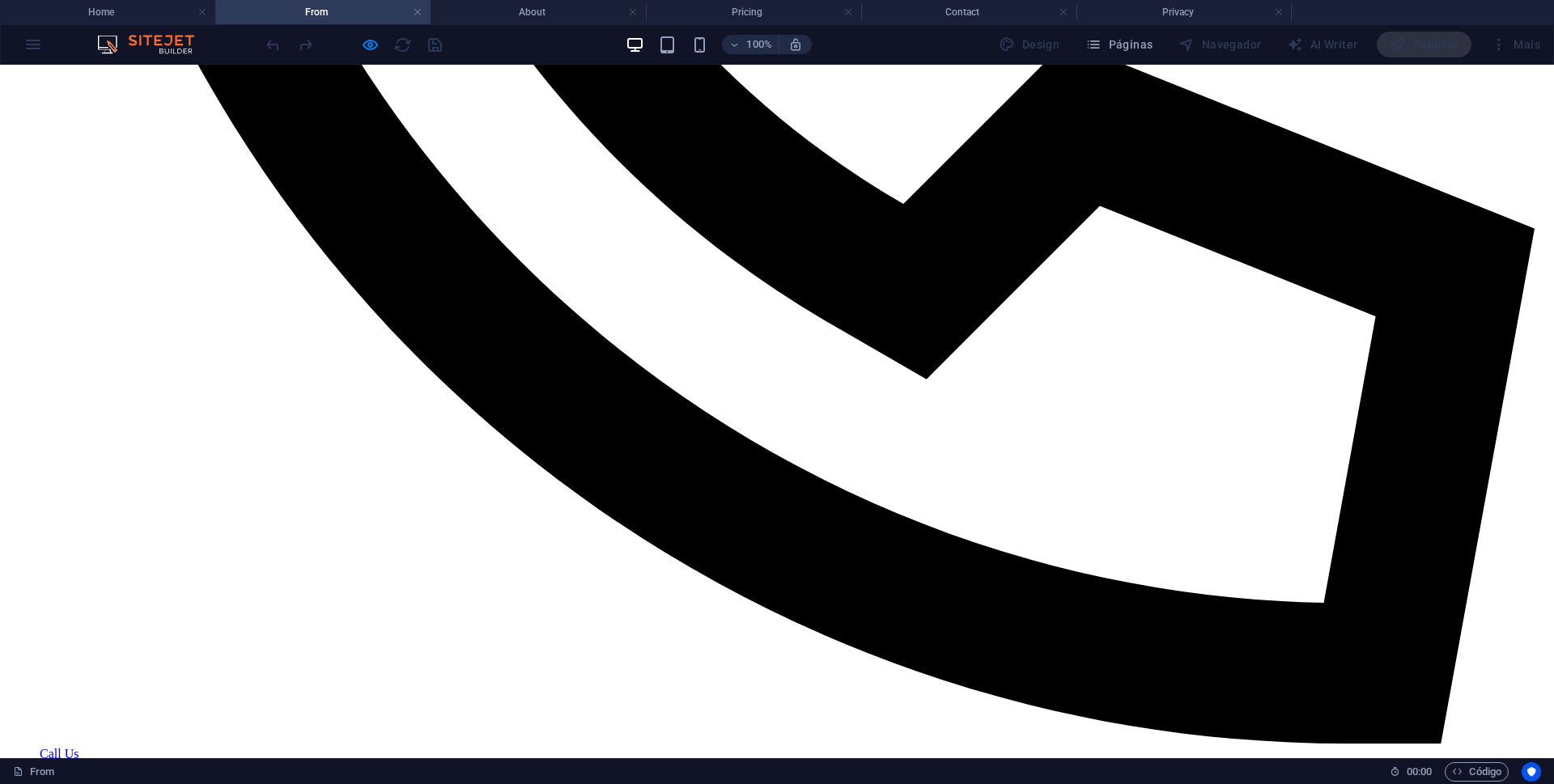
scroll to position [1376, 0]
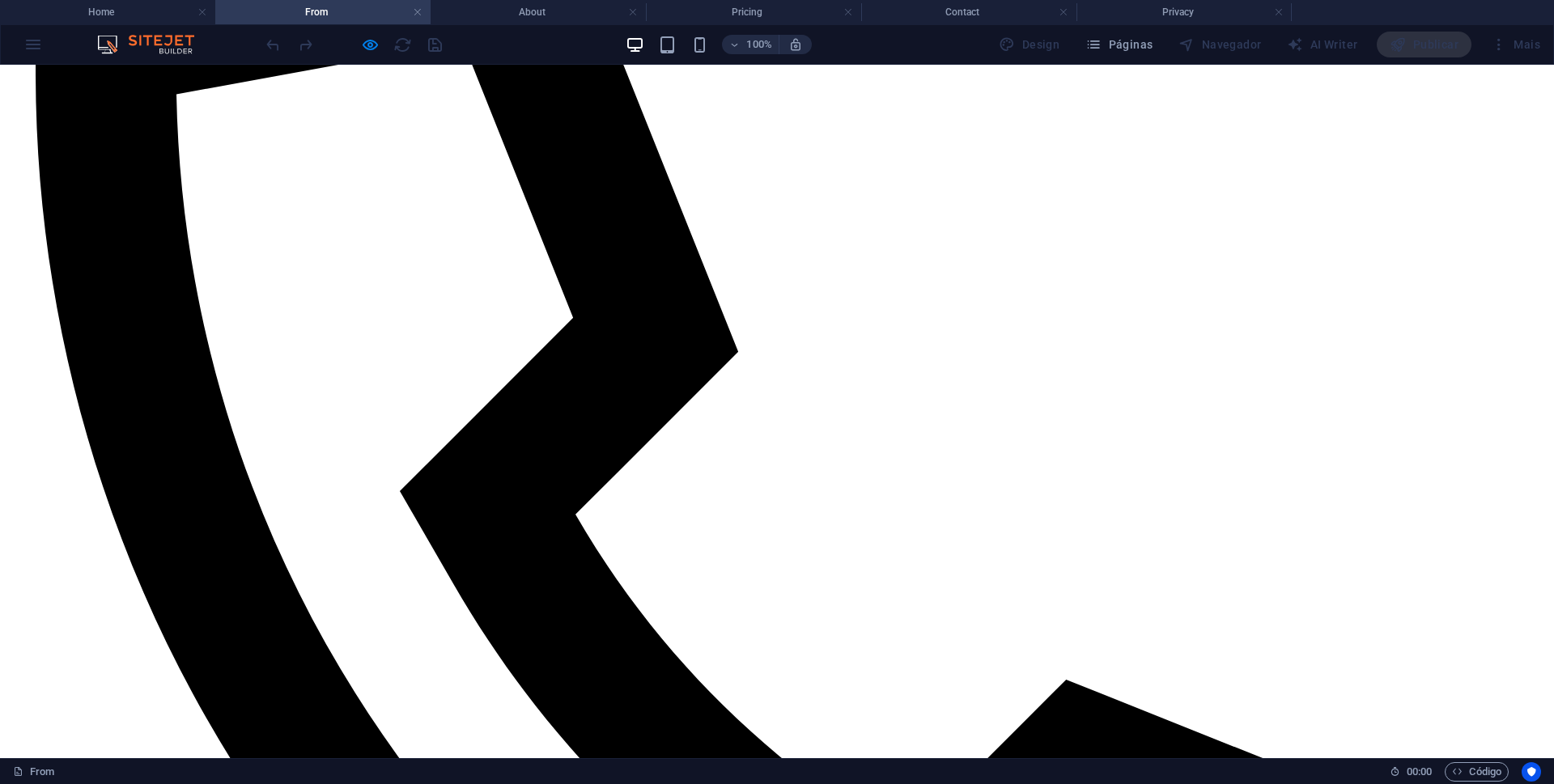
scroll to position [1213, 0]
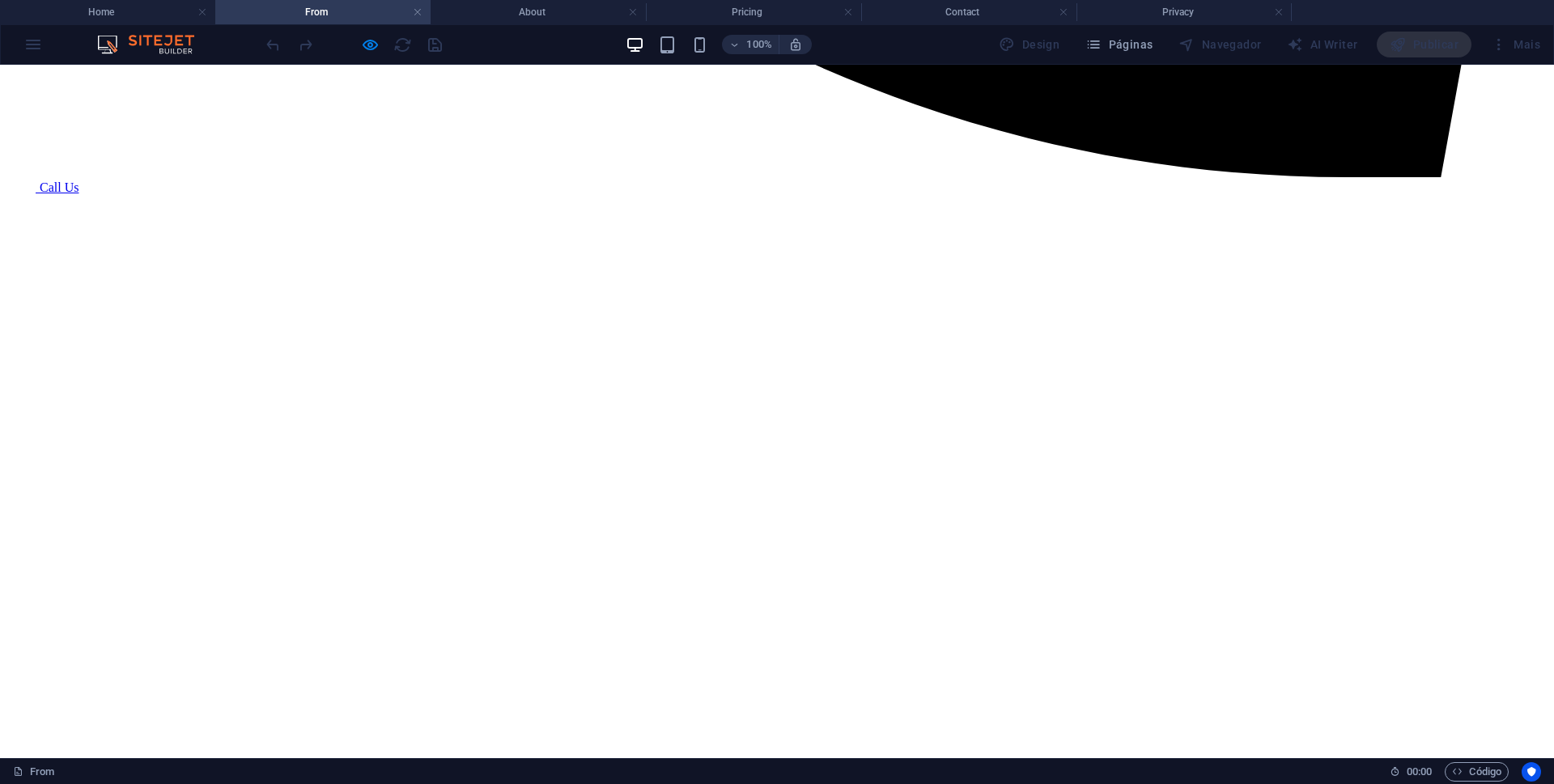
scroll to position [2508, 0]
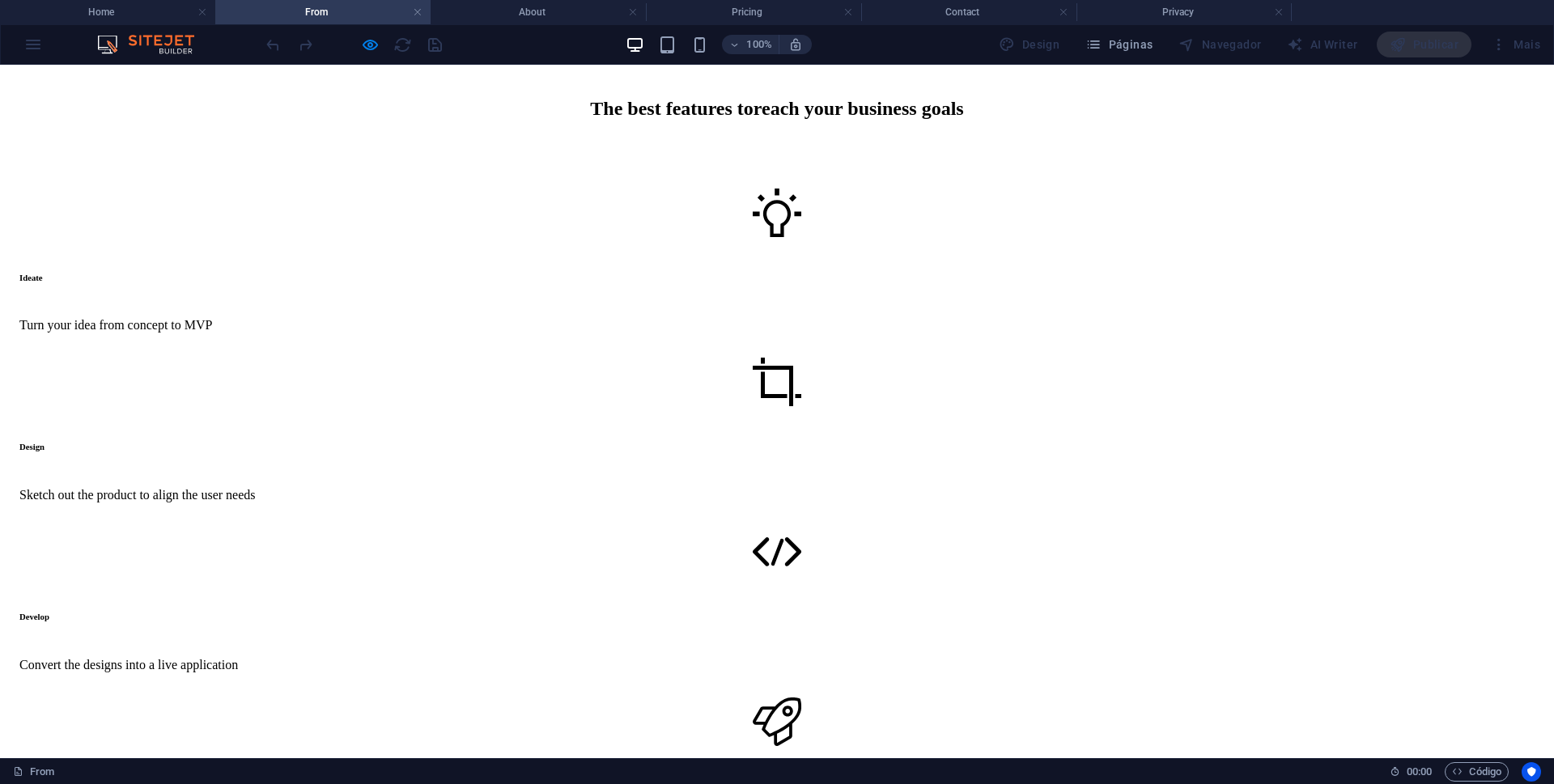
scroll to position [4125, 0]
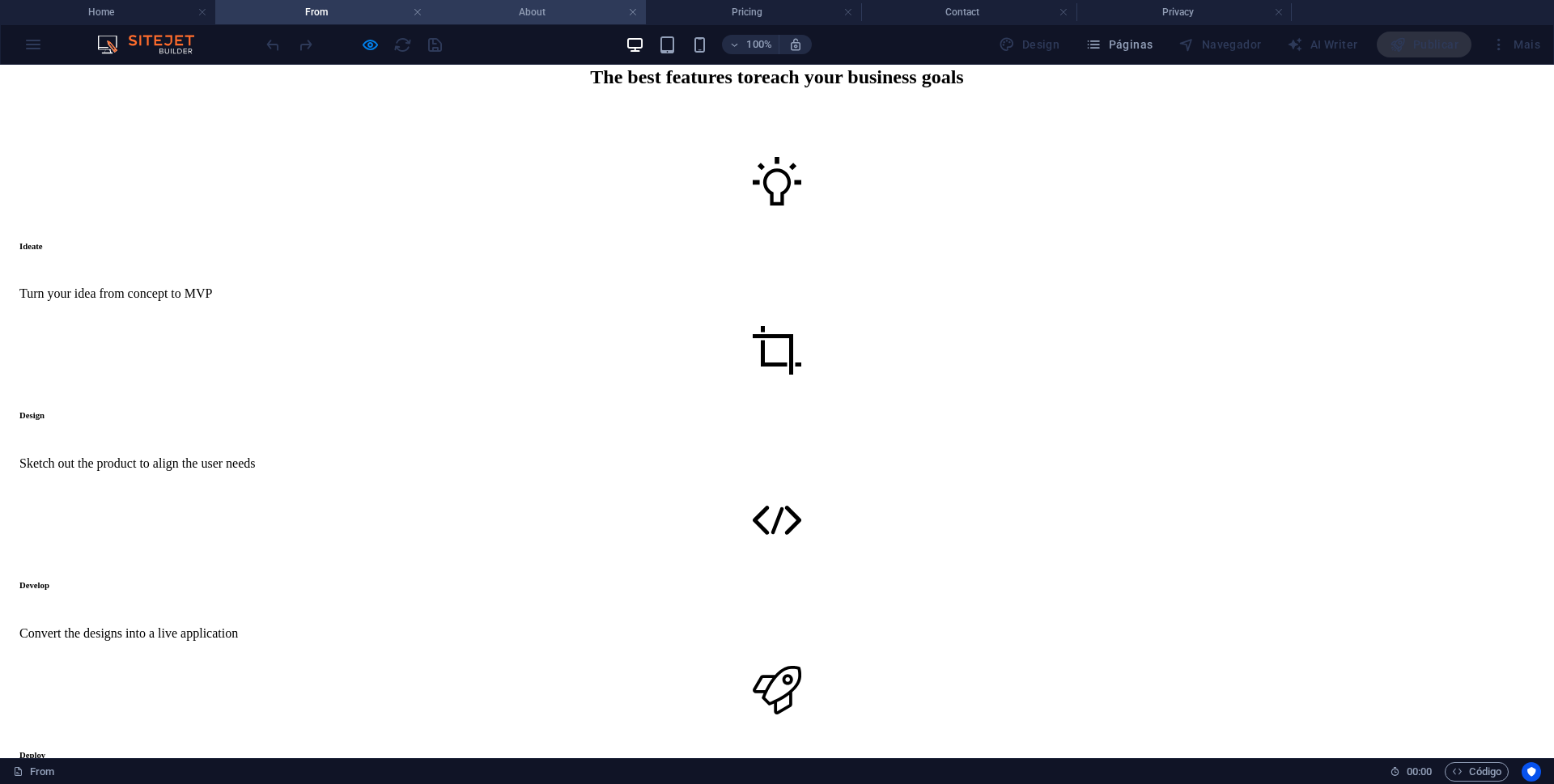
click at [532, 13] on h4 "About" at bounding box center [538, 11] width 216 height 18
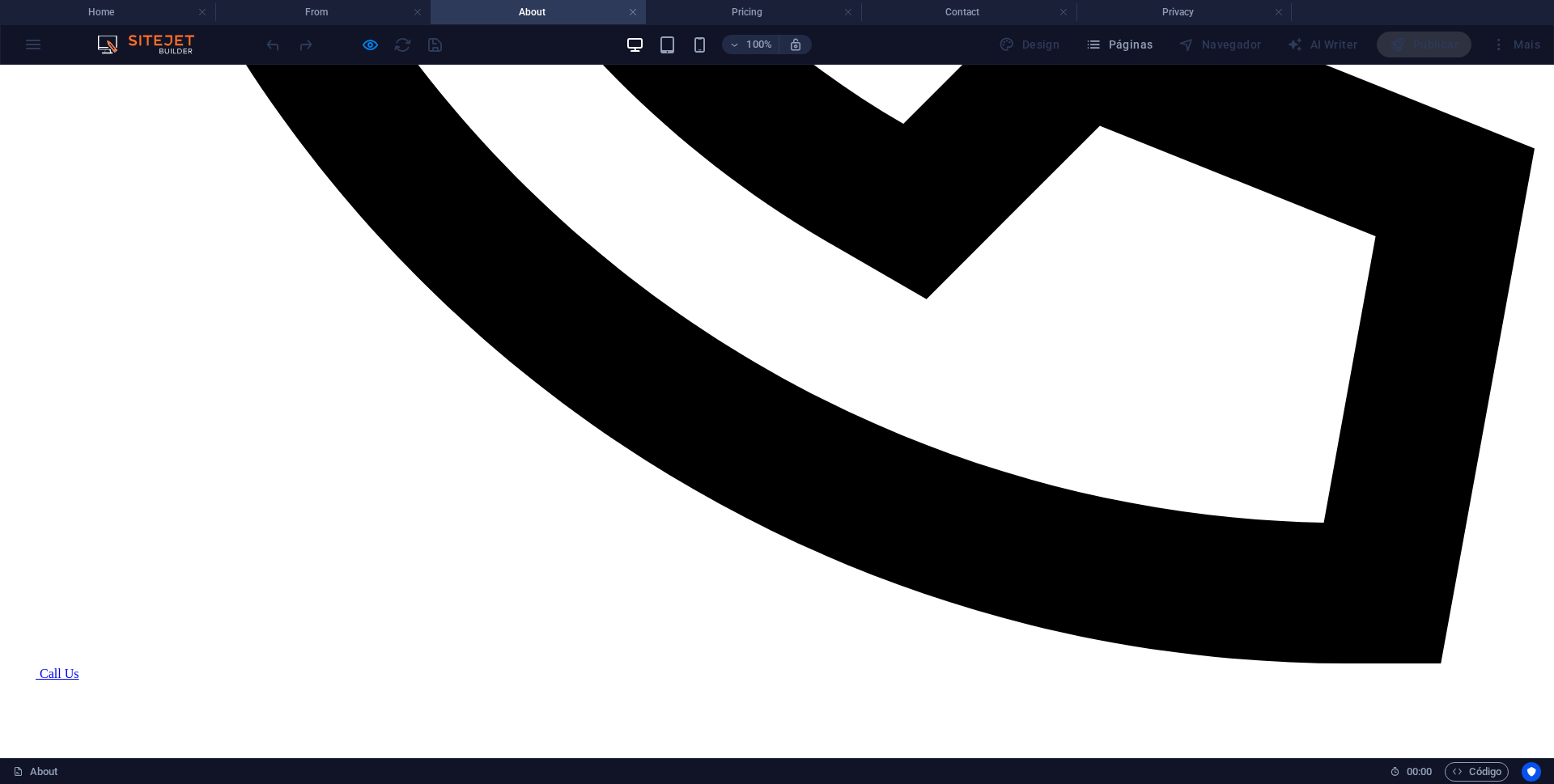
scroll to position [1831, 0]
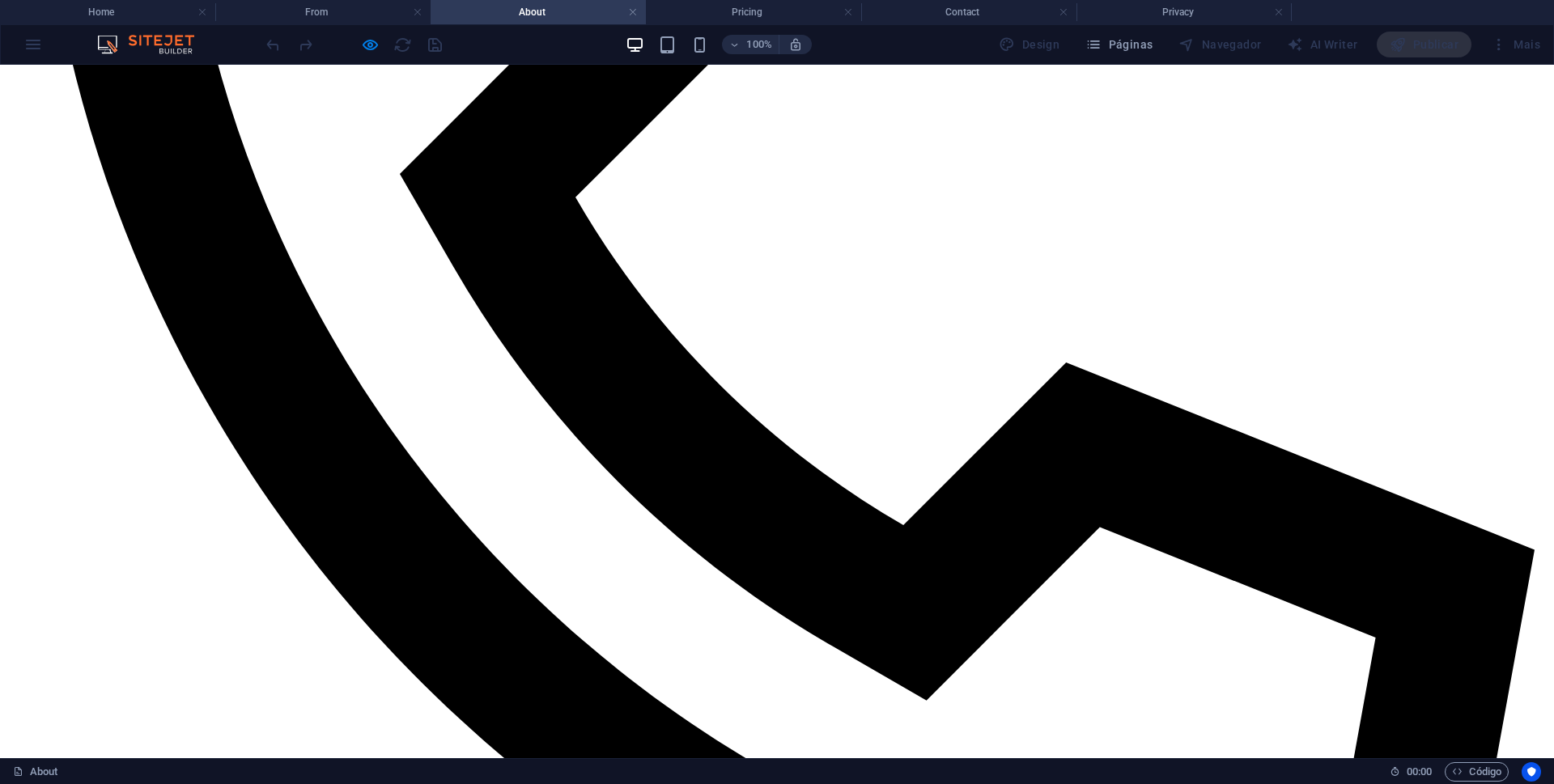
scroll to position [1508, 0]
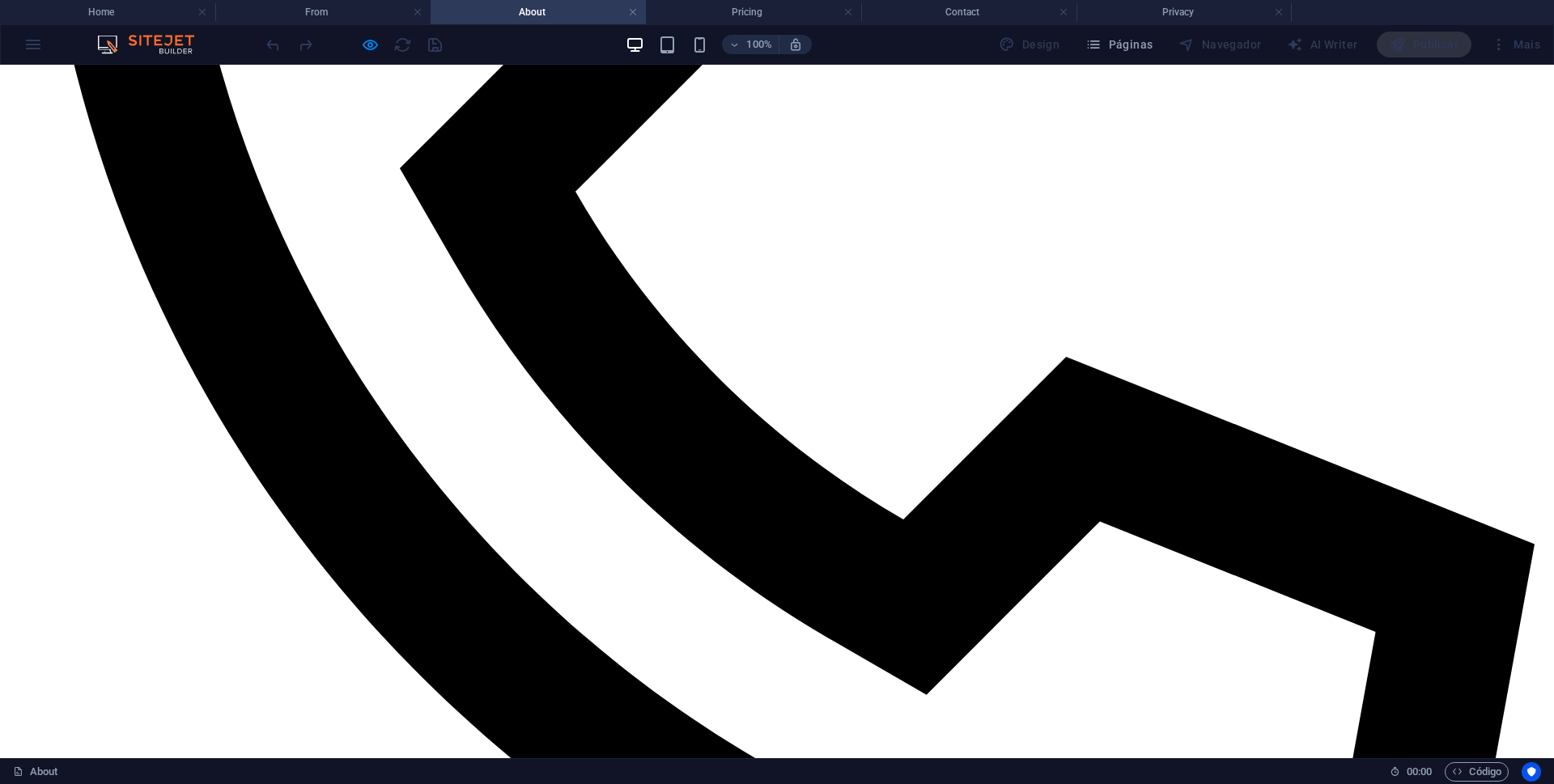
scroll to position [1588, 0]
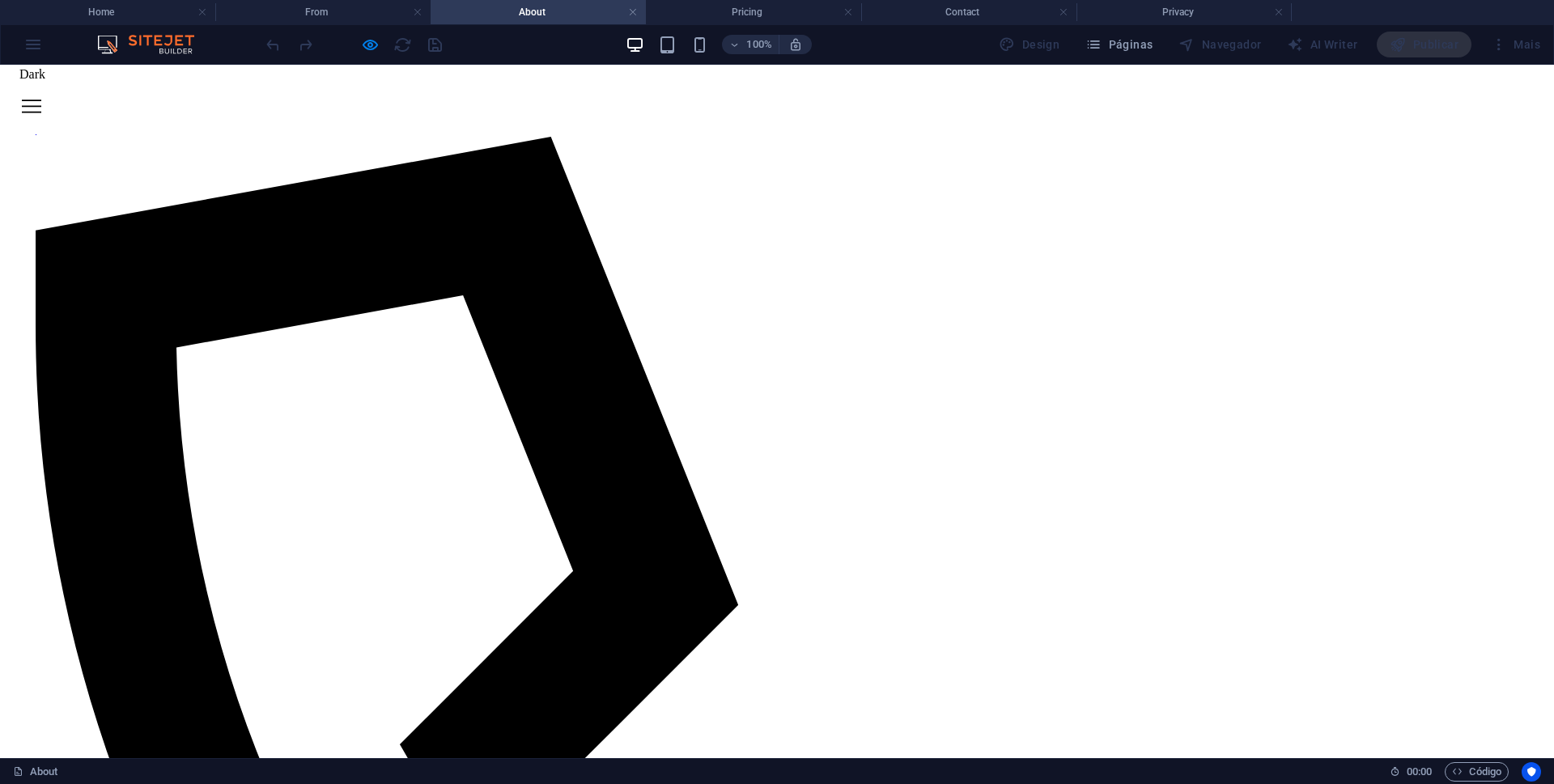
scroll to position [860, 0]
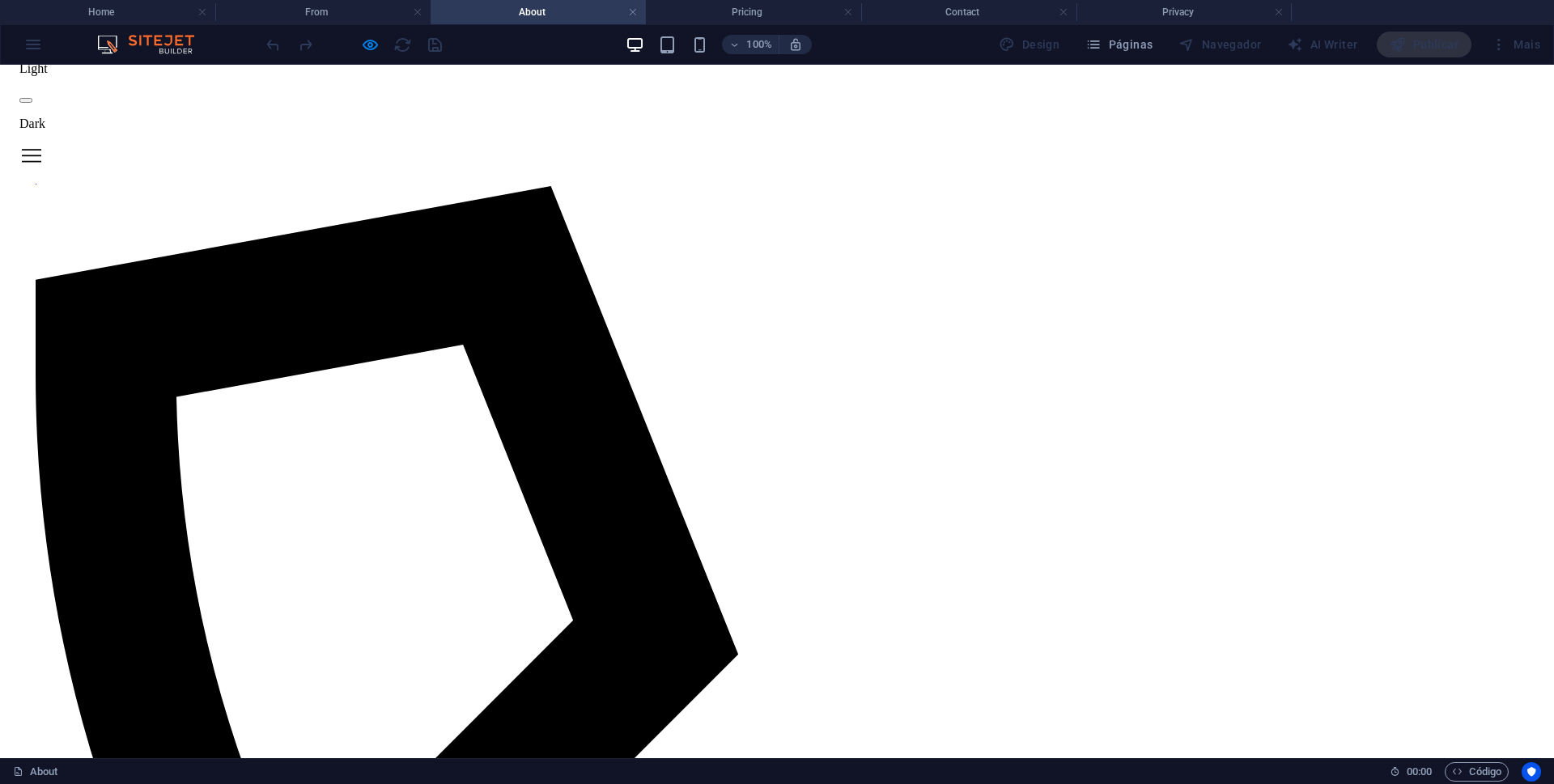
click at [26, 100] on span at bounding box center [26, 100] width 0 height 0
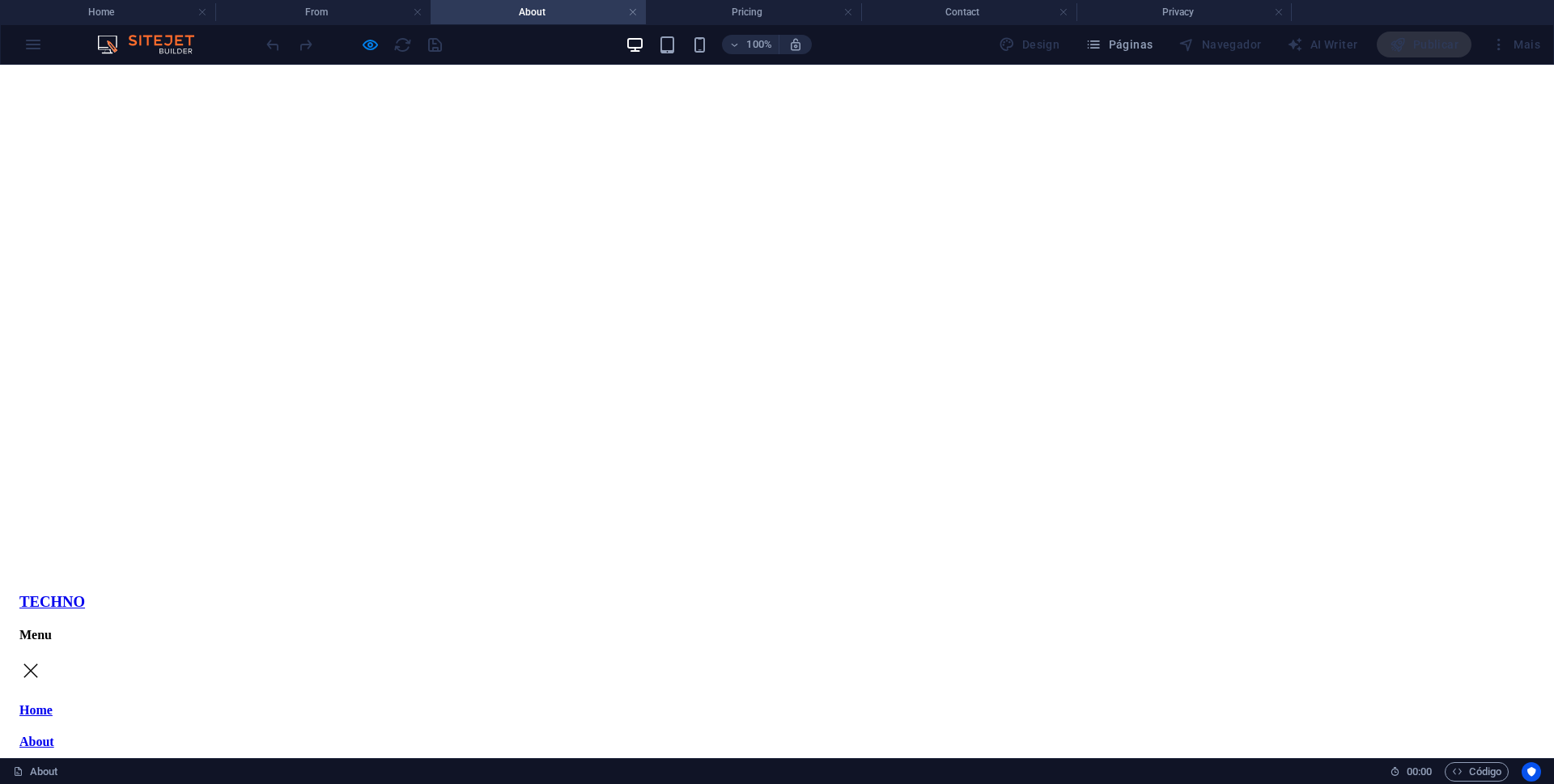
scroll to position [0, 0]
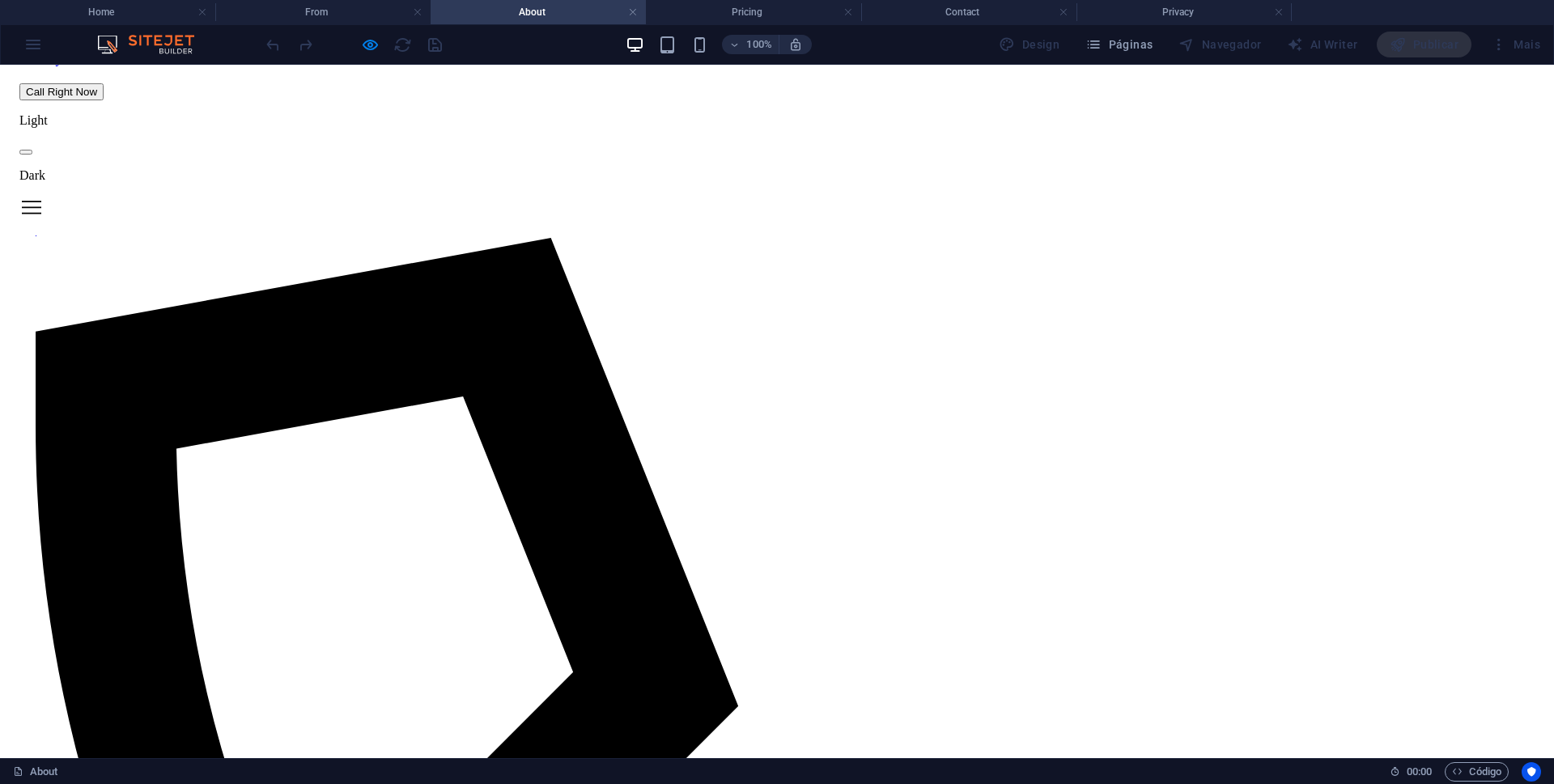
scroll to position [809, 0]
click at [26, 151] on span at bounding box center [26, 151] width 0 height 0
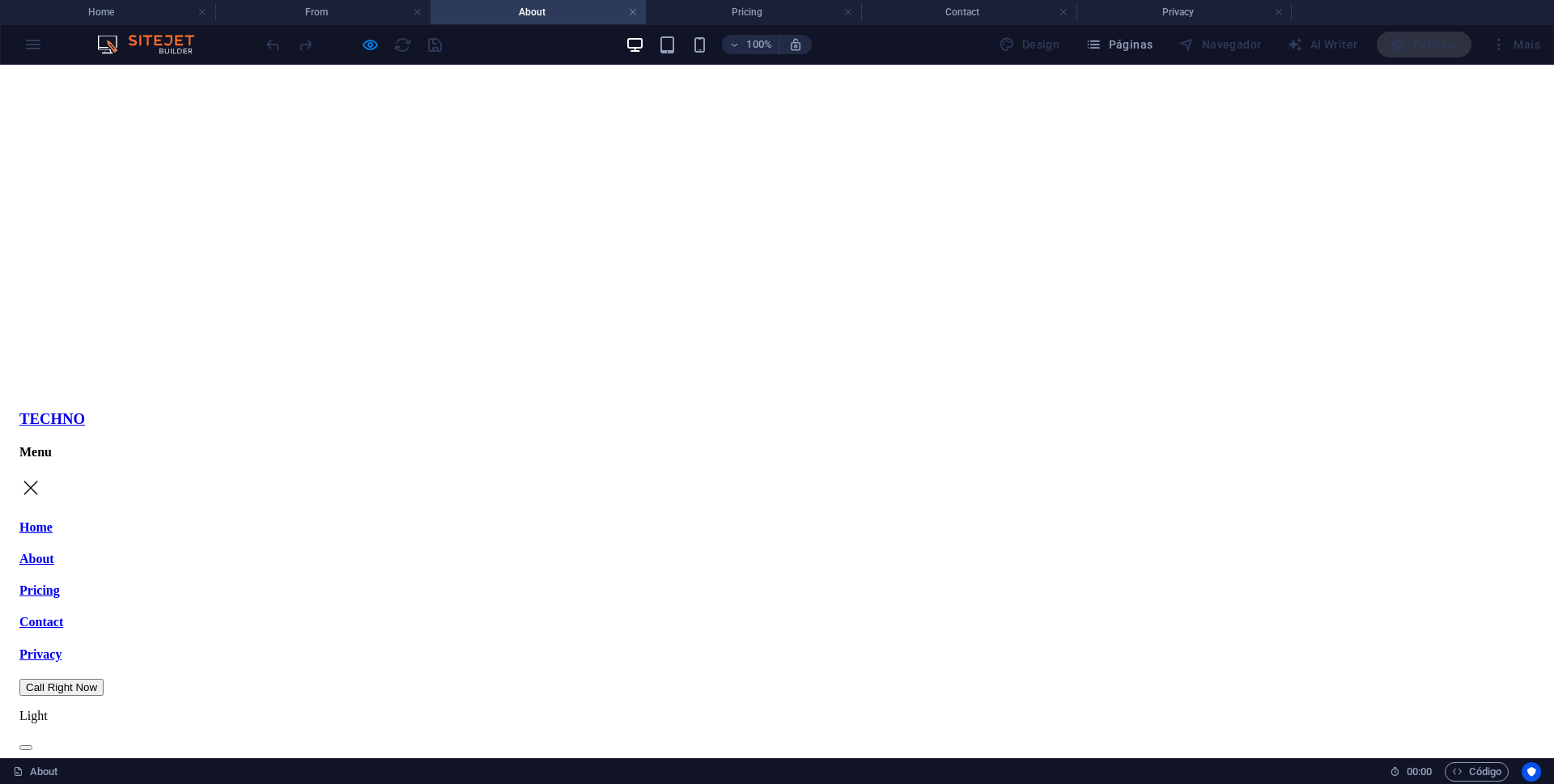
scroll to position [0, 0]
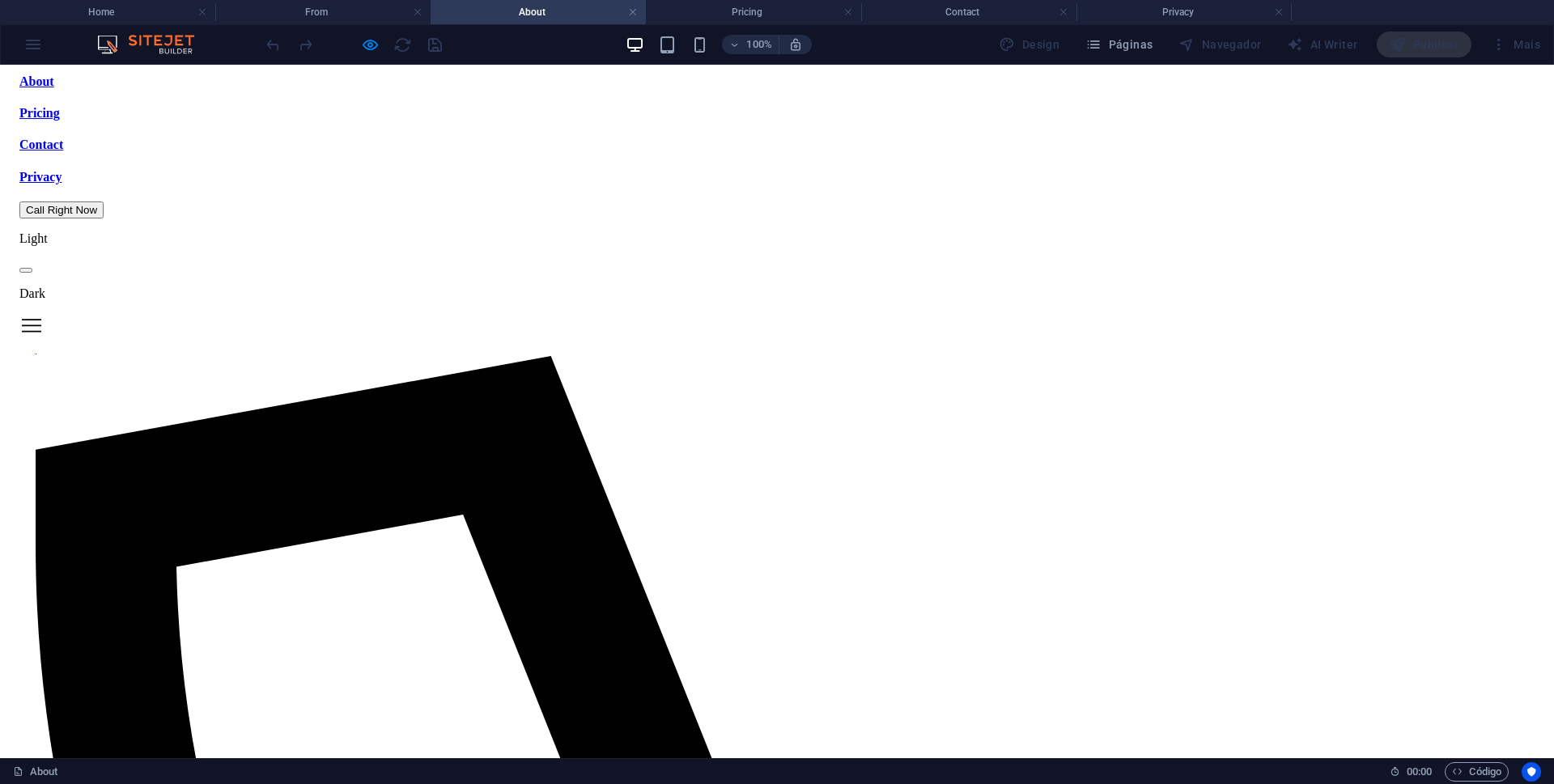
scroll to position [728, 0]
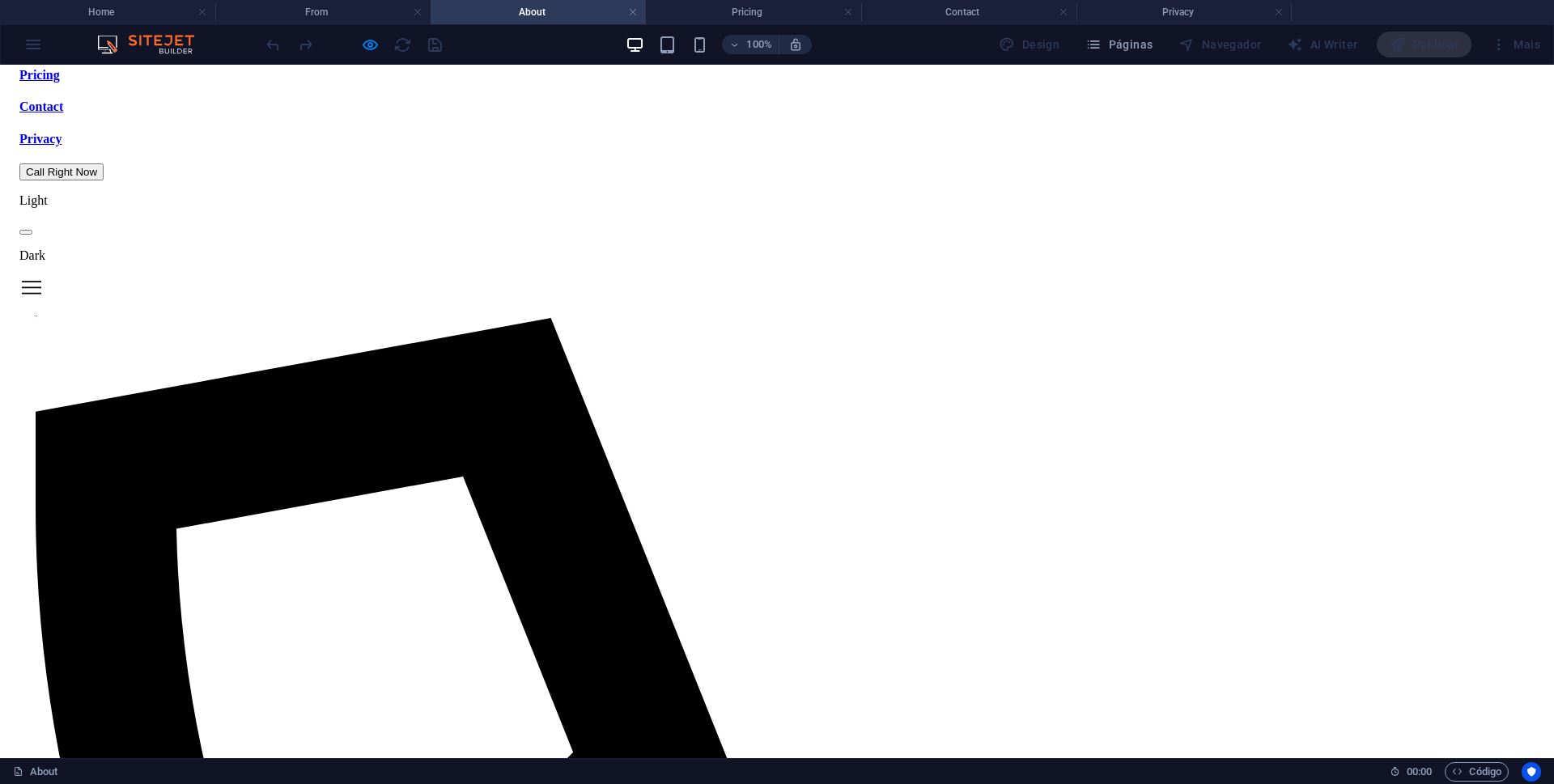
click at [26, 232] on span at bounding box center [26, 232] width 0 height 0
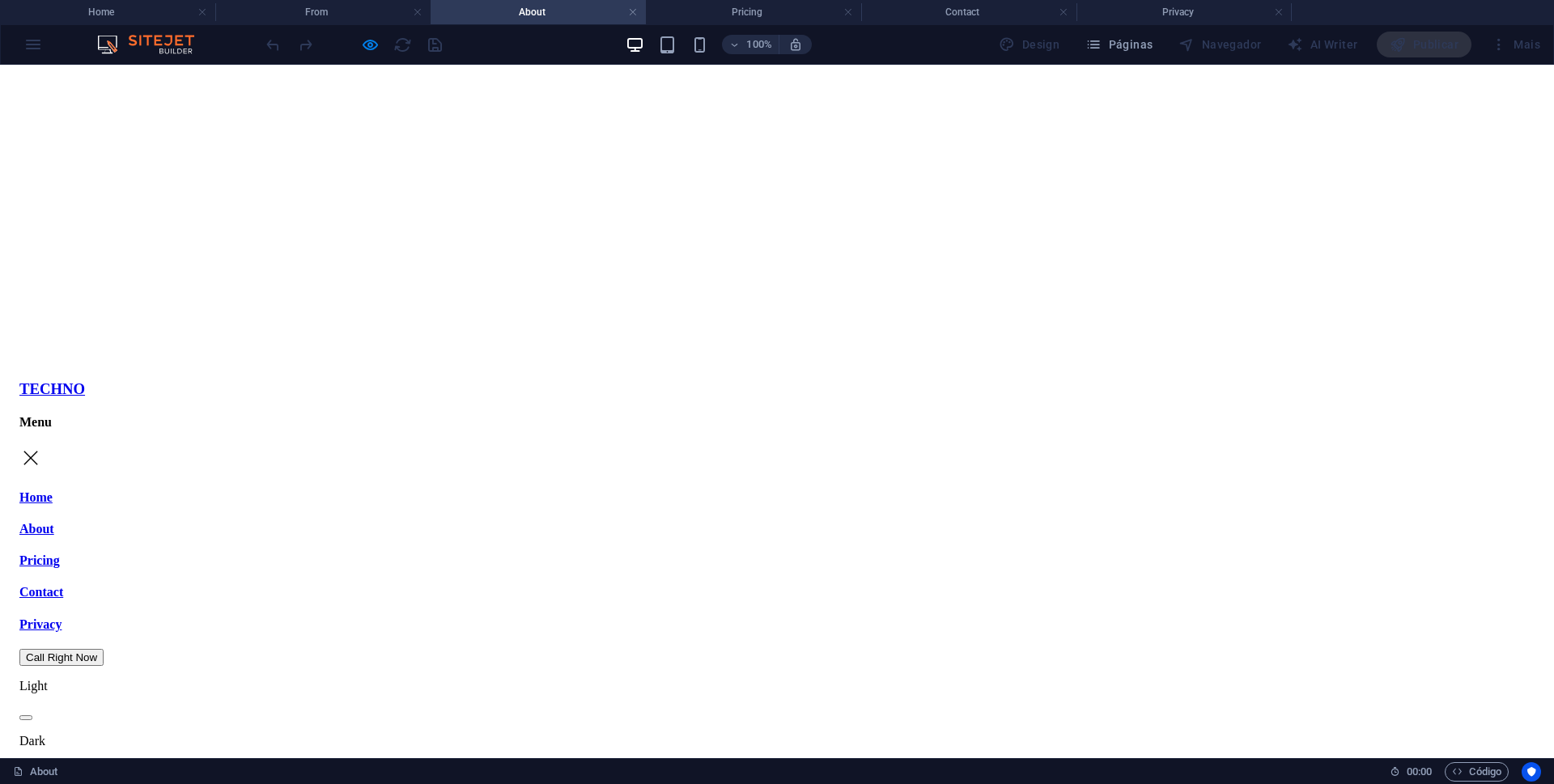
scroll to position [0, 0]
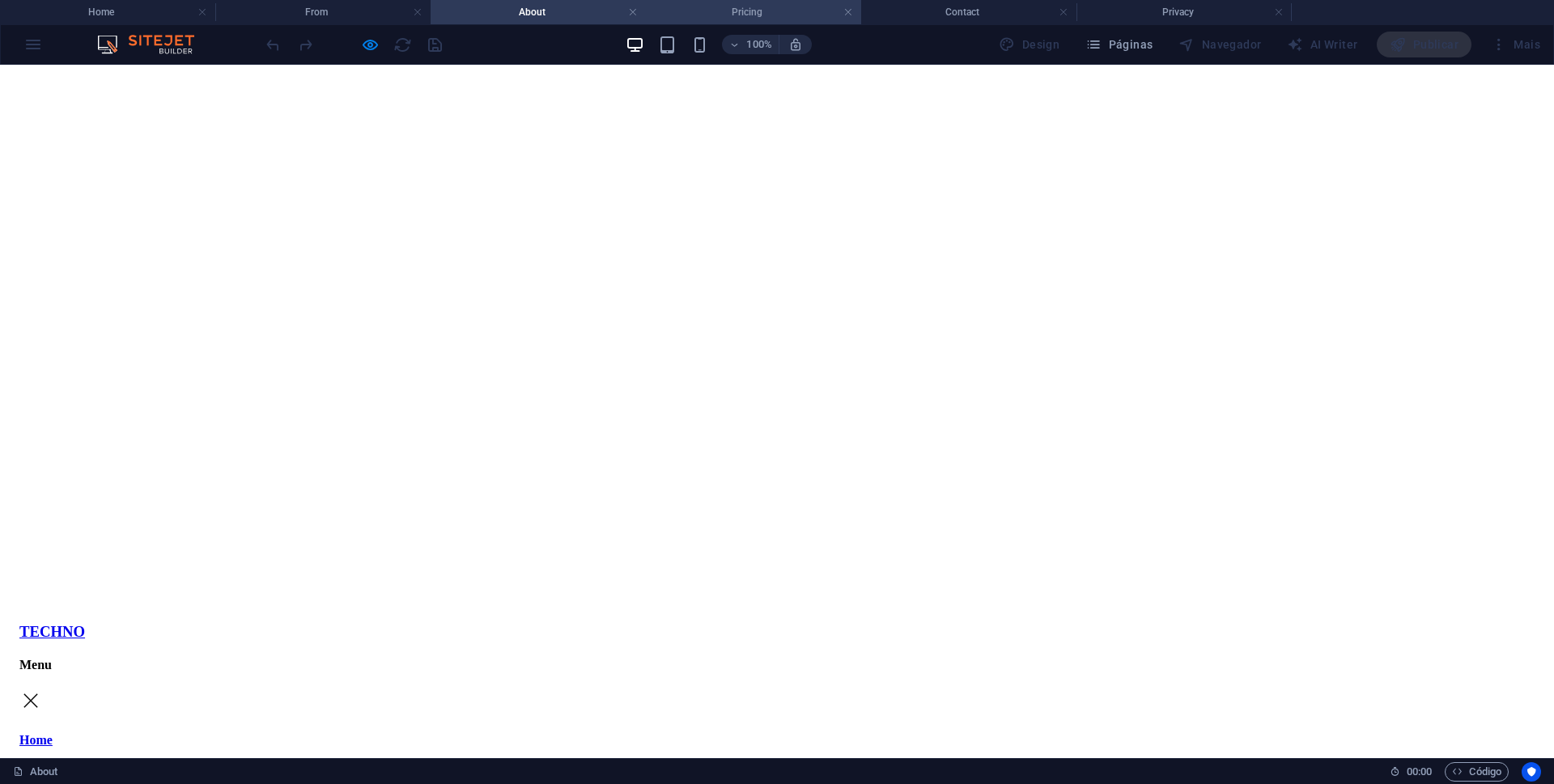
click at [753, 12] on h4 "Pricing" at bounding box center [754, 11] width 216 height 18
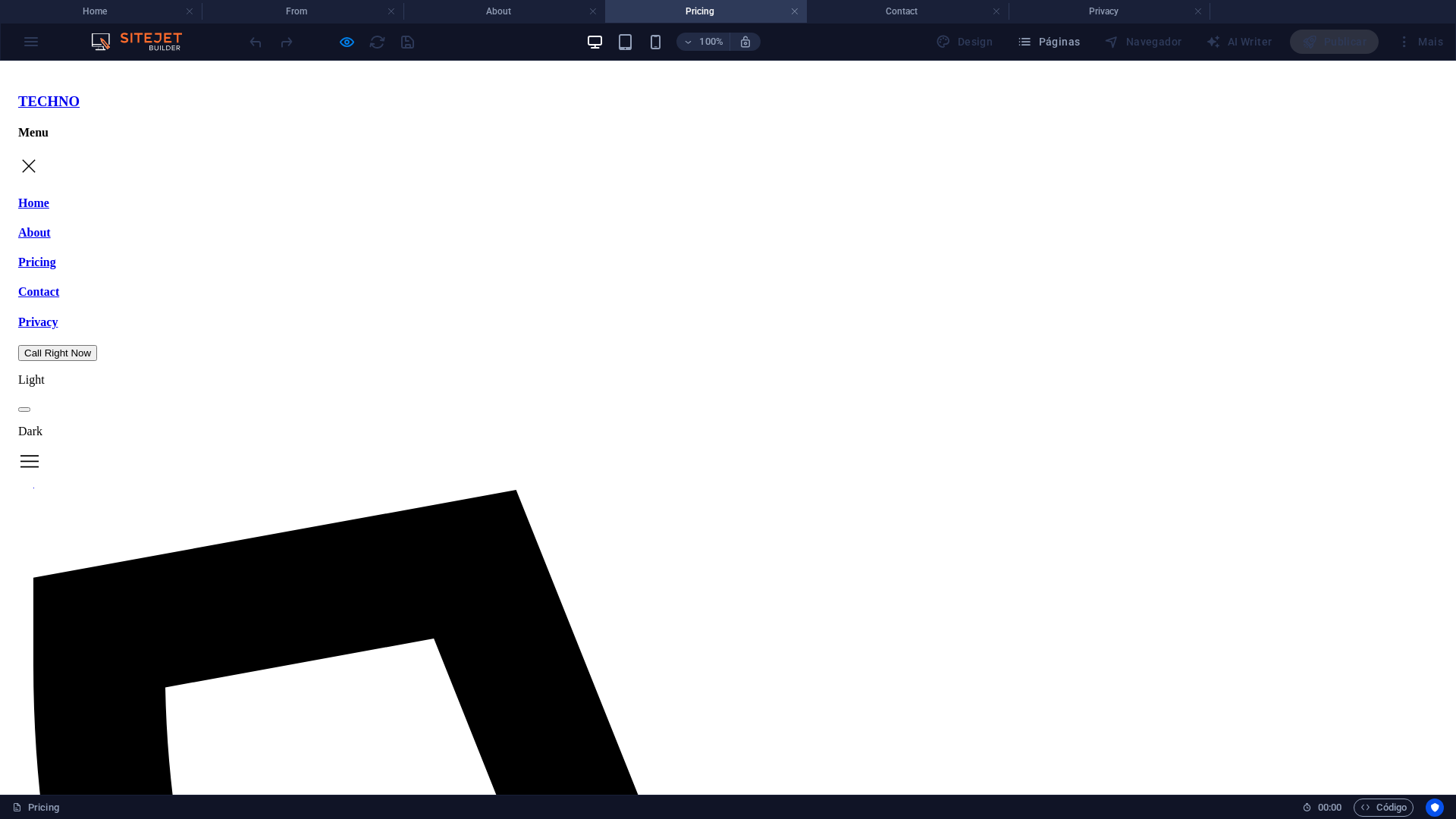
click at [24, 409] on span at bounding box center [24, 409] width 0 height 0
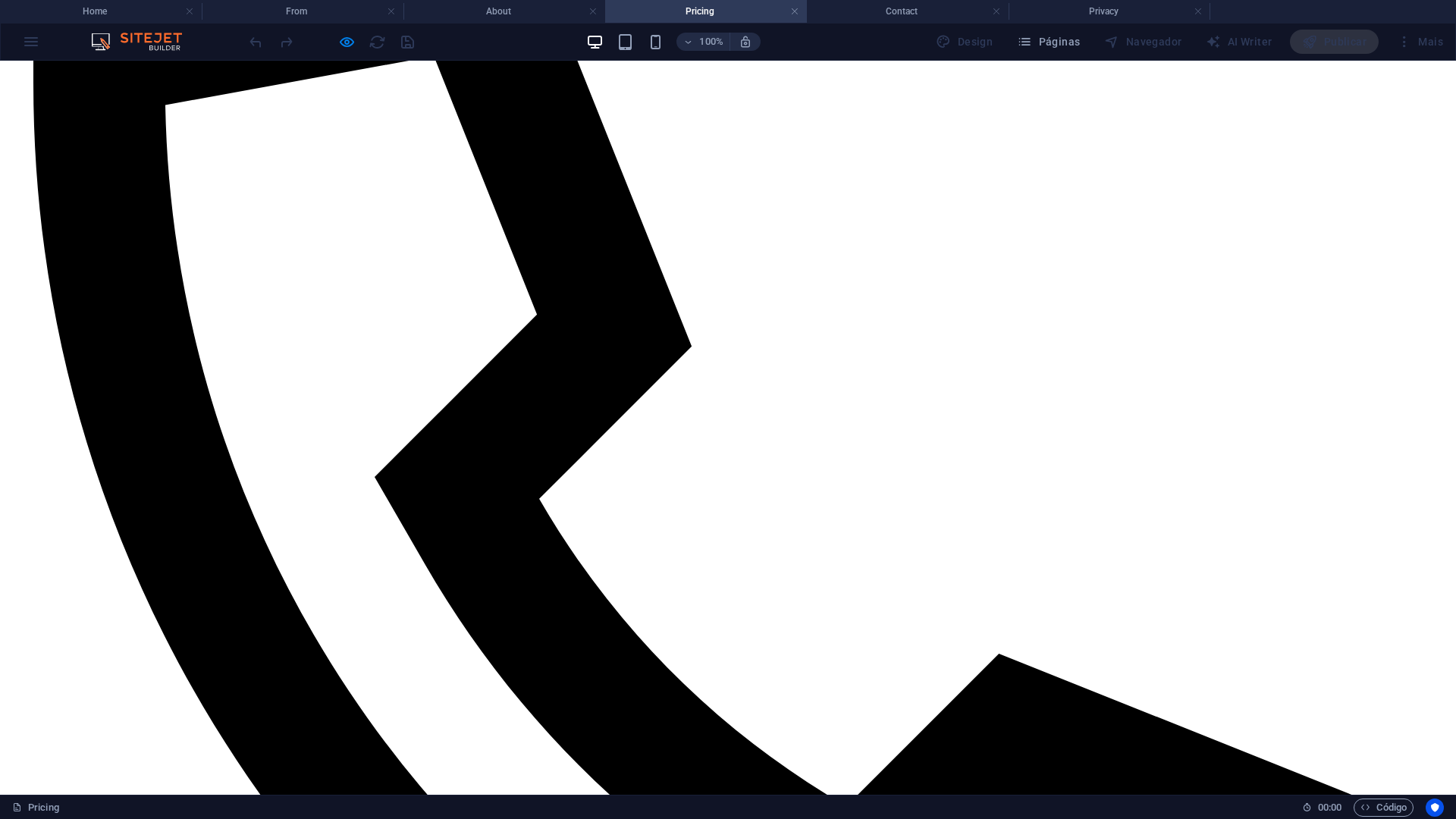
scroll to position [607, 0]
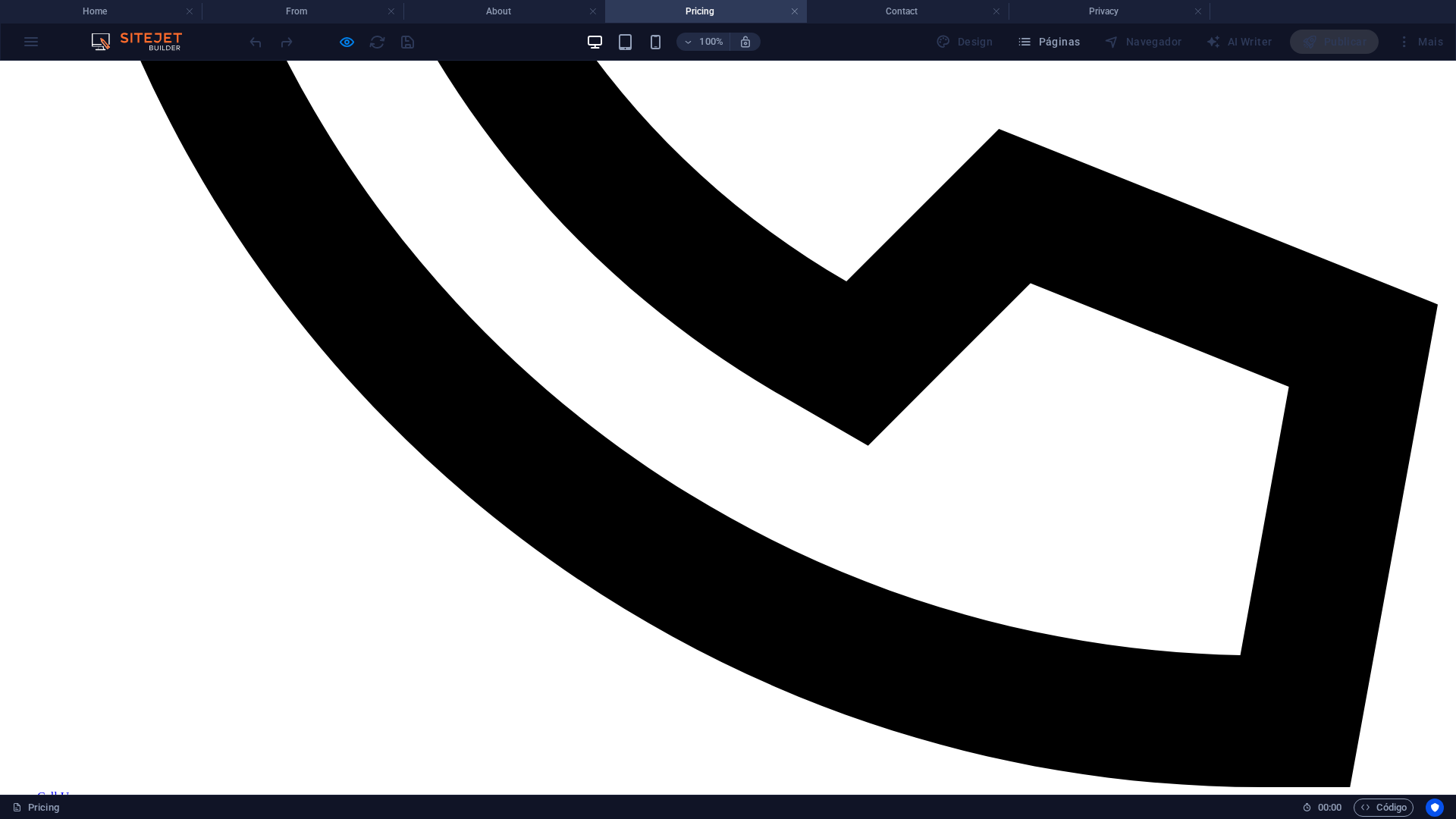
scroll to position [1125, 0]
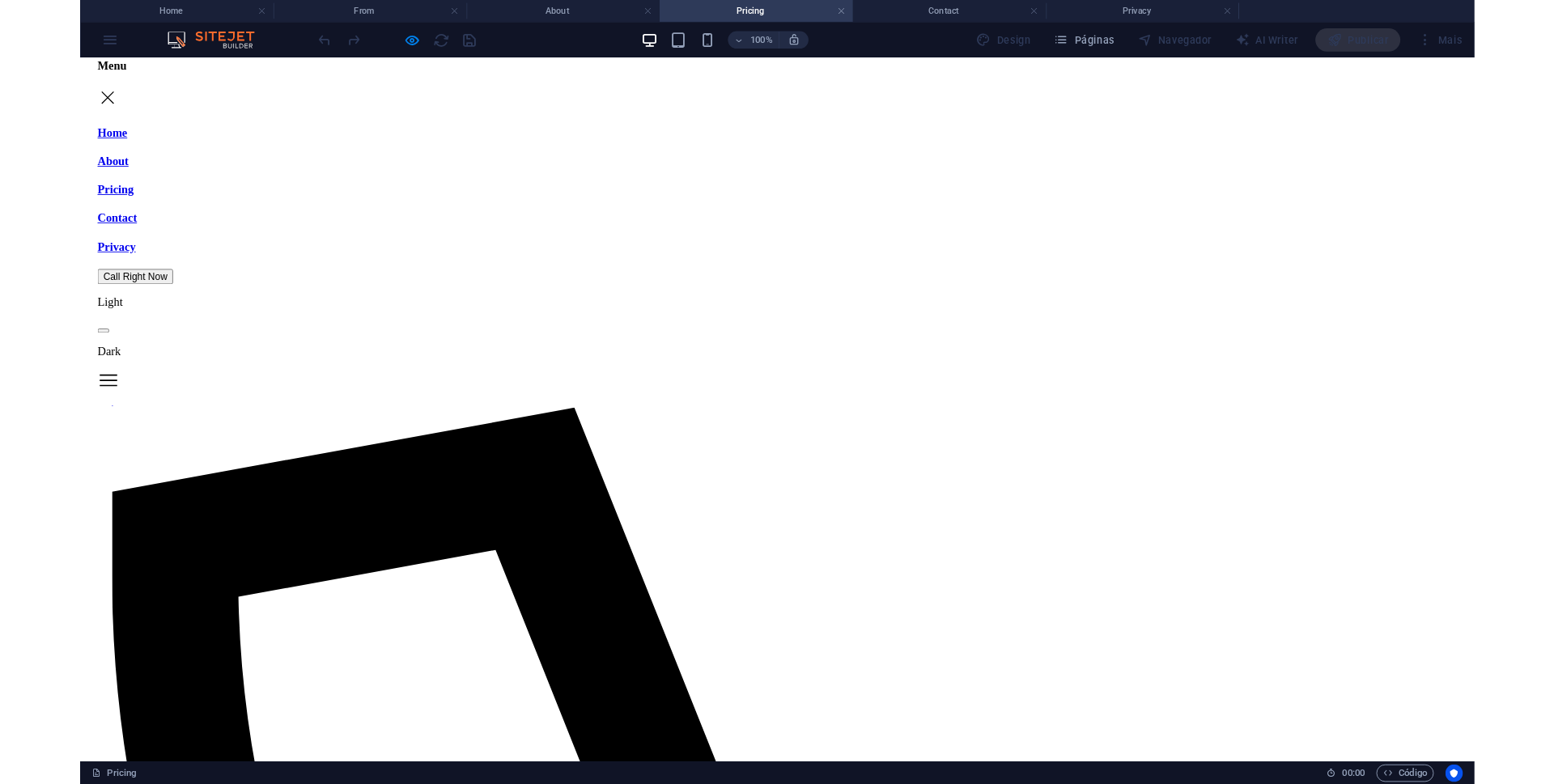
scroll to position [0, 0]
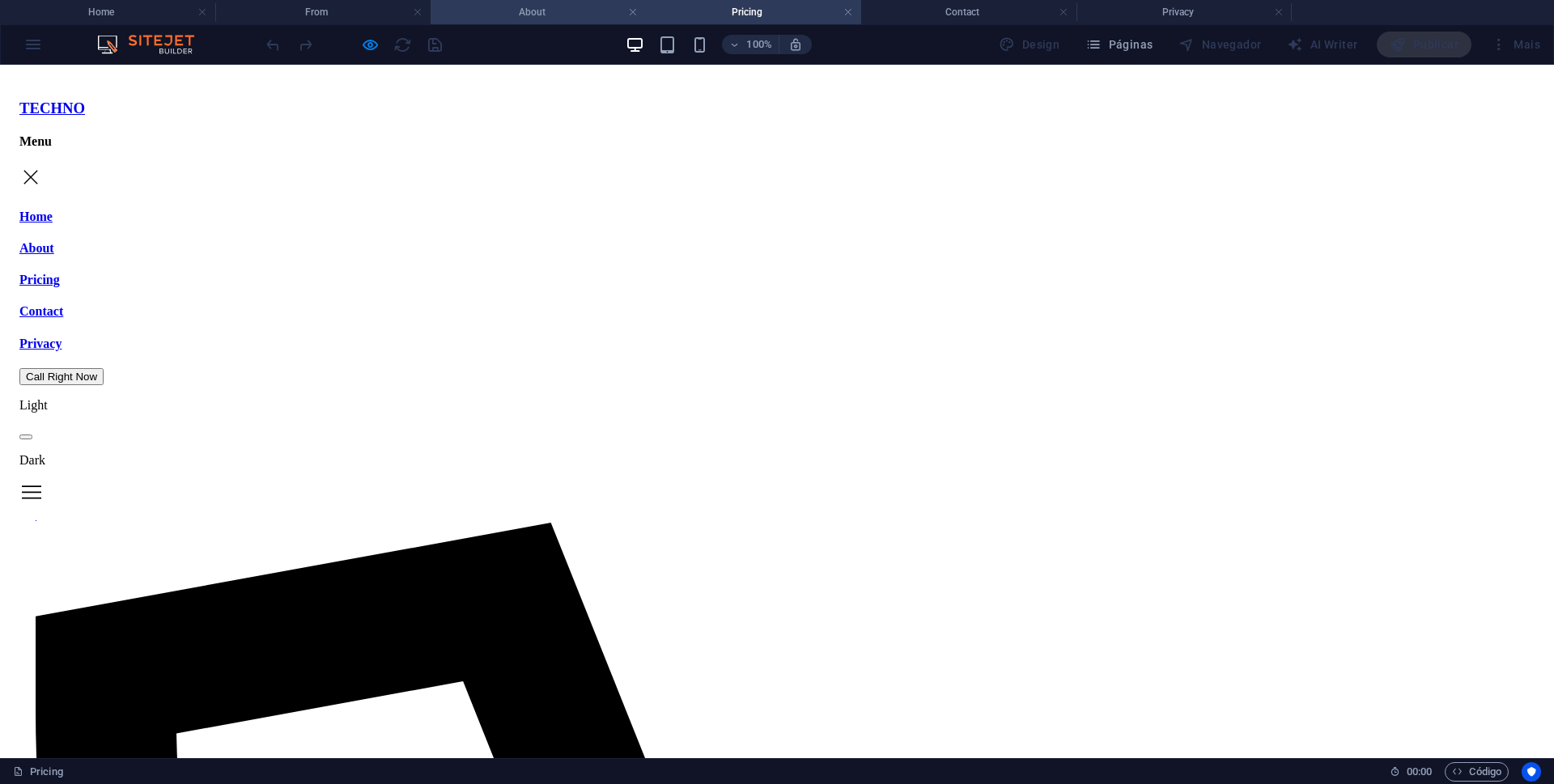
click at [537, 5] on h4 "About" at bounding box center [538, 11] width 216 height 18
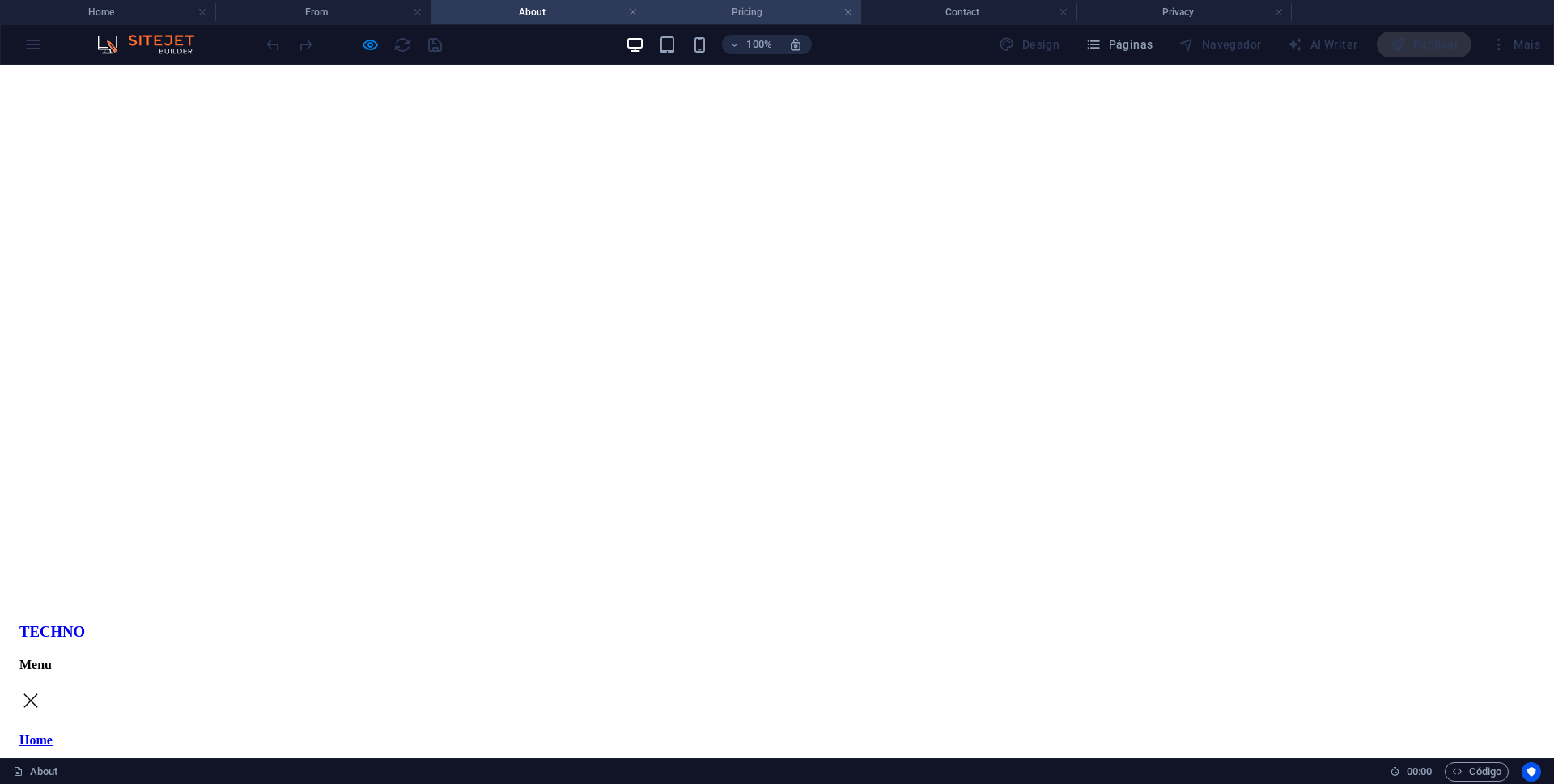
click at [744, 9] on h4 "Pricing" at bounding box center [754, 11] width 216 height 18
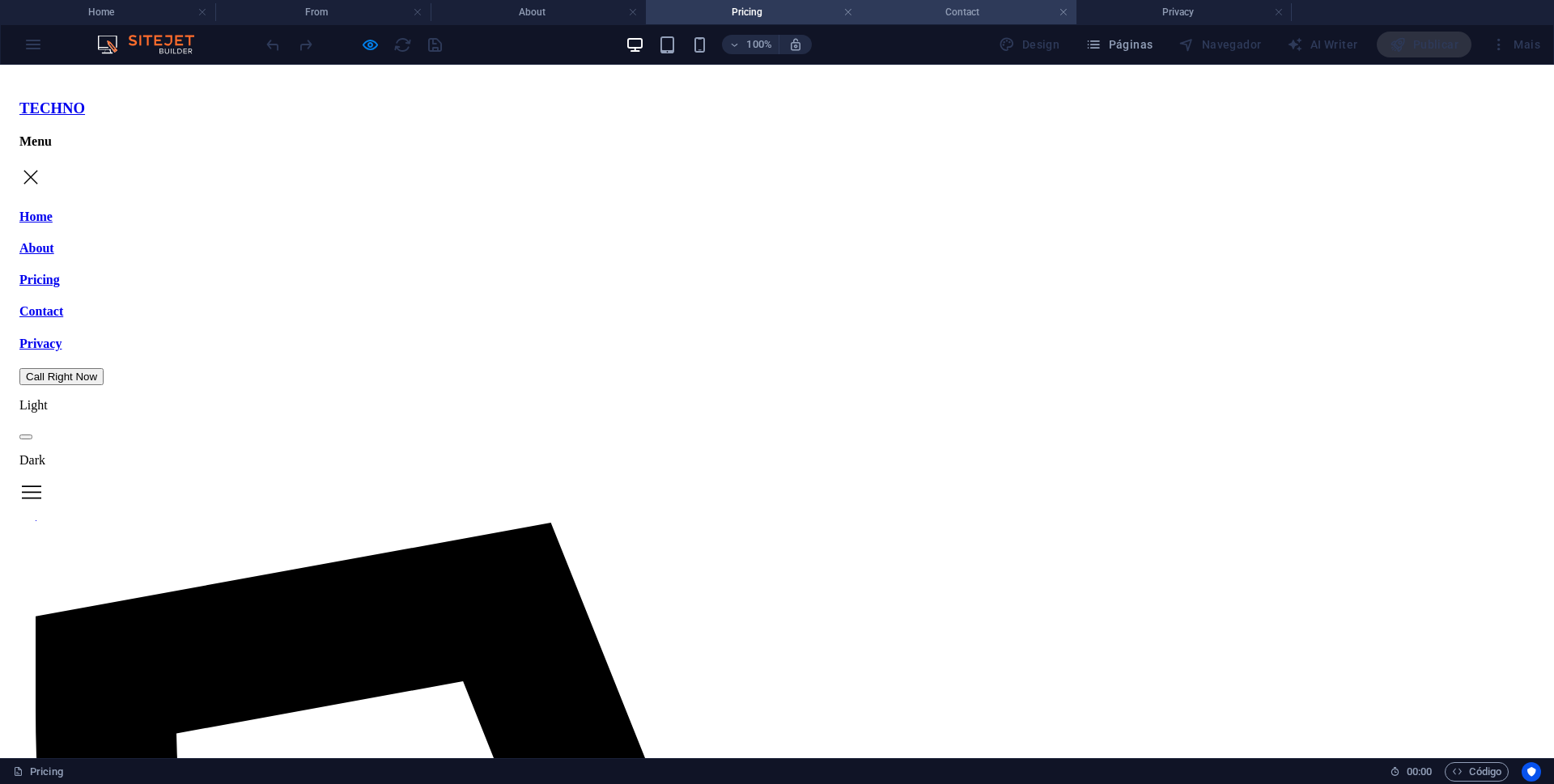
drag, startPoint x: 968, startPoint y: 7, endPoint x: 1034, endPoint y: 47, distance: 77.2
click at [968, 7] on h4 "Contact" at bounding box center [969, 11] width 216 height 18
click at [26, 437] on span at bounding box center [26, 437] width 0 height 0
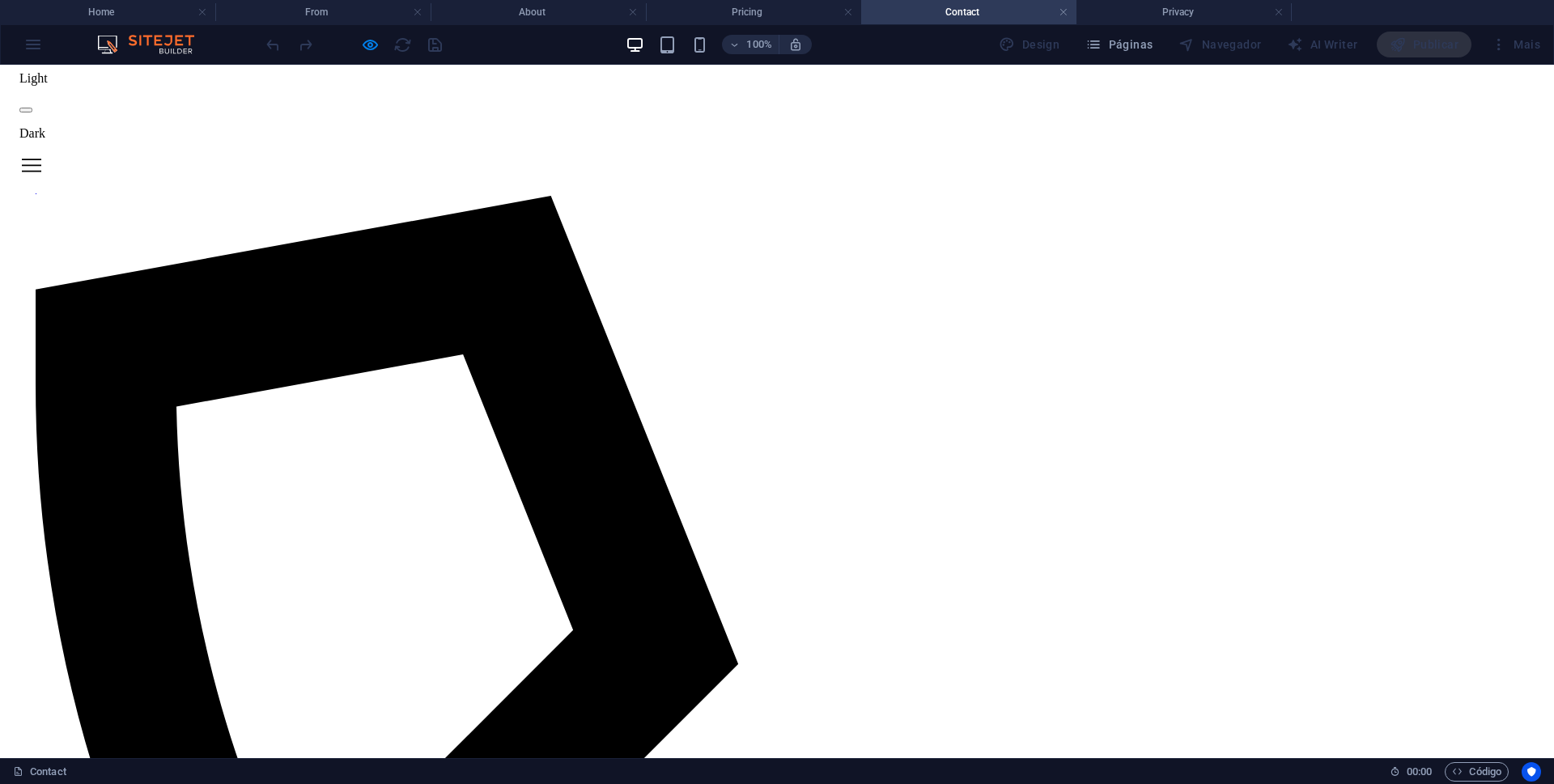
scroll to position [404, 0]
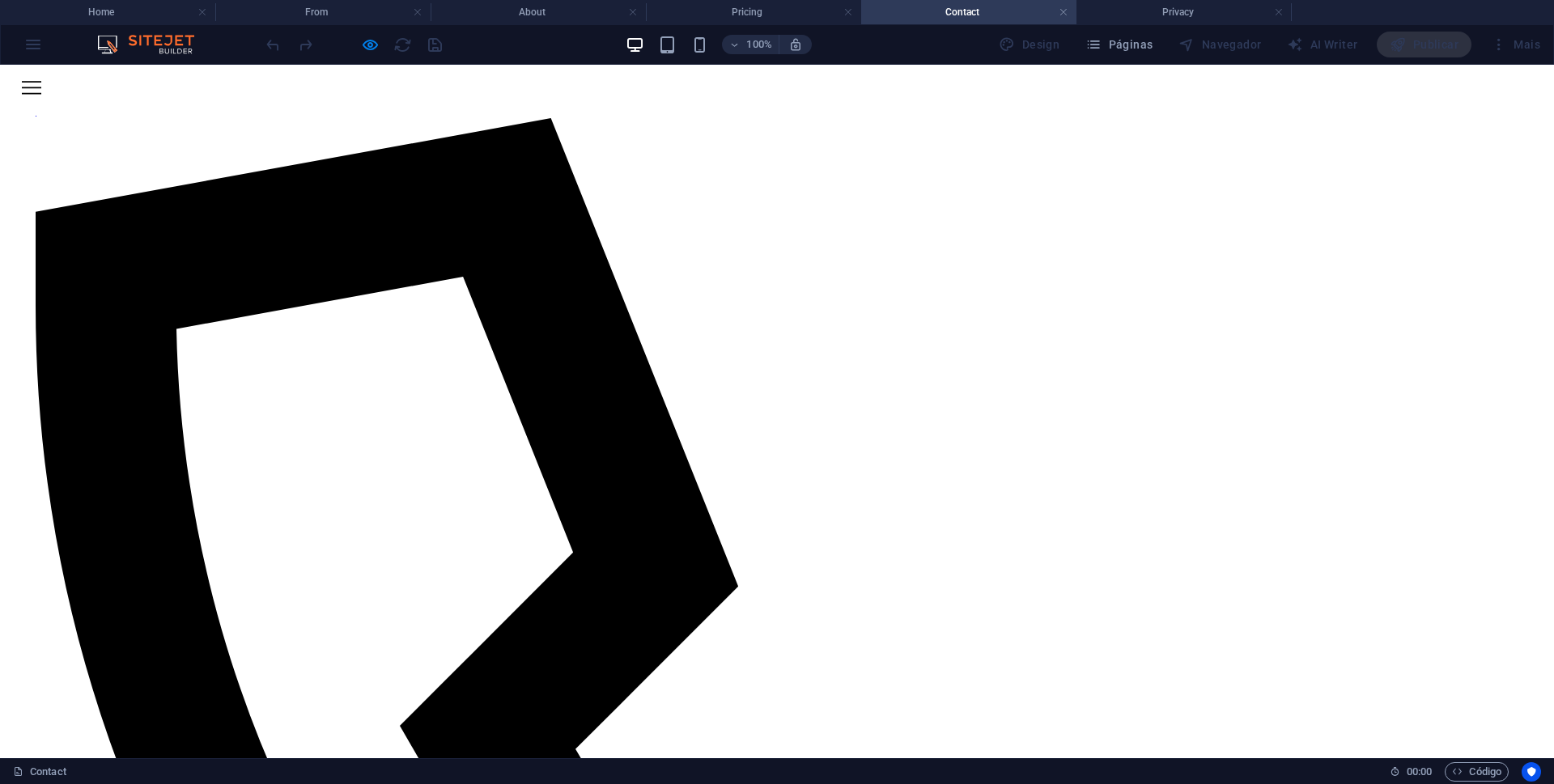
click at [26, 33] on span at bounding box center [26, 33] width 0 height 0
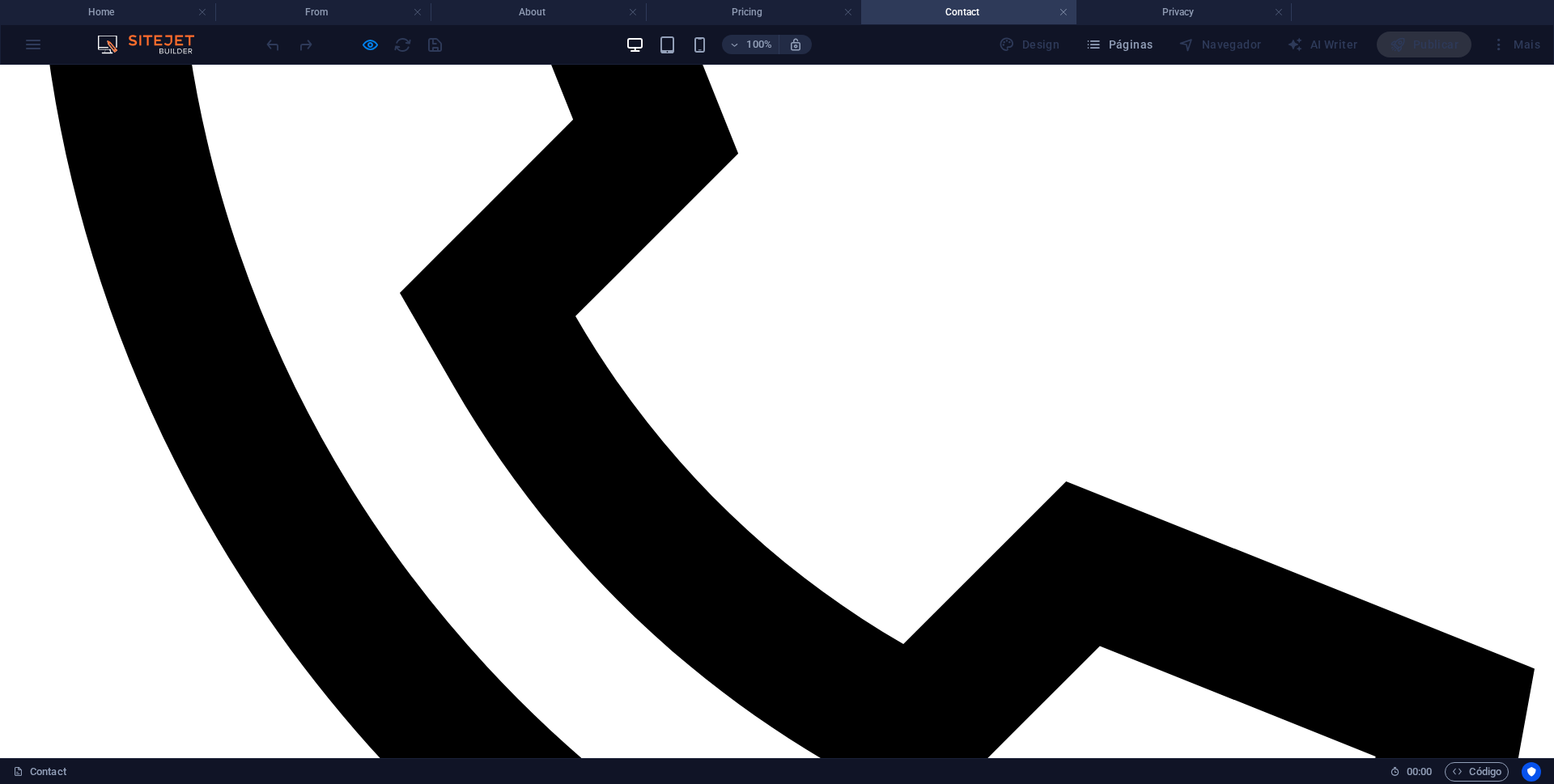
scroll to position [787, 0]
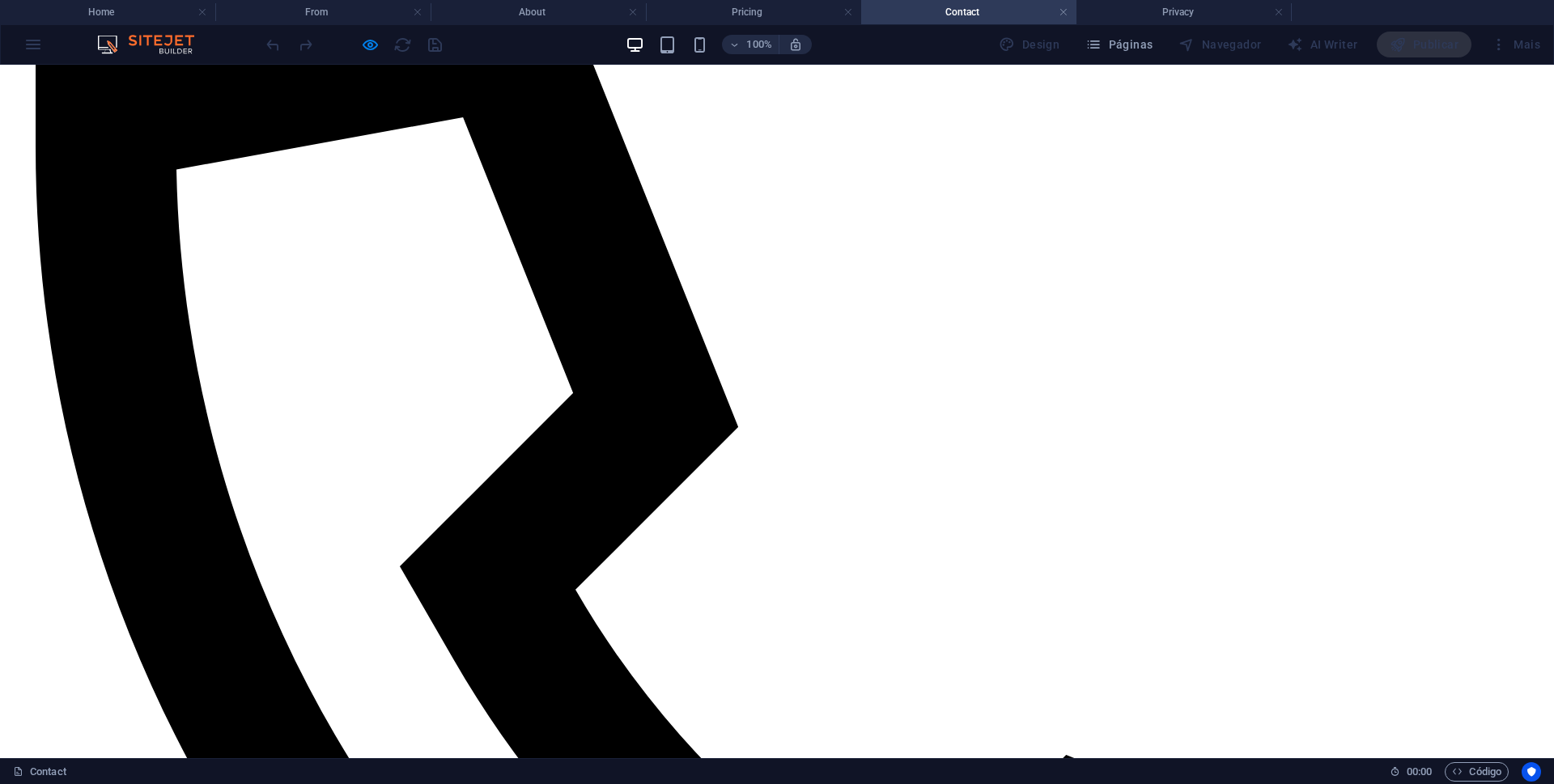
scroll to position [543, 0]
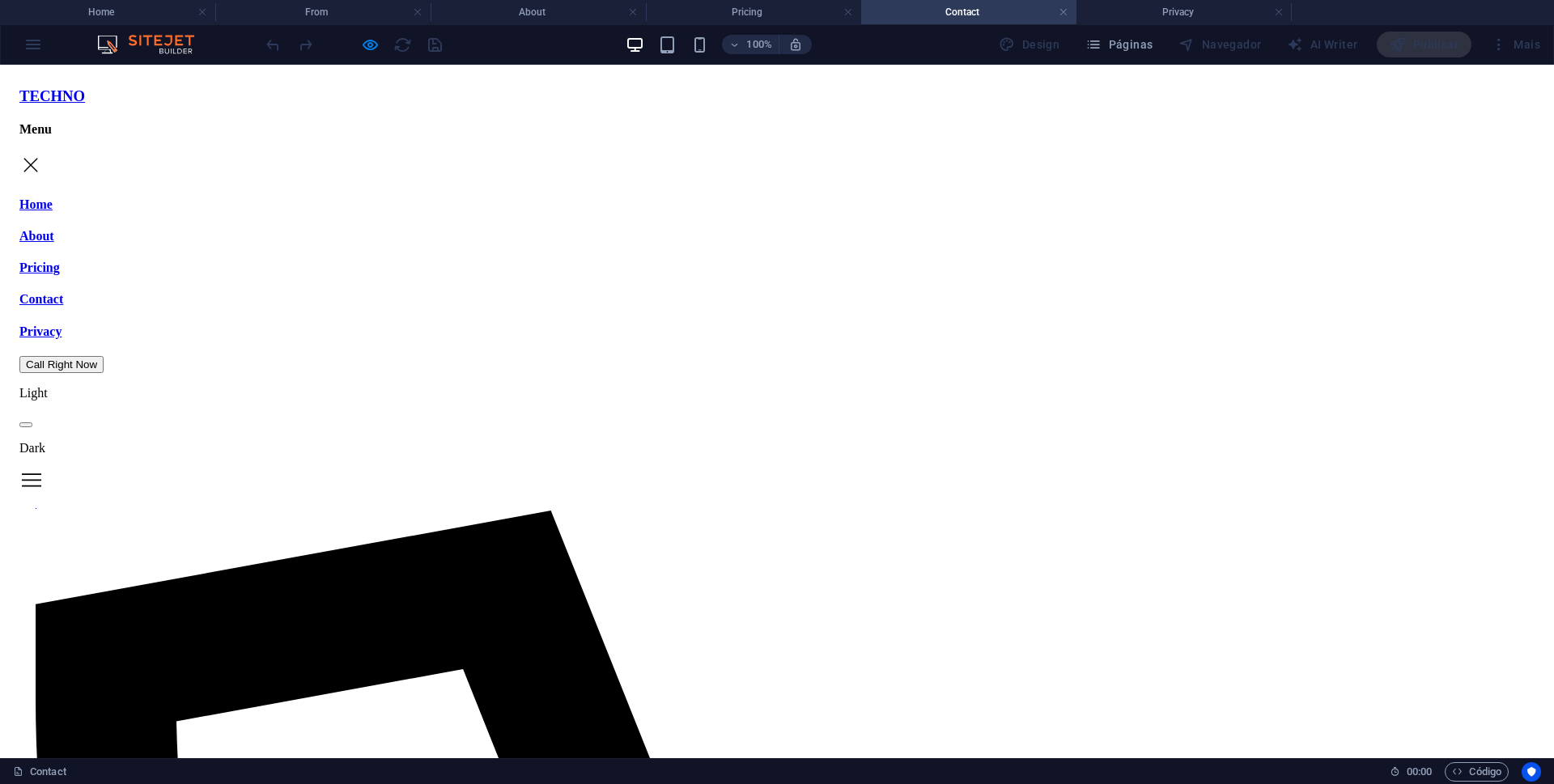
scroll to position [0, 0]
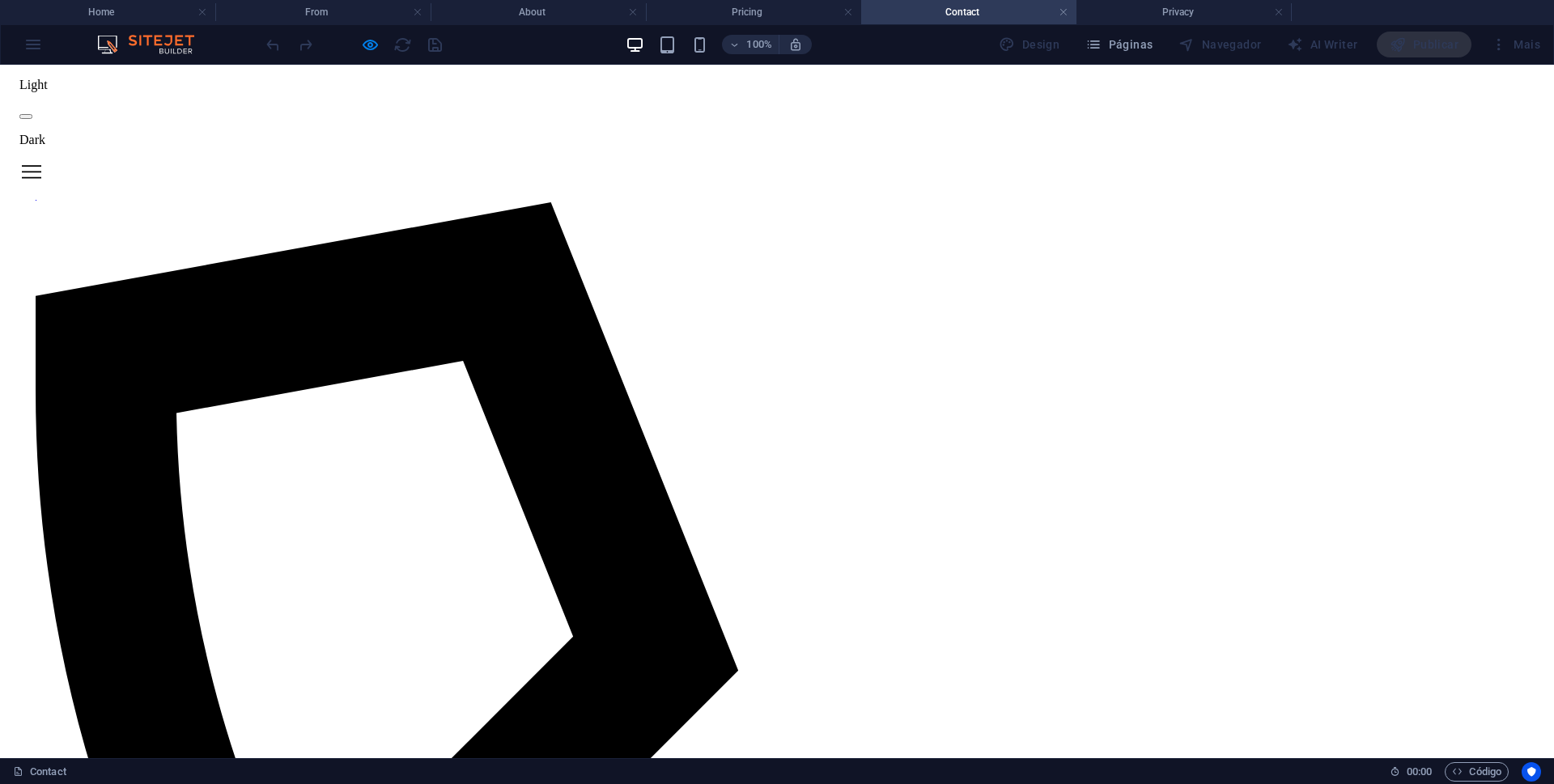
scroll to position [404, 0]
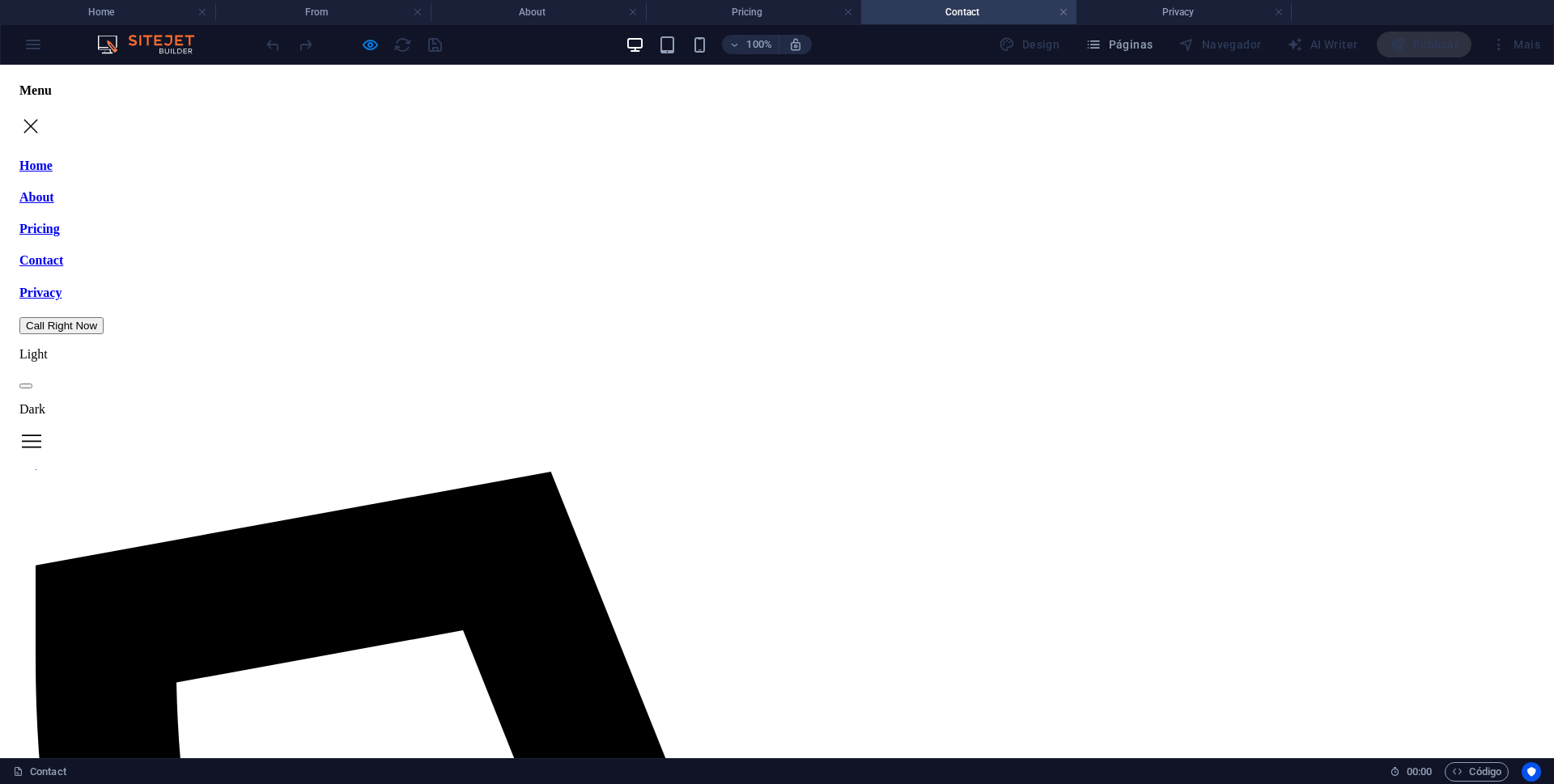
scroll to position [0, 0]
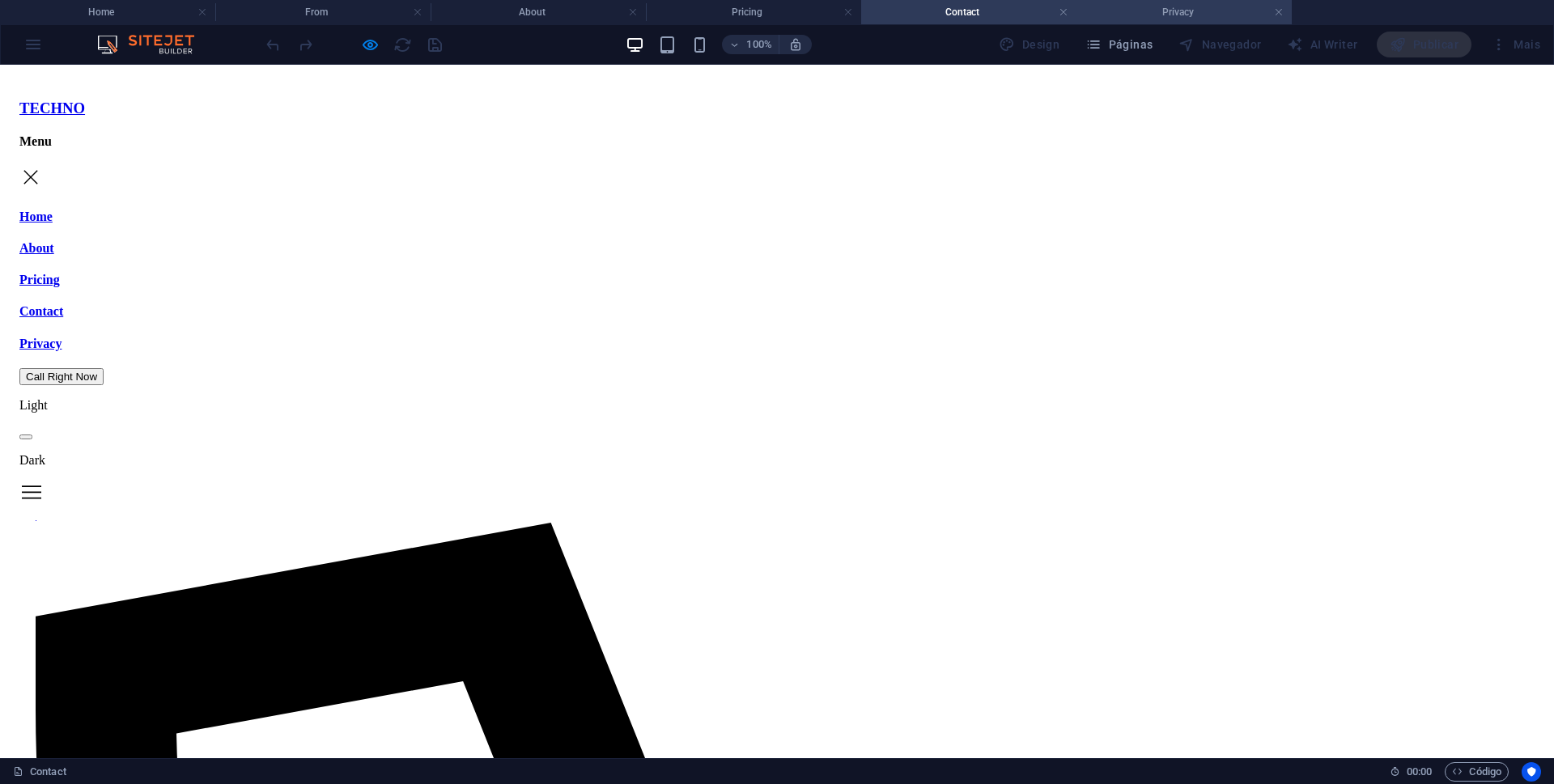
click at [1166, 8] on h4 "Privacy" at bounding box center [1184, 11] width 216 height 18
click at [33, 435] on button at bounding box center [26, 437] width 13 height 5
click at [26, 437] on span at bounding box center [26, 437] width 0 height 0
click at [989, 15] on h4 "Contact" at bounding box center [969, 11] width 216 height 18
click at [707, 4] on h4 "Pricing" at bounding box center [754, 11] width 216 height 18
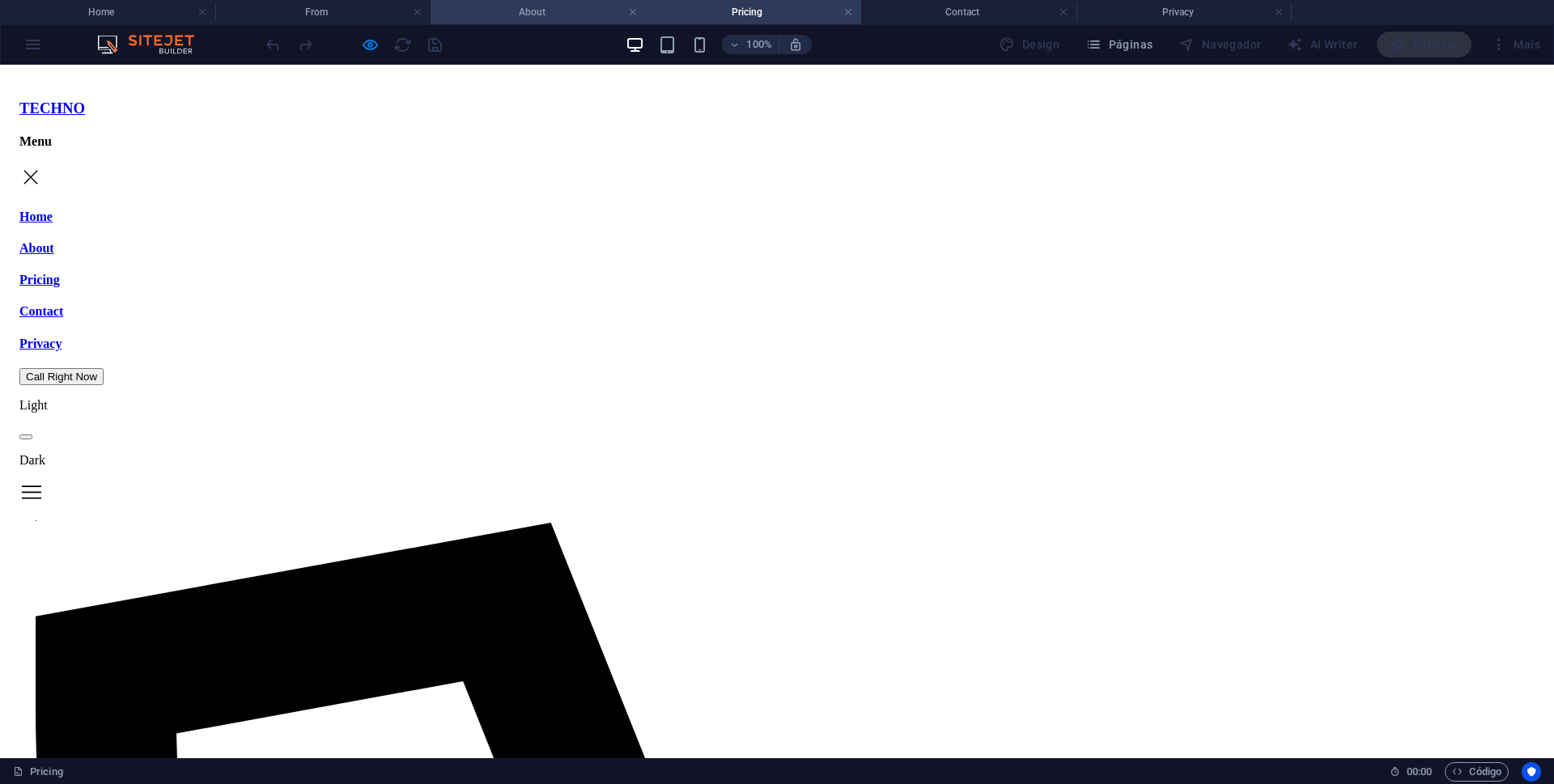
click at [592, 15] on h4 "About" at bounding box center [538, 11] width 216 height 18
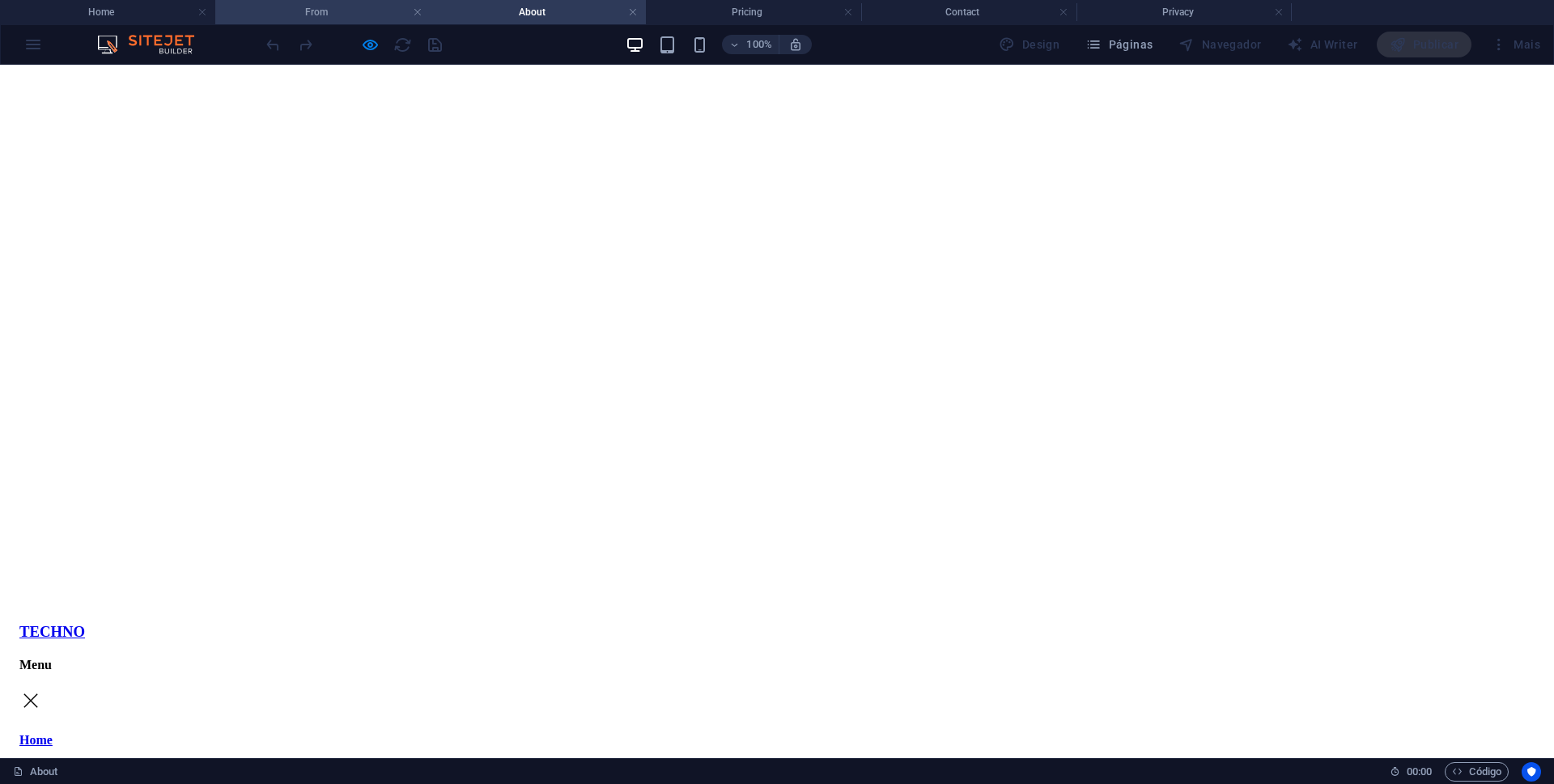
click at [347, 9] on h4 "From" at bounding box center [323, 11] width 216 height 18
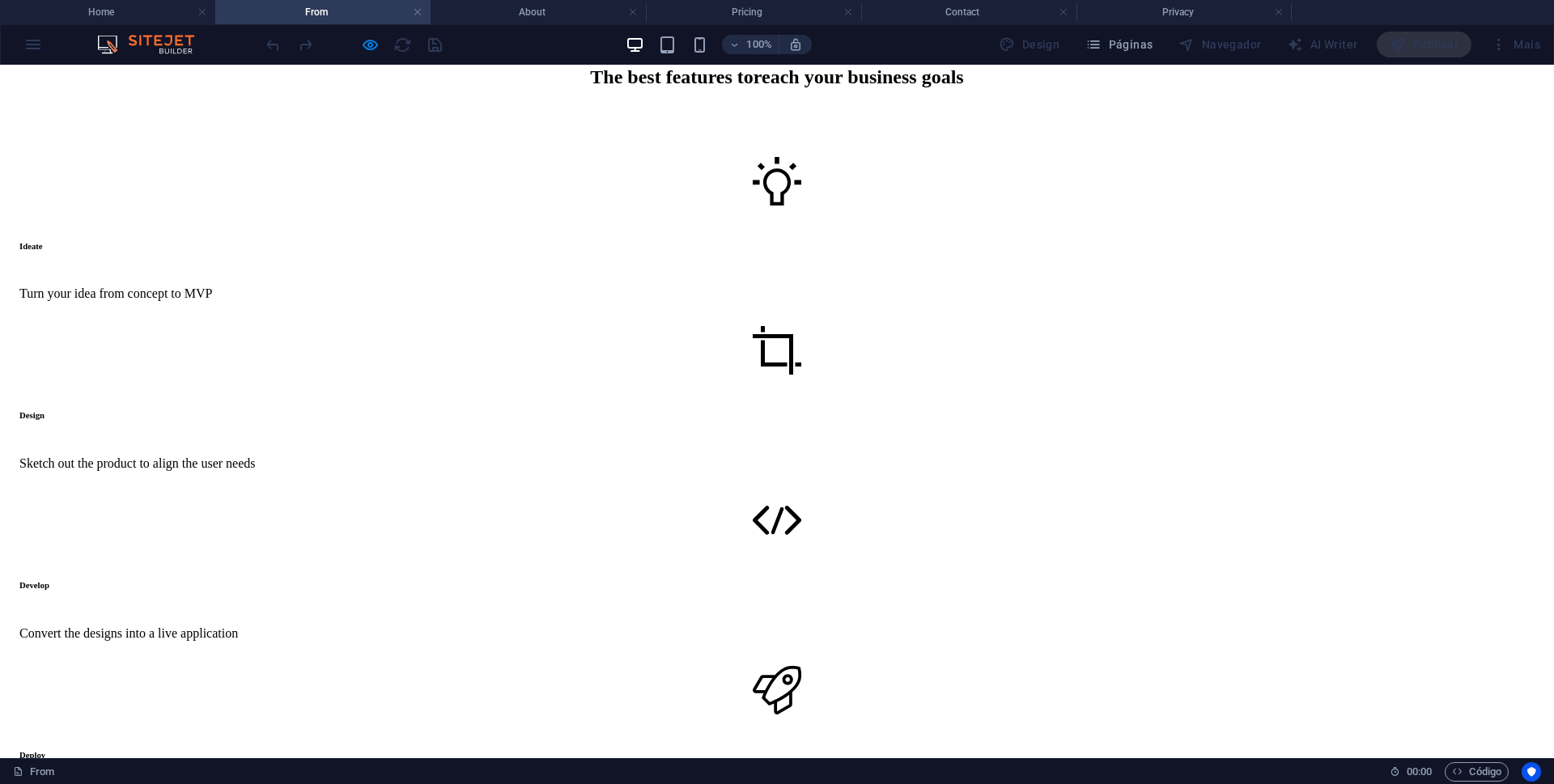
click at [324, 10] on h4 "From" at bounding box center [323, 11] width 216 height 18
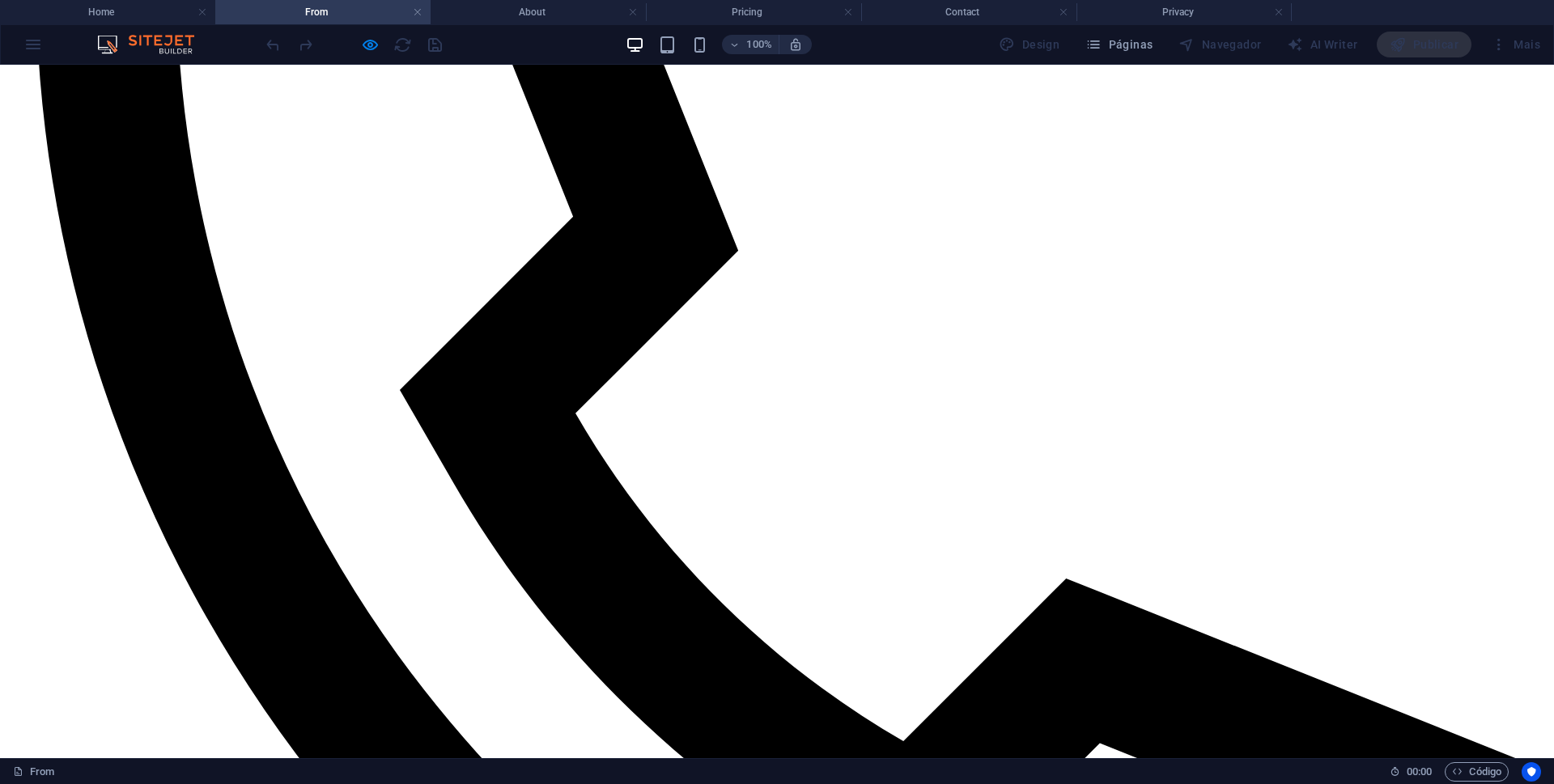
scroll to position [1294, 0]
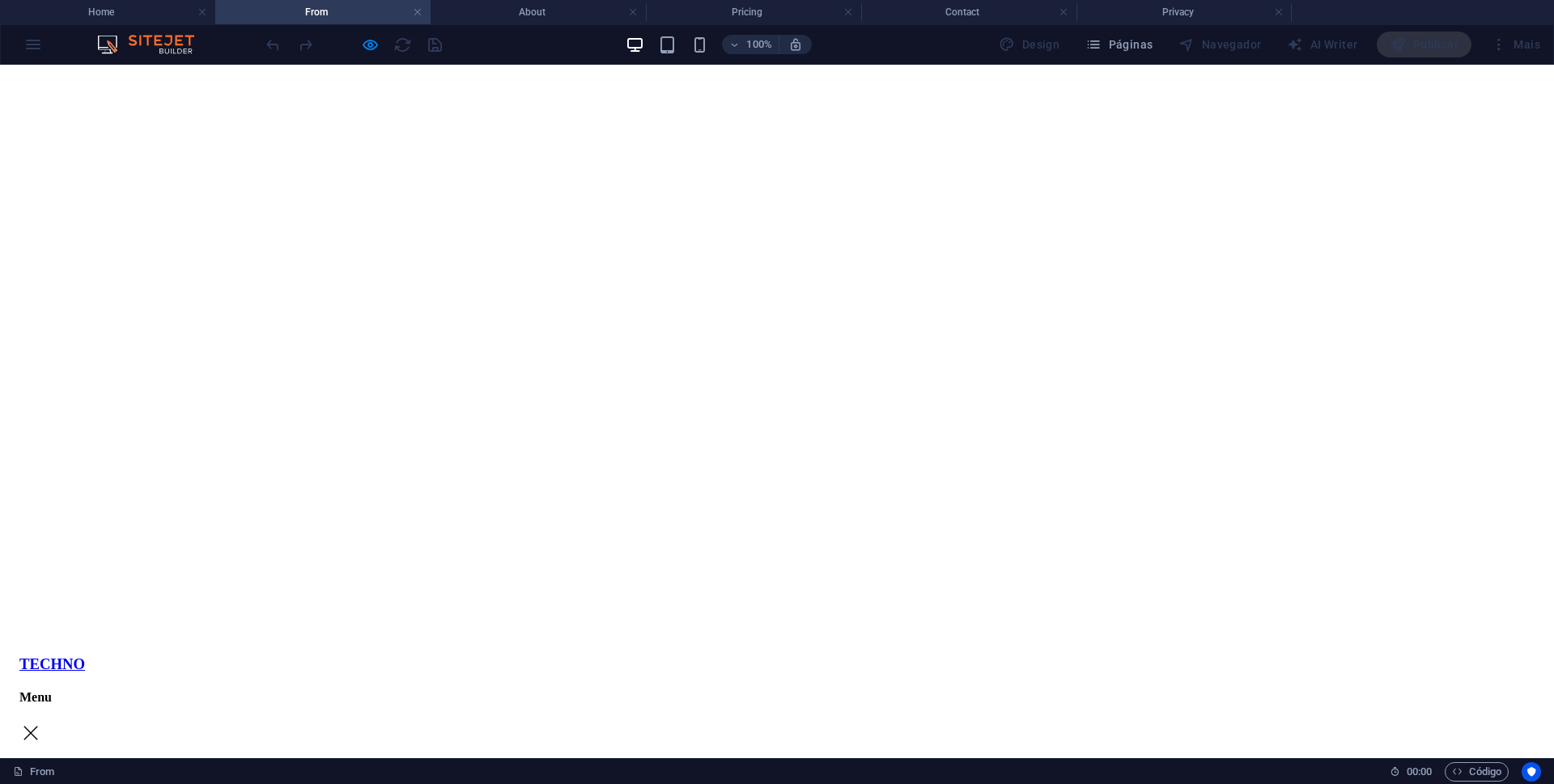
scroll to position [0, 0]
click at [571, 6] on h4 "About" at bounding box center [538, 11] width 216 height 18
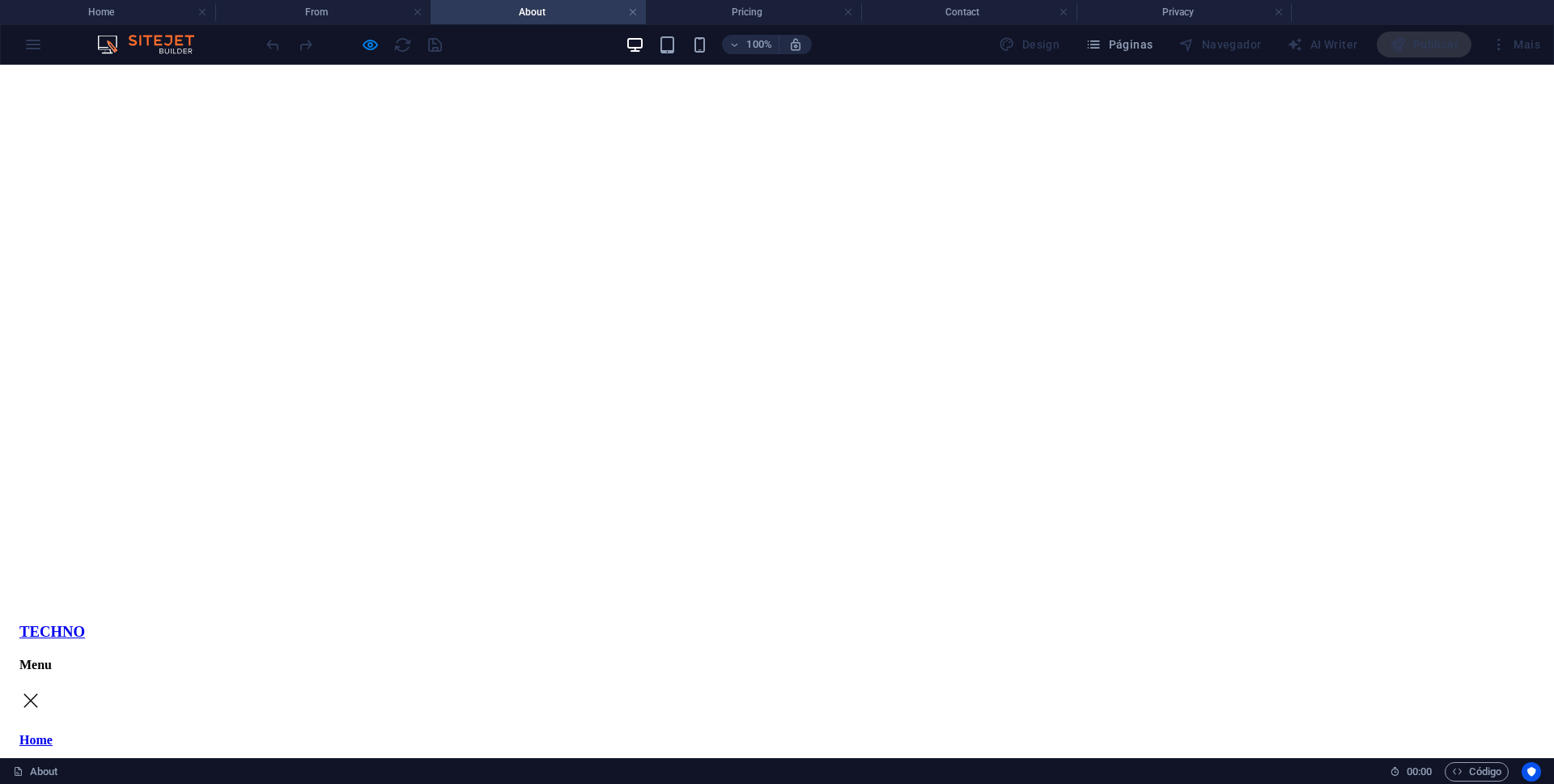
drag, startPoint x: 768, startPoint y: 15, endPoint x: 938, endPoint y: 98, distance: 189.2
click at [768, 15] on h4 "Pricing" at bounding box center [754, 11] width 216 height 18
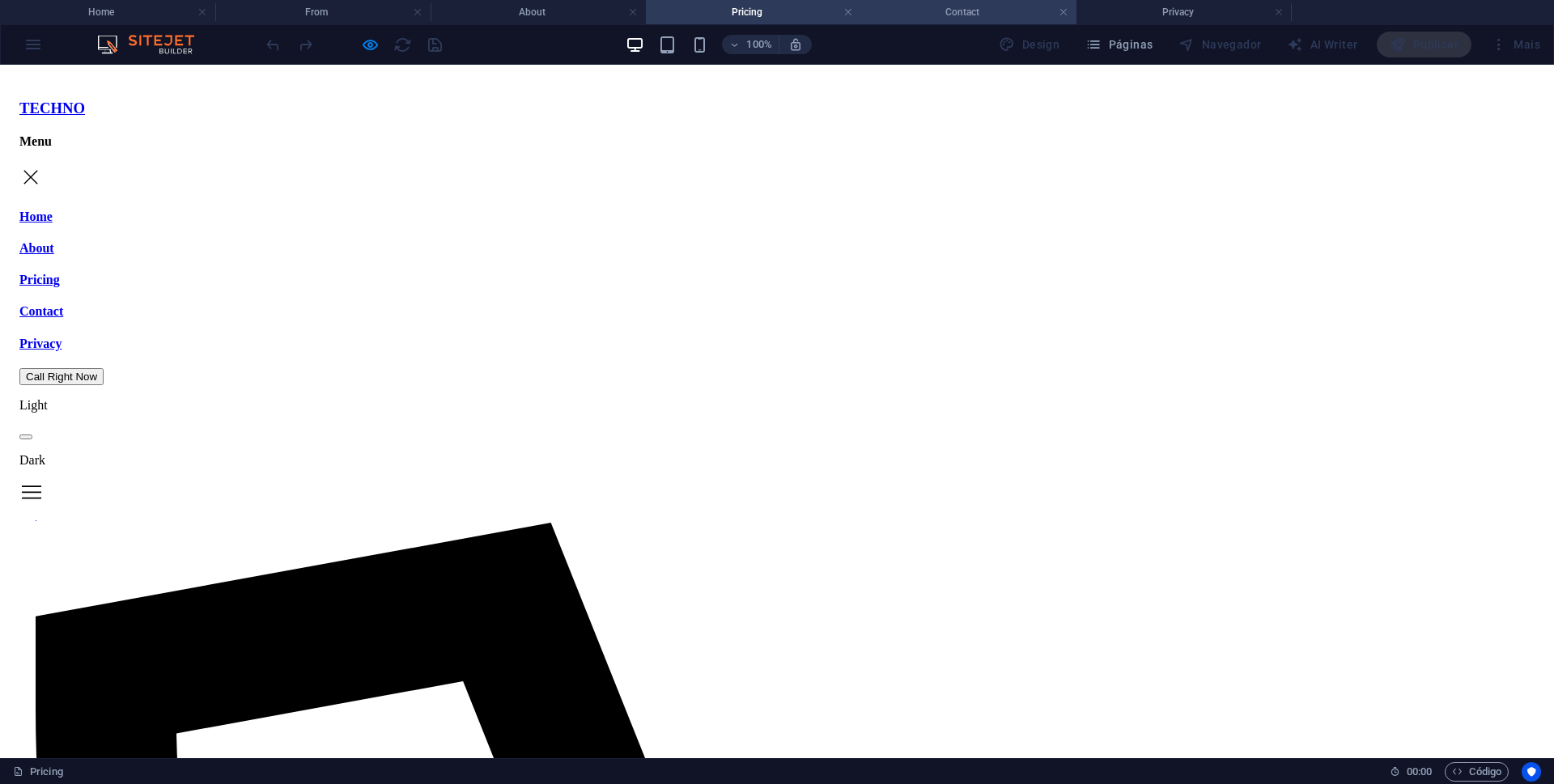
click at [971, 6] on h4 "Contact" at bounding box center [969, 11] width 216 height 18
click at [788, 7] on h4 "Pricing" at bounding box center [754, 11] width 216 height 18
click at [548, 10] on h4 "About" at bounding box center [538, 11] width 216 height 18
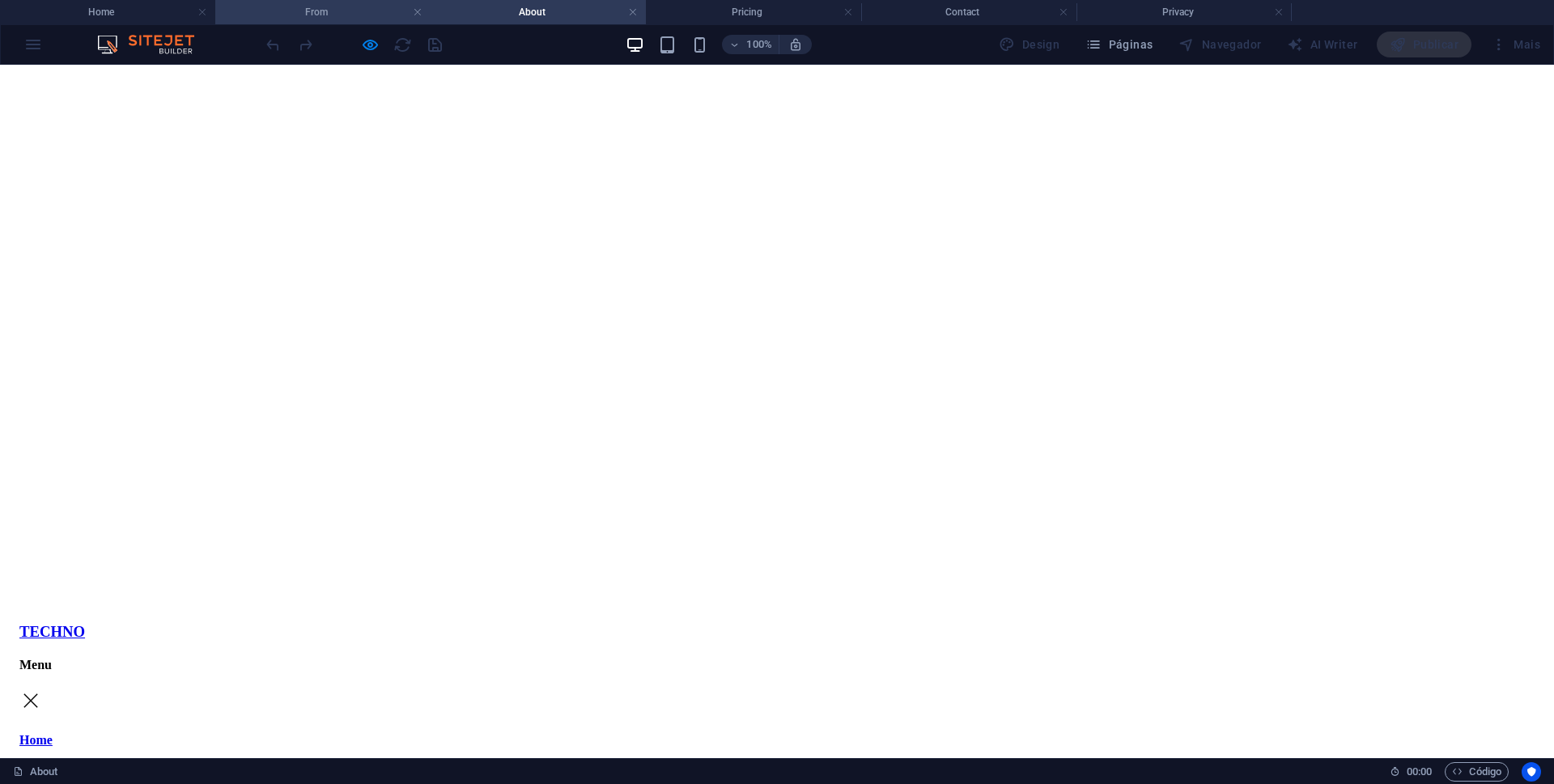
click at [317, 7] on h4 "From" at bounding box center [323, 11] width 216 height 18
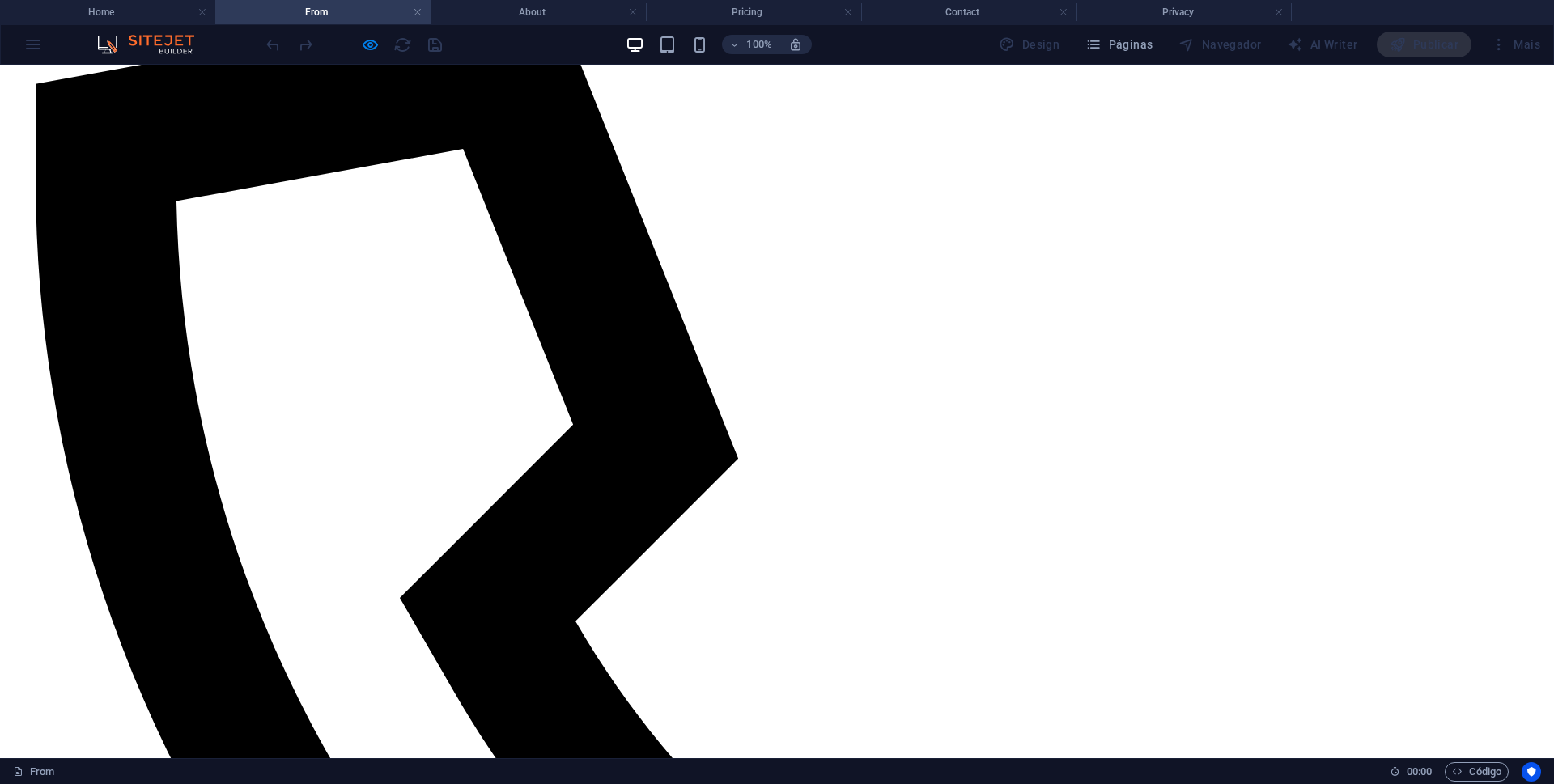
scroll to position [1213, 0]
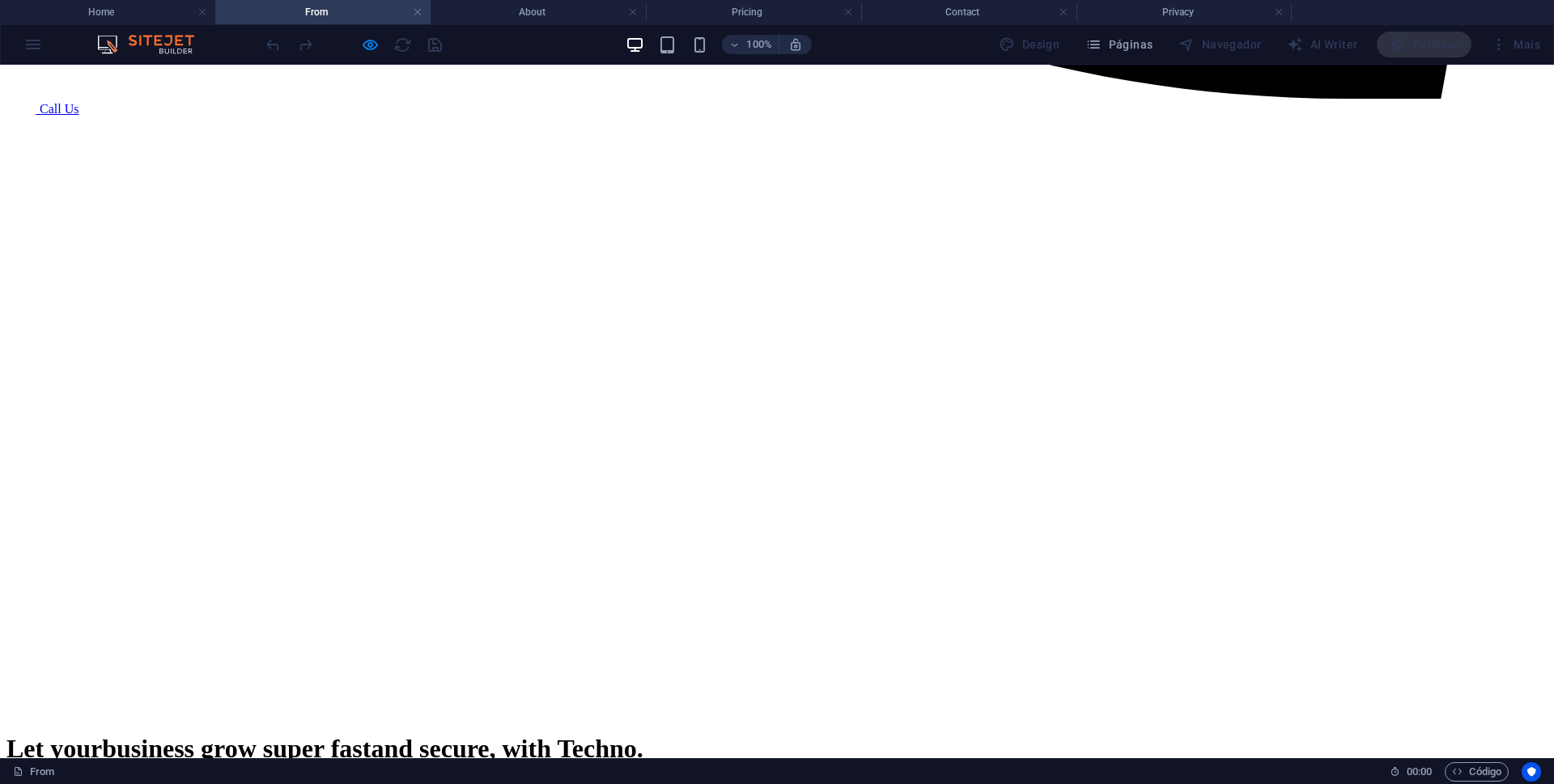
scroll to position [2508, 0]
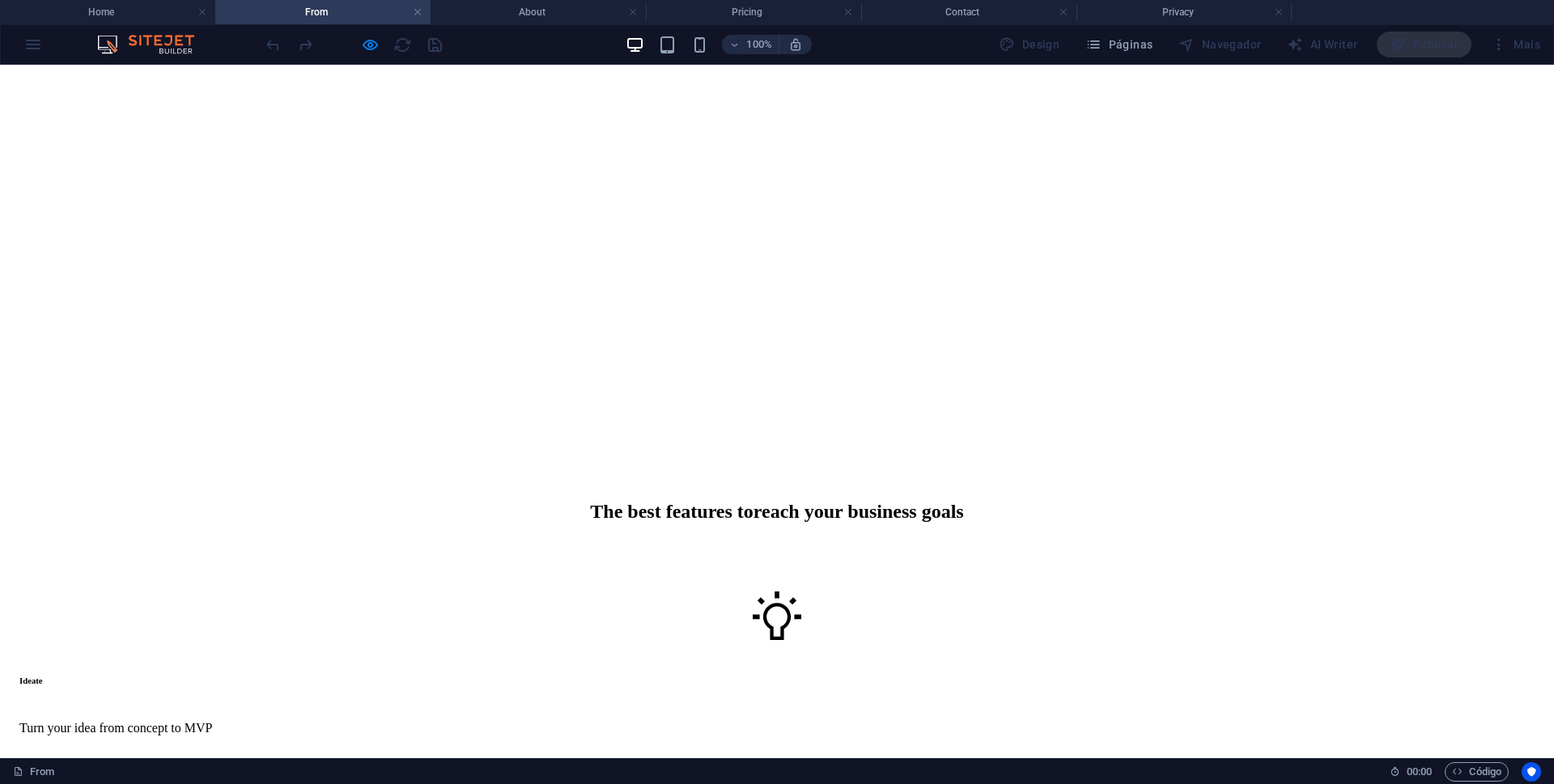
scroll to position [4125, 0]
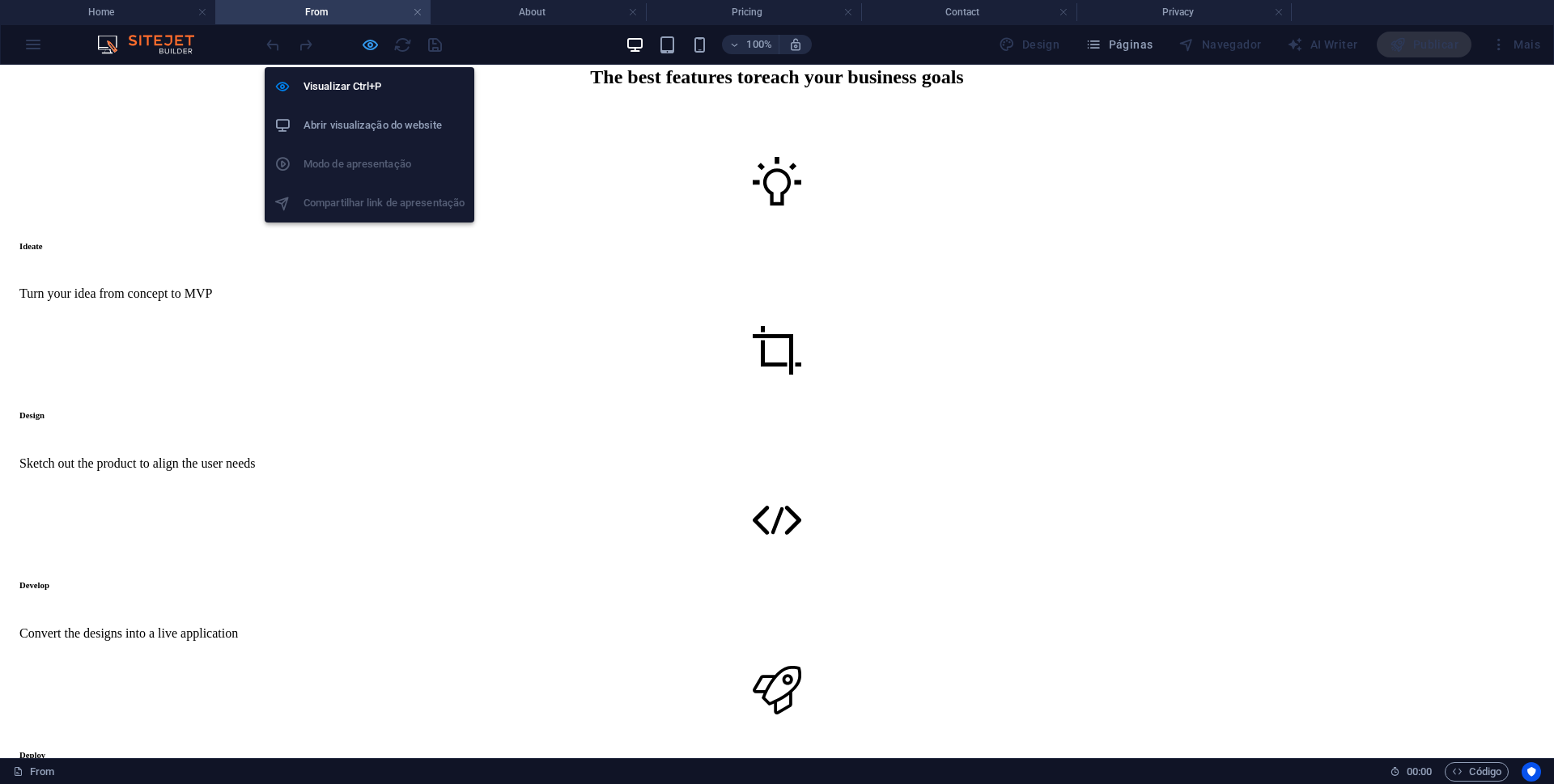
drag, startPoint x: 367, startPoint y: 47, endPoint x: 971, endPoint y: 303, distance: 656.0
click at [367, 47] on icon "button" at bounding box center [370, 45] width 19 height 19
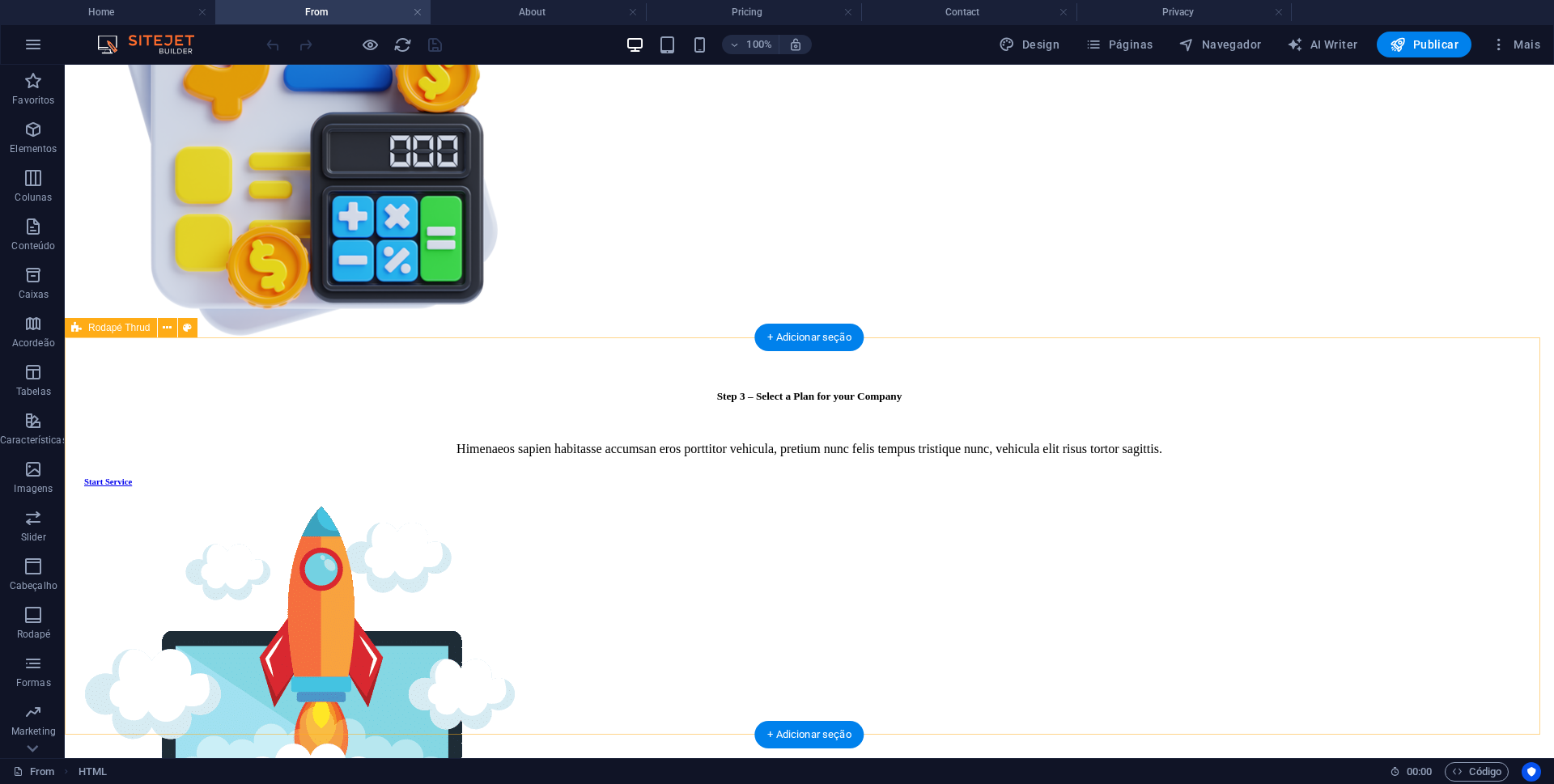
scroll to position [6840, 0]
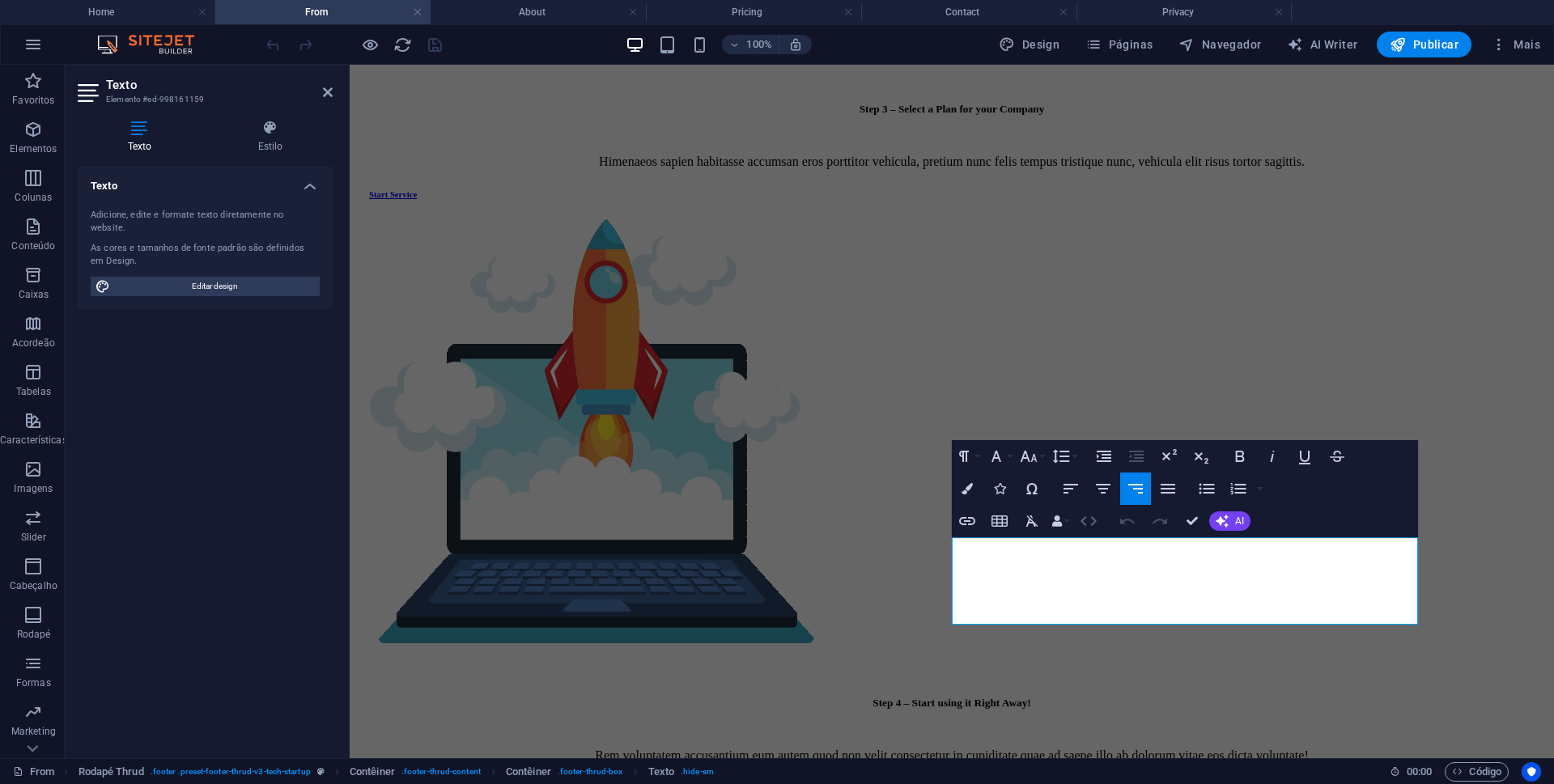
click at [1088, 520] on icon "button" at bounding box center [1088, 520] width 20 height 20
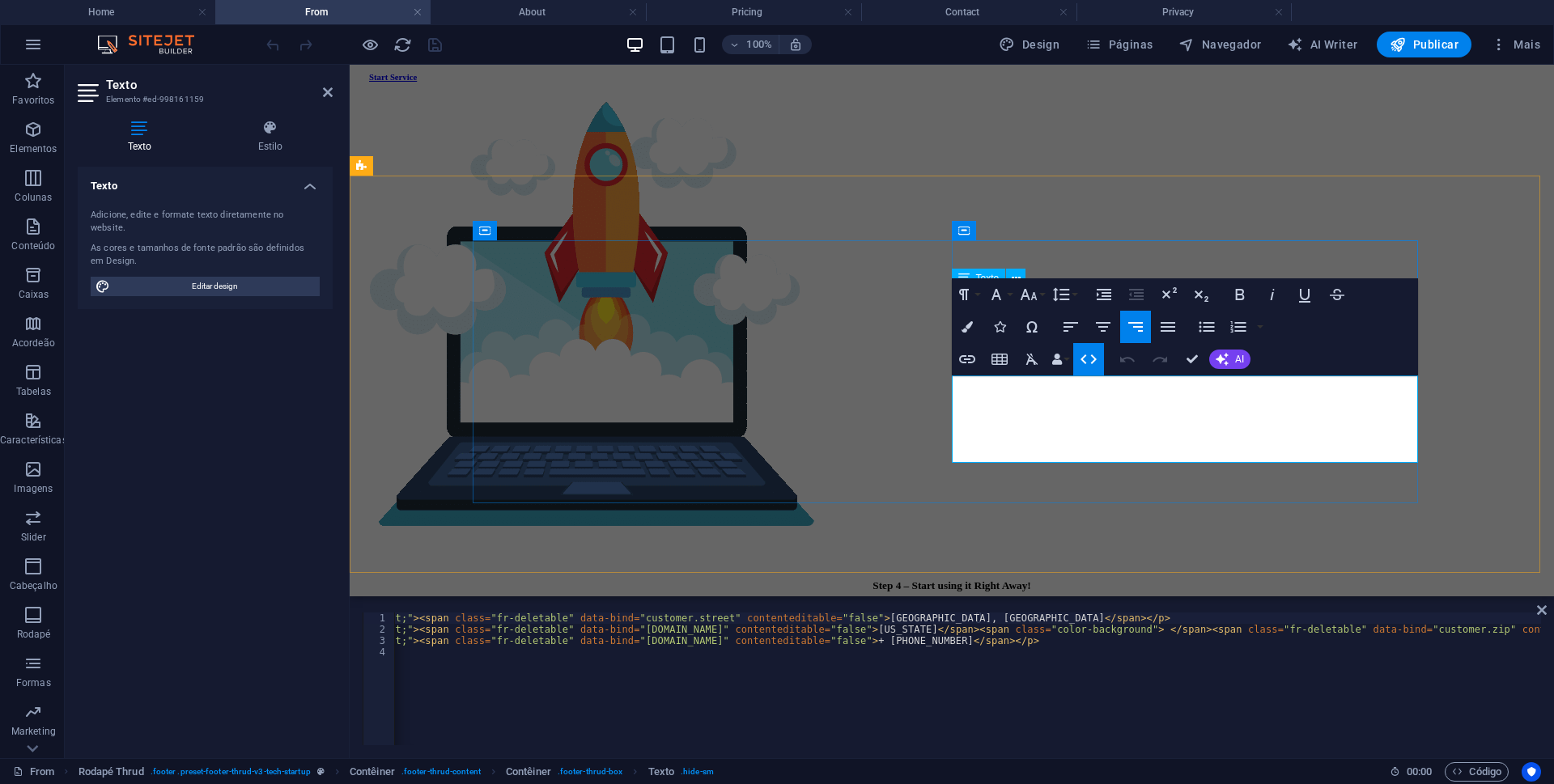
scroll to position [7003, 0]
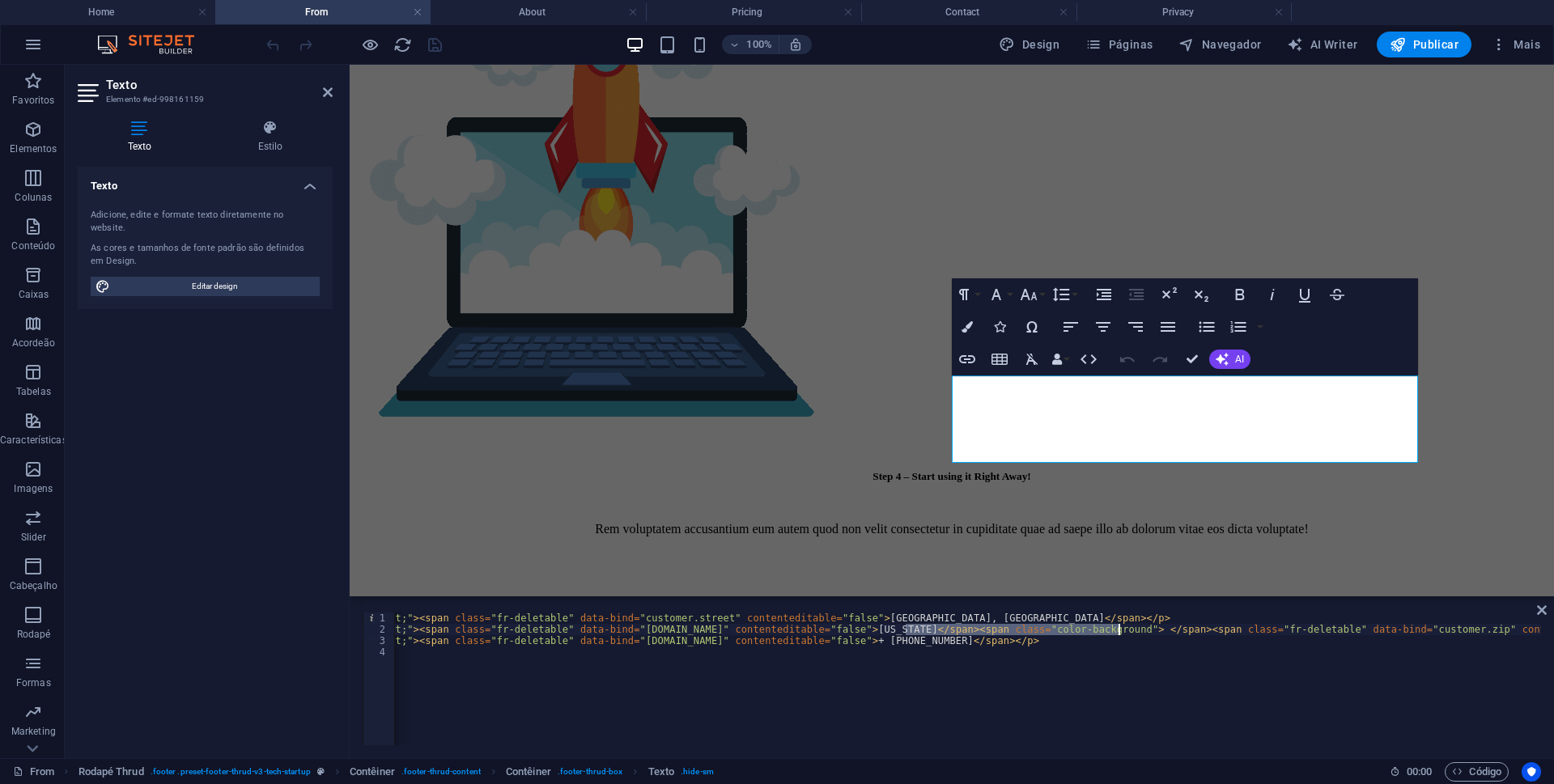
drag, startPoint x: 906, startPoint y: 628, endPoint x: 1117, endPoint y: 626, distance: 211.0
click at [1117, 626] on div "< p style = "text-align: right;" > < span class = "fr-deletable" data-bind = "c…" at bounding box center [935, 688] width 1397 height 152
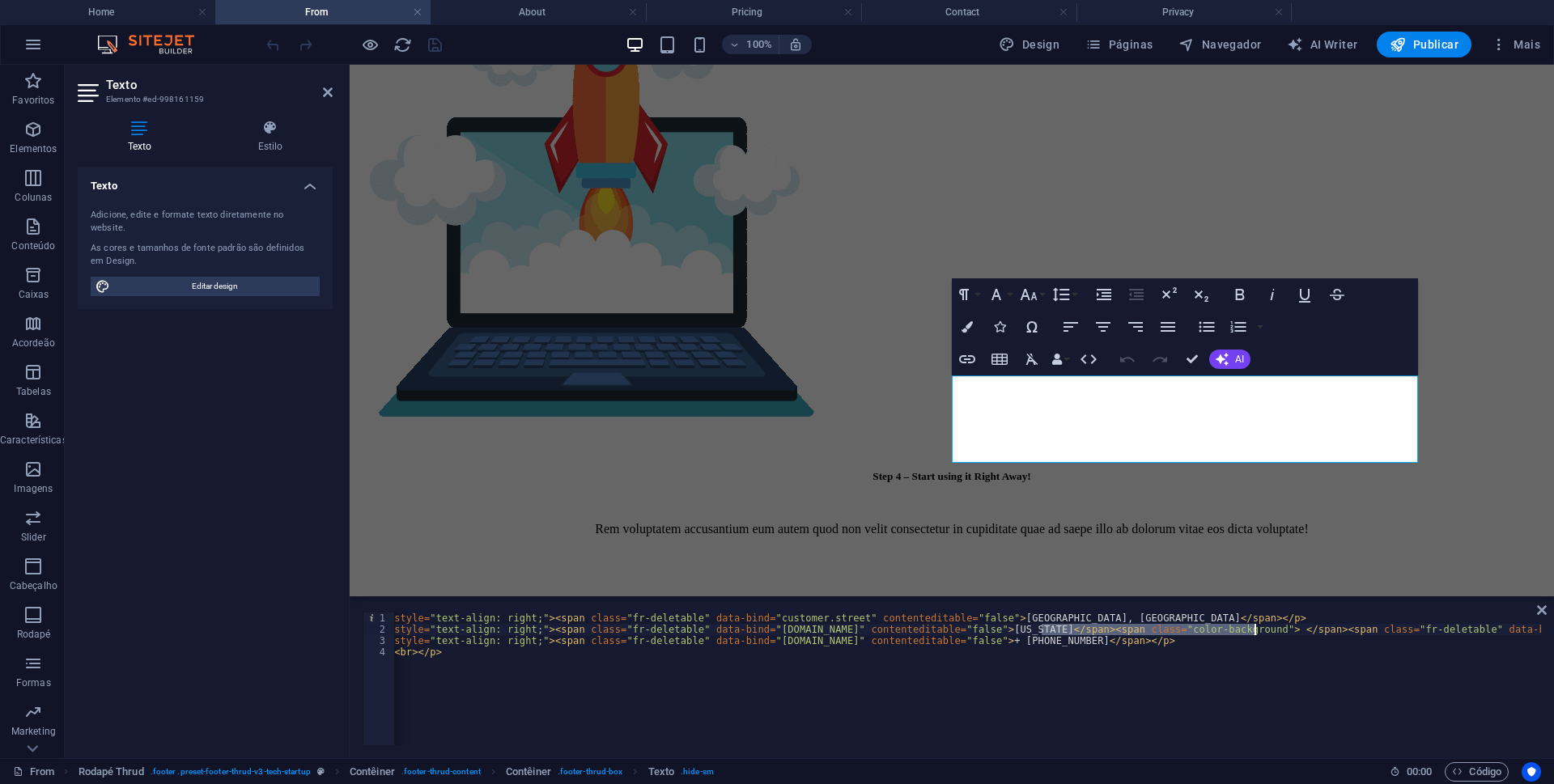
scroll to position [0, 0]
click at [549, 618] on div "< p style = "text-align: right;" > < span class = "fr-deletable" data-bind = "c…" at bounding box center [1093, 688] width 1397 height 152
click at [550, 629] on div "< p style = "text-align: right;" > < span class = "fr-deletable" data-bind = "c…" at bounding box center [1093, 688] width 1397 height 152
click at [551, 640] on div "< p style = "text-align: right;" > < span class = "fr-deletable" data-bind = "c…" at bounding box center [1093, 688] width 1397 height 152
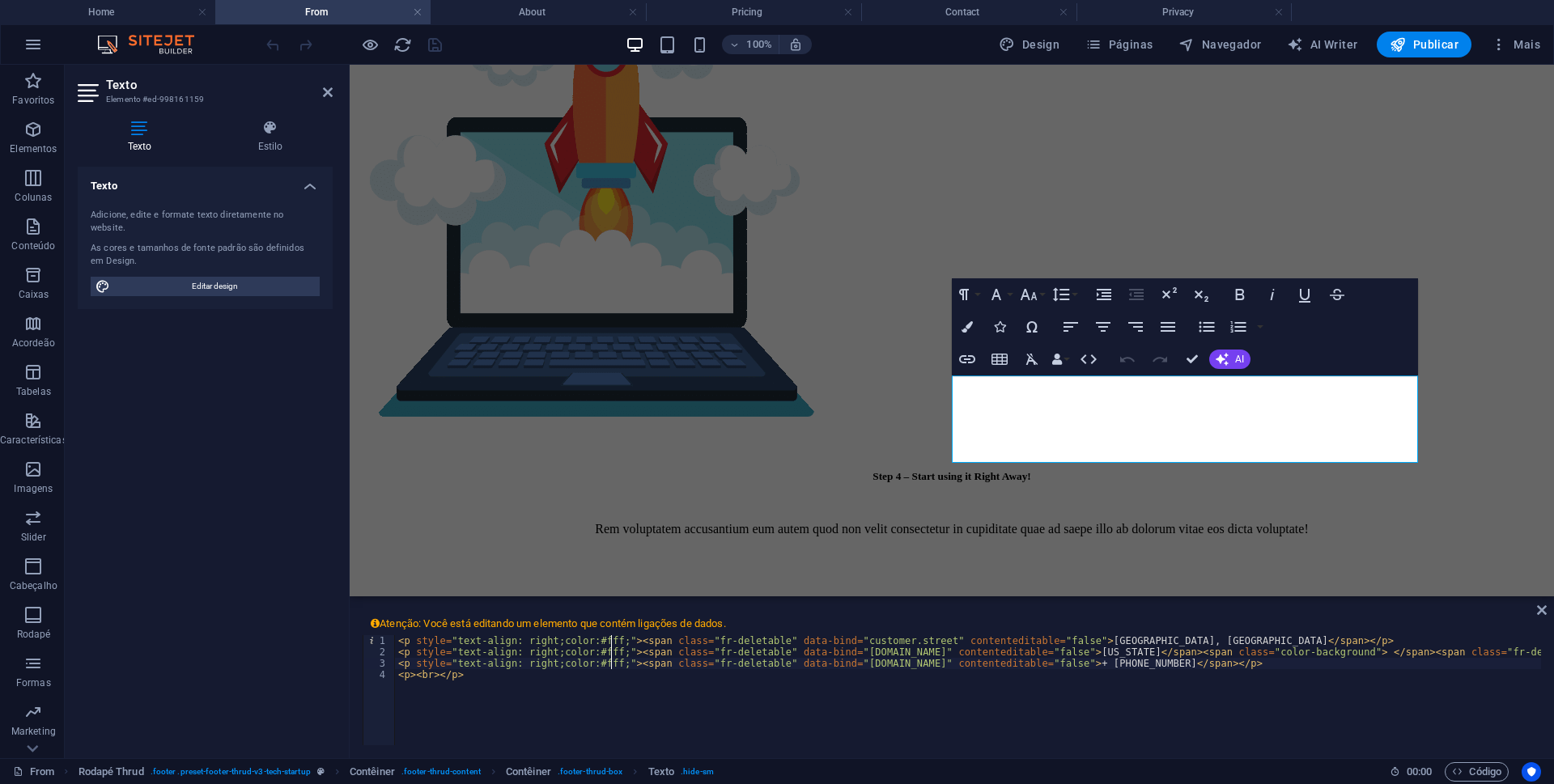
scroll to position [0, 17]
click at [504, 727] on div "< p style = "text-align: right;color:#fff;" > < span class = "fr-deletable" dat…" at bounding box center [1124, 712] width 1457 height 152
type textarea "<p><br></p>"
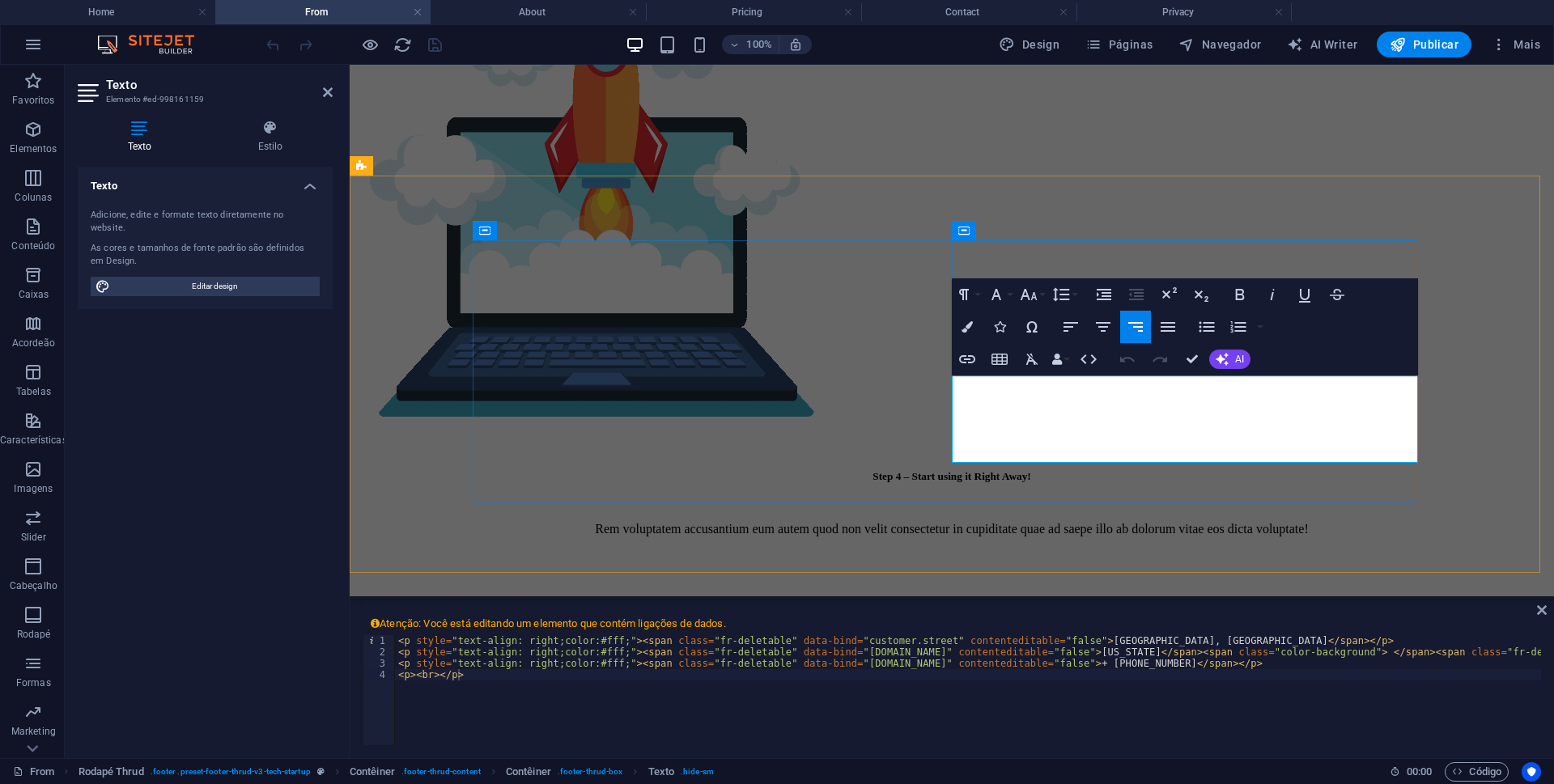
click at [1541, 605] on icon at bounding box center [1542, 610] width 9 height 13
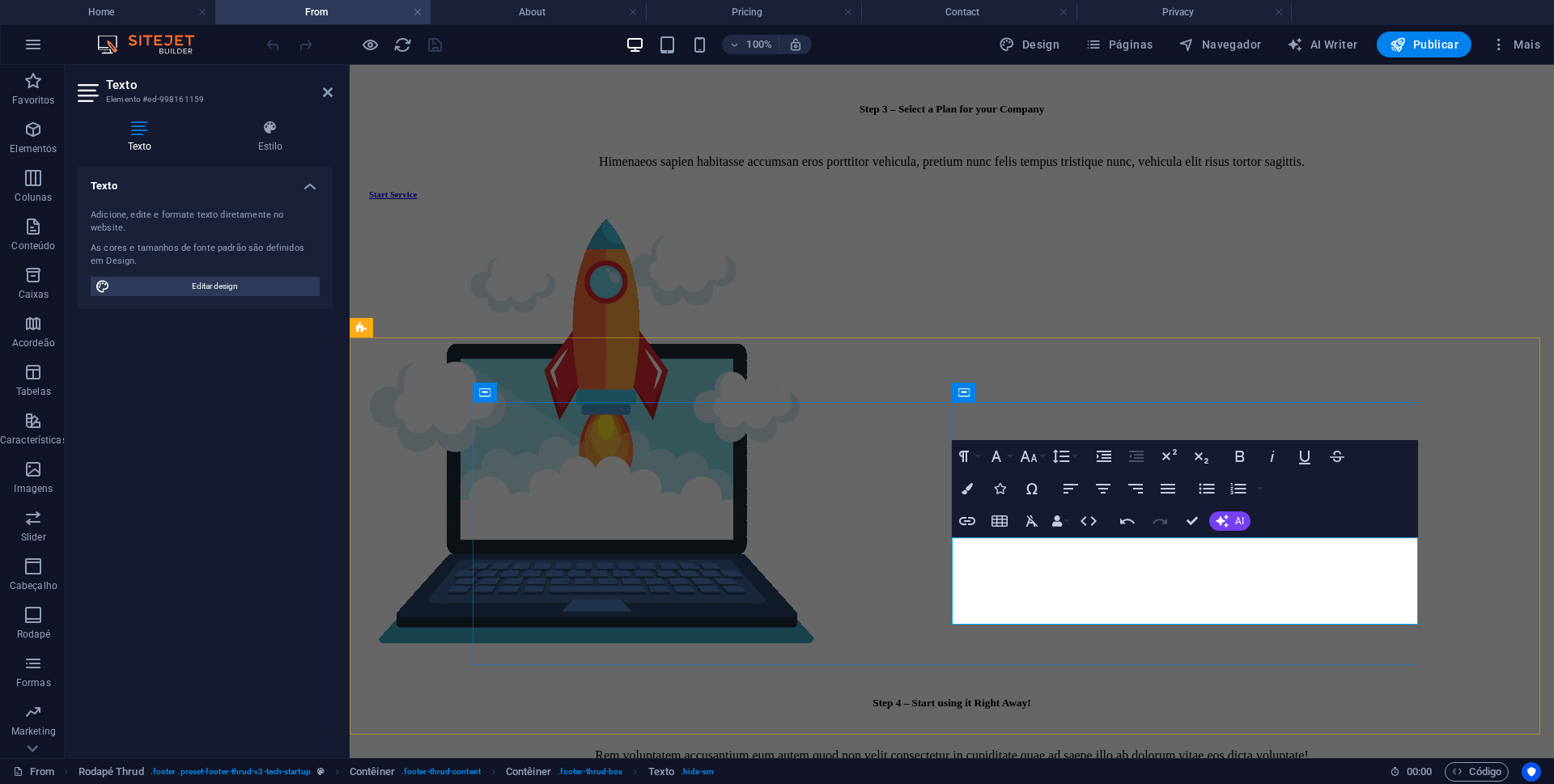
click at [967, 488] on icon "button" at bounding box center [968, 489] width 11 height 11
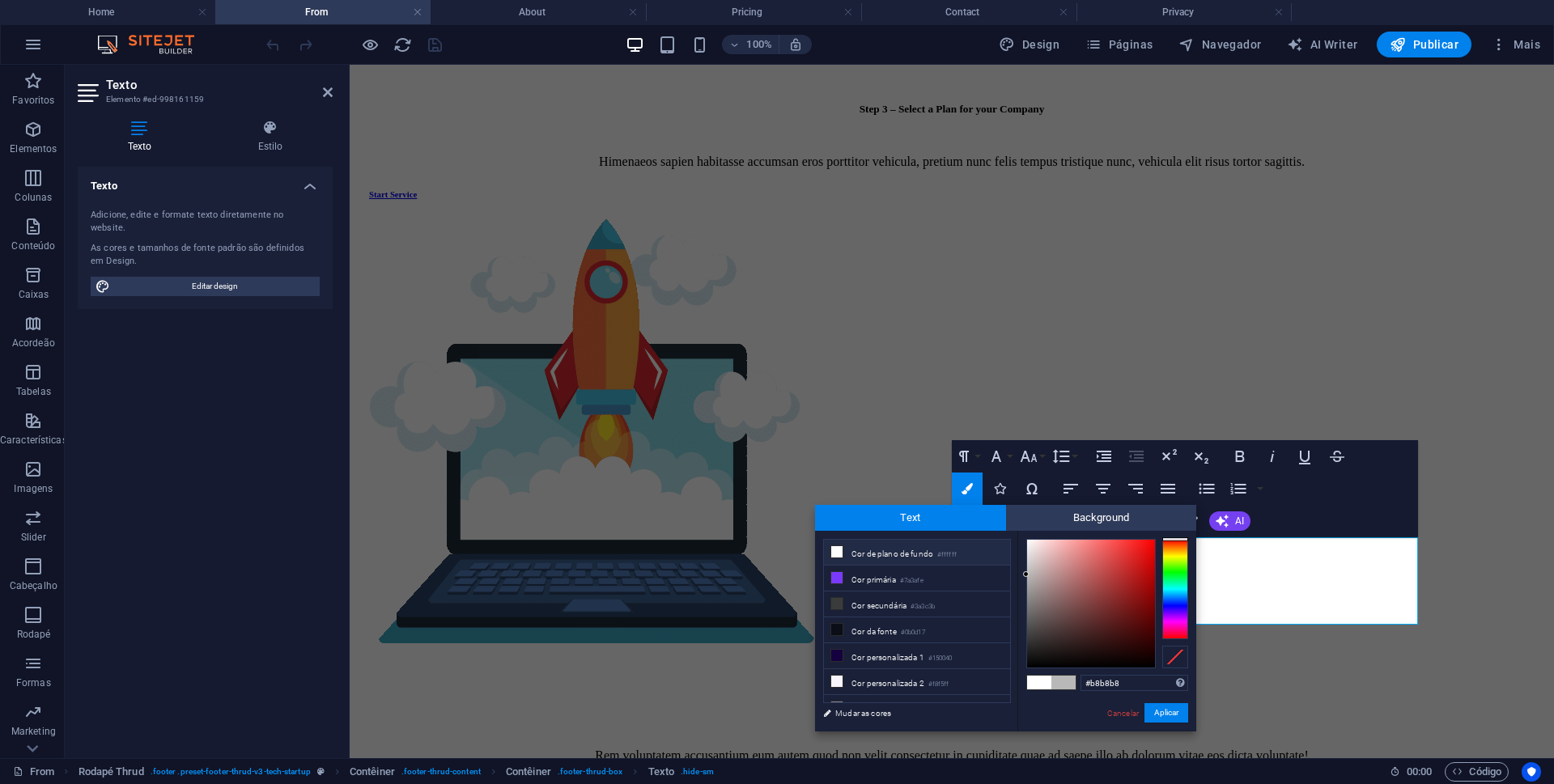
click at [855, 554] on li "Cor de plano de fundo #ffffff" at bounding box center [917, 553] width 186 height 26
type input "#ffffff"
click at [1170, 712] on button "Aplicar" at bounding box center [1166, 712] width 44 height 20
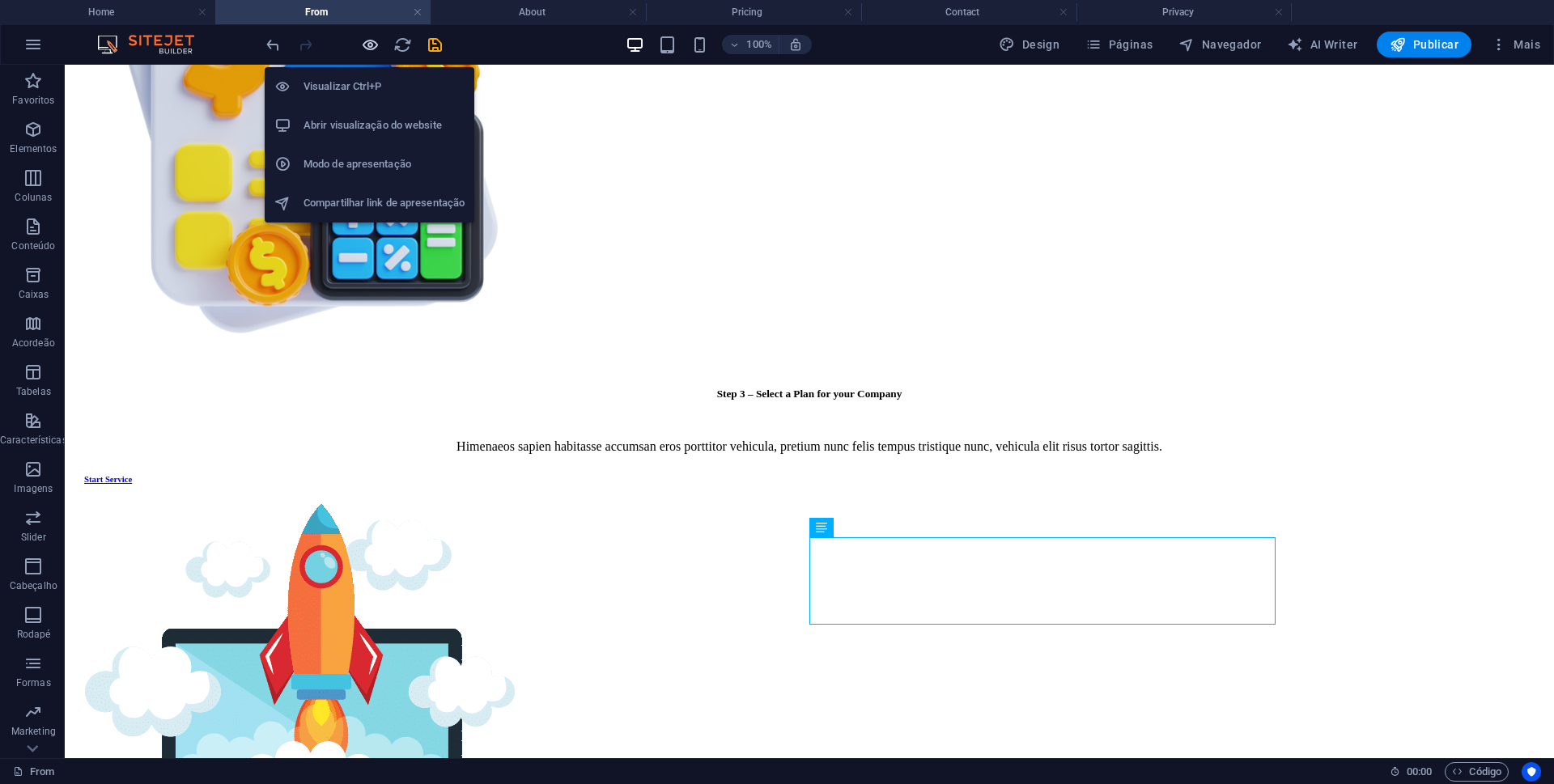
click at [373, 46] on icon "button" at bounding box center [370, 45] width 19 height 19
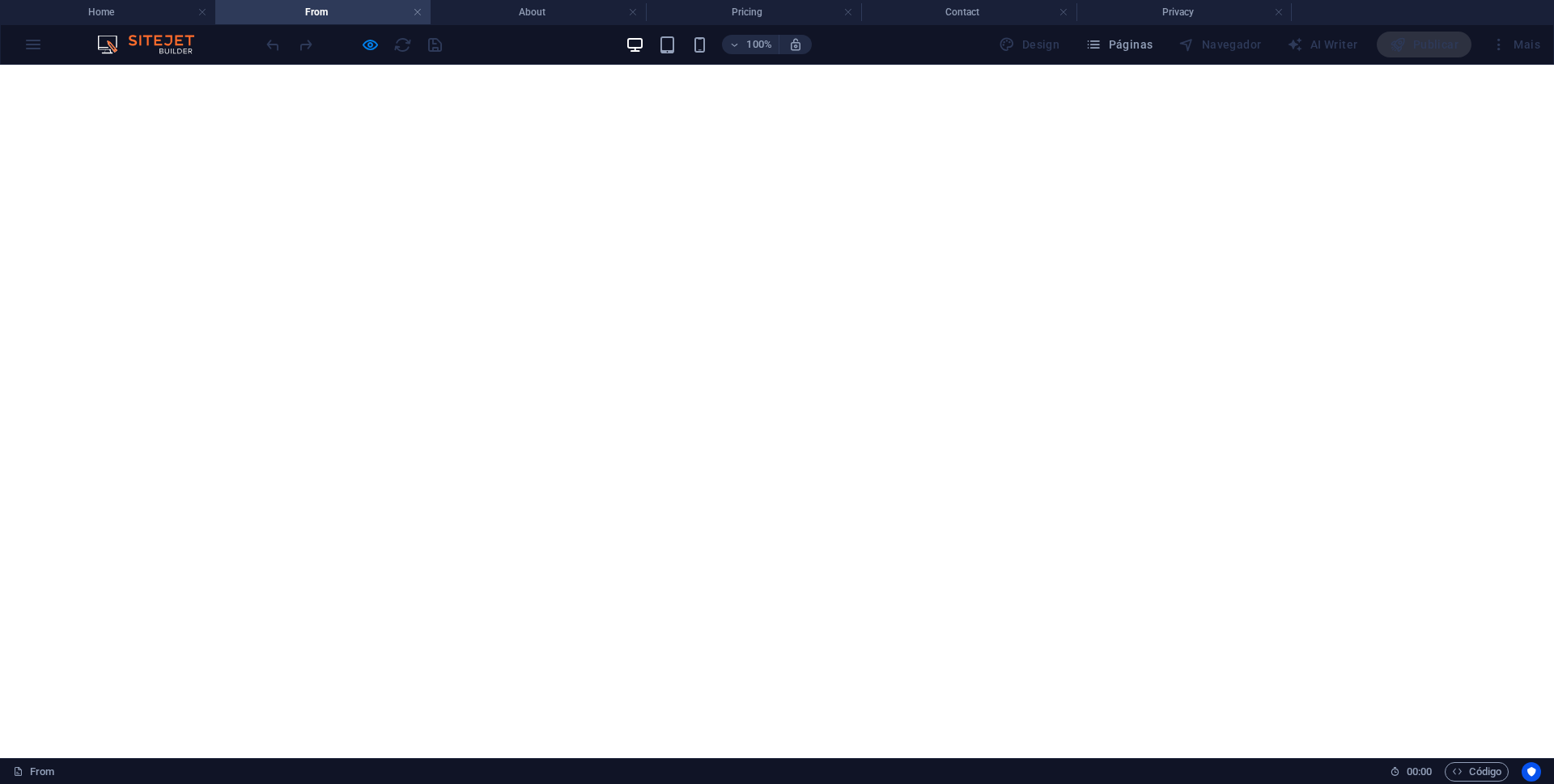
scroll to position [4125, 0]
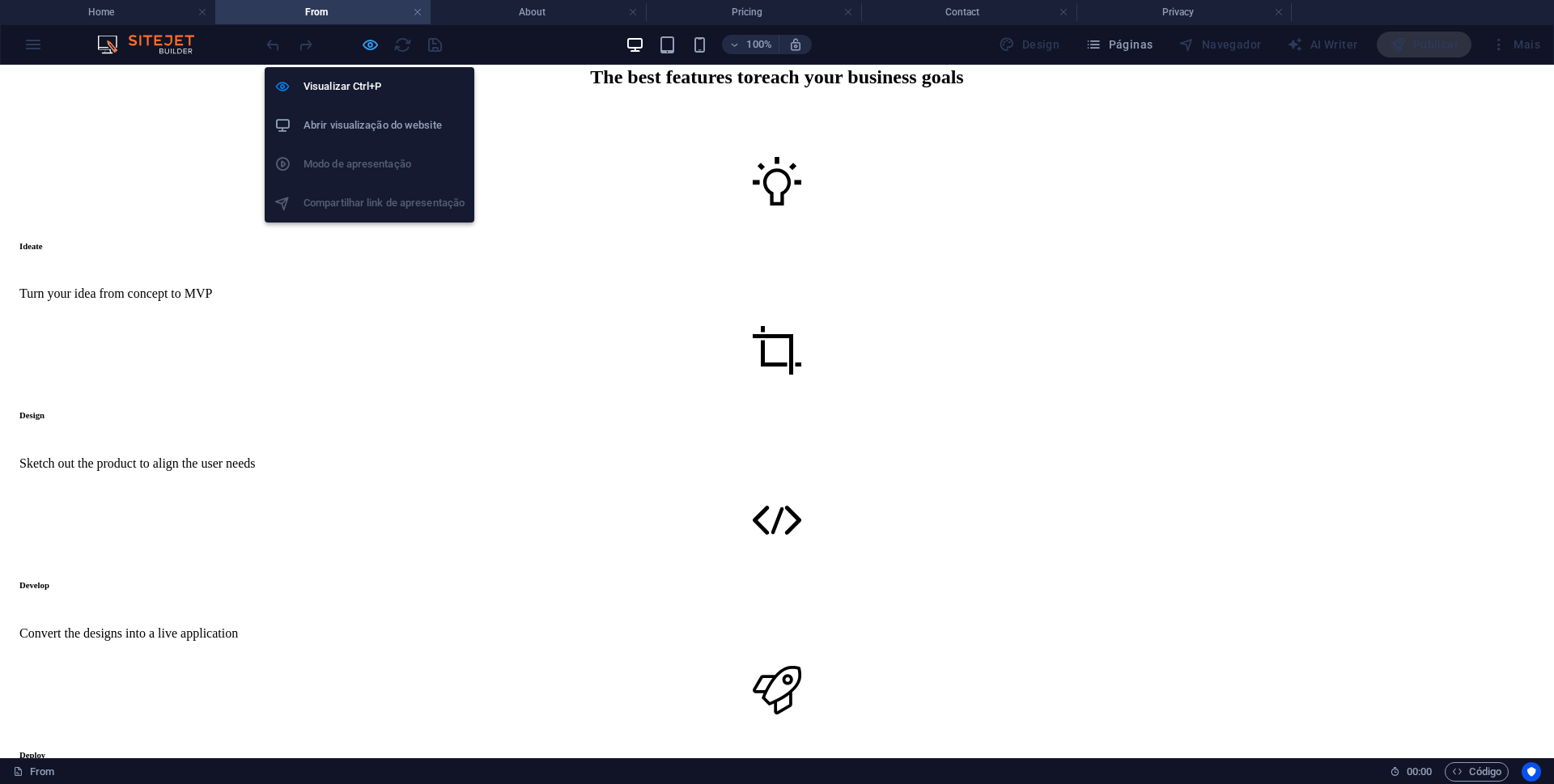
click at [376, 45] on icon "button" at bounding box center [370, 45] width 19 height 19
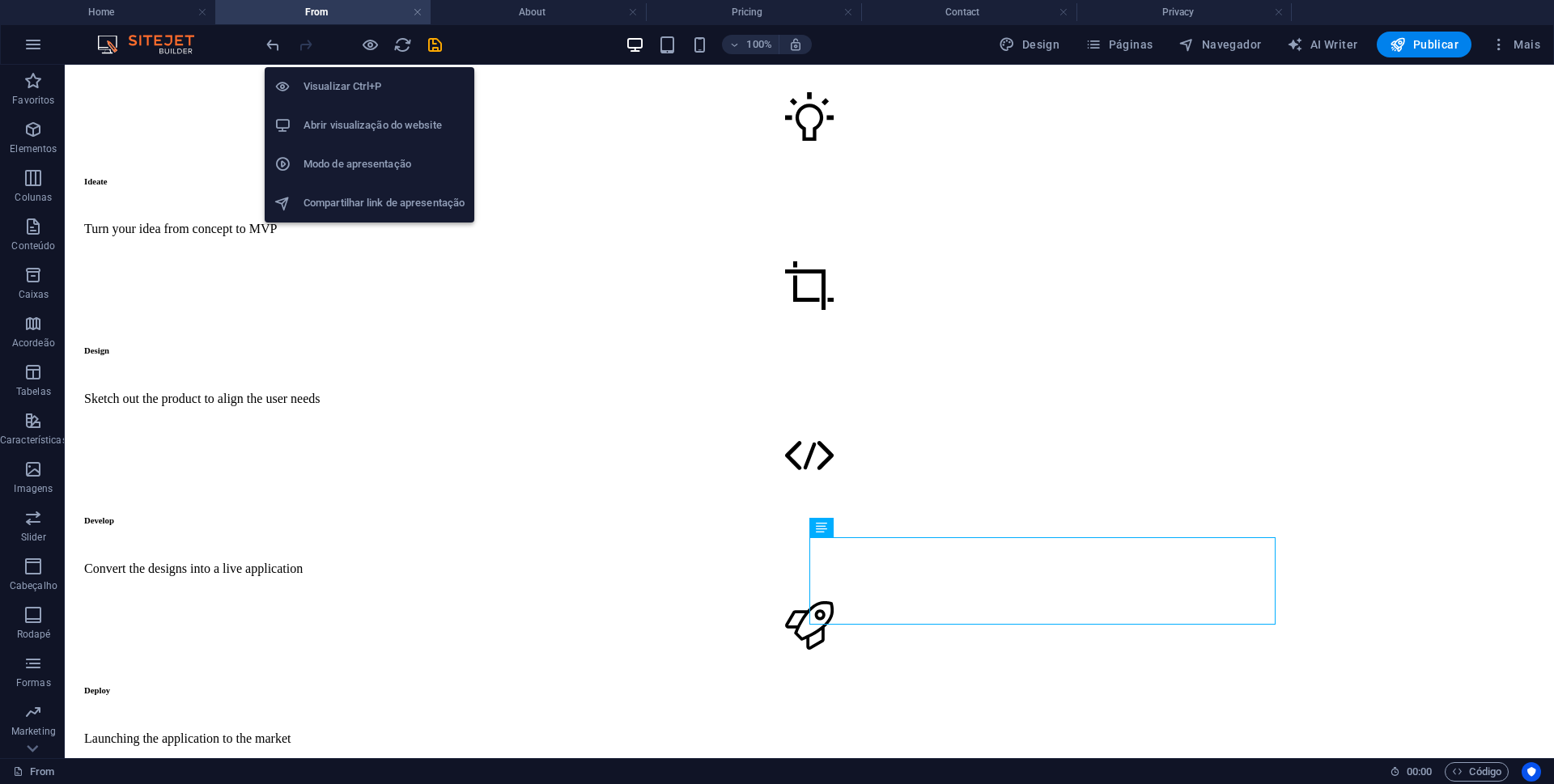
scroll to position [6840, 0]
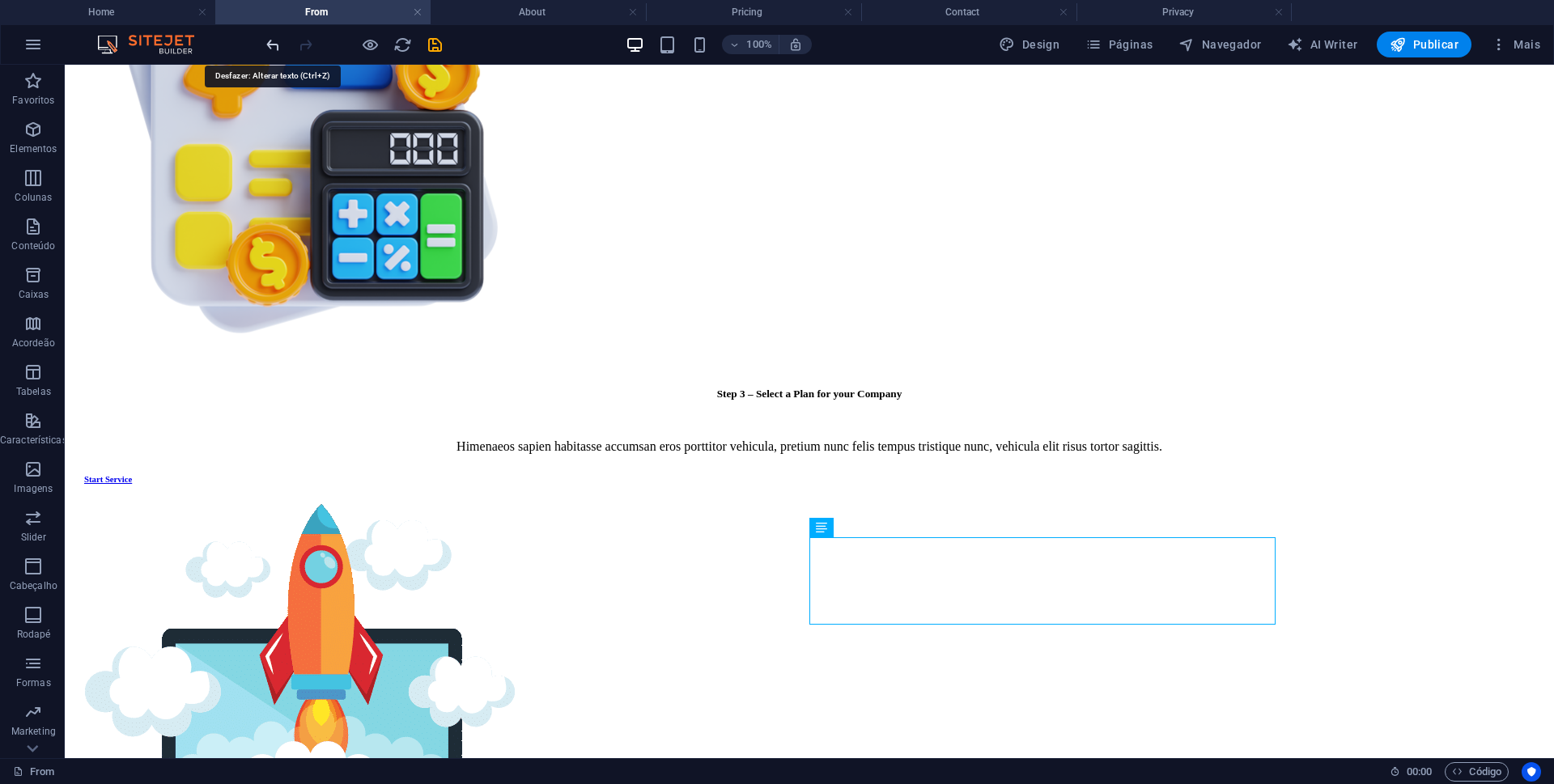
click at [270, 43] on icon "undo" at bounding box center [273, 45] width 19 height 19
click at [302, 46] on icon "redo" at bounding box center [306, 45] width 19 height 19
click at [440, 48] on icon "save" at bounding box center [435, 45] width 19 height 19
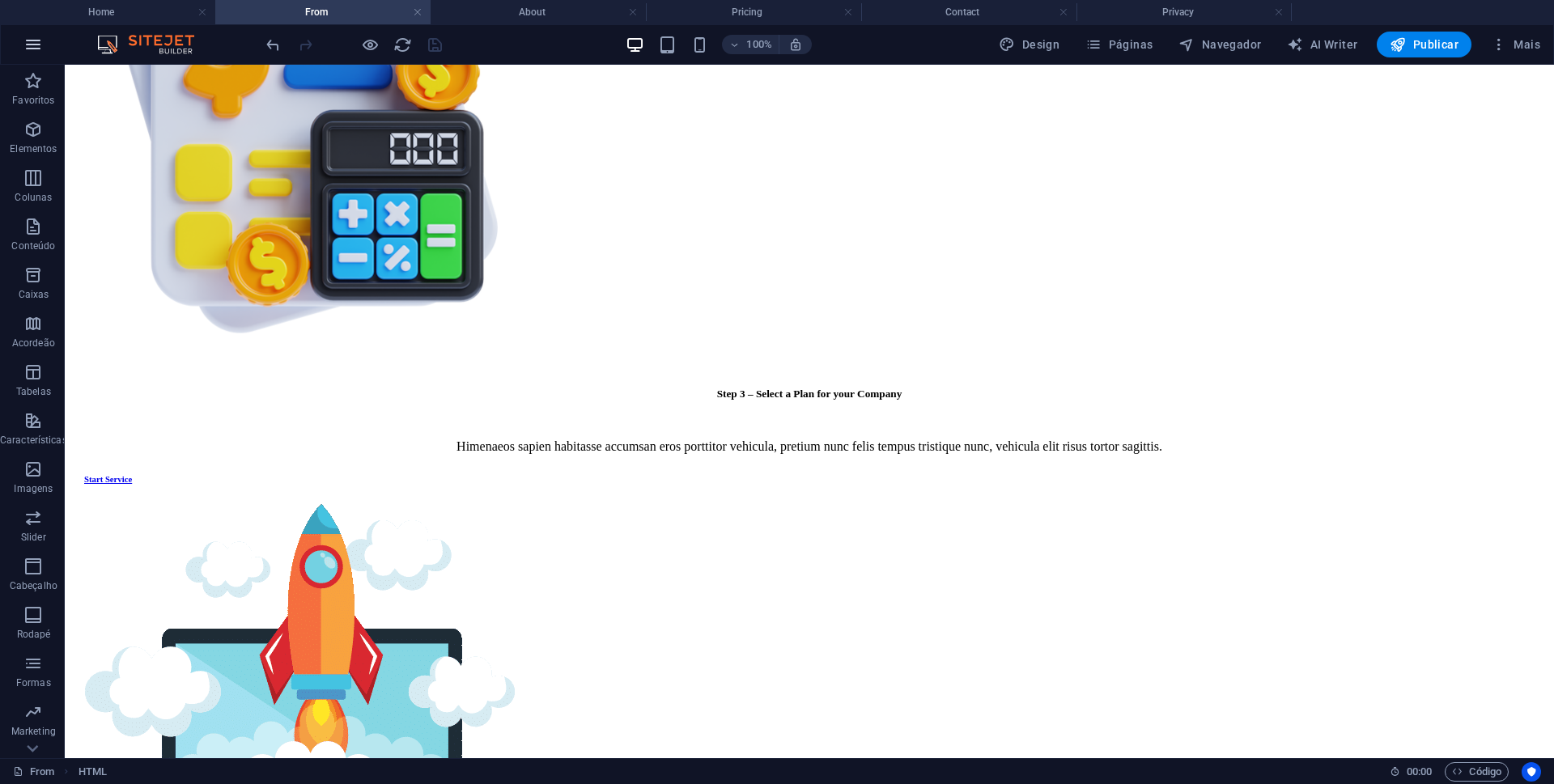
click at [33, 43] on icon "button" at bounding box center [33, 44] width 20 height 20
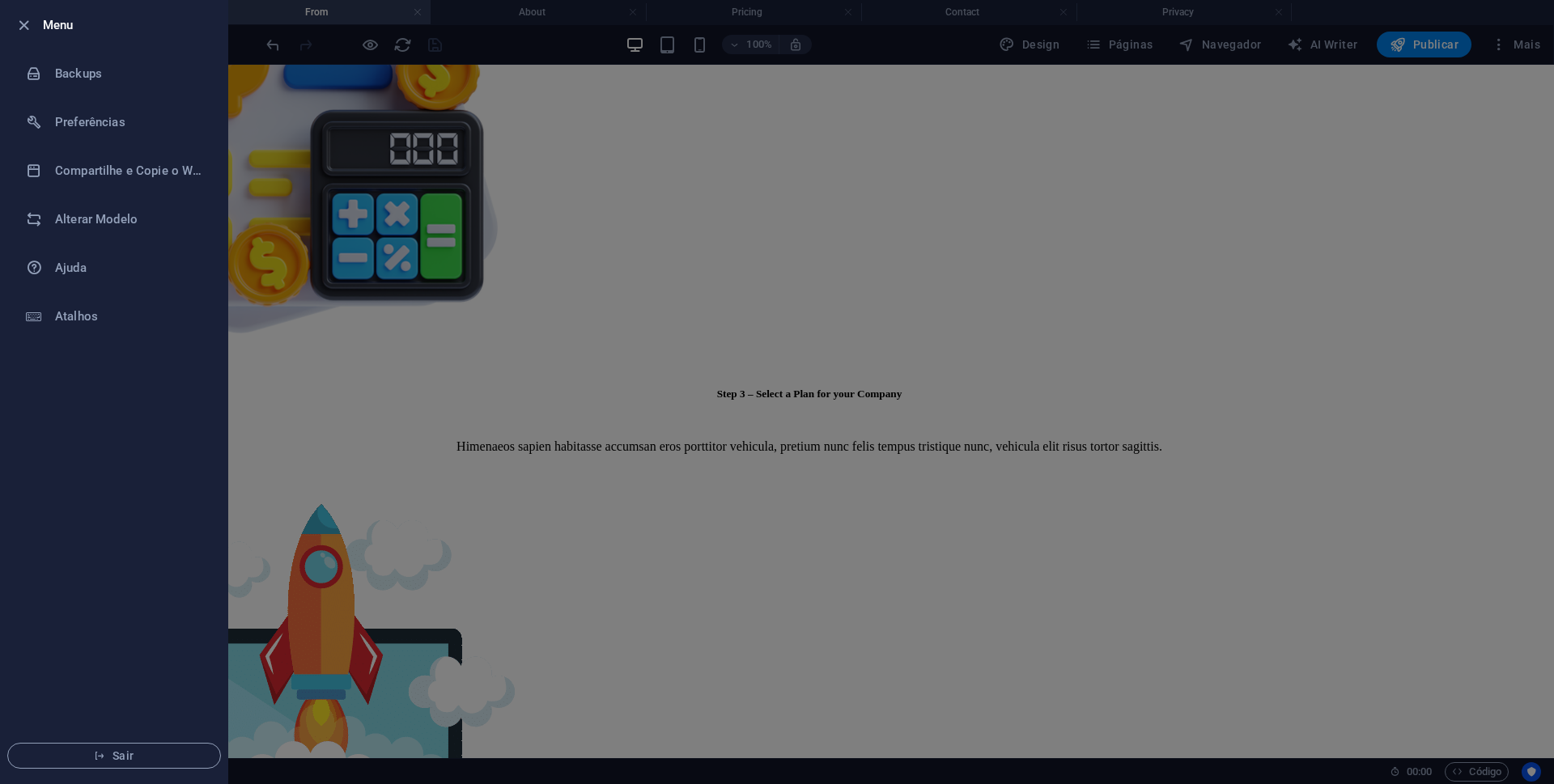
click at [364, 250] on div at bounding box center [777, 392] width 1554 height 784
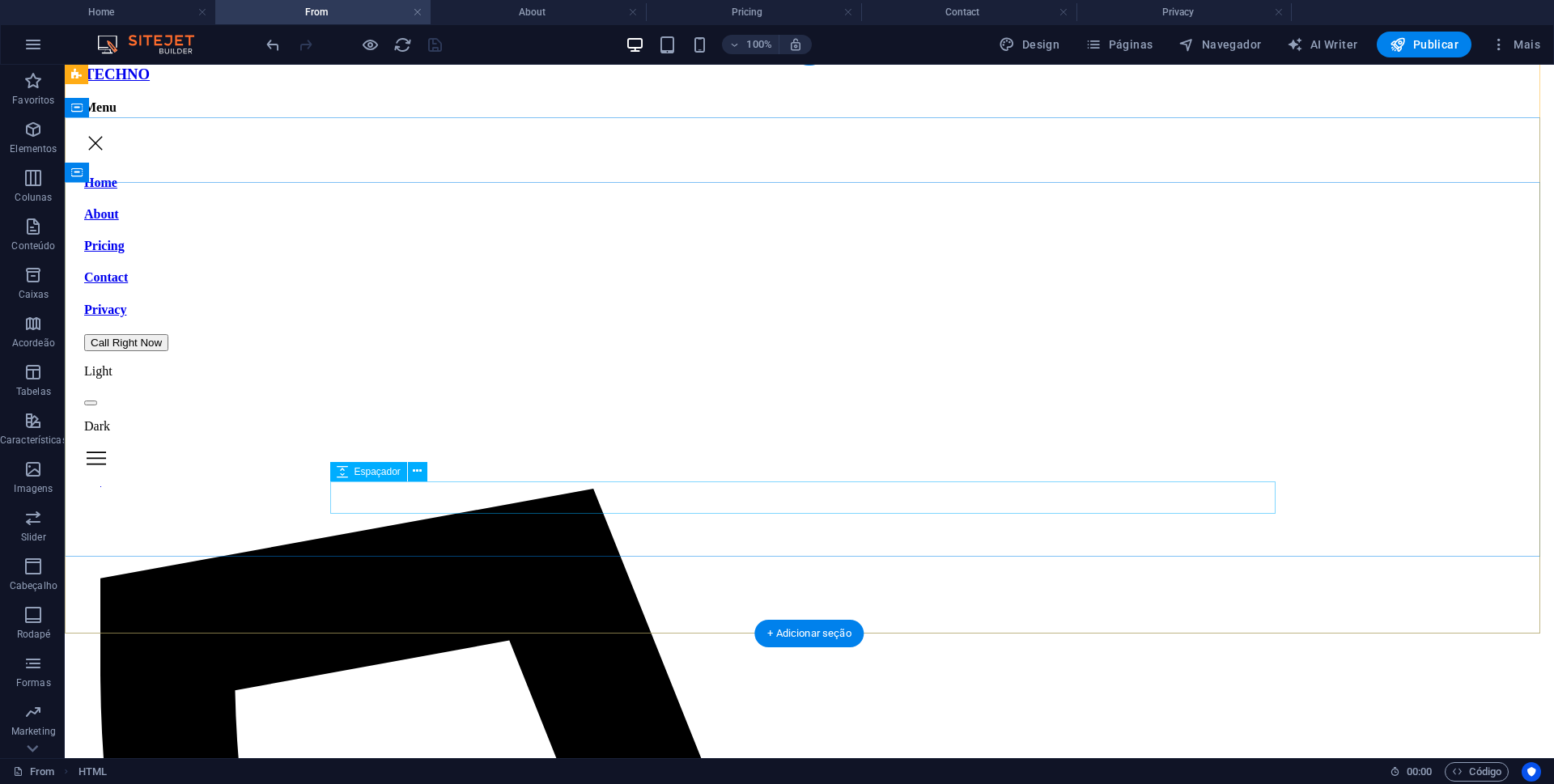
scroll to position [0, 0]
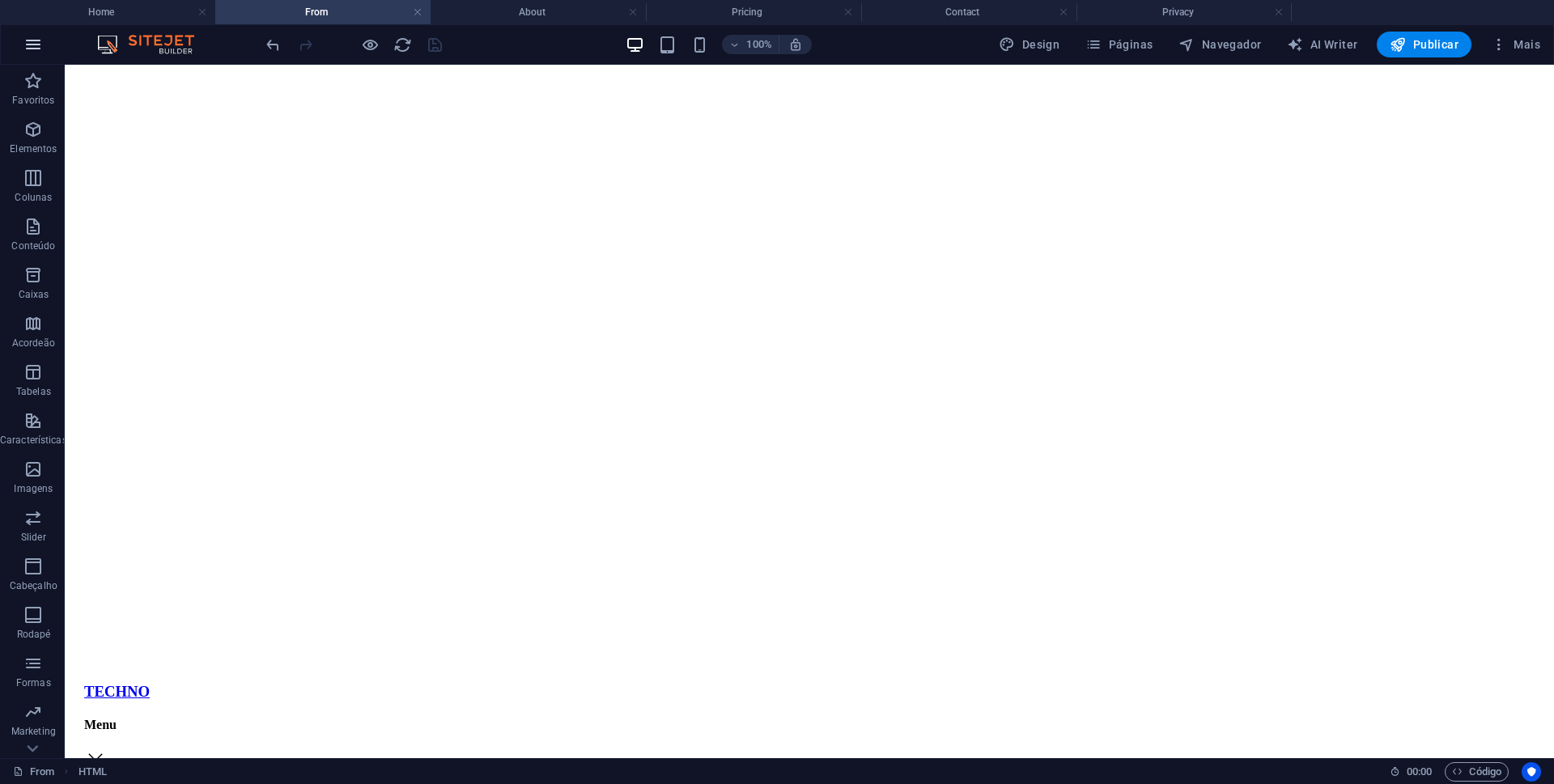
click at [24, 42] on icon "button" at bounding box center [33, 44] width 20 height 20
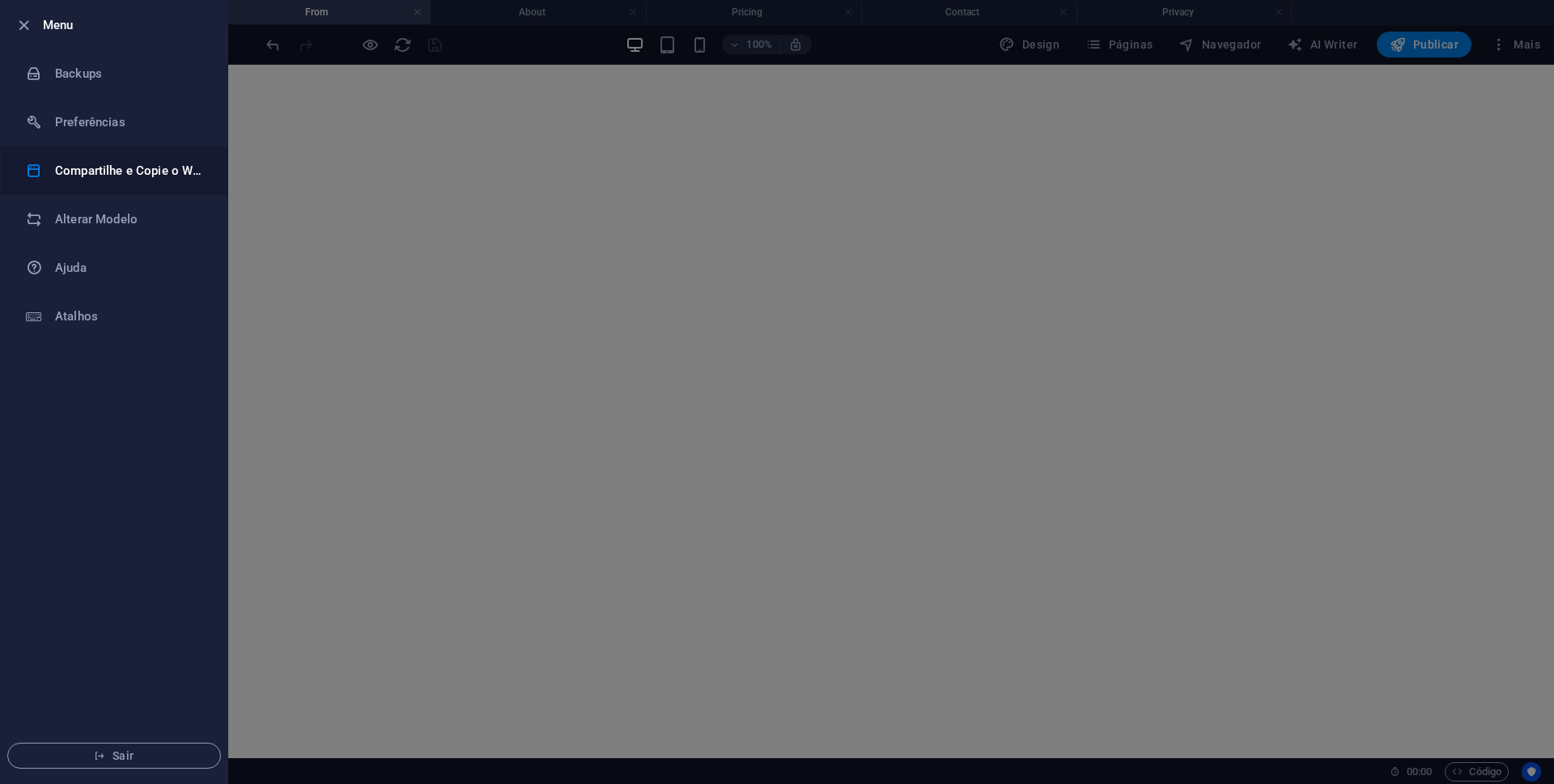
click at [131, 166] on h6 "Compartilhe e Copie o Website" at bounding box center [129, 170] width 150 height 20
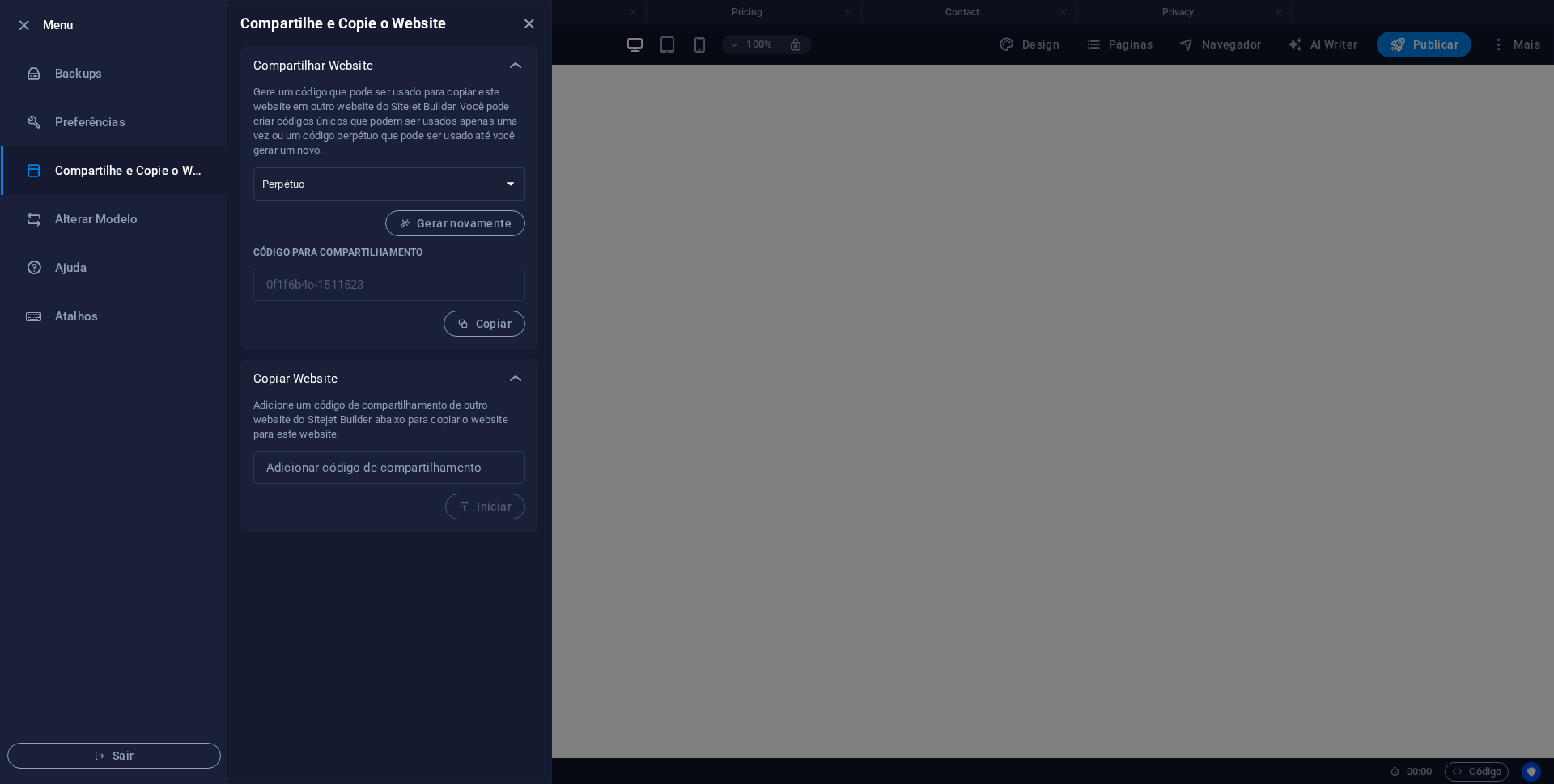
drag, startPoint x: 382, startPoint y: 288, endPoint x: 252, endPoint y: 296, distance: 130.2
click at [252, 296] on div "[PERSON_NAME] um código que pode ser usado para copiar este website em outro we…" at bounding box center [389, 216] width 297 height 265
click at [391, 281] on input "0f1f6b4c-1511523" at bounding box center [389, 284] width 272 height 33
click at [530, 25] on icon "close" at bounding box center [529, 24] width 19 height 19
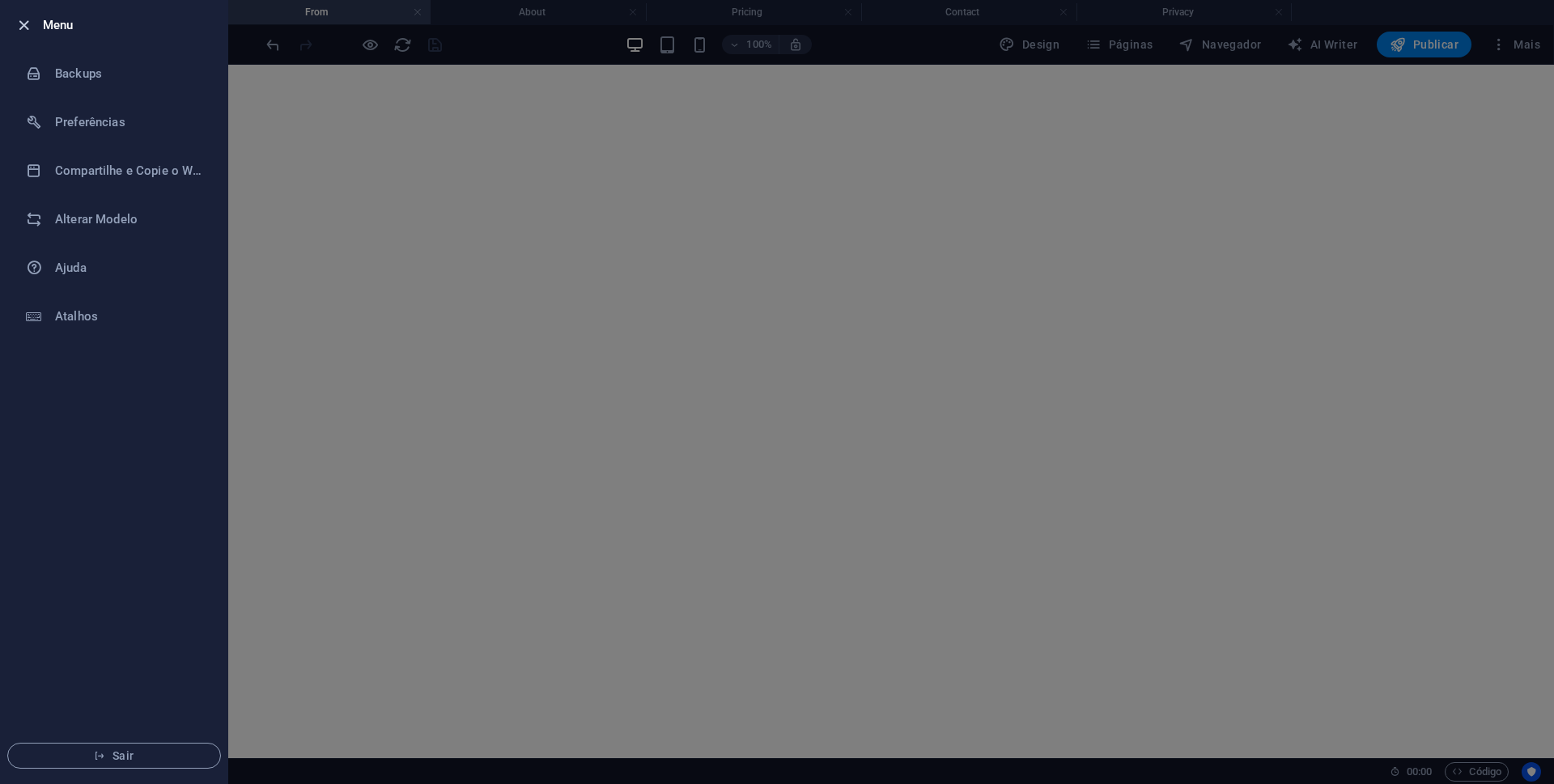
click at [18, 28] on icon "button" at bounding box center [24, 25] width 19 height 19
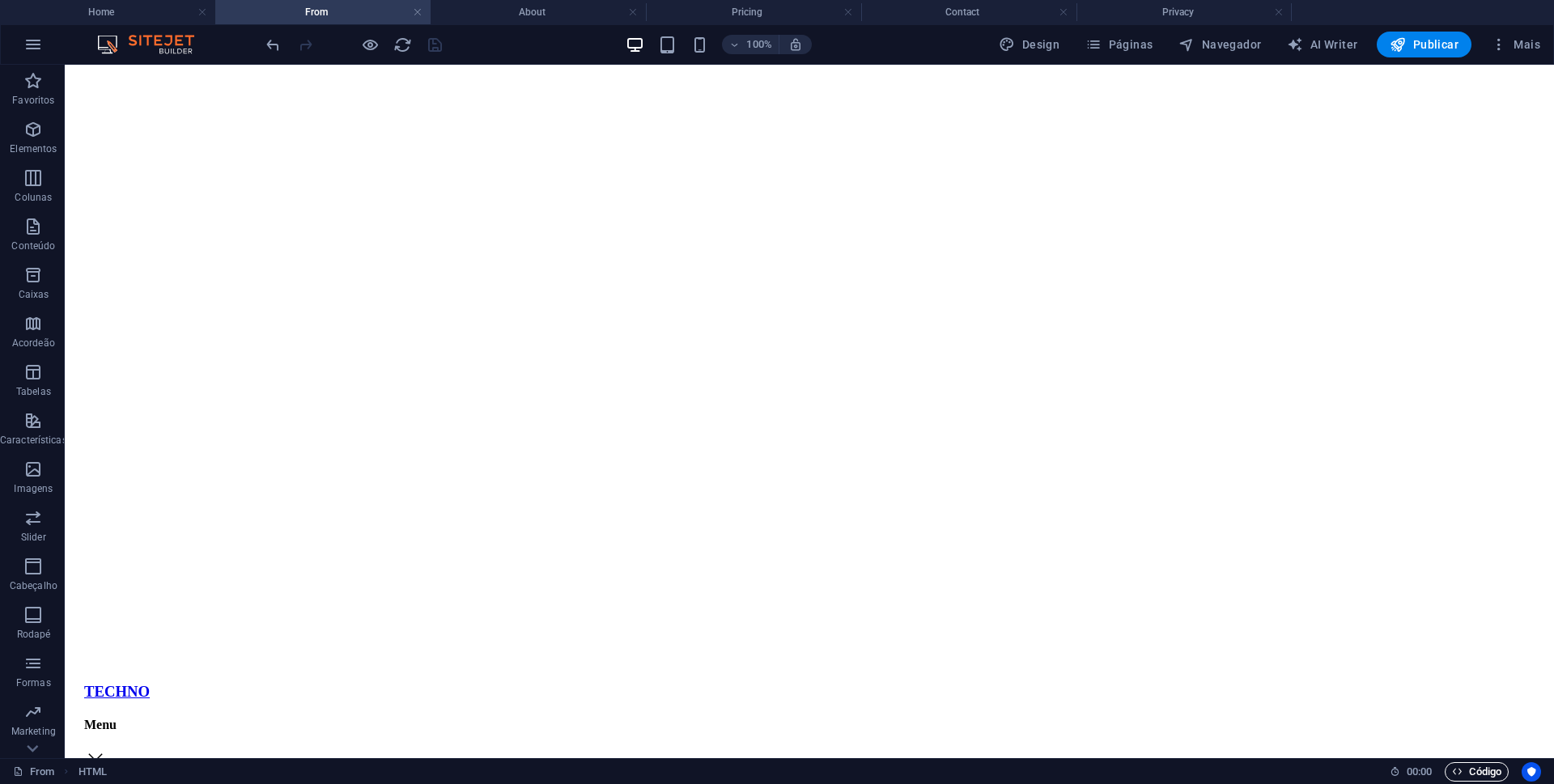
click at [1476, 775] on span "Código" at bounding box center [1476, 771] width 49 height 20
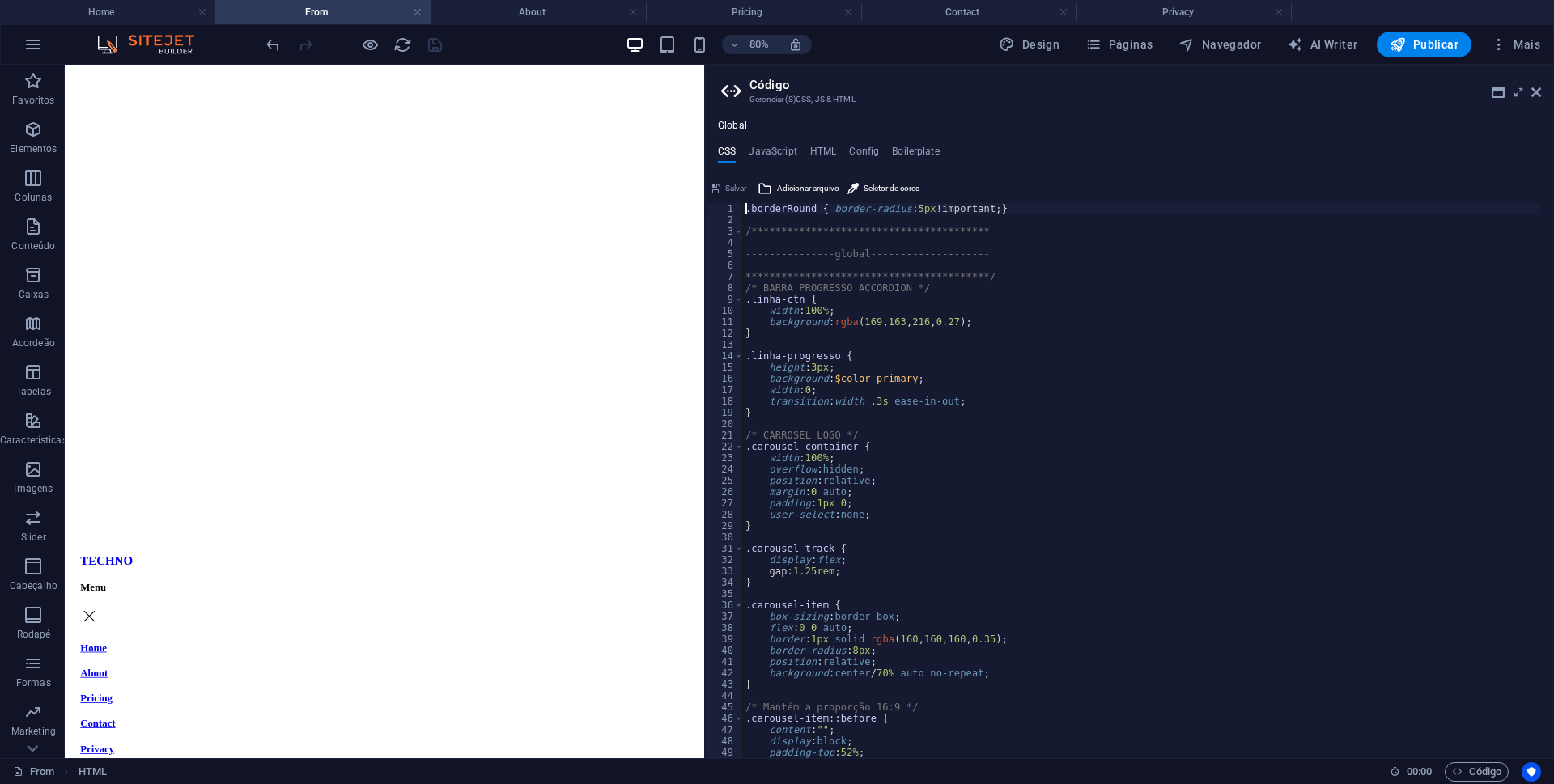
click at [992, 373] on div "**********" at bounding box center [1141, 492] width 798 height 578
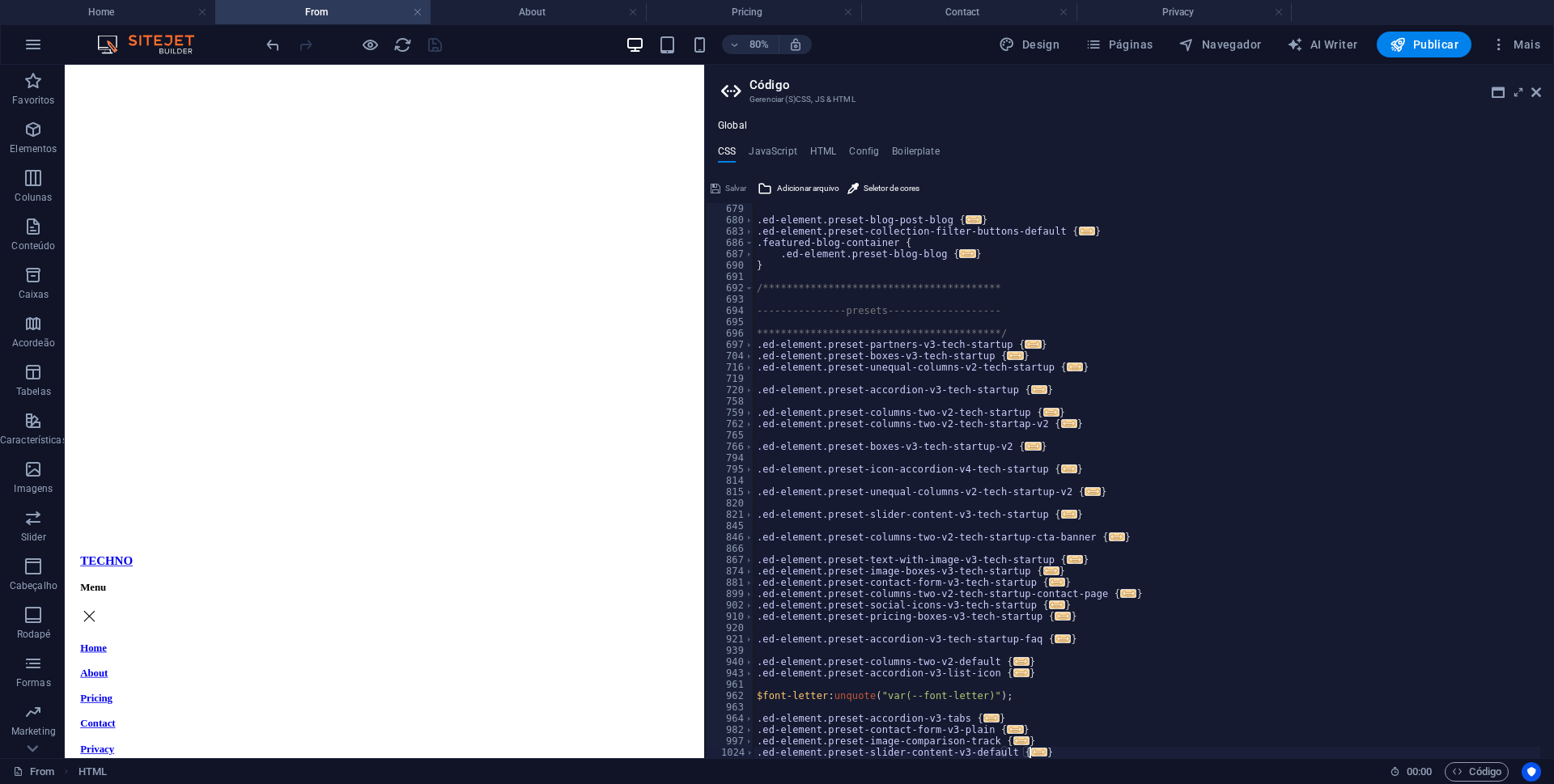
scroll to position [6943, 0]
click at [983, 718] on span "..." at bounding box center [991, 718] width 16 height 9
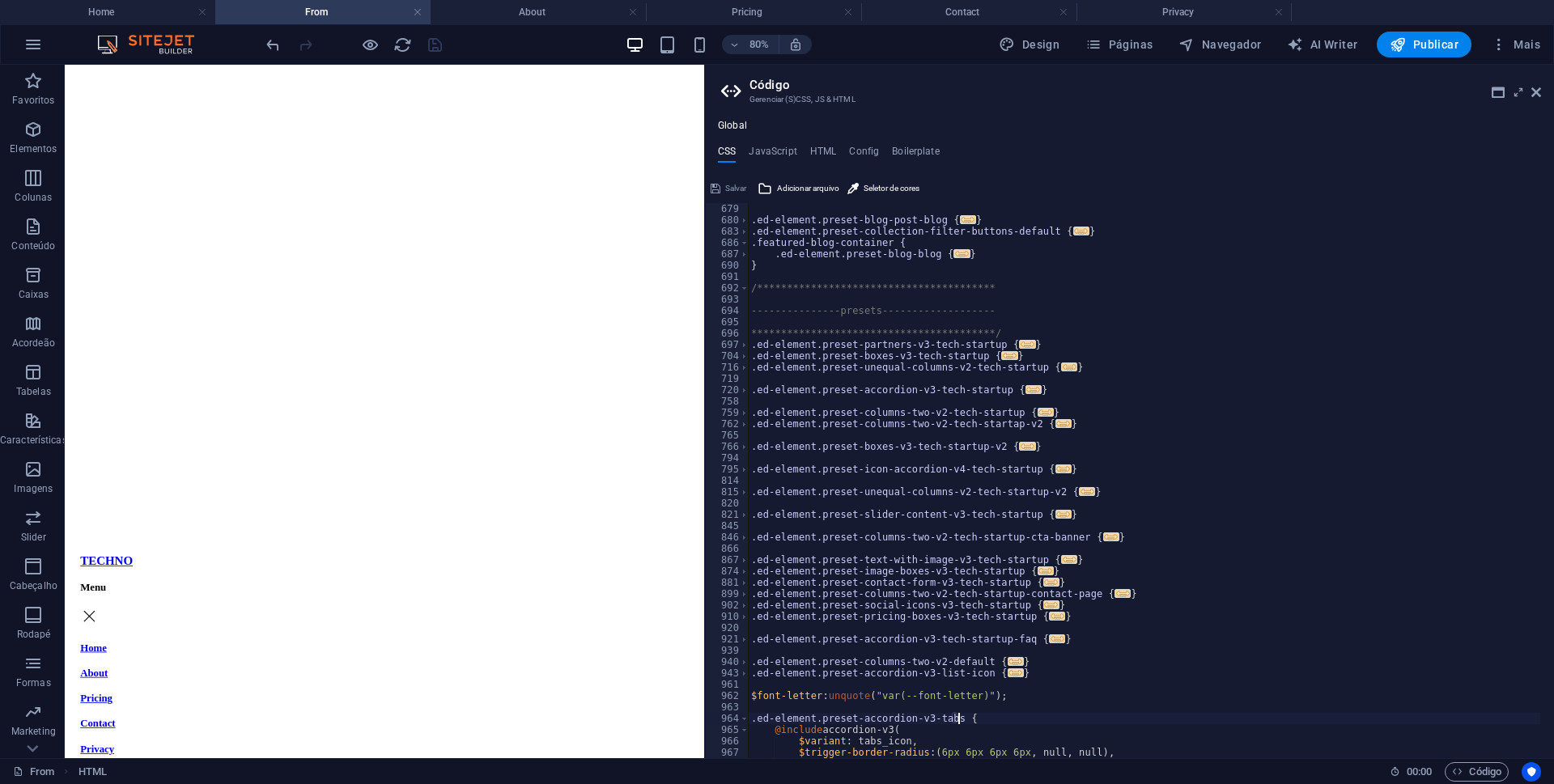
scroll to position [7135, 0]
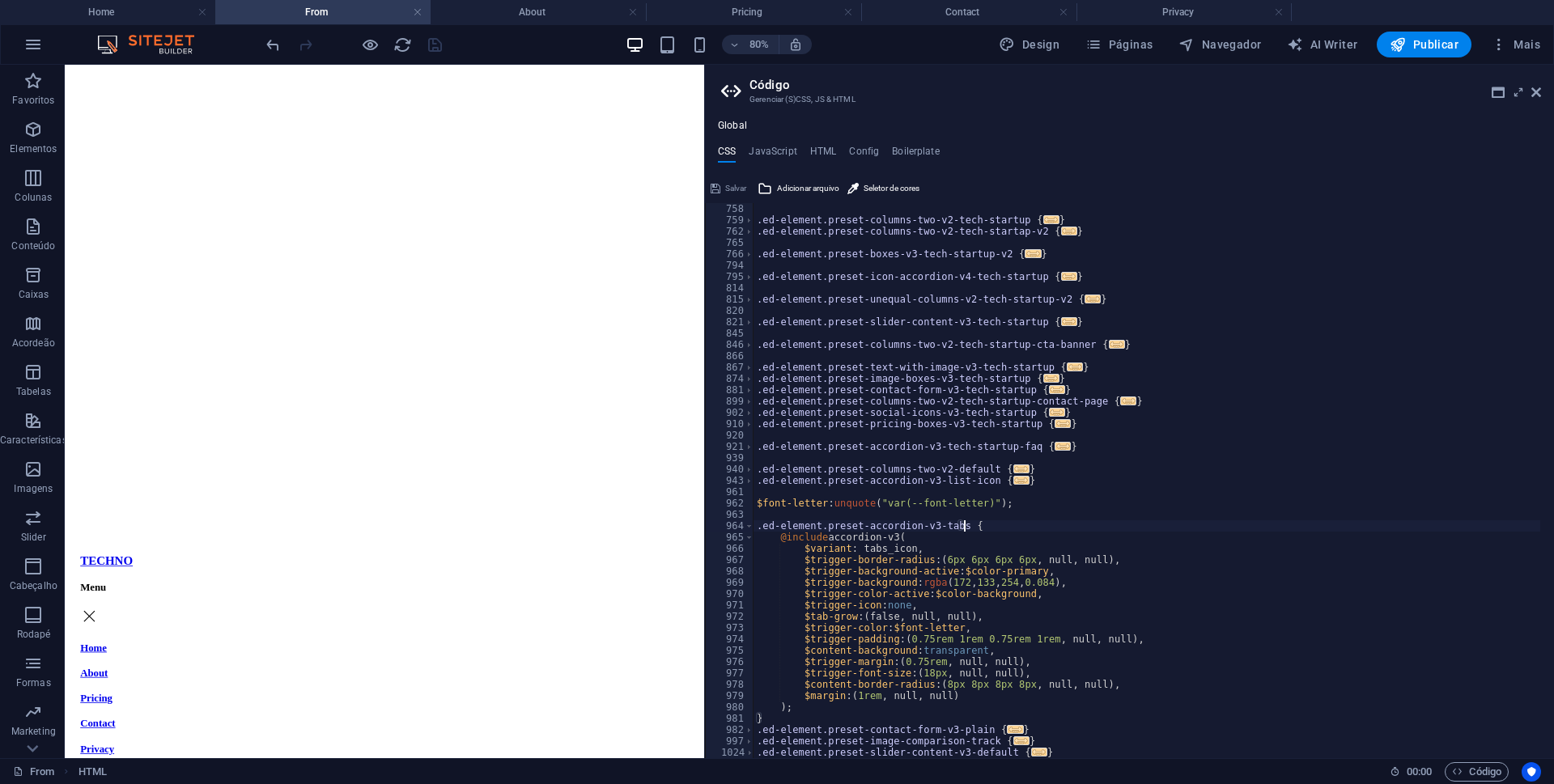
click at [810, 502] on div ".ed-element.preset-columns-two-v2-tech-startup { ... } .ed-element.preset-colum…" at bounding box center [1147, 492] width 787 height 578
type textarea "$font-letter: unquote("var(--font-letter)");"
click at [810, 502] on div ".ed-element.preset-columns-two-v2-tech-startup { ... } .ed-element.preset-colum…" at bounding box center [1147, 492] width 787 height 578
click at [1041, 502] on div ".ed-element.preset-columns-two-v2-tech-startup { ... } .ed-element.preset-colum…" at bounding box center [1147, 492] width 787 height 578
click at [860, 149] on h4 "Config" at bounding box center [864, 154] width 30 height 18
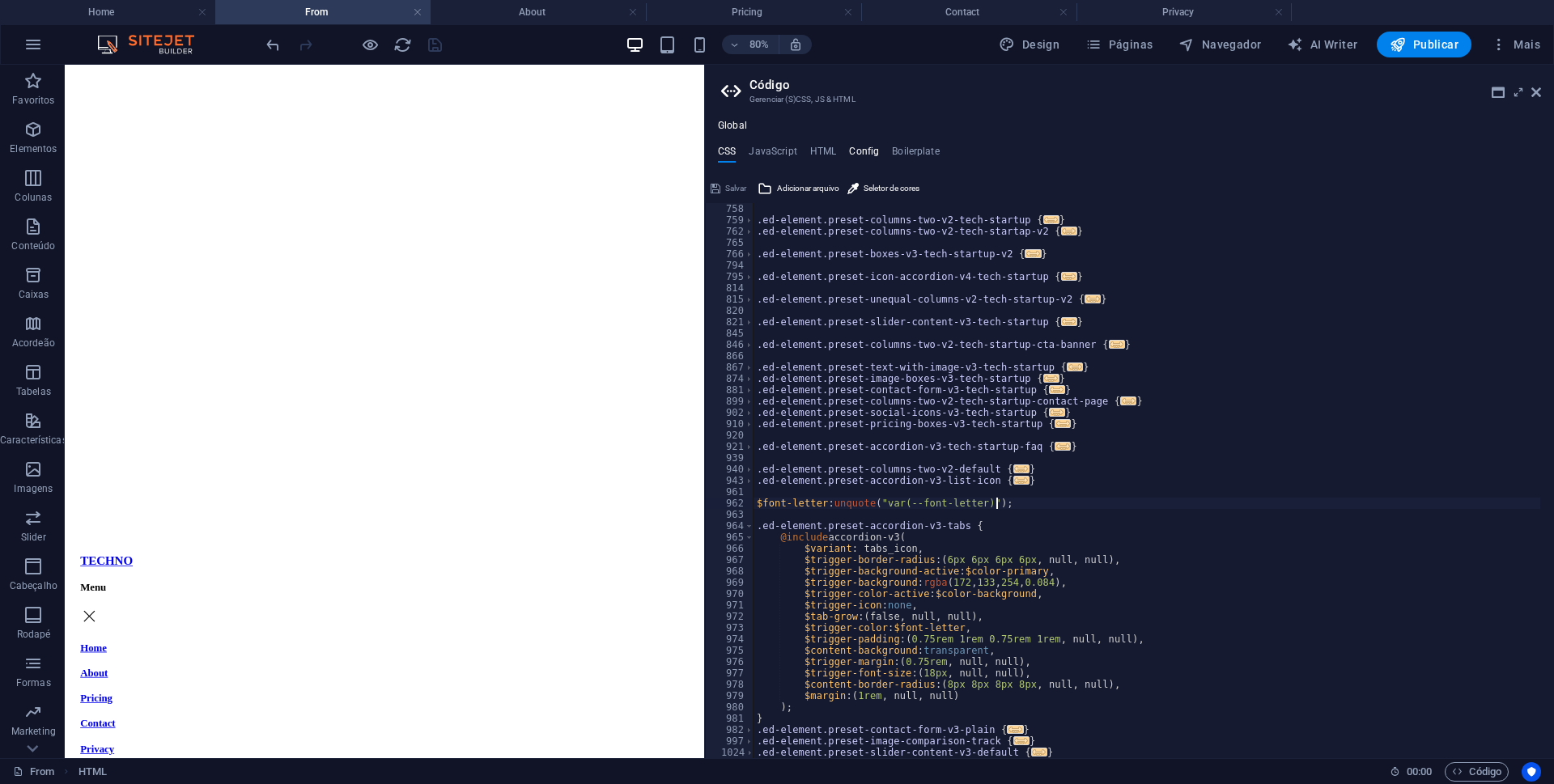
type textarea "$color-background: #ffffff;"
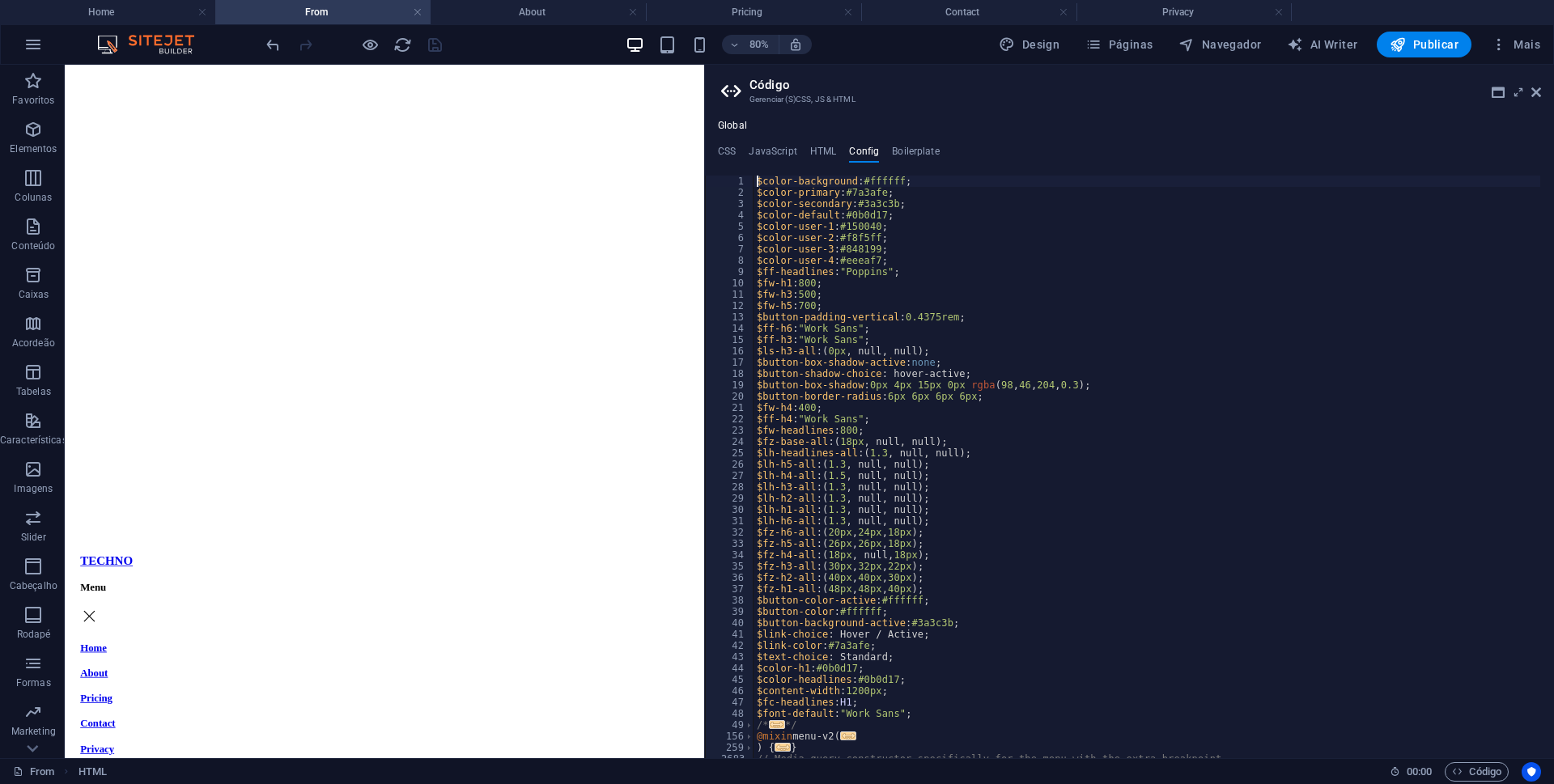
click at [935, 179] on div "$color-background : #ffffff ; $color-primary : #7a3afe ; $color-secondary : #3a…" at bounding box center [1392, 471] width 1277 height 592
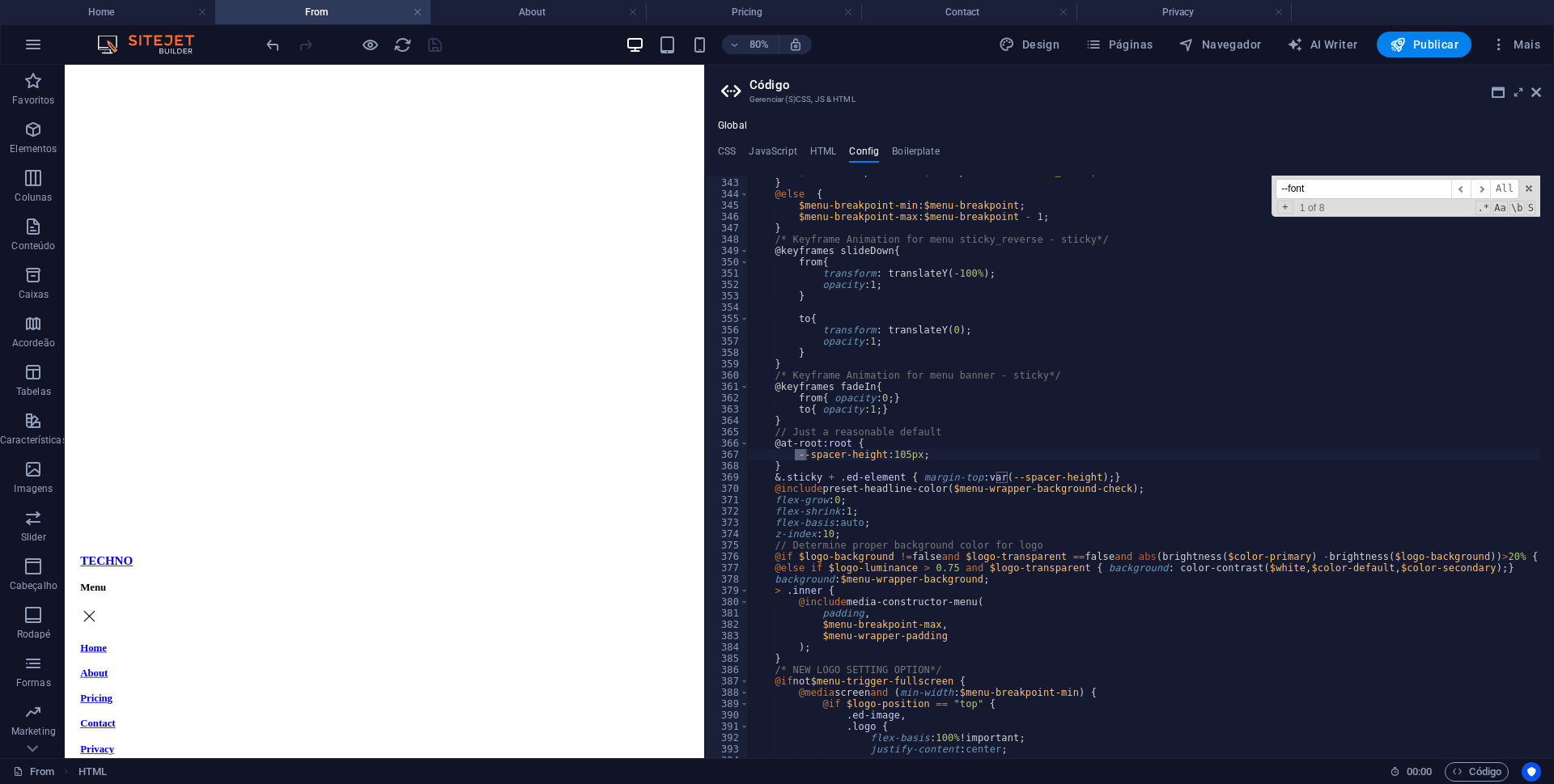
scroll to position [1388, 0]
click at [1299, 185] on input "--font-" at bounding box center [1363, 189] width 176 height 20
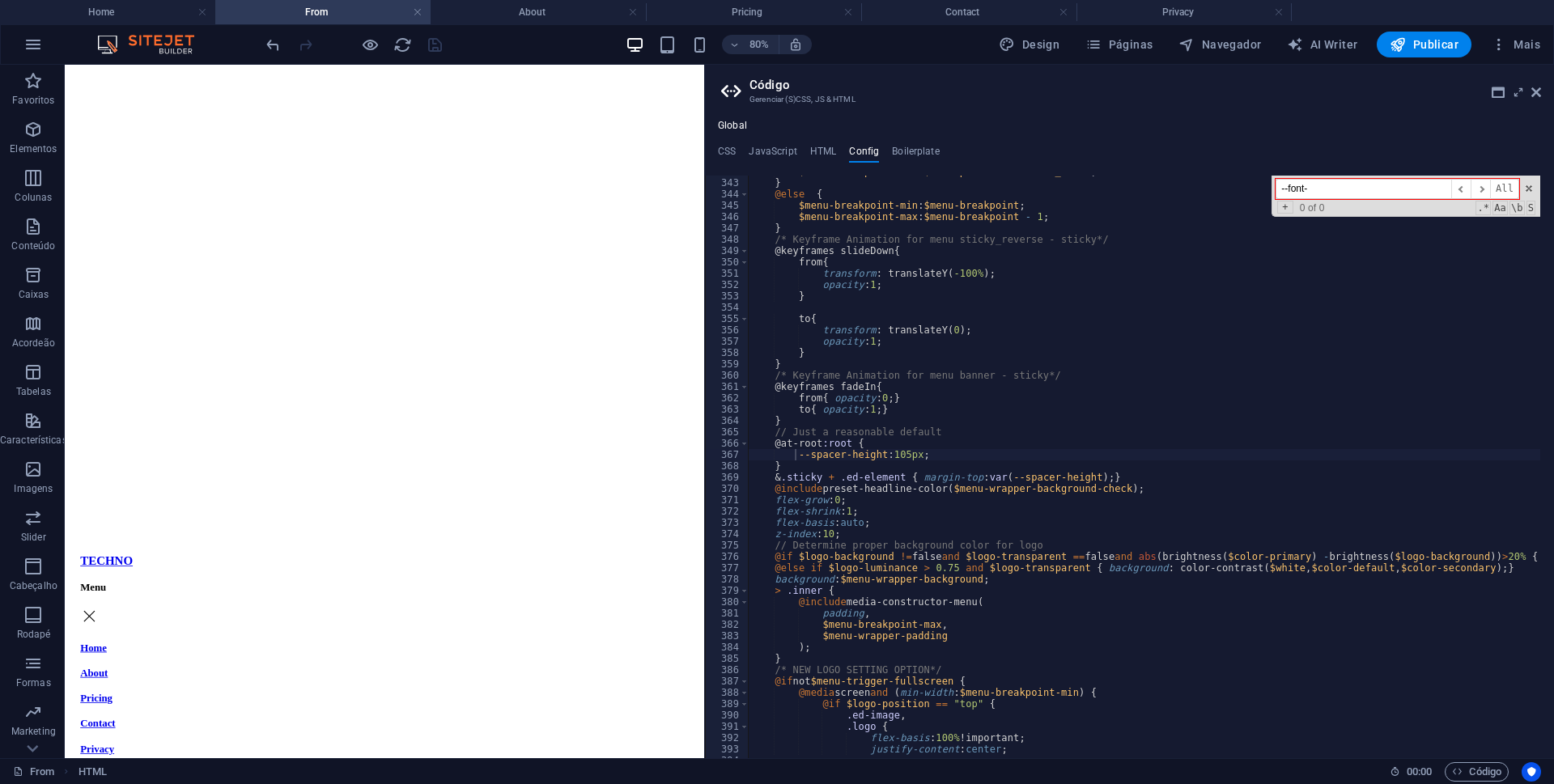
drag, startPoint x: 1299, startPoint y: 185, endPoint x: 1333, endPoint y: 186, distance: 34.0
click at [1333, 186] on input "--font-" at bounding box center [1363, 189] width 176 height 20
paste input "letter"
click at [1363, 187] on input "--font-letter" at bounding box center [1363, 189] width 176 height 20
type input "--font-letter"
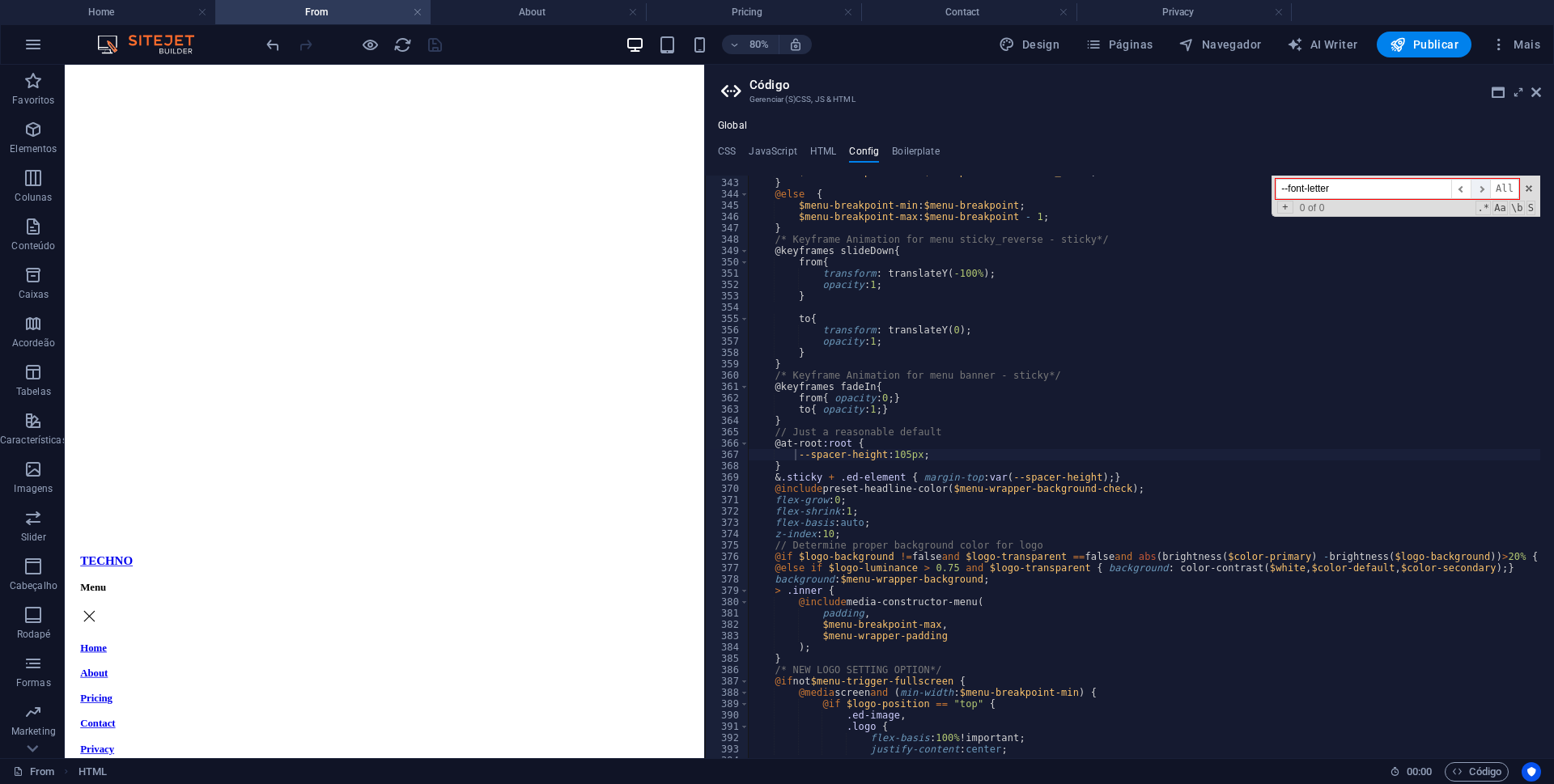
click at [1483, 193] on span "​" at bounding box center [1480, 189] width 20 height 20
click at [1463, 186] on span "​" at bounding box center [1461, 189] width 20 height 20
click at [1407, 188] on input "--font-letter" at bounding box center [1363, 189] width 176 height 20
click at [1527, 187] on span at bounding box center [1529, 189] width 11 height 11
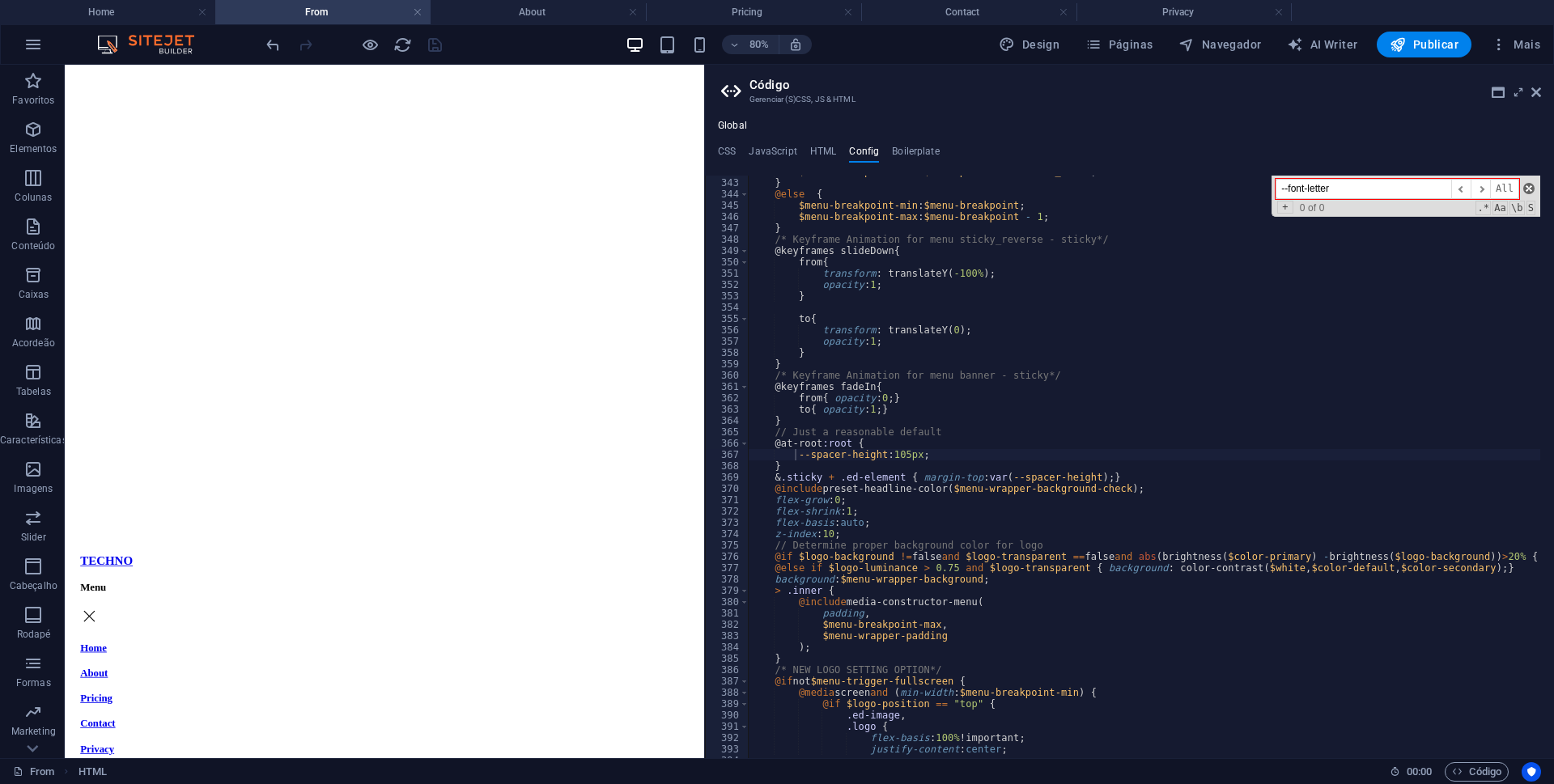
type textarea "--spacer-height: 105px;"
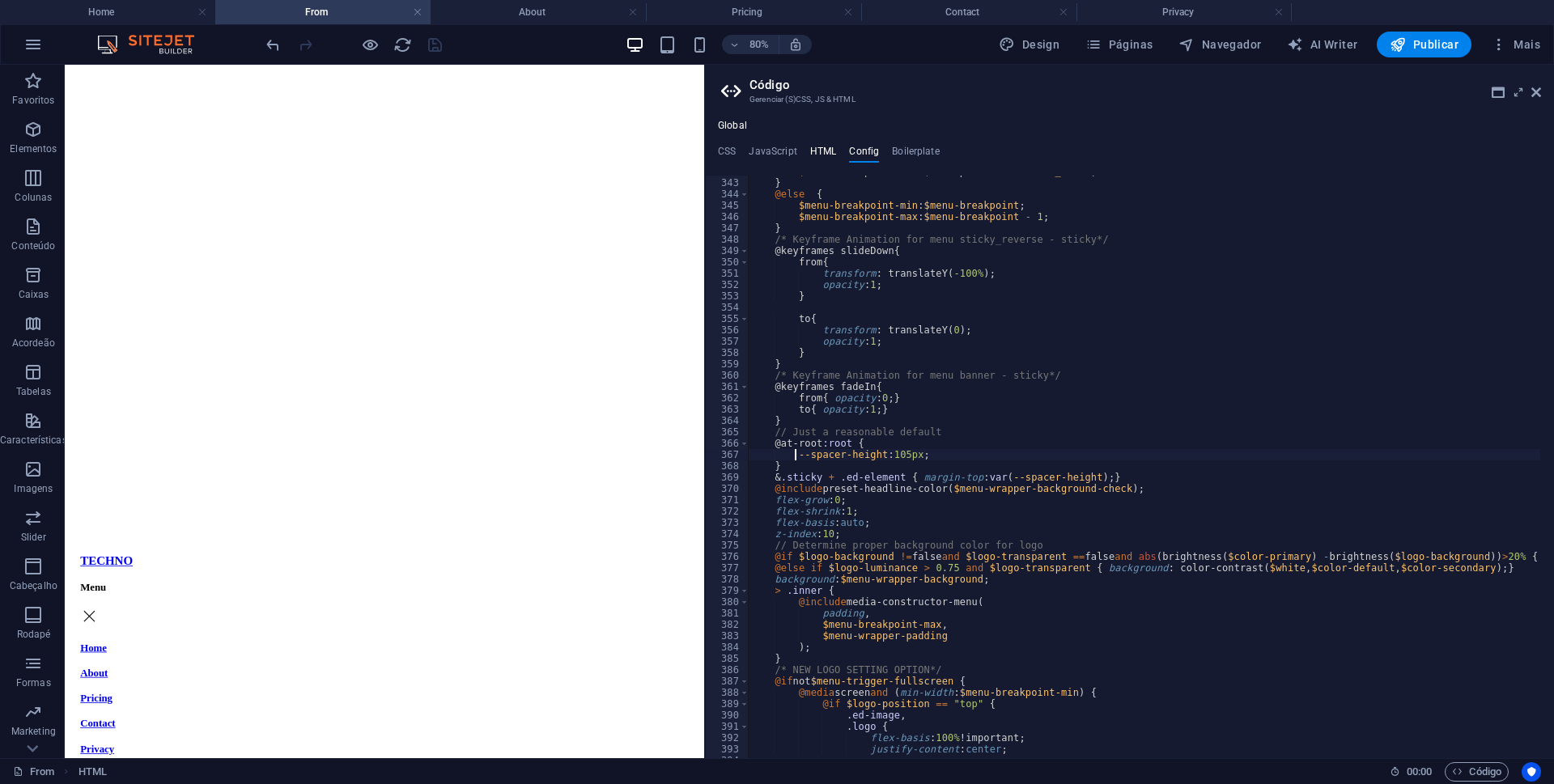
click at [823, 158] on h4 "HTML" at bounding box center [823, 154] width 27 height 18
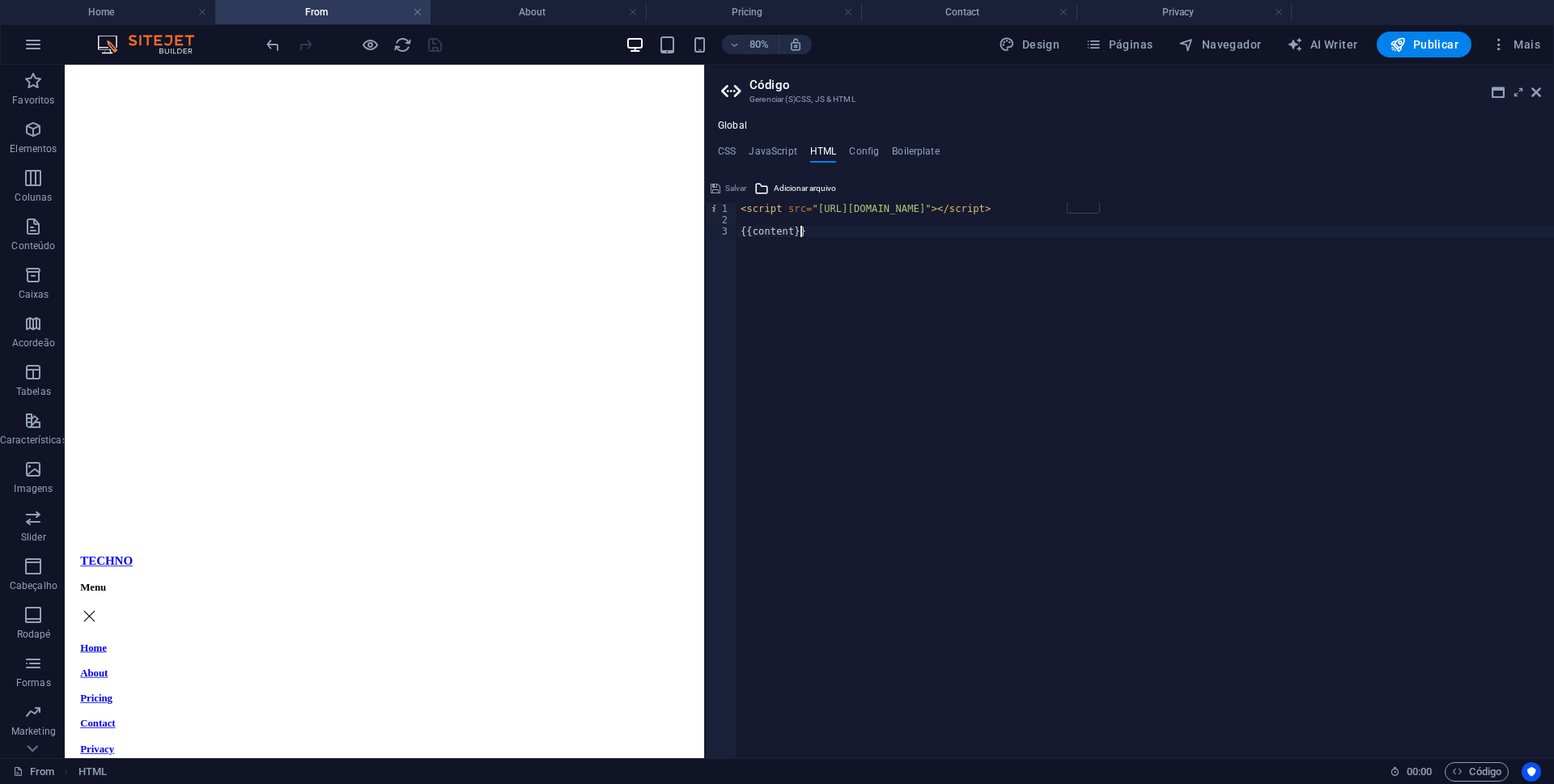
click at [1266, 444] on div "< script src = "[URL][DOMAIN_NAME]" > </ script > {{content}}" at bounding box center [1145, 492] width 817 height 578
type textarea "{{content}}"
click at [763, 146] on h4 "JavaScript" at bounding box center [772, 154] width 47 height 18
type textarea "// THEME TOGGLE JQUERY"
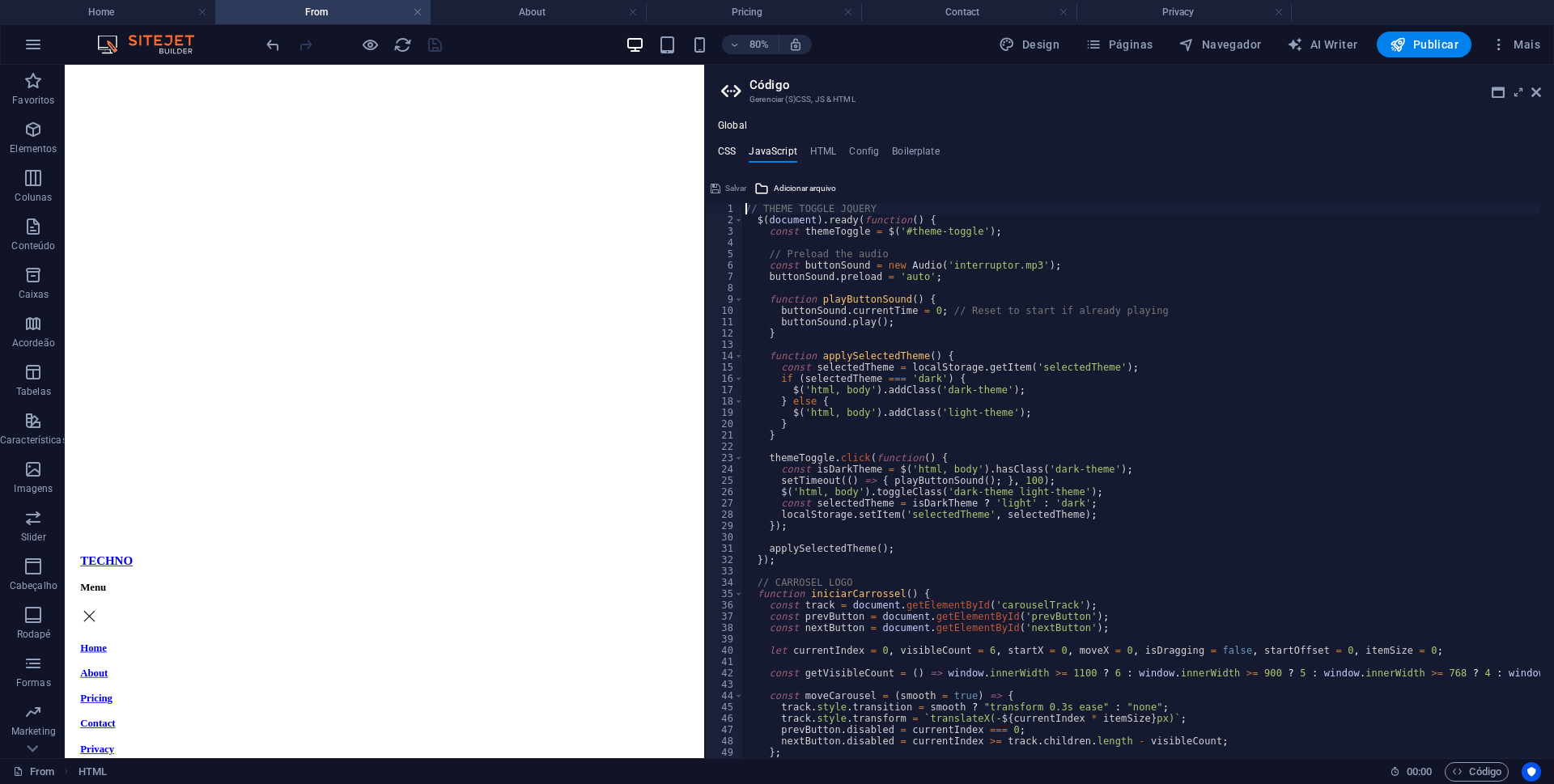
click at [724, 149] on h4 "CSS" at bounding box center [726, 154] width 18 height 18
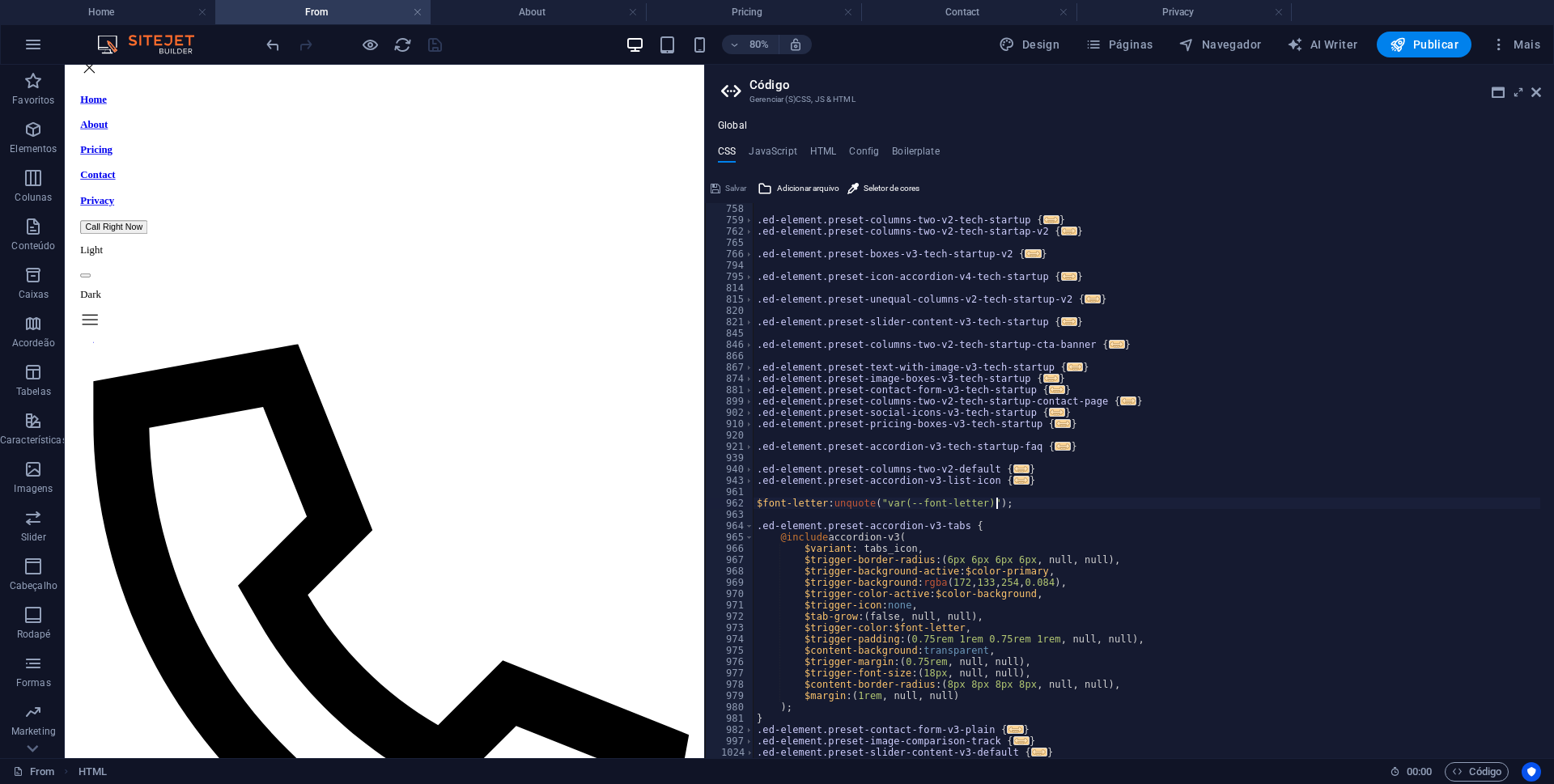
scroll to position [0, 0]
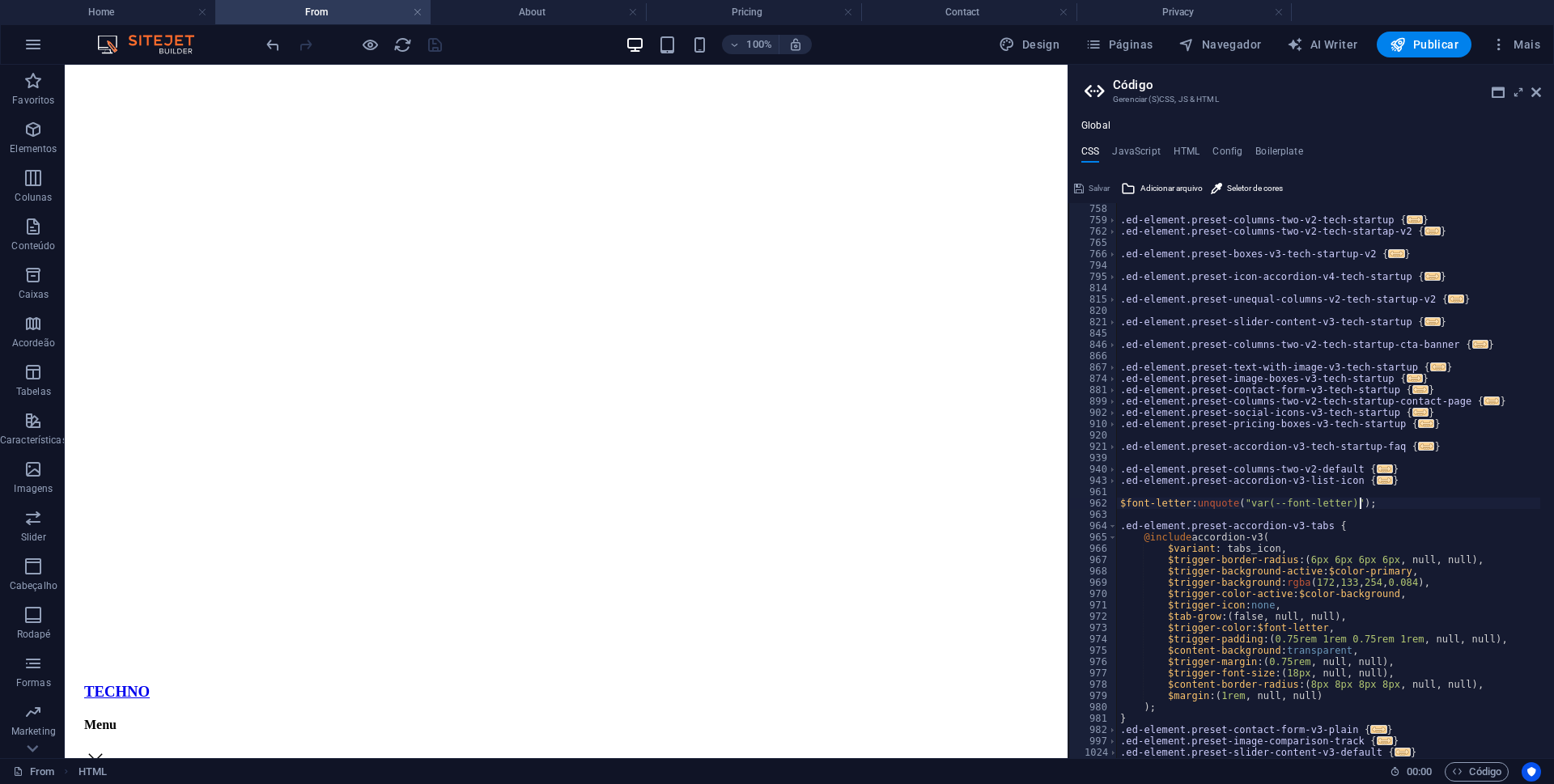
drag, startPoint x: 705, startPoint y: 544, endPoint x: 1065, endPoint y: 550, distance: 360.0
click at [1065, 550] on div "Home From About Pricing Contact Privacy Favoritos Elementos Colunas Conteúdo Ca…" at bounding box center [777, 412] width 1554 height 693
click at [1536, 95] on icon at bounding box center [1536, 92] width 9 height 13
